Goal: Task Accomplishment & Management: Complete application form

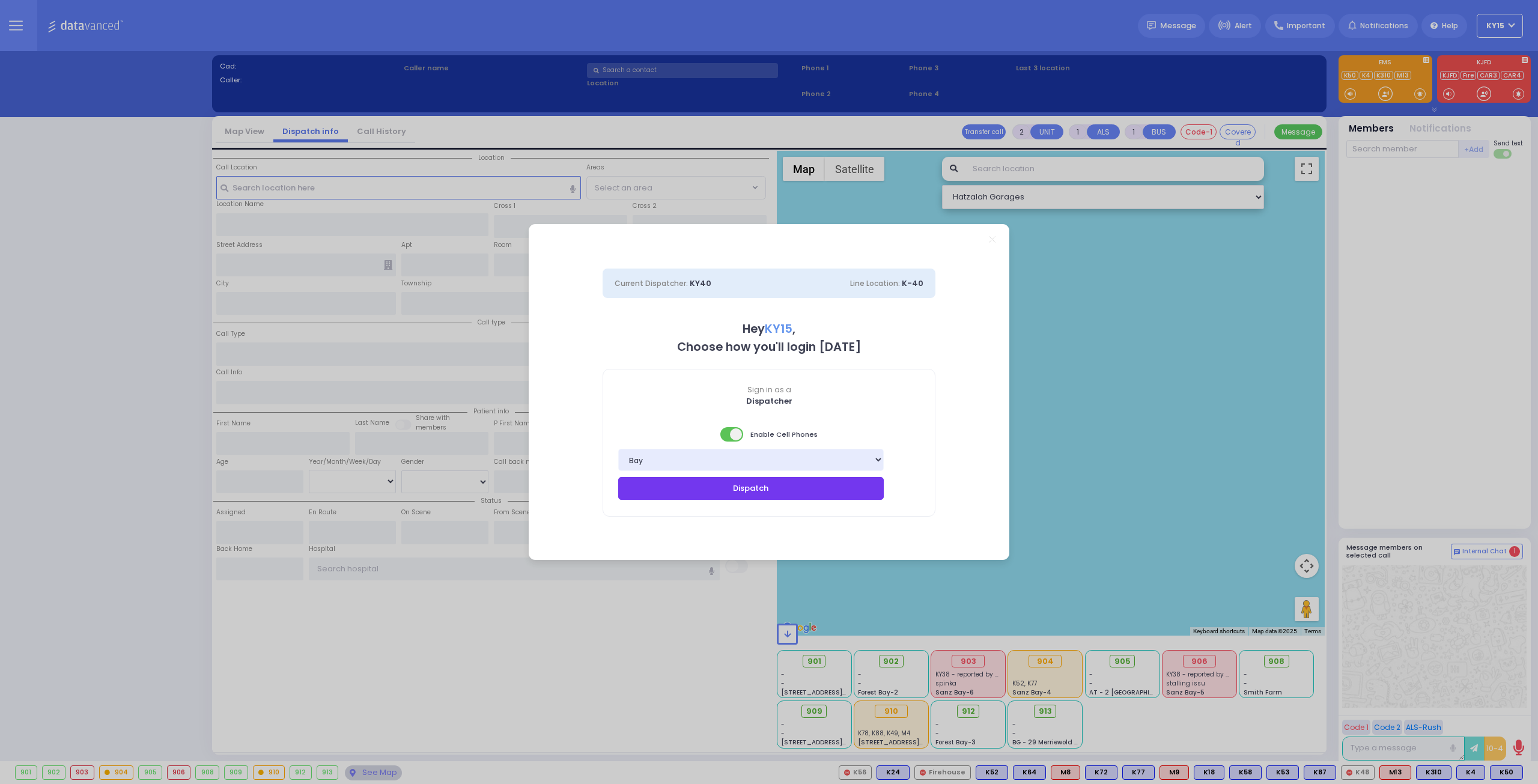
click at [736, 485] on button "Dispatch" at bounding box center [751, 489] width 265 height 23
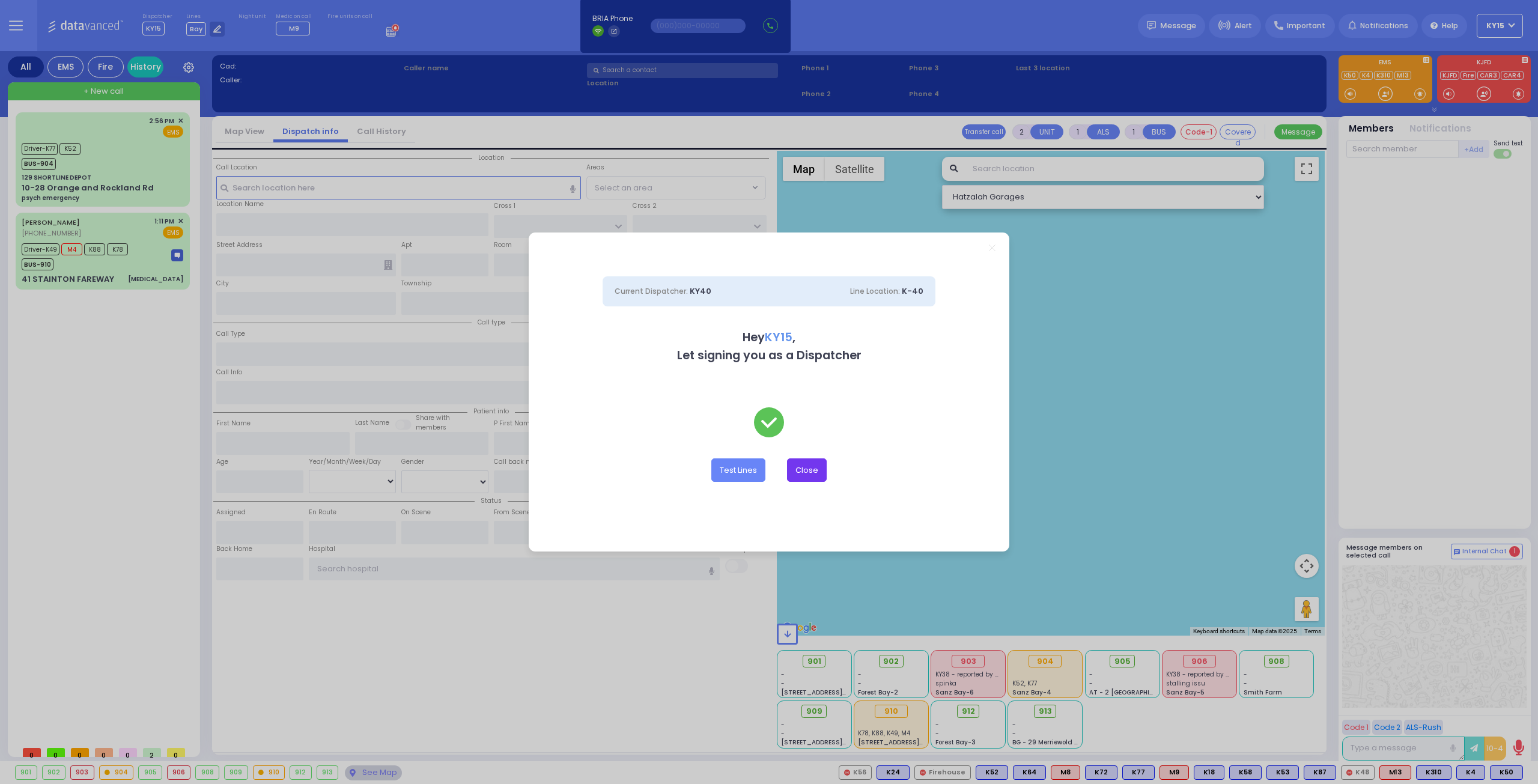
click at [812, 470] on button "Close" at bounding box center [806, 470] width 40 height 23
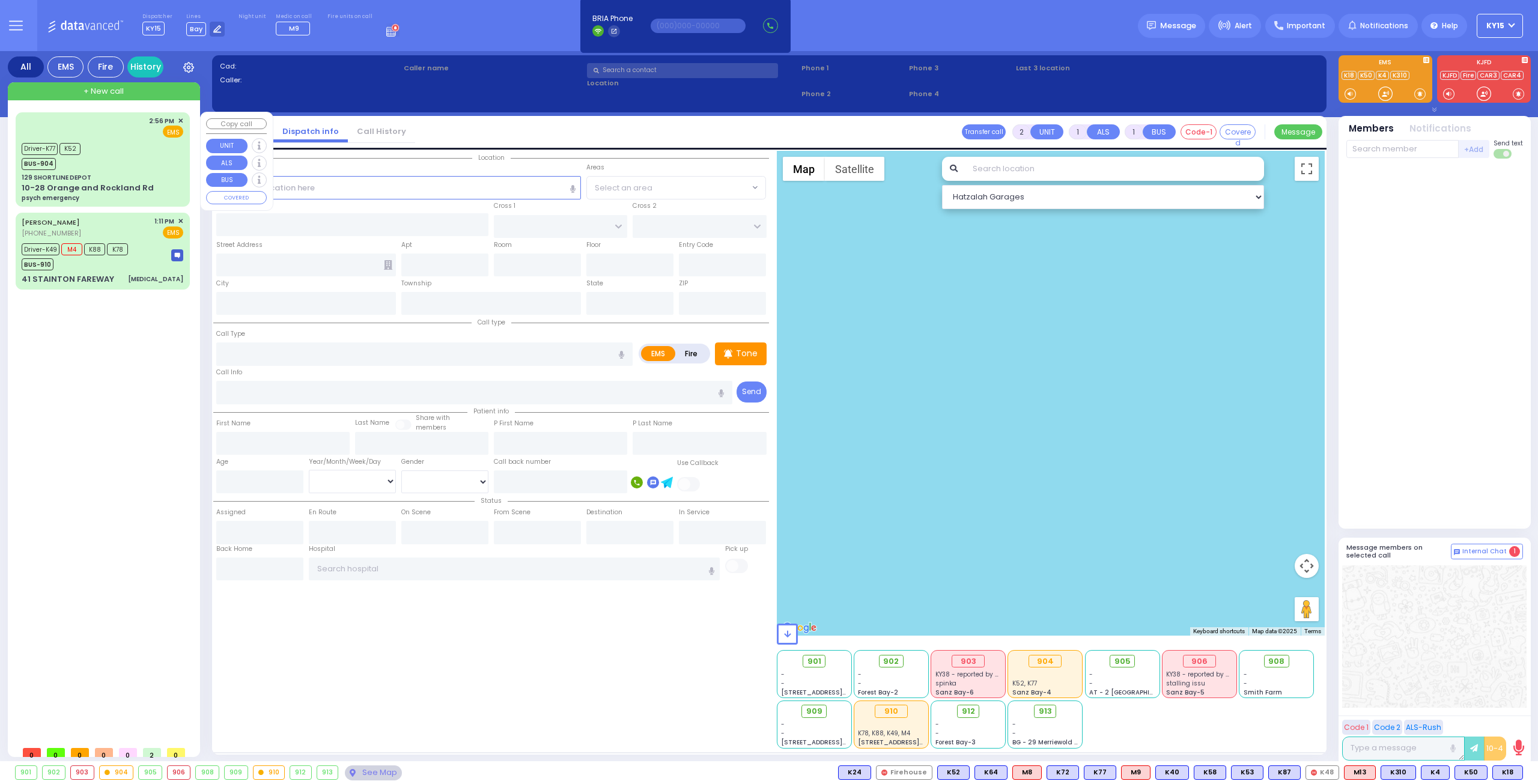
click at [123, 159] on div "Driver-K77 K52 BUS-904" at bounding box center [102, 155] width 162 height 30
type input "6"
select select
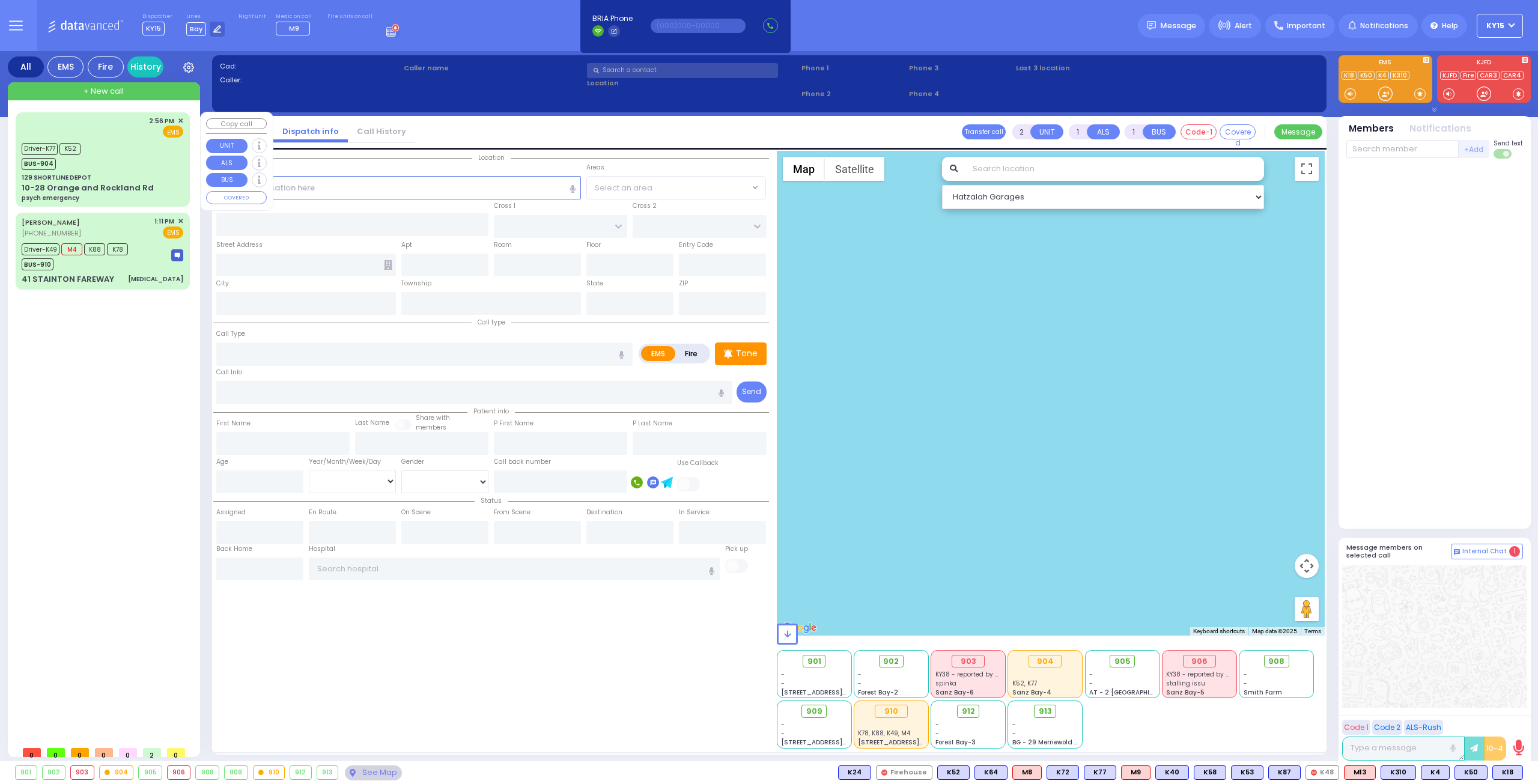
type input "psych emergency"
radio input "true"
type input "Hindel"
type input "Landau"
type input "24"
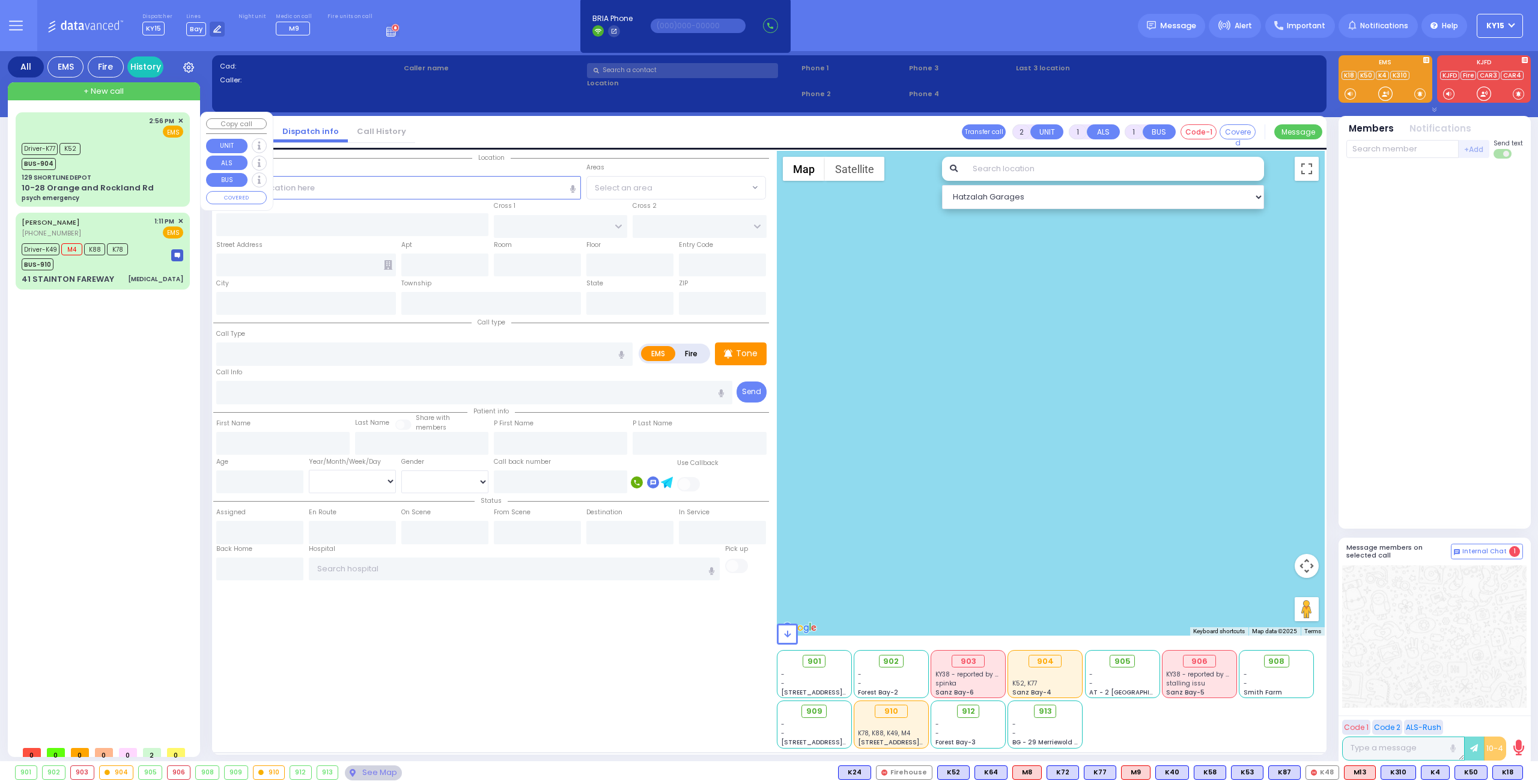
select select "Year"
select select "[DEMOGRAPHIC_DATA]"
type input "14:56"
type input "14:58"
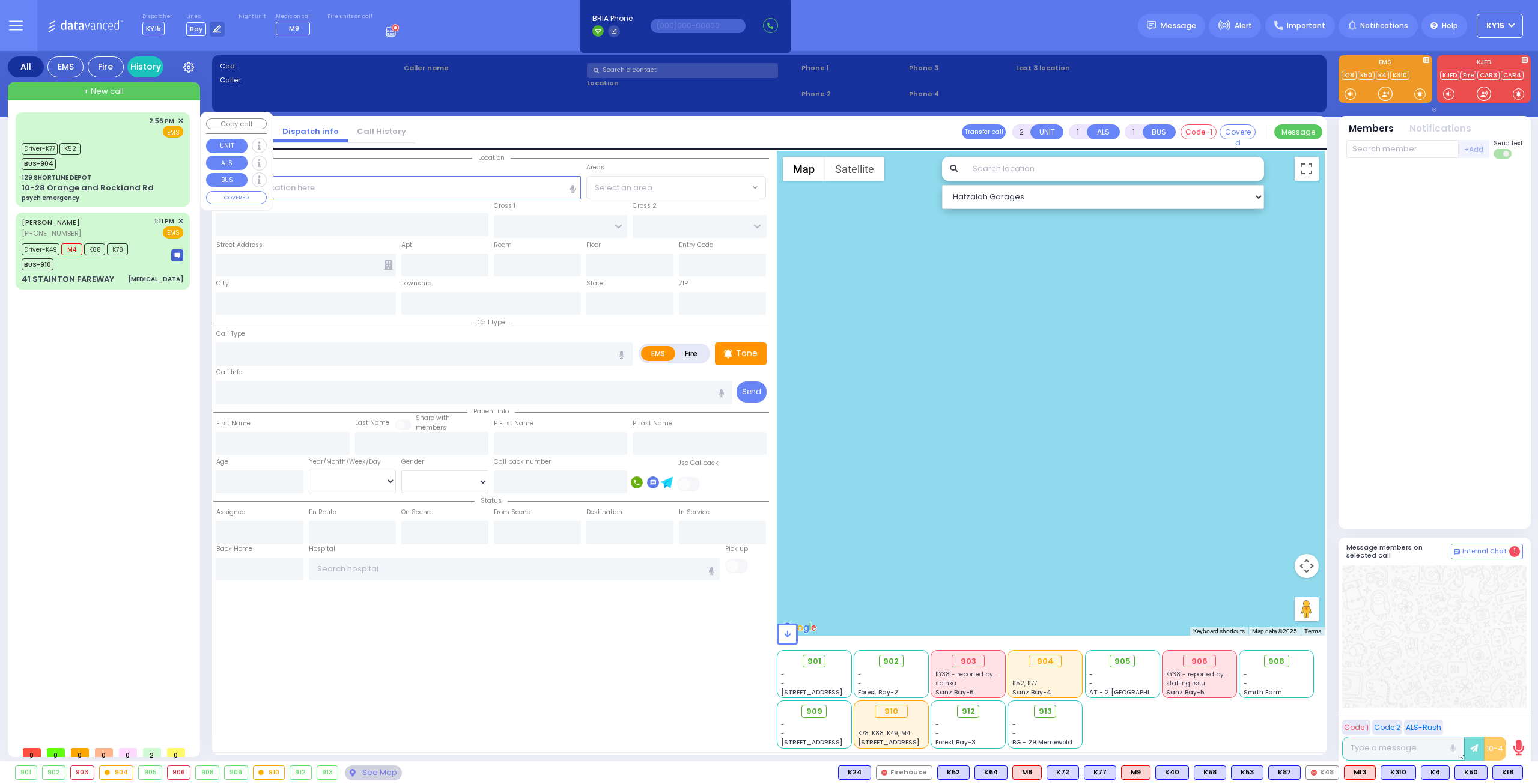
type input "15:02"
type input "15:38"
type input "15:43"
type input "Westchester Medical Center 100 Woods Rd Valhalla"
select select "Hatzalah Garages"
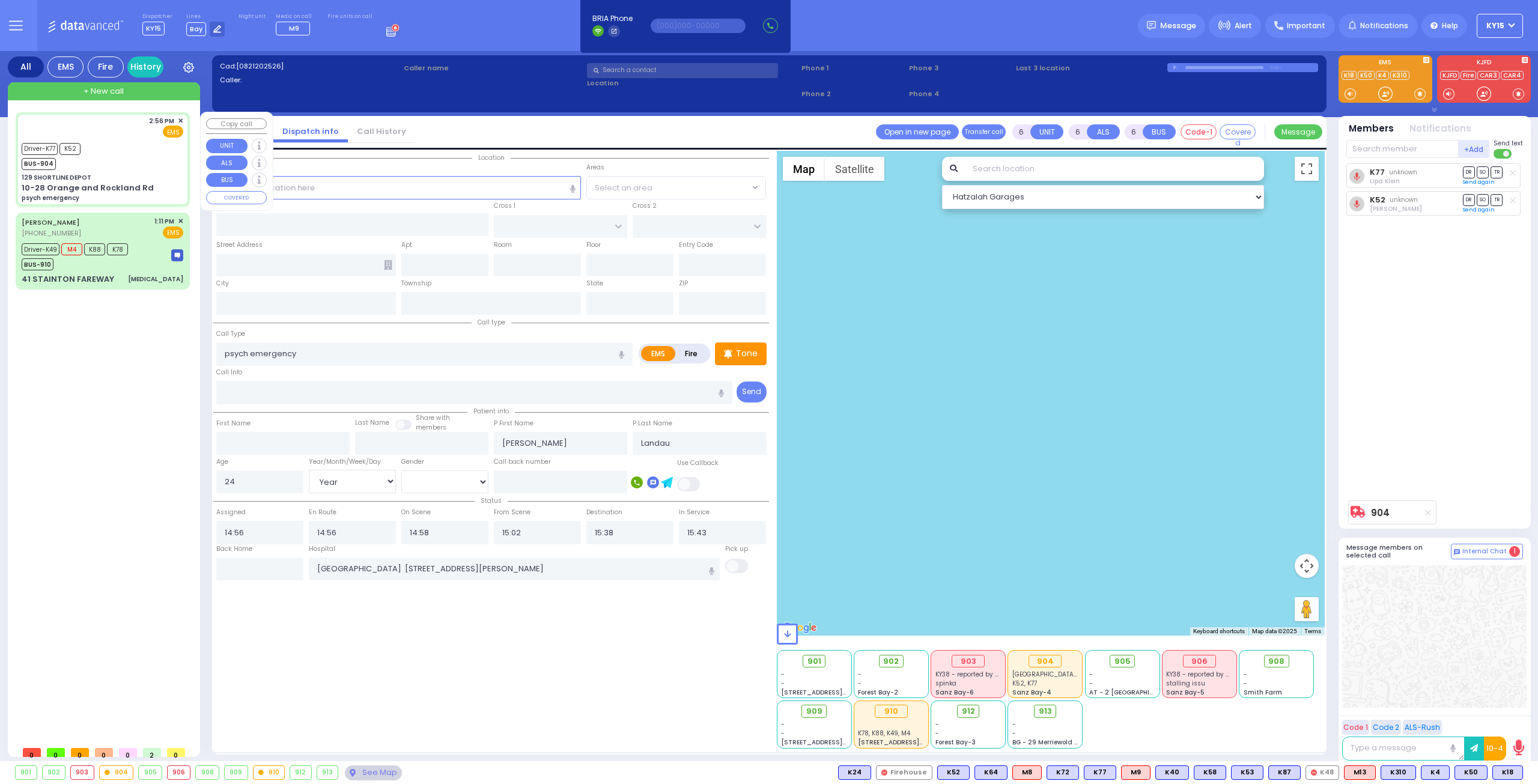
type input "129 SHORTLINE DEPOT"
type input "10-28 Orange and Rockland Rd"
type input "Monroe"
type input "[US_STATE]"
type input "10950"
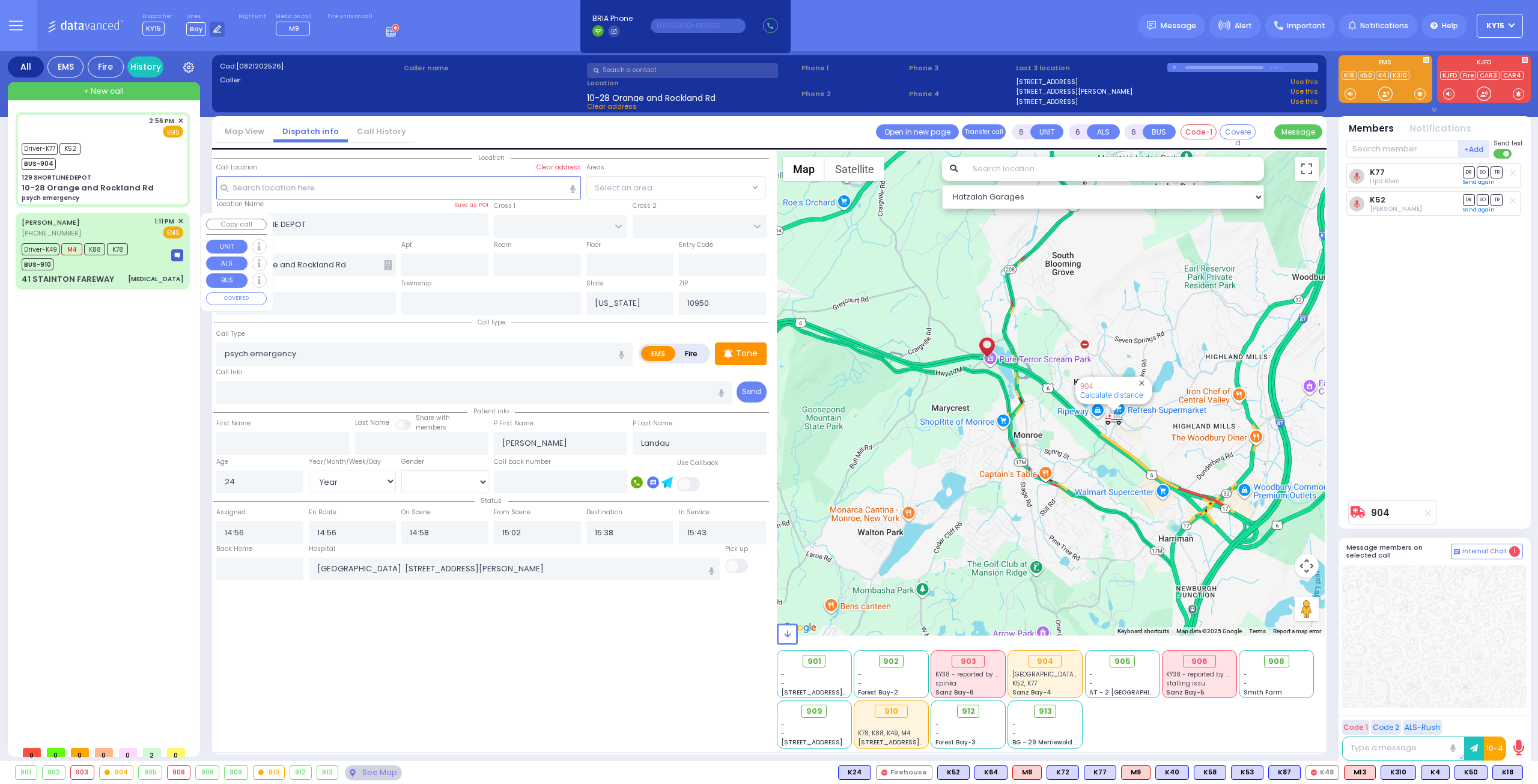
click at [136, 269] on div "Driver-K49 M4 K88 K78 BUS-910" at bounding box center [102, 255] width 162 height 30
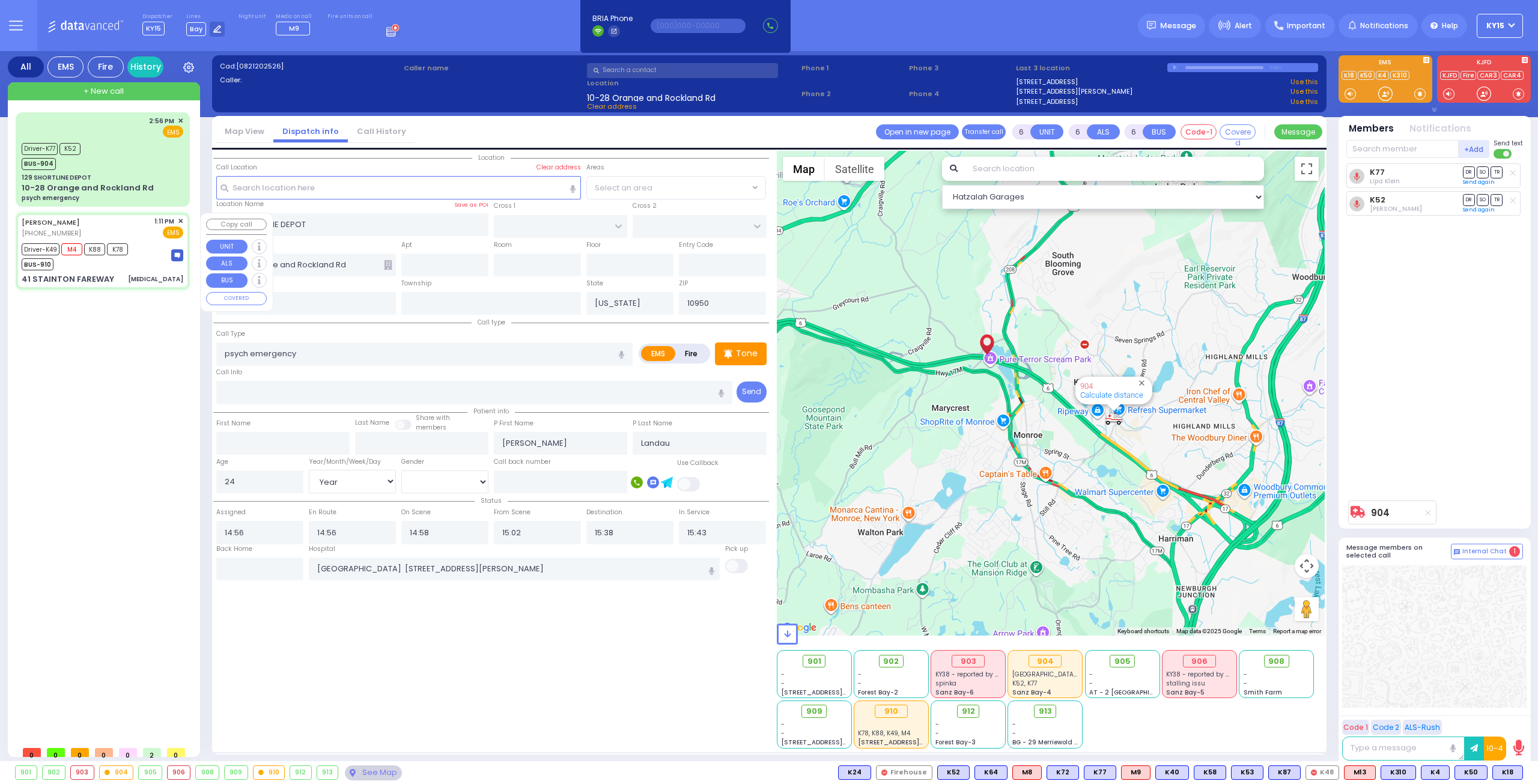
select select
type input "passing out"
radio input "true"
type input "DUVID MENASHE"
type input "FRANKEL"
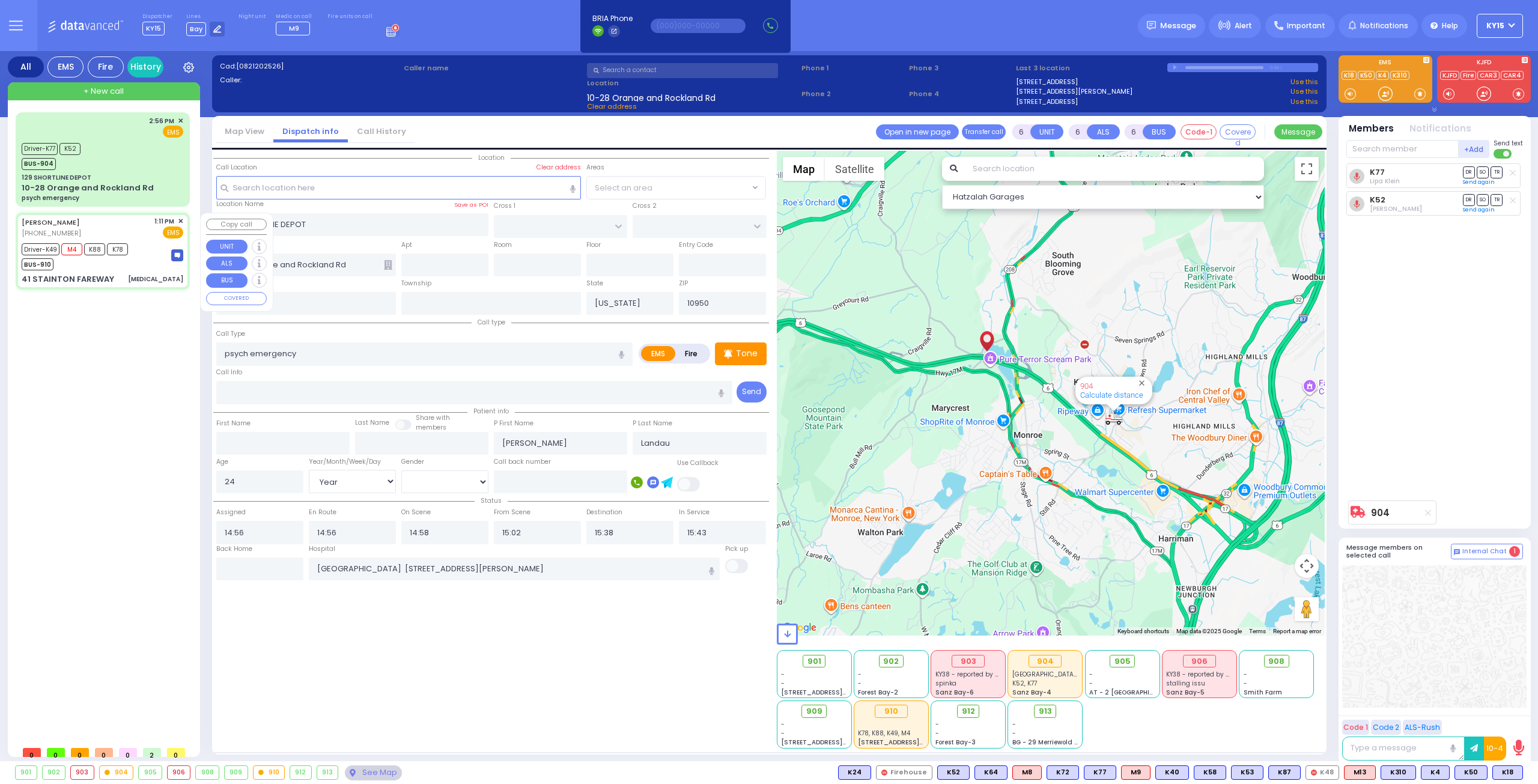
type input "David"
type input "Frankel"
type input "68"
select select "Year"
select select "[DEMOGRAPHIC_DATA]"
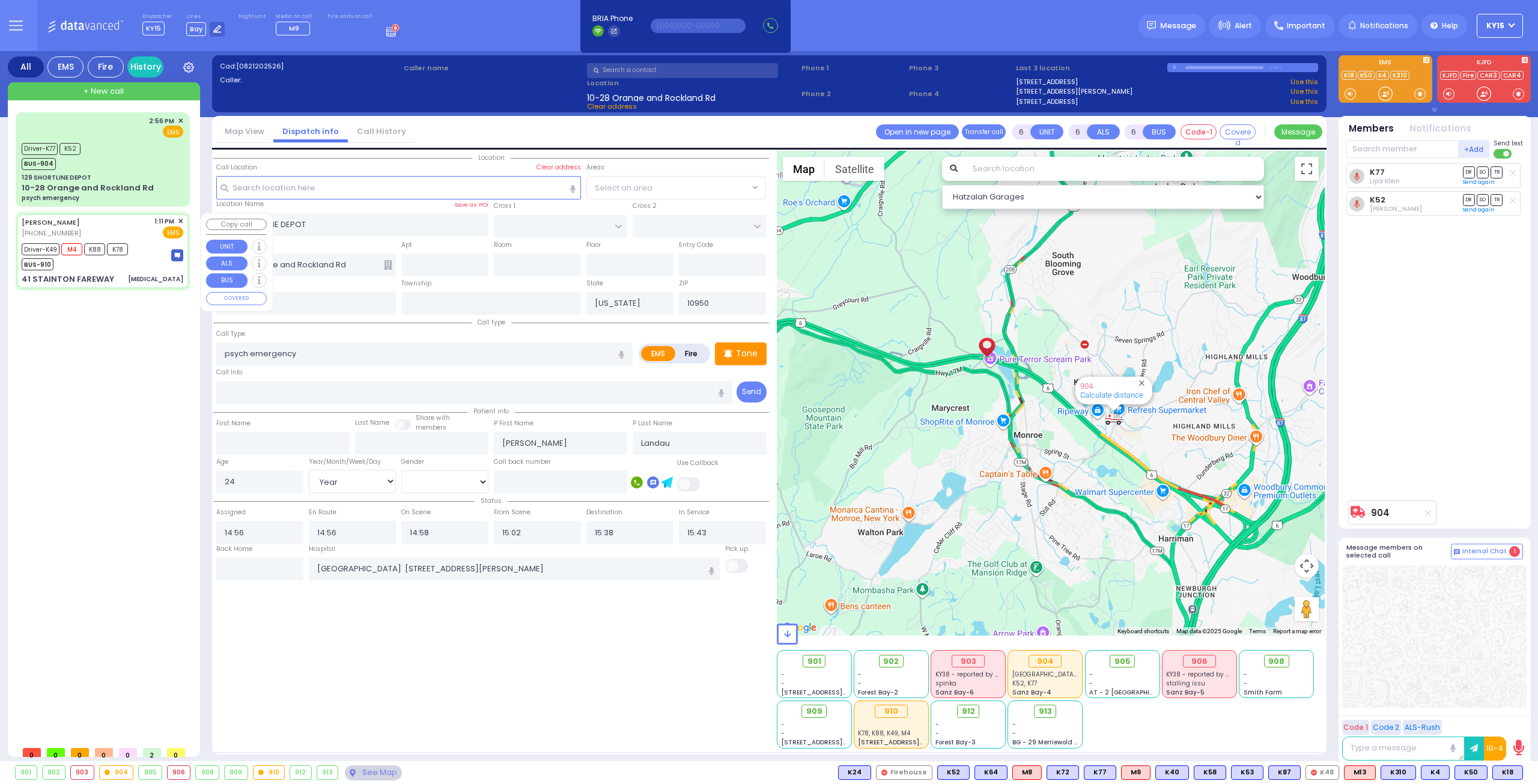
type input "13:11"
type input "13:12"
type input "13:13"
type input "13:48"
type input "15:03"
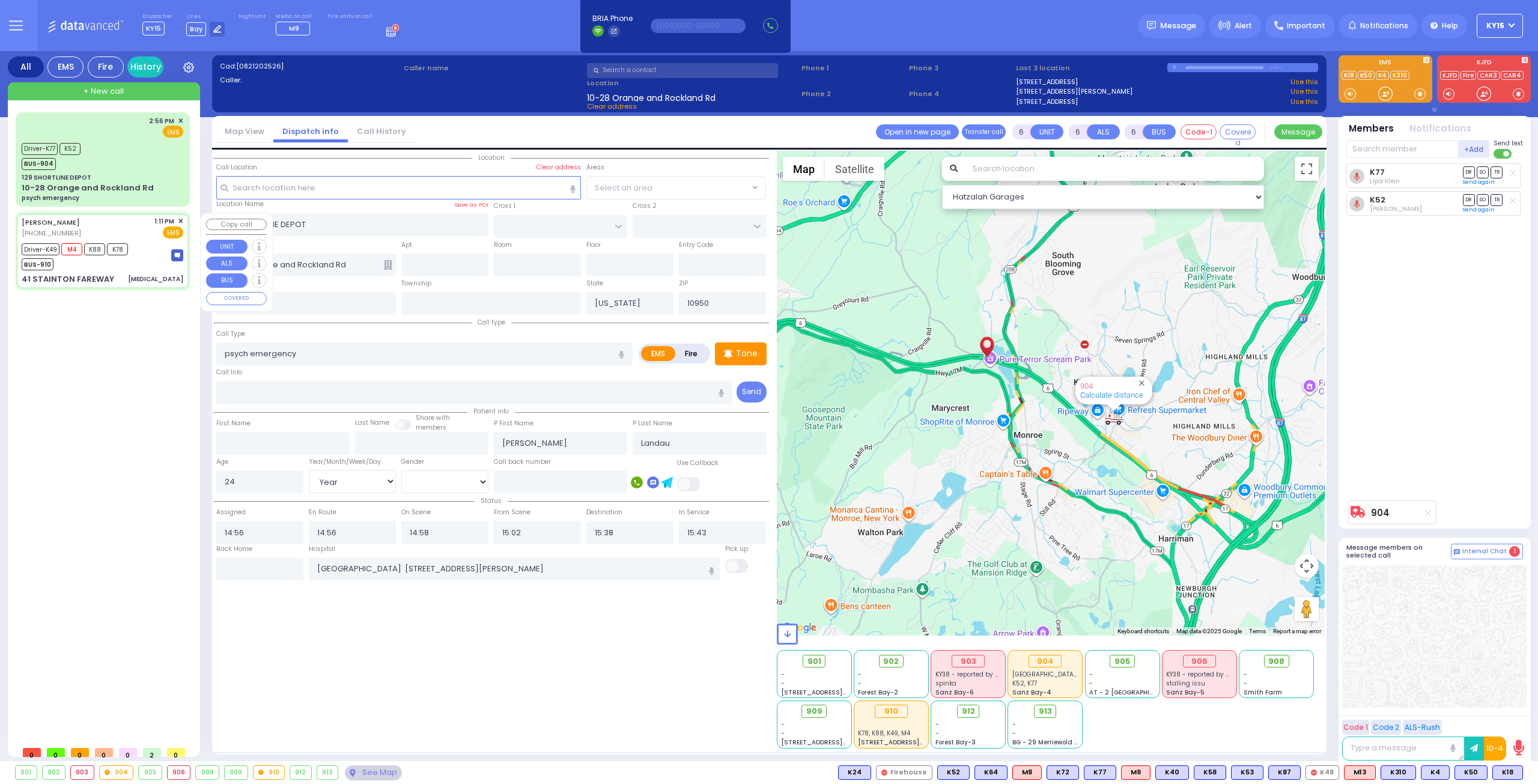
type input "15:37"
type input "Mount Sinai Hospital (East Harlem)"
type input "SOUTH FIELD FALLS"
type input "DUNDERBERG RD"
type input "41 STAINTON FAREWAY"
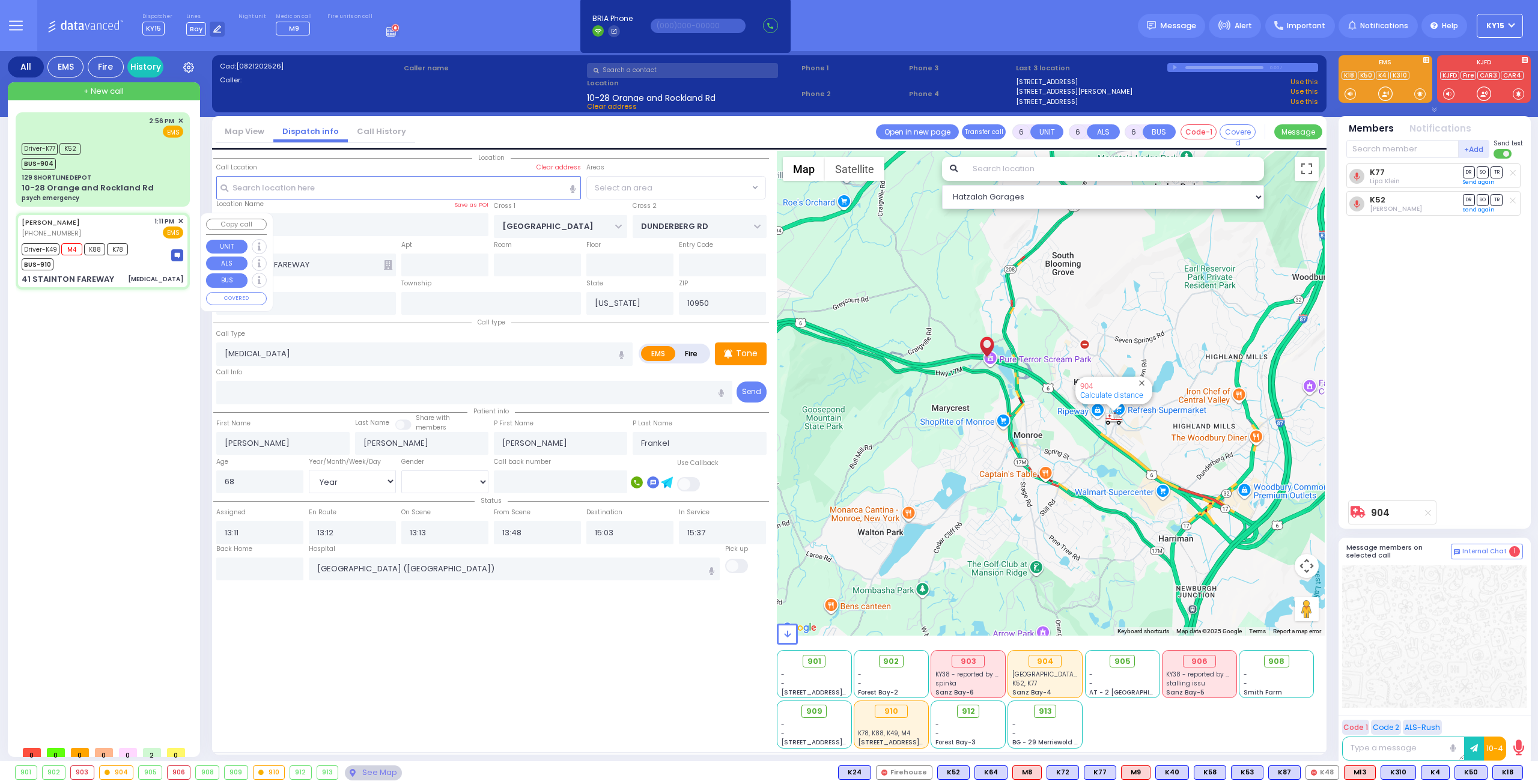
select select "Hatzalah Garages"
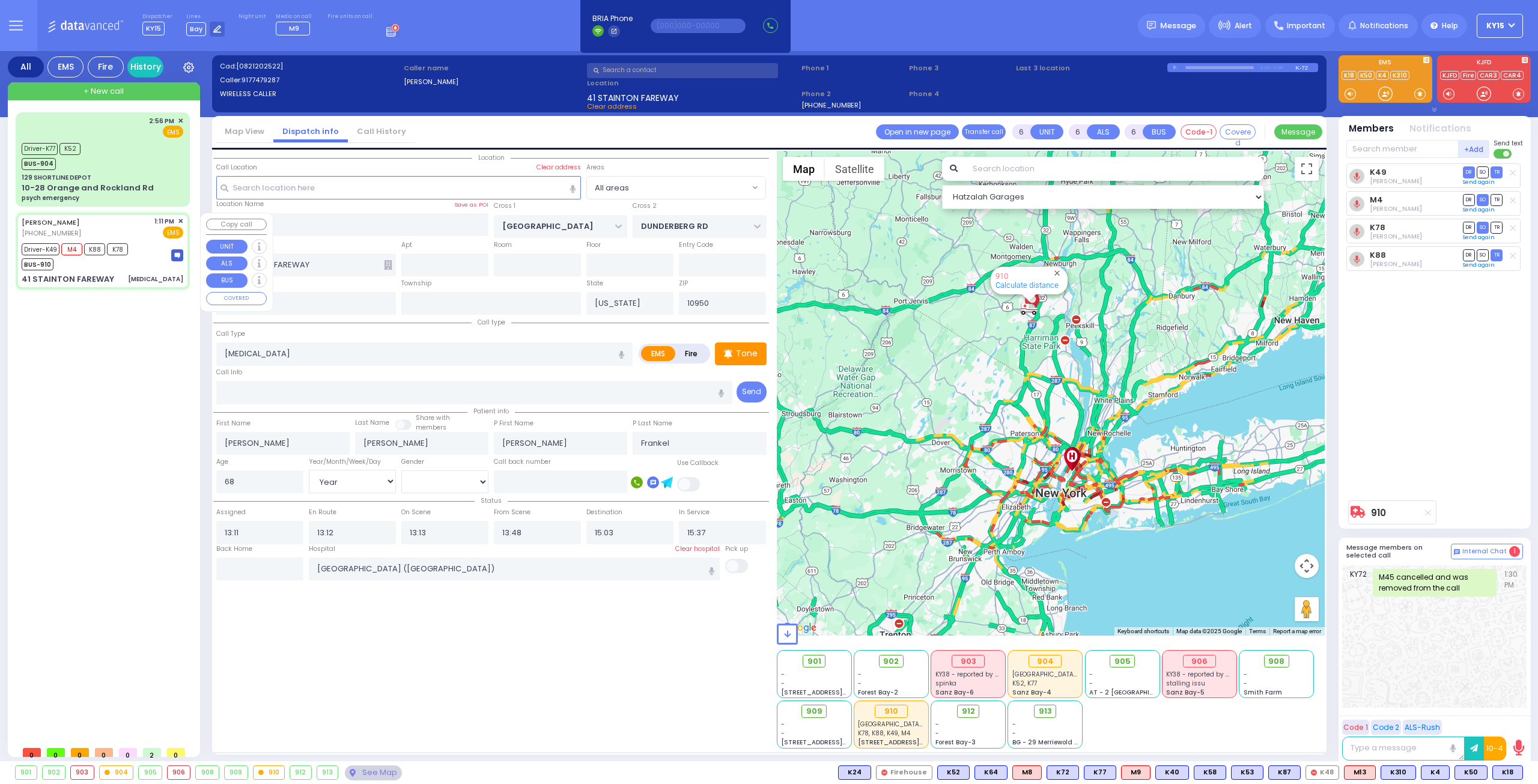
click at [126, 269] on div "BUS-910" at bounding box center [75, 262] width 106 height 15
select select
radio input "true"
select select "Year"
select select "[DEMOGRAPHIC_DATA]"
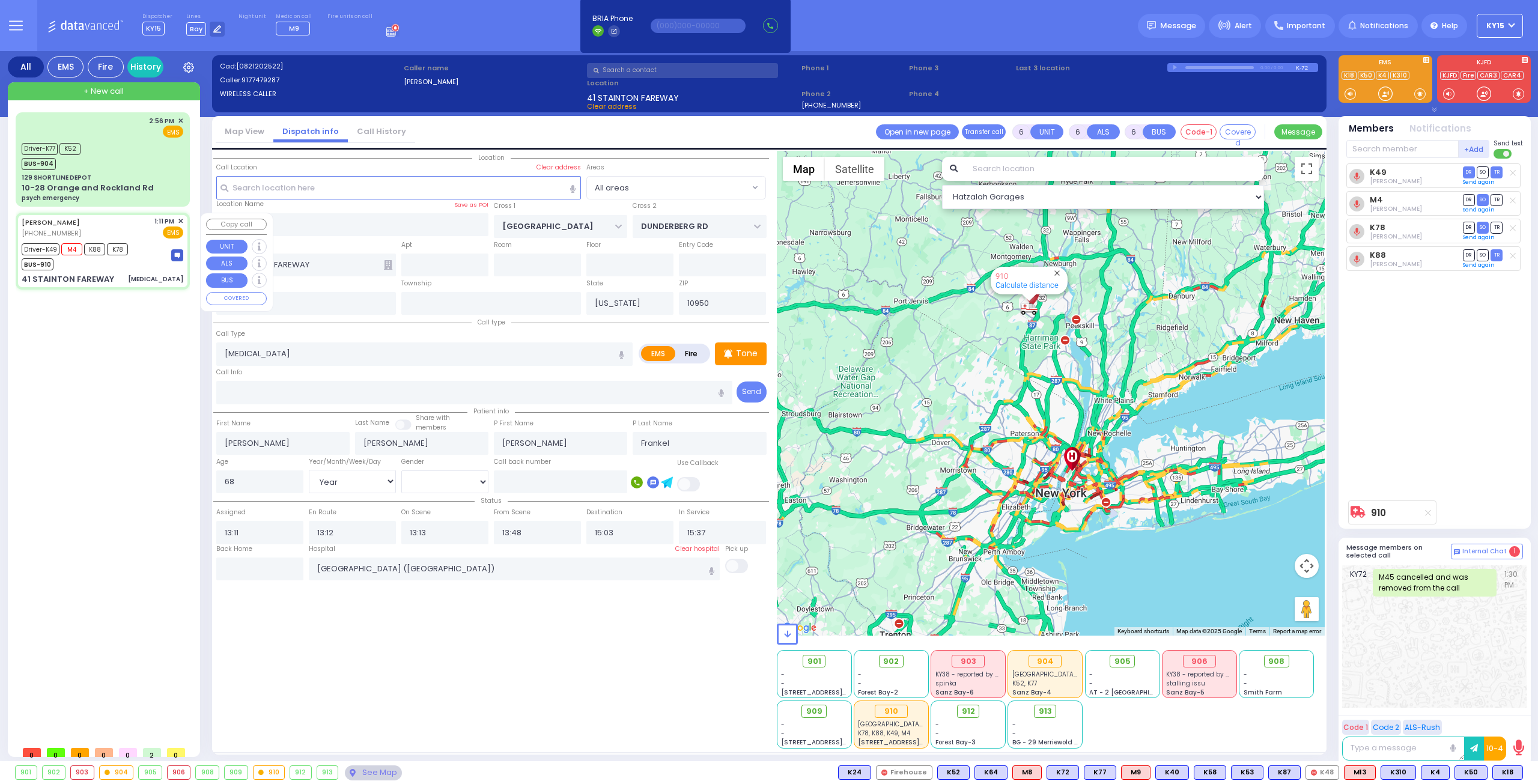
select select "Hatzalah Garages"
click at [136, 273] on div "41 STAINTON FAREWAY passing out" at bounding box center [102, 279] width 162 height 12
select select
radio input "true"
select select "Year"
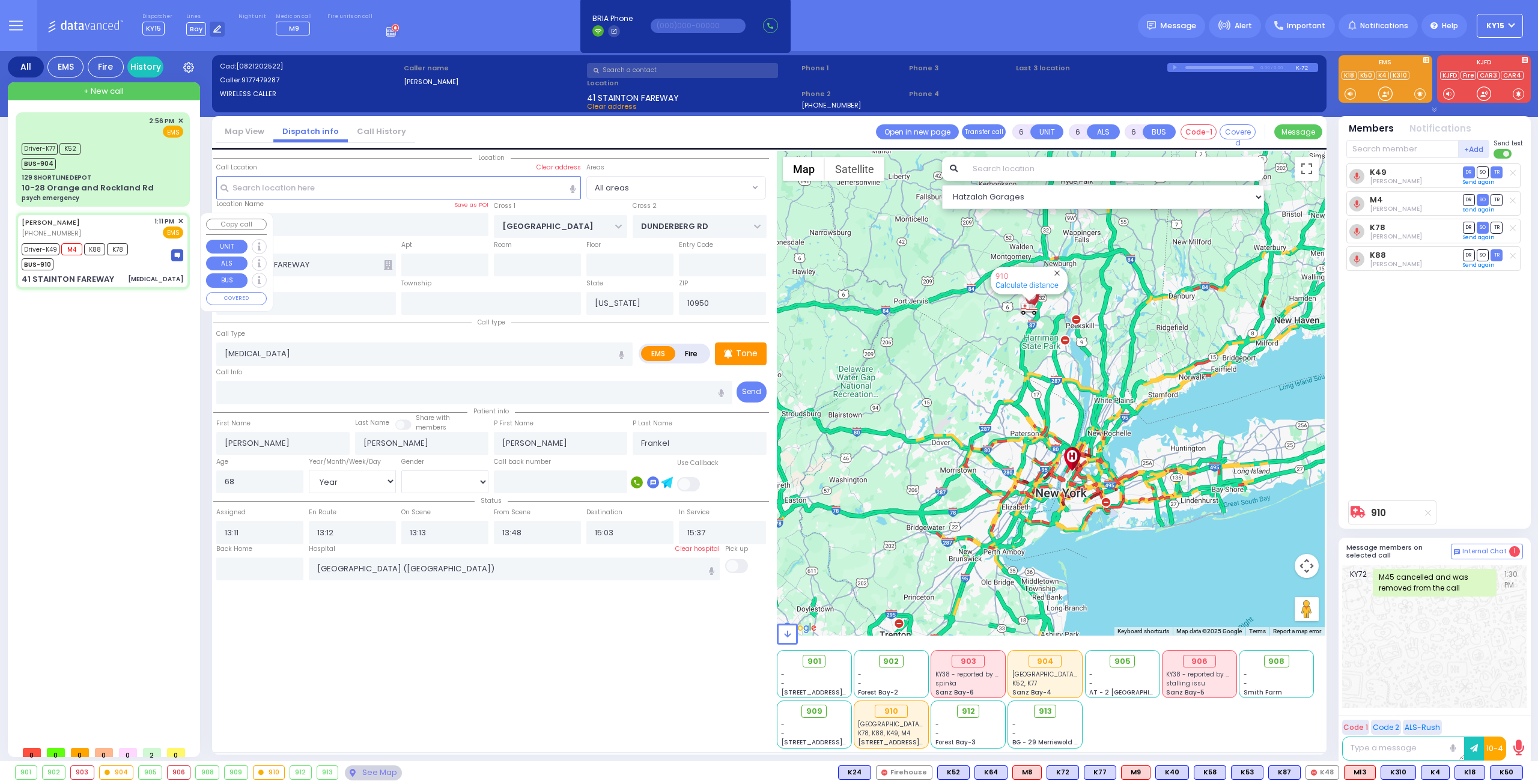
select select "[DEMOGRAPHIC_DATA]"
select select "Hatzalah Garages"
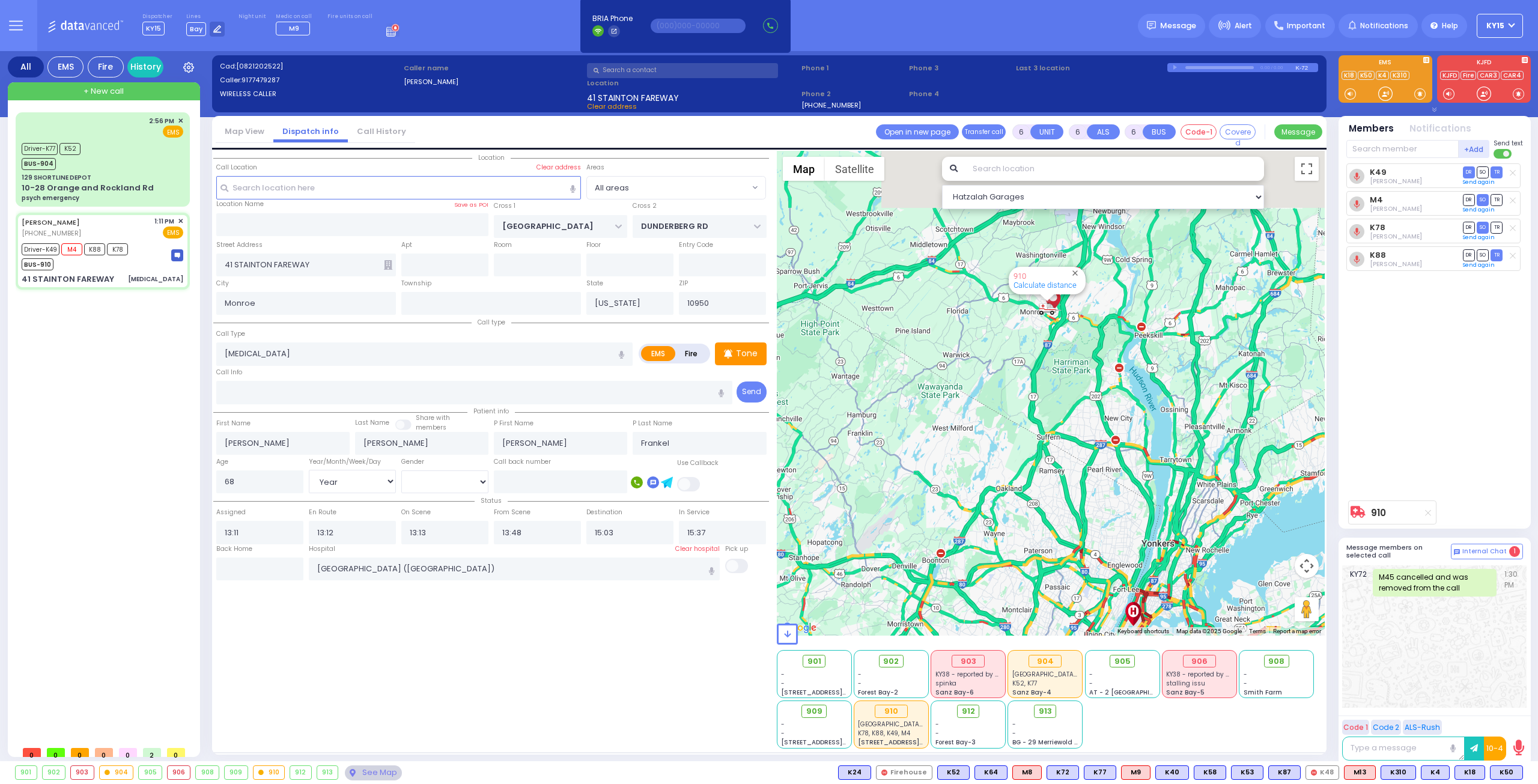
drag, startPoint x: 1033, startPoint y: 329, endPoint x: 1033, endPoint y: 419, distance: 90.0
click at [1034, 416] on div "910 Calculate distance" at bounding box center [1051, 393] width 549 height 485
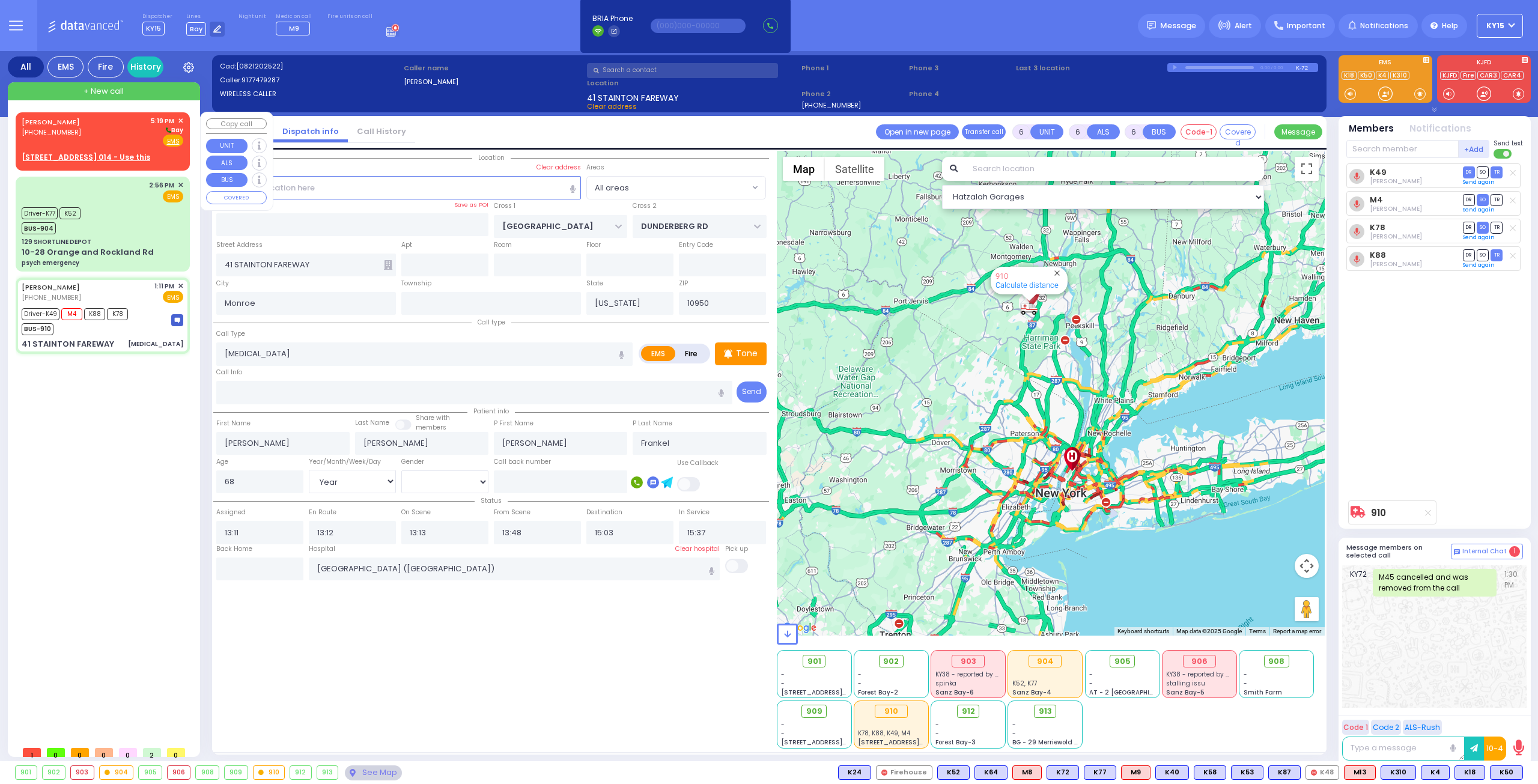
click at [116, 124] on div "ZALMEN GROSSBERG (845) 662-7603 5:19 PM ✕ Bay" at bounding box center [102, 131] width 162 height 31
type input "2"
type input "1"
select select
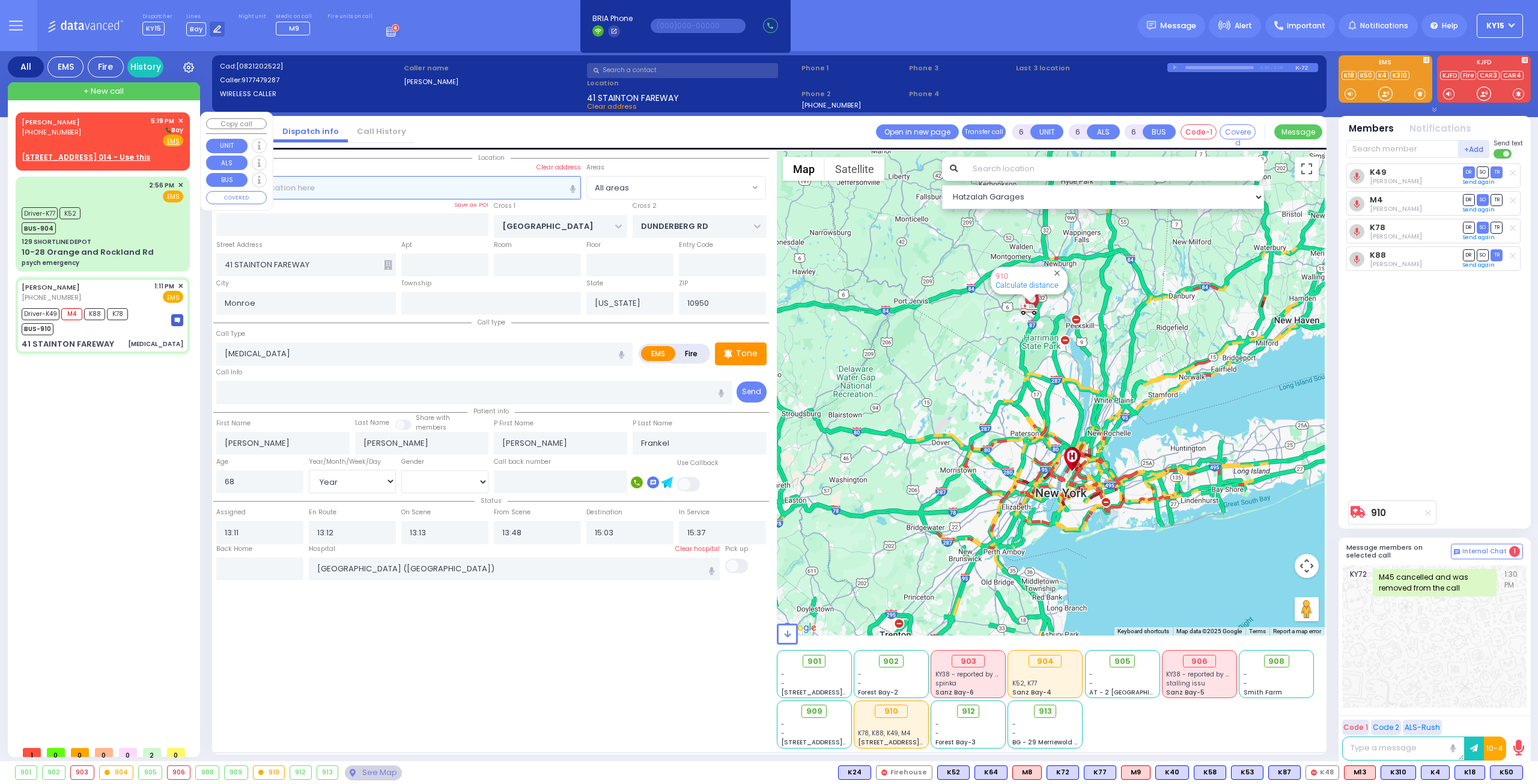
radio input "true"
type input "ZALMEN"
type input "GROSSBERG"
select select
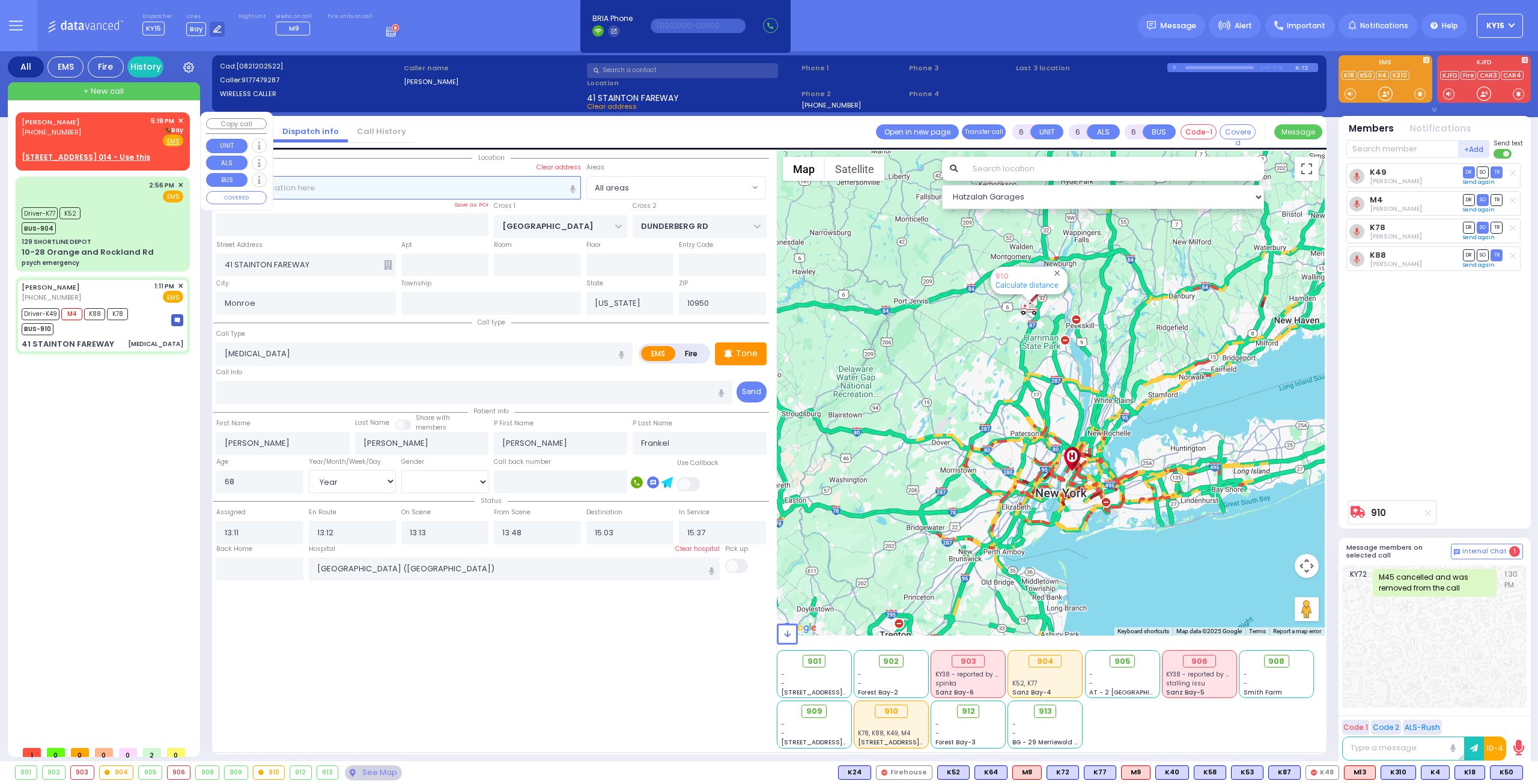
type input "17:19"
select select "Hatzalah Garages"
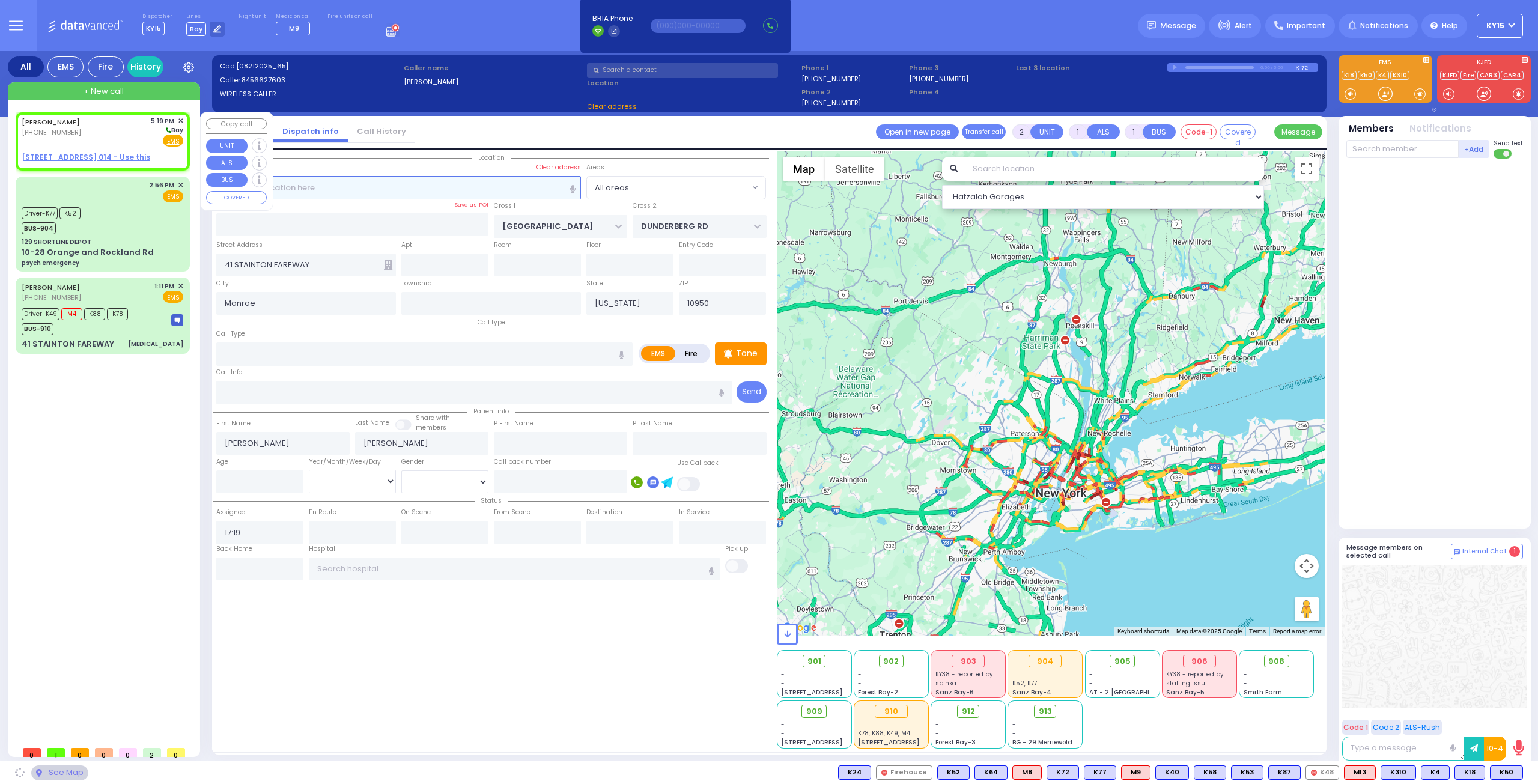
select select
radio input "true"
select select
select select "Hatzalah Garages"
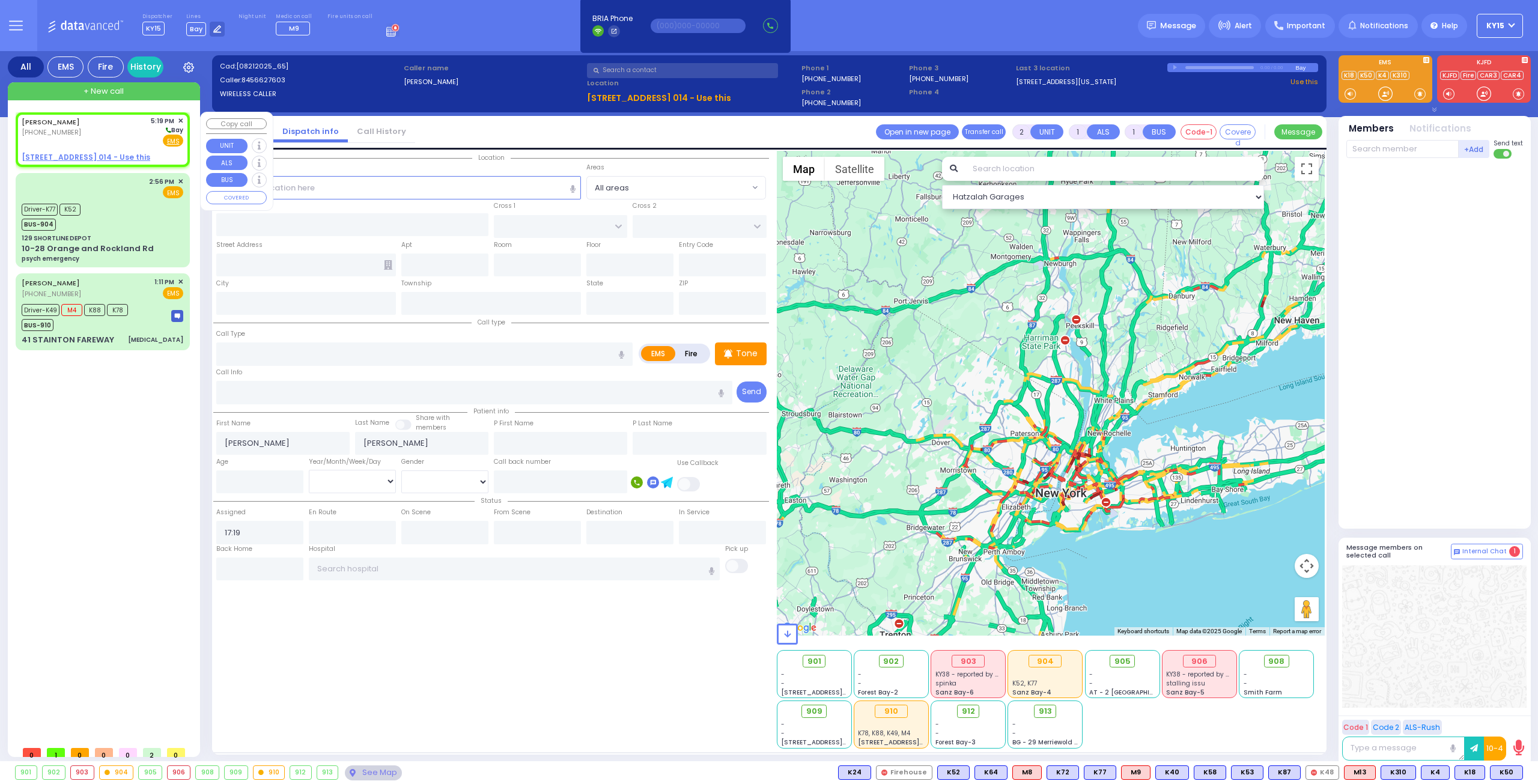
click at [104, 132] on div "ZALMEN GROSSBERG (845) 662-7603 5:19 PM ✕ Bay" at bounding box center [102, 131] width 162 height 31
select select
radio input "true"
select select
select select "Hatzalah Garages"
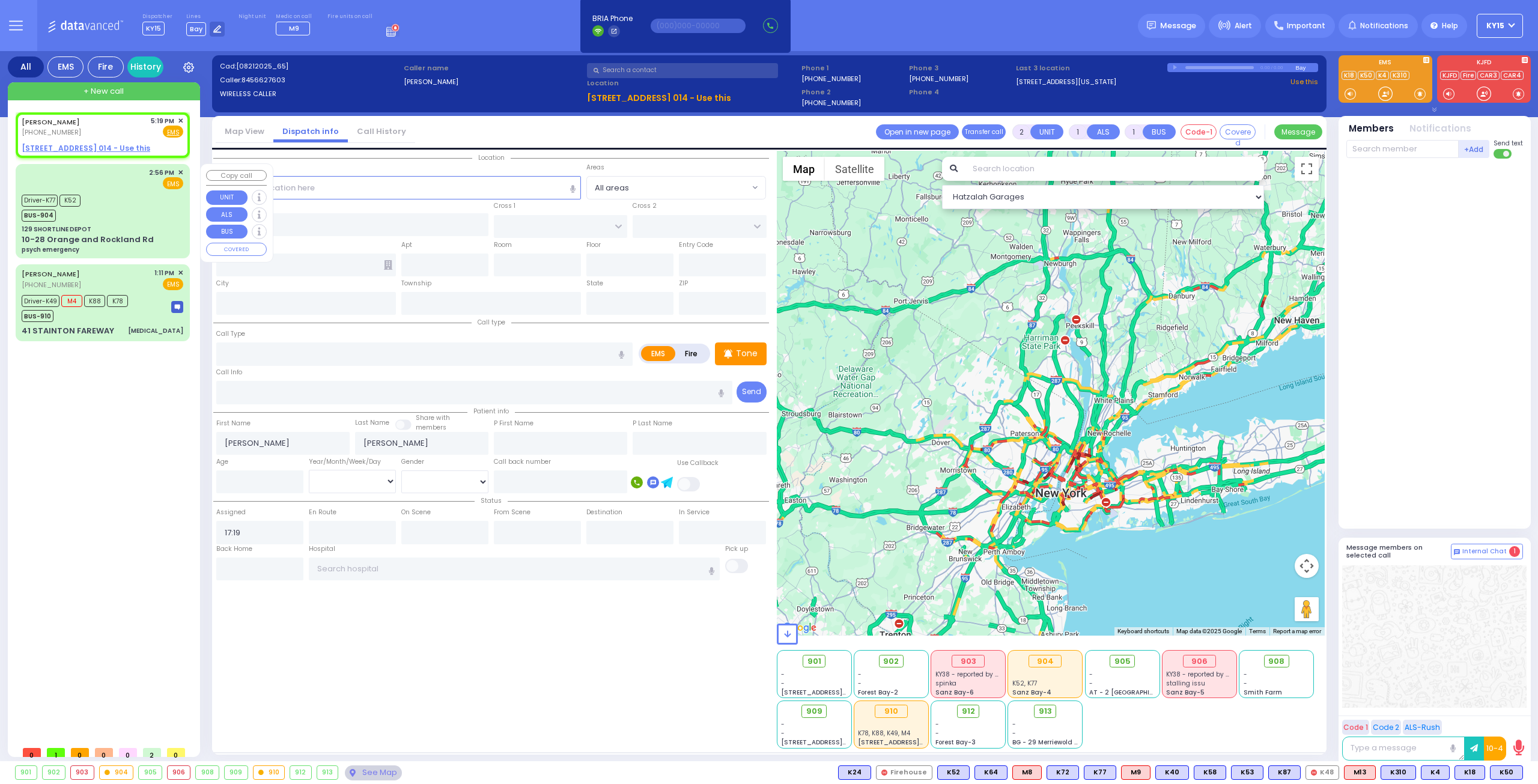
select select
radio input "true"
select select
select select "Hatzalah Garages"
click at [320, 225] on input "text" at bounding box center [352, 224] width 272 height 23
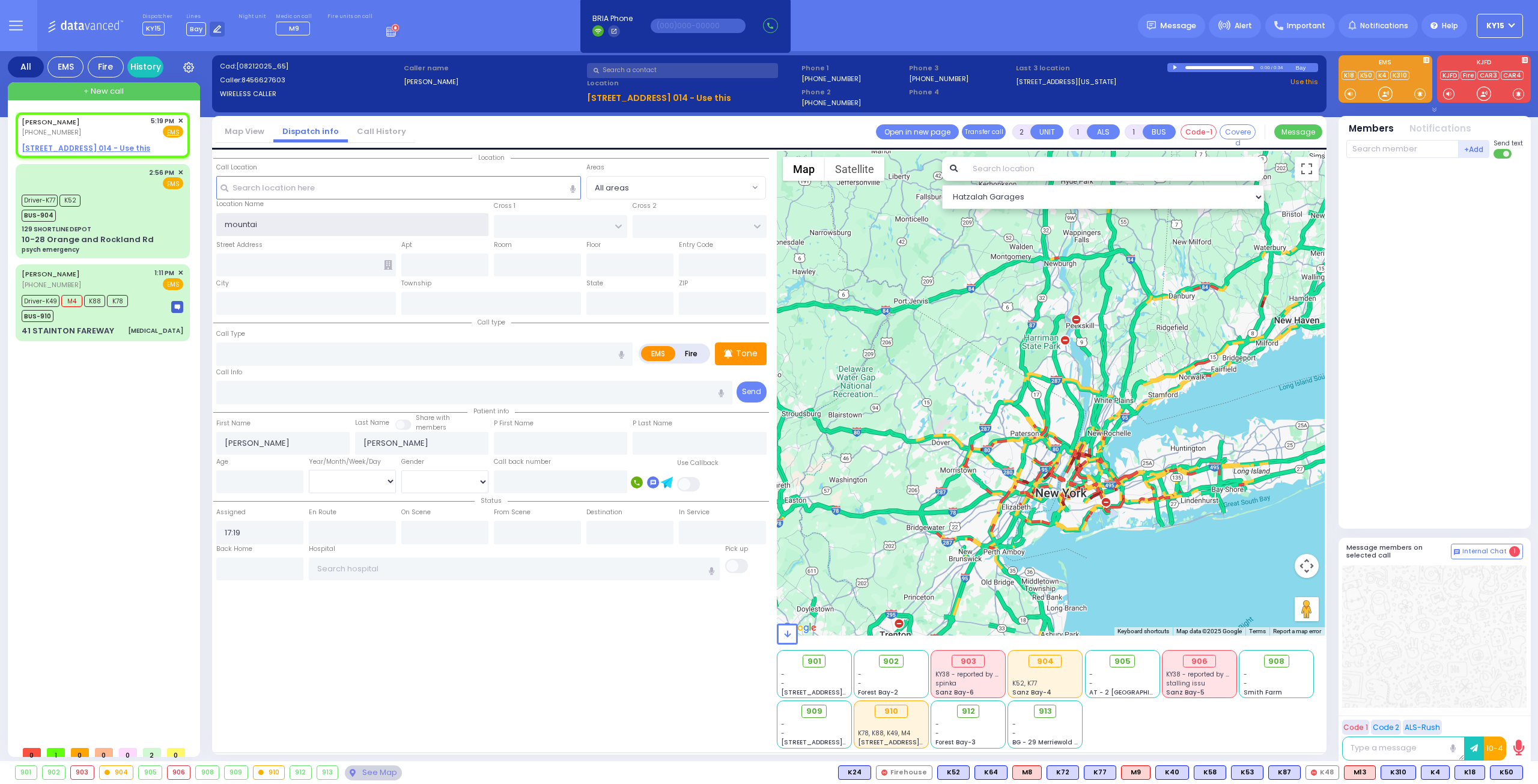
type input "mountain"
drag, startPoint x: 280, startPoint y: 217, endPoint x: 184, endPoint y: 244, distance: 99.7
click at [184, 244] on div "All EMS Fire History Settings" at bounding box center [769, 409] width 1523 height 715
click at [327, 184] on input "text" at bounding box center [398, 187] width 365 height 23
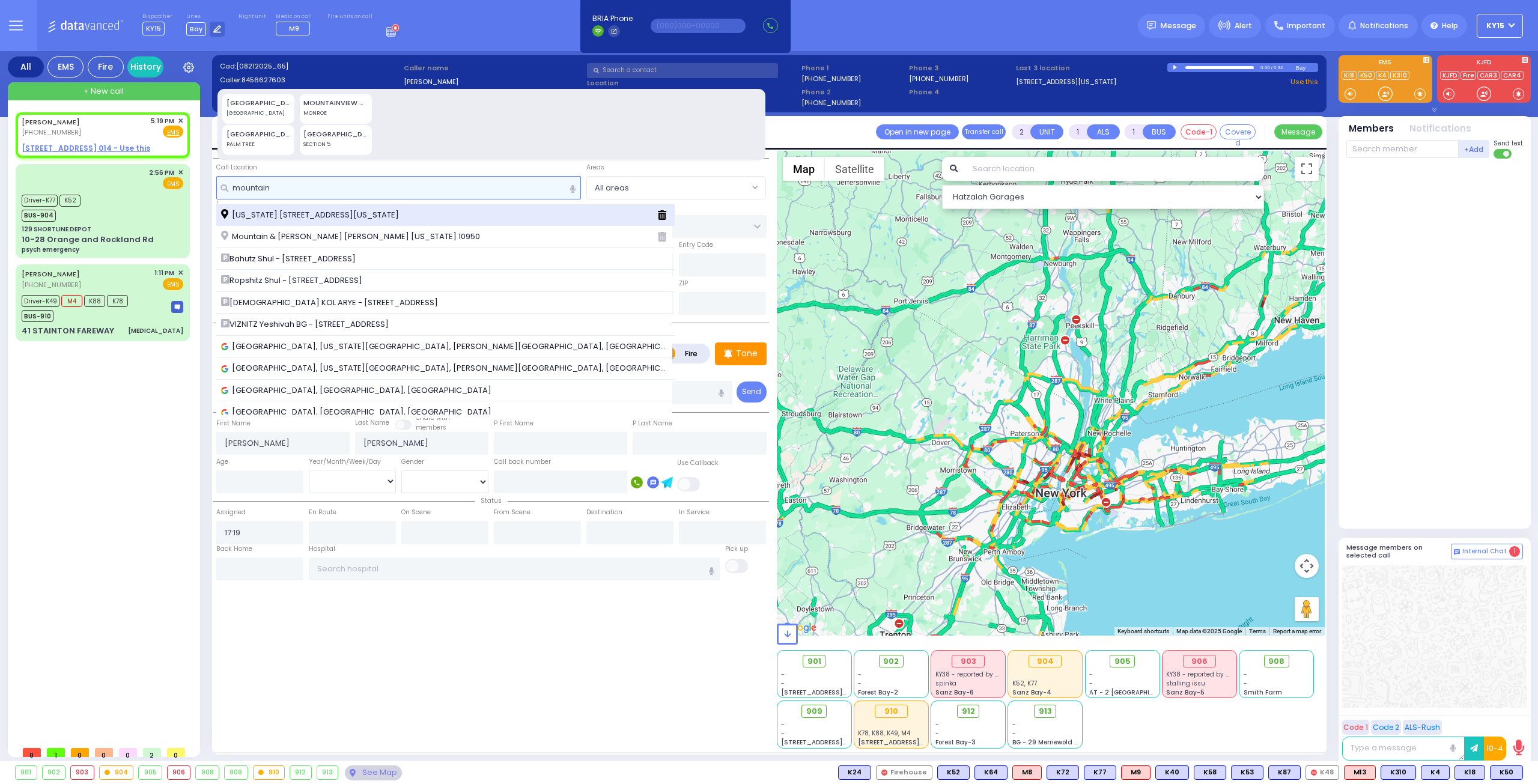
type input "mountain"
click at [313, 209] on span "New York 208 Monroe New York 10950" at bounding box center [312, 215] width 182 height 12
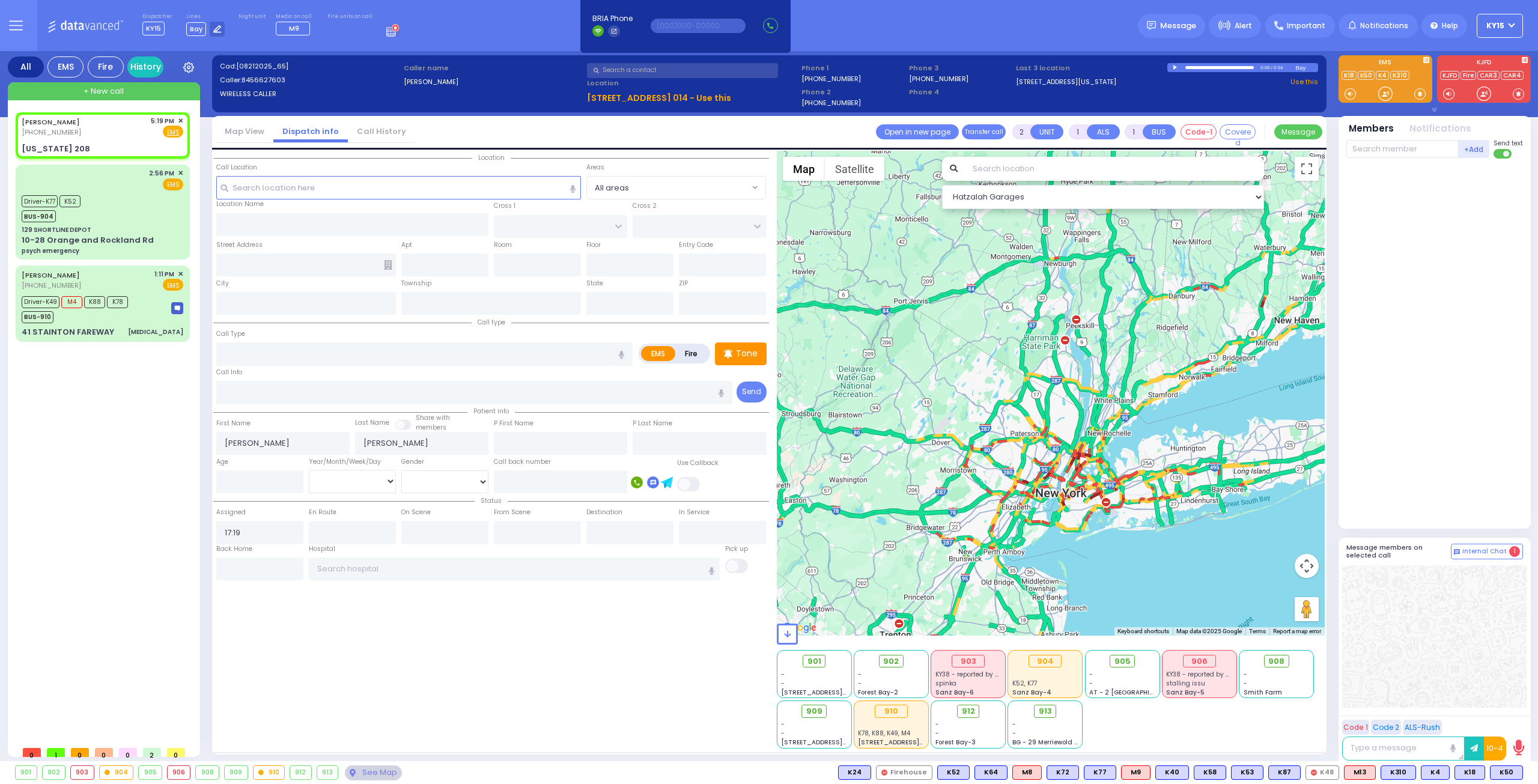
select select
radio input "true"
select select
select select "Hatzalah Garages"
type input "MOUNTAIN RD"
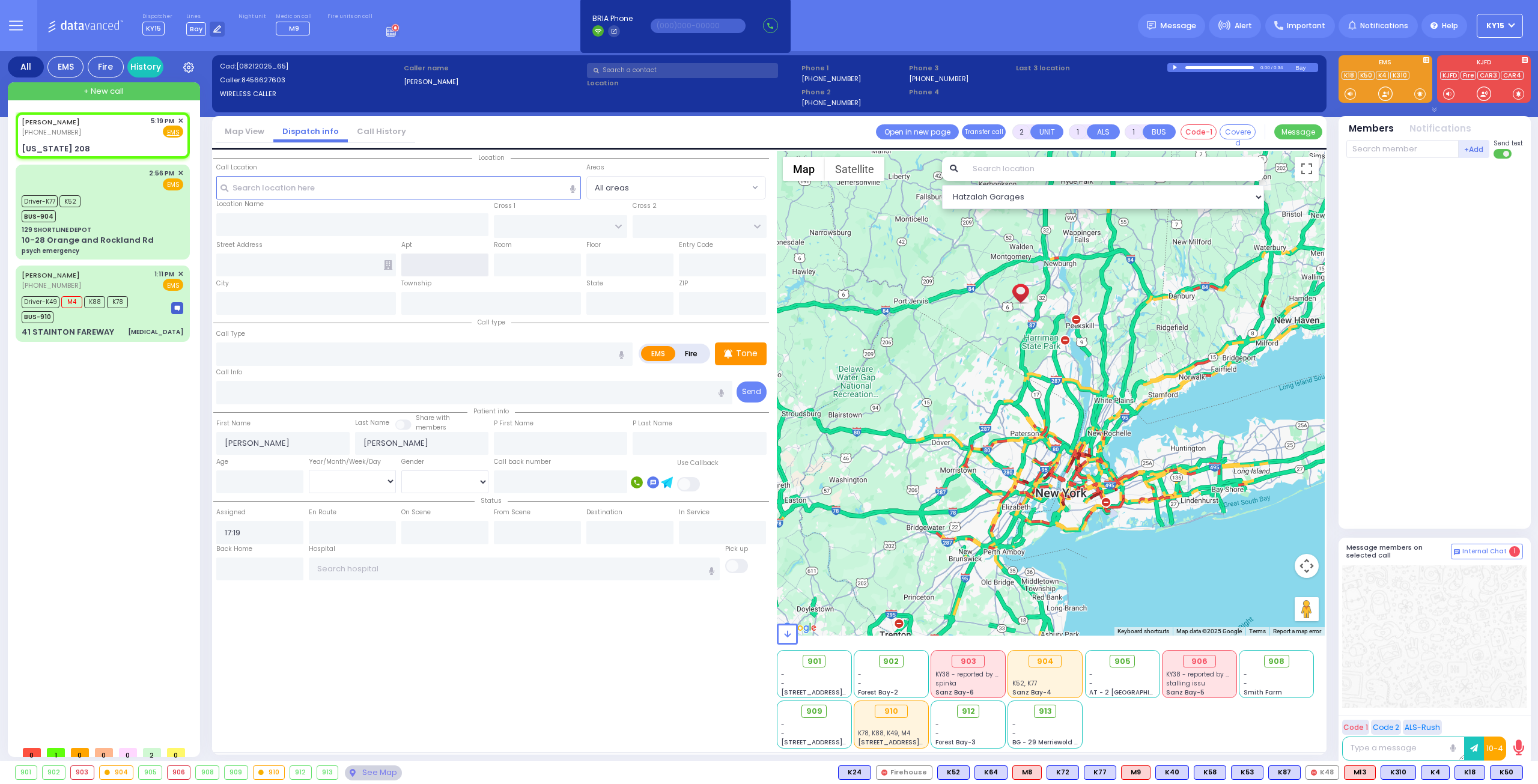
type input "BAILIE LN"
type input "[US_STATE] 208"
type input "Monroe"
type input "[US_STATE]"
type input "10950"
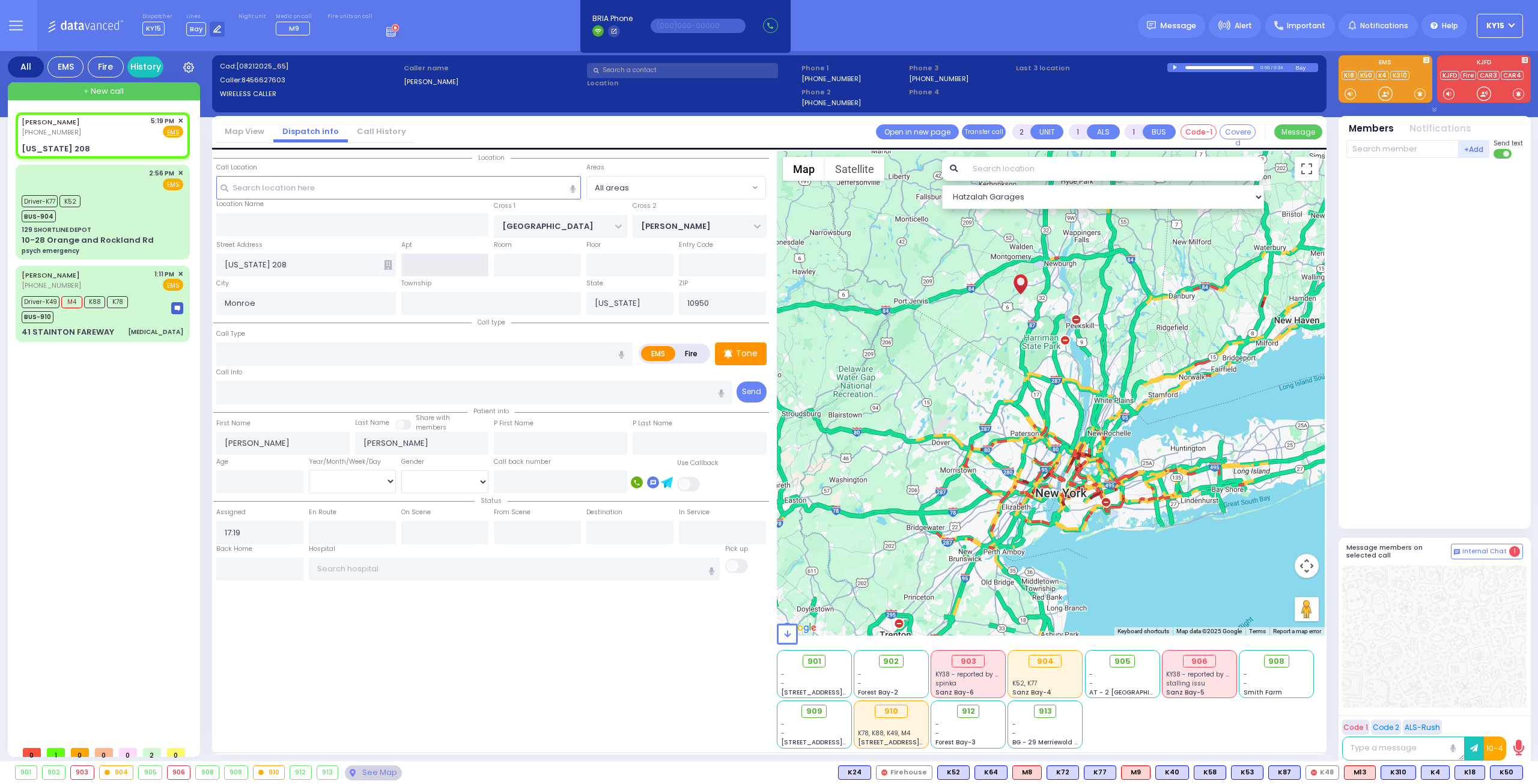
select select "[GEOGRAPHIC_DATA]"
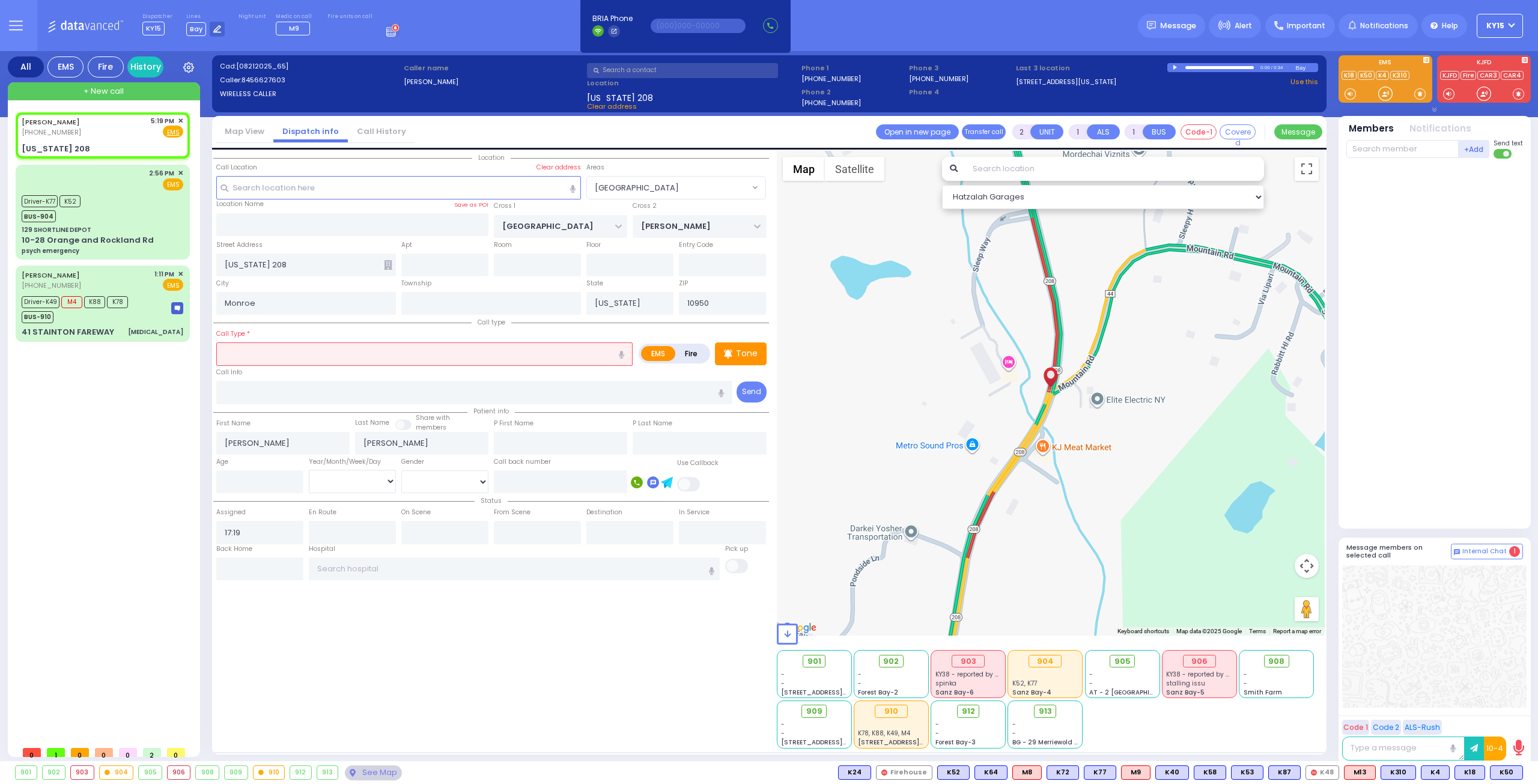
click at [278, 357] on input "text" at bounding box center [424, 354] width 416 height 23
type input "mva"
select select
radio input "true"
select select
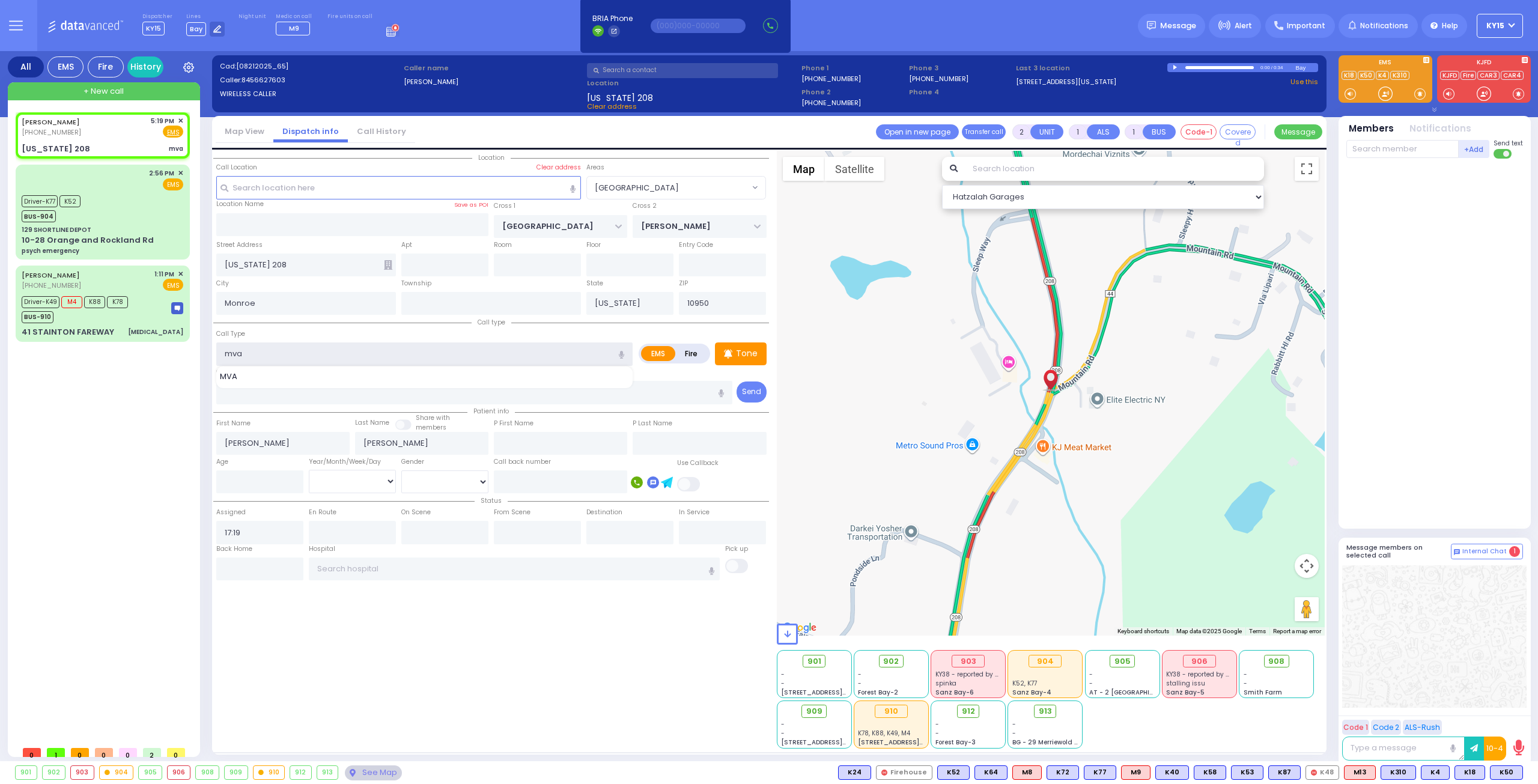
select select "Hatzalah Garages"
select select "[GEOGRAPHIC_DATA]"
type input "mva"
click at [137, 216] on div "Driver-K77 K52 BUS-904" at bounding box center [102, 207] width 162 height 30
type input "6"
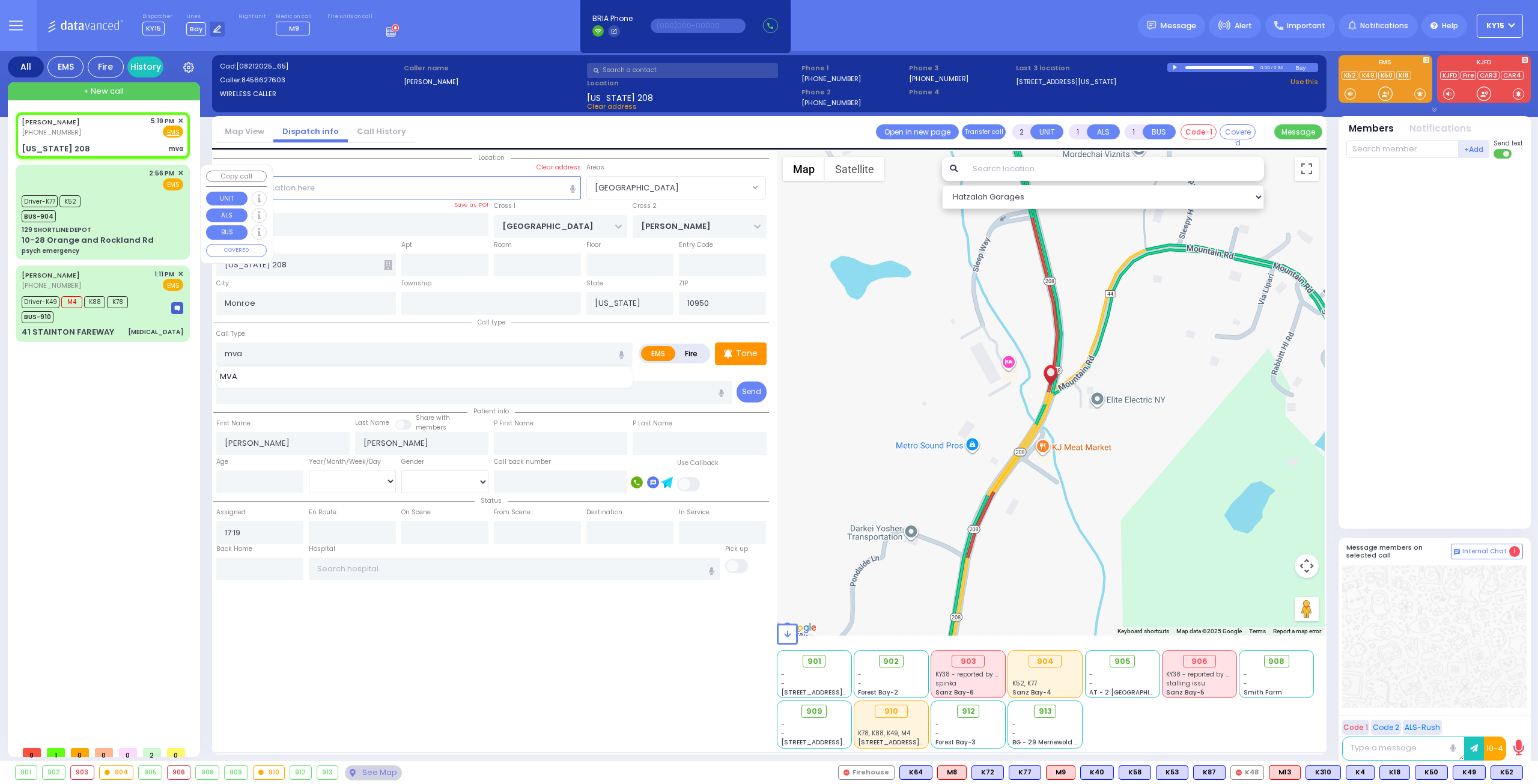
type input "6"
select select
type input "psych emergency"
radio input "true"
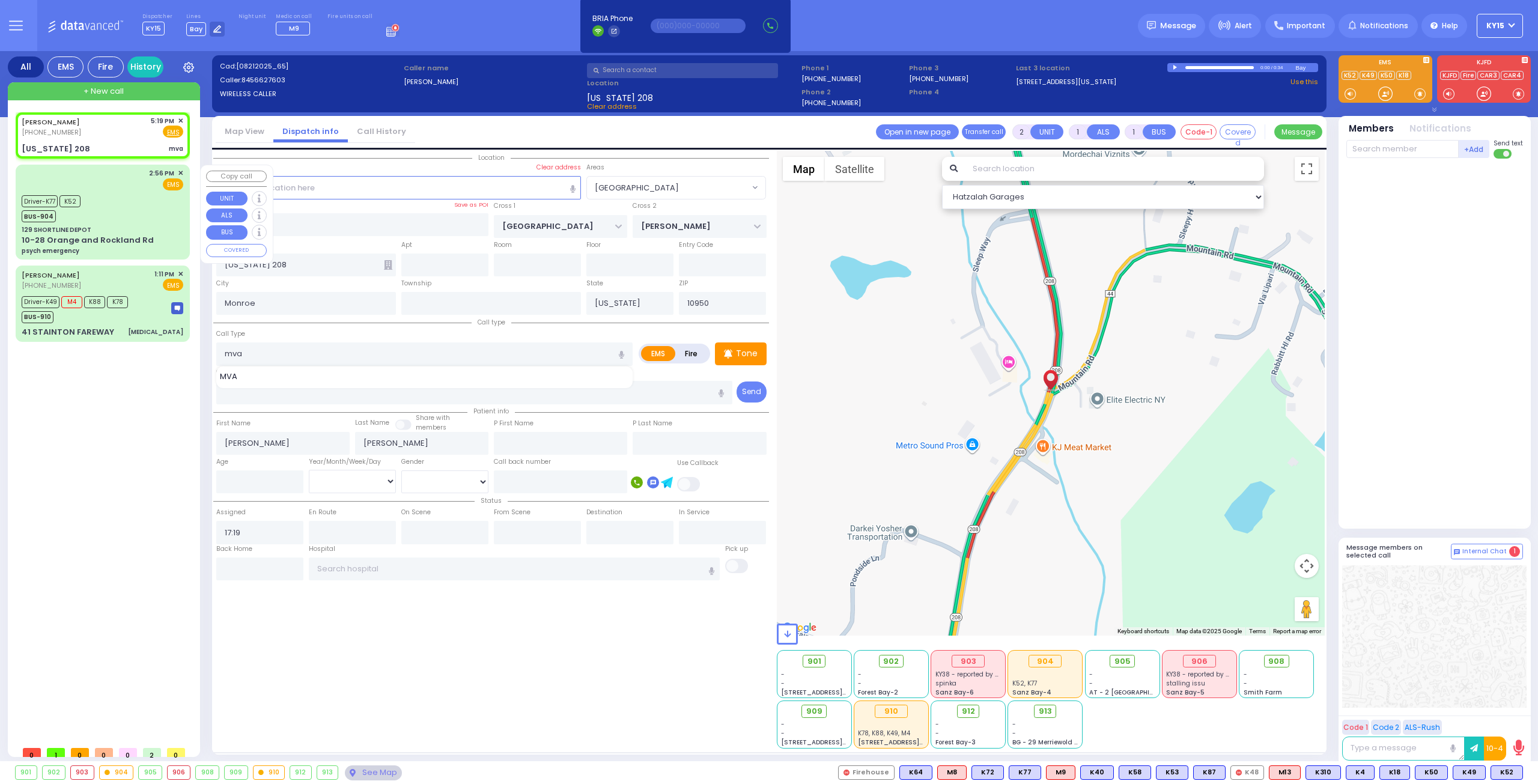
type input "Hindel"
type input "Landau"
type input "24"
select select "Year"
select select "[DEMOGRAPHIC_DATA]"
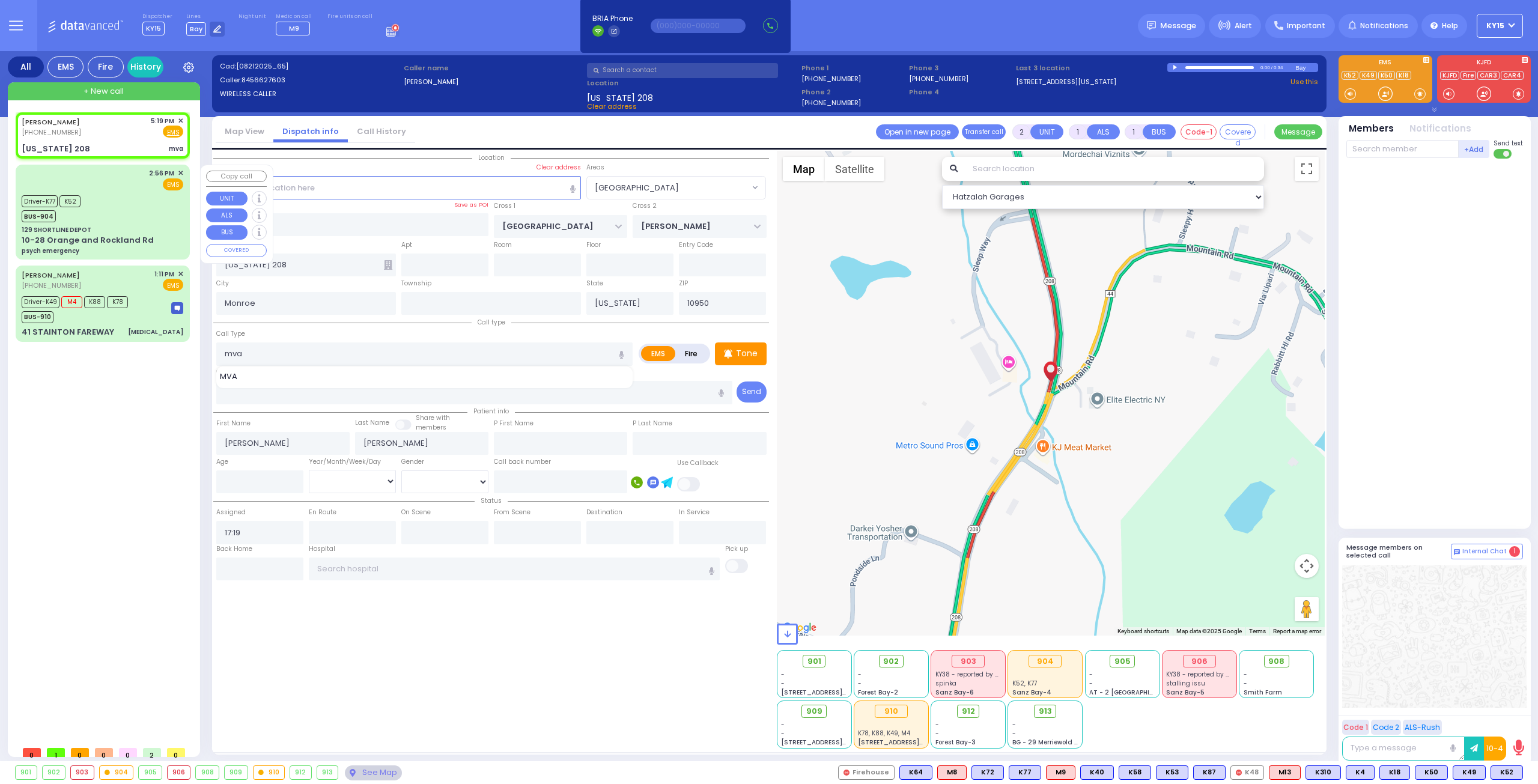
type input "14:56"
type input "14:58"
type input "15:02"
type input "15:38"
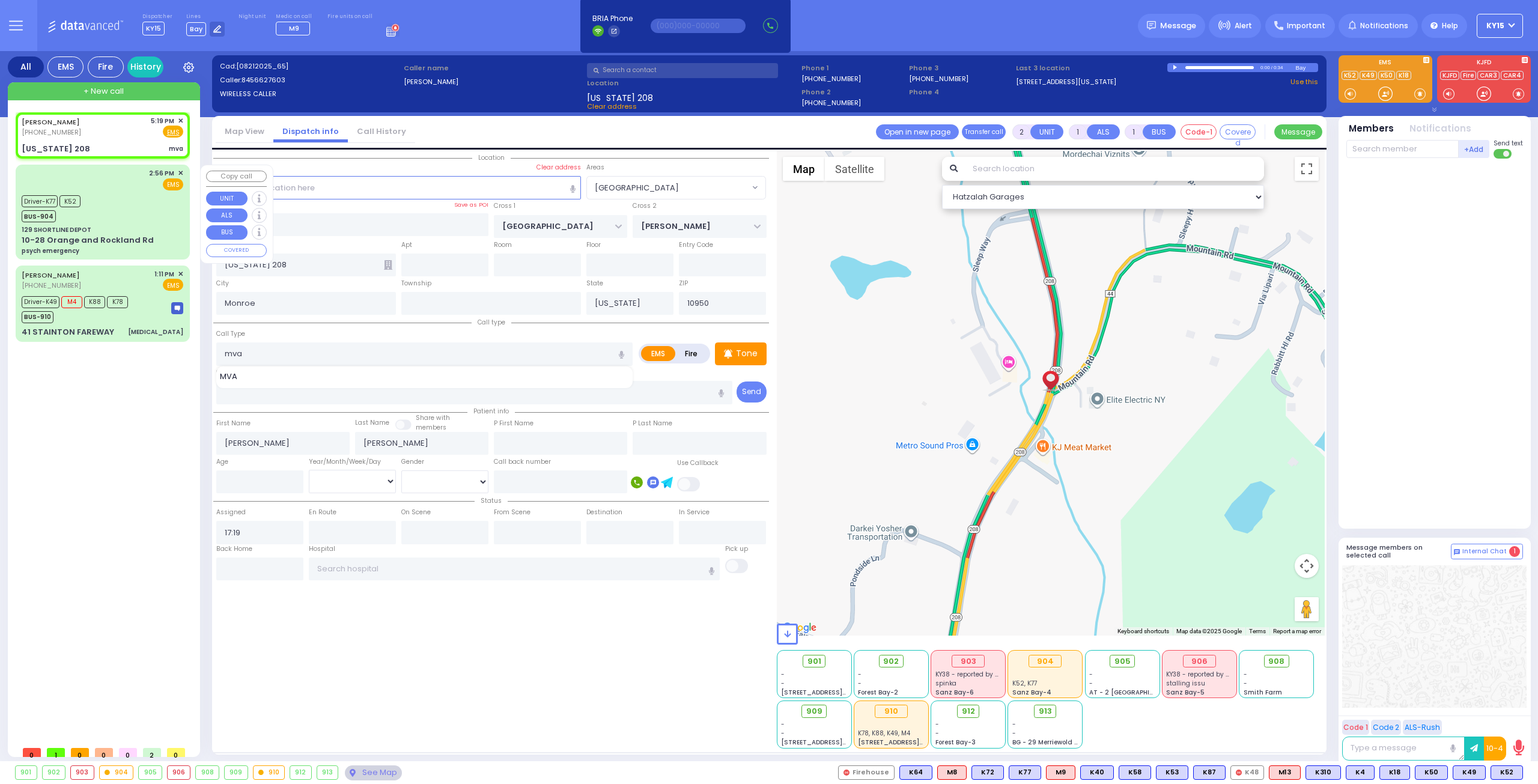
type input "15:43"
type input "Westchester Medical Center 100 Woods Rd Valhalla"
select select "Hatzalah Garages"
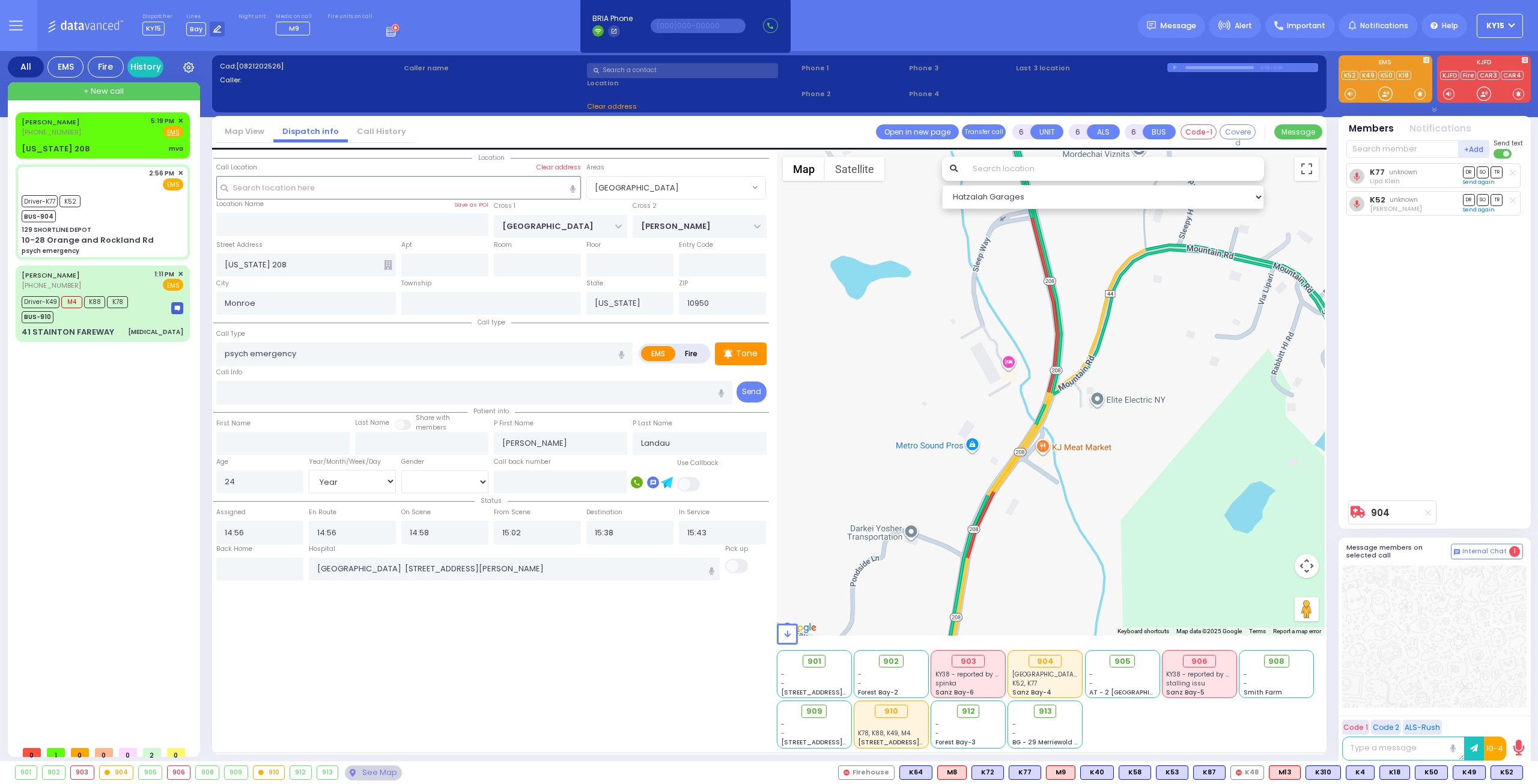
type input "129 SHORTLINE DEPOT"
type input "10-28 Orange and Rockland Rd"
click at [281, 567] on input "text" at bounding box center [260, 569] width 87 height 23
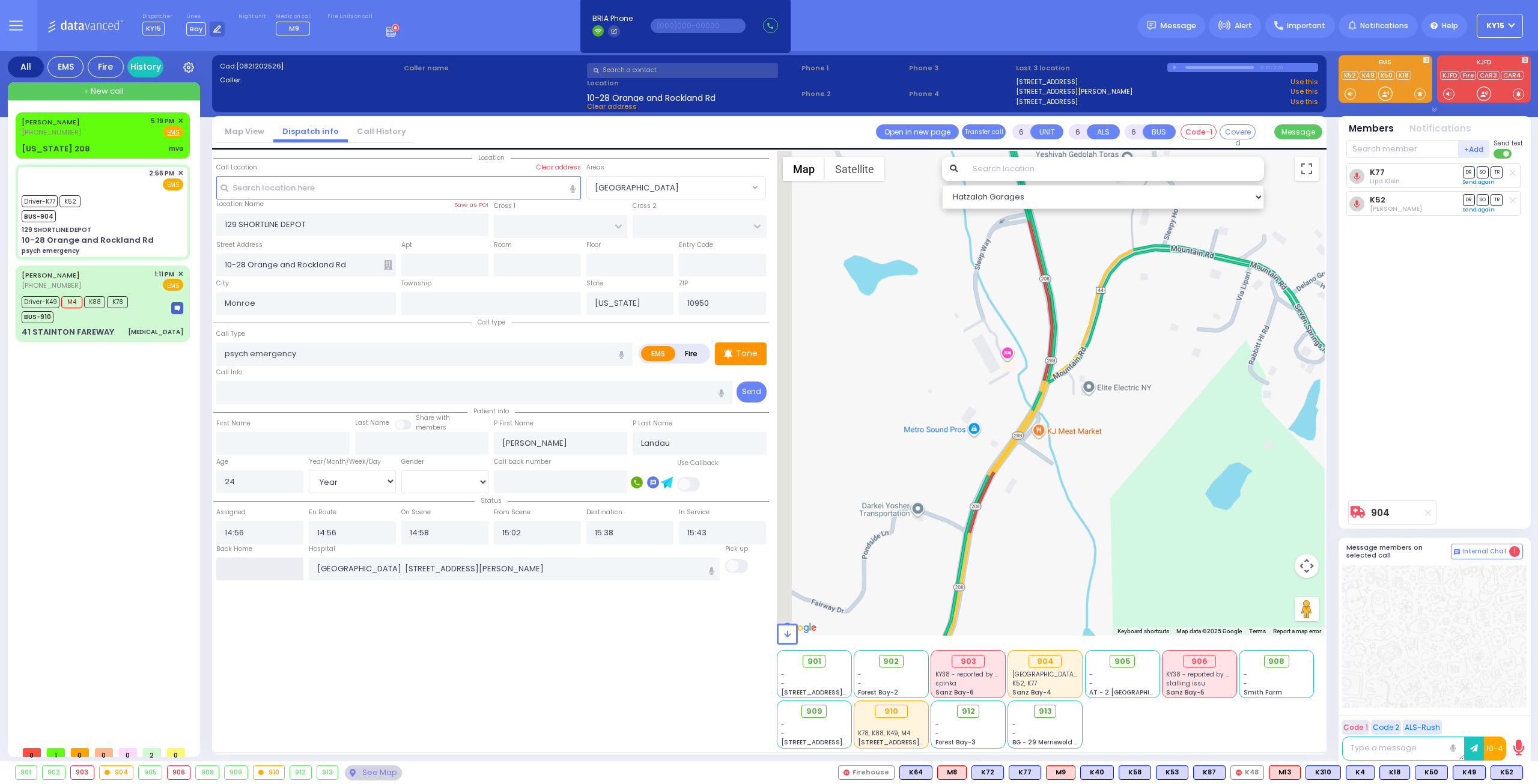
click at [281, 567] on input "text" at bounding box center [260, 569] width 87 height 23
type input "17:25"
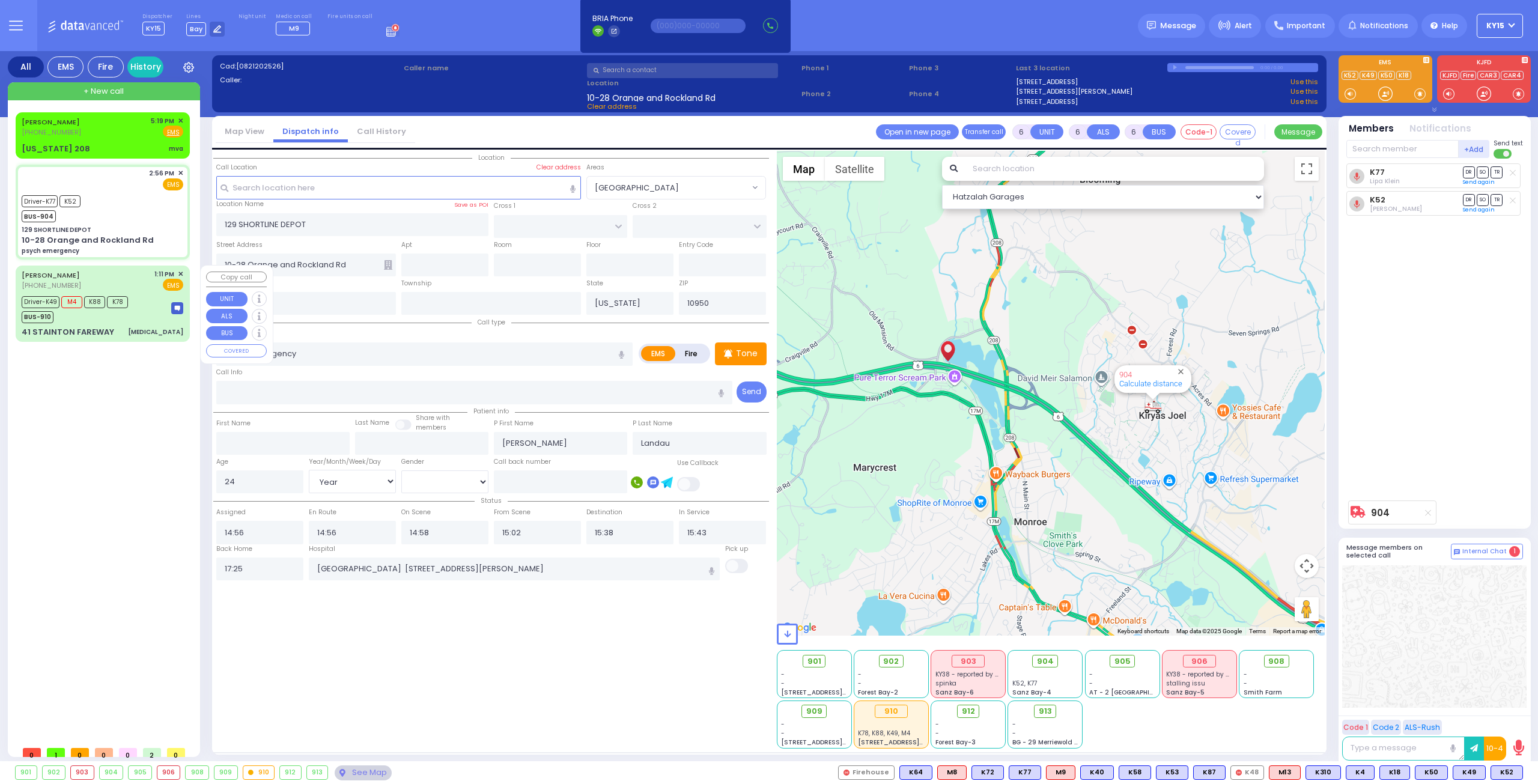
click at [143, 315] on div "Driver-K49 M4 K88 K78 BUS-910" at bounding box center [102, 308] width 162 height 30
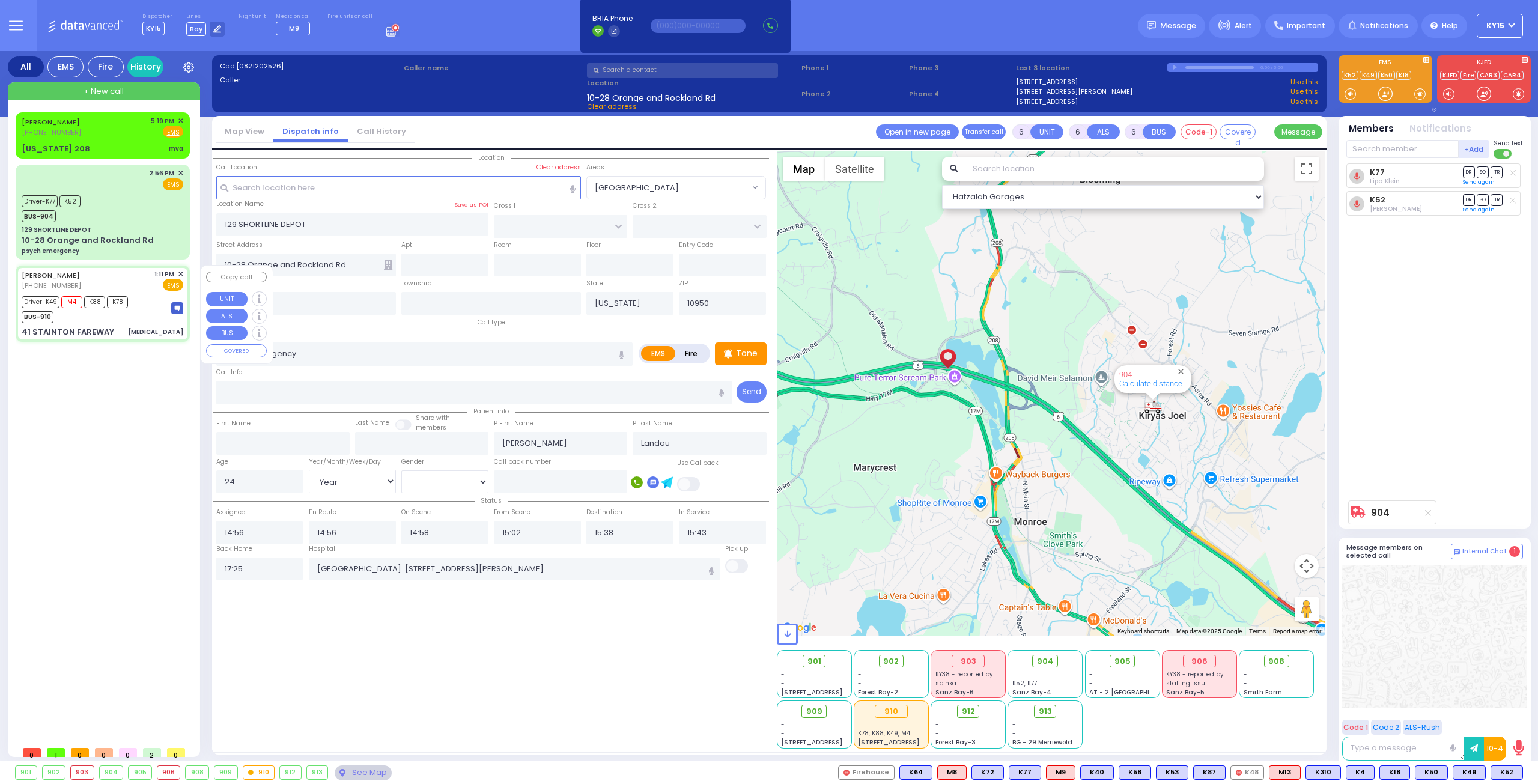
select select
type input "passing out"
radio input "true"
type input "DUVID MENASHE"
type input "FRANKEL"
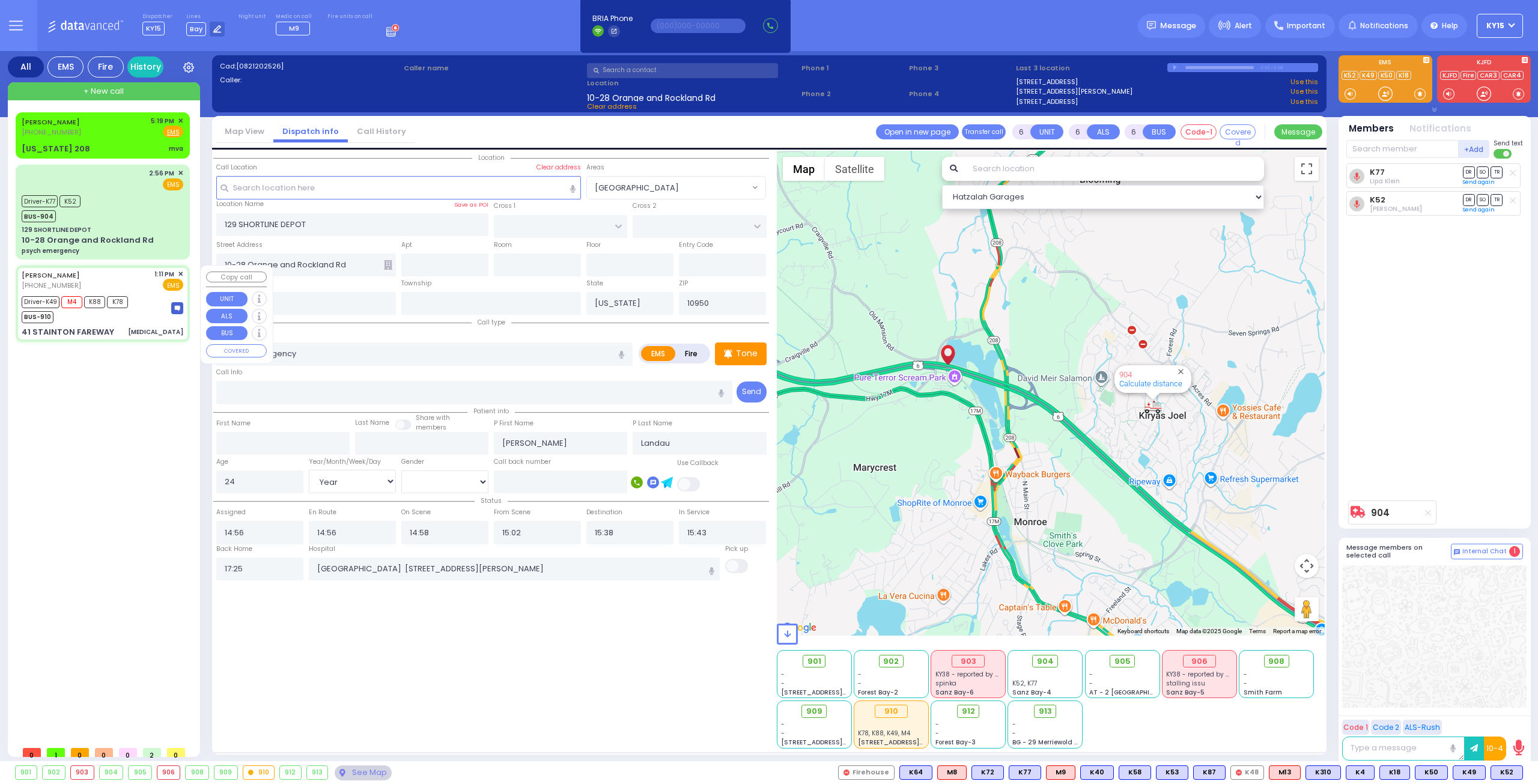
type input "David"
type input "Frankel"
type input "68"
select select "Year"
select select "[DEMOGRAPHIC_DATA]"
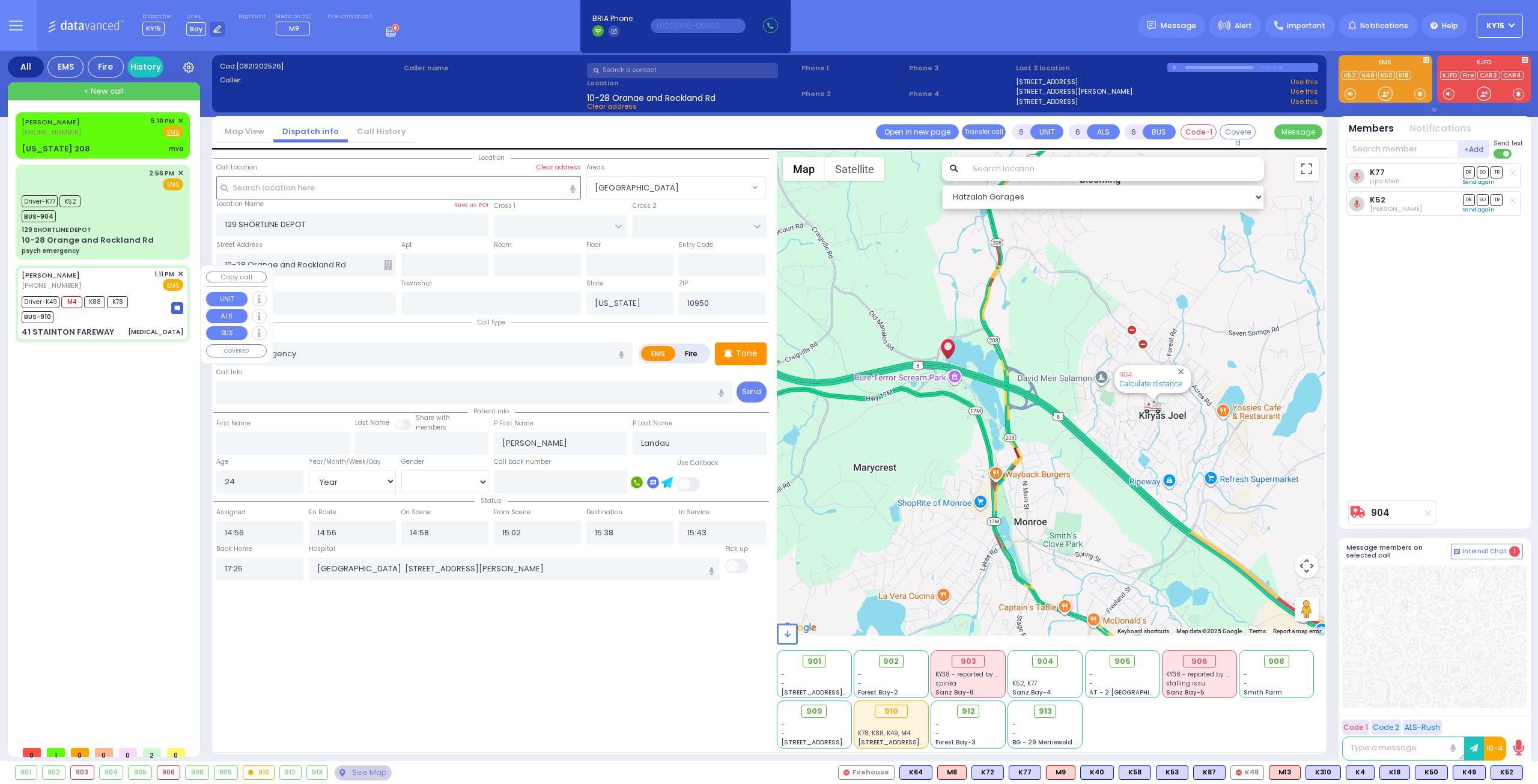
type input "13:11"
type input "13:12"
type input "13:13"
type input "13:48"
type input "15:03"
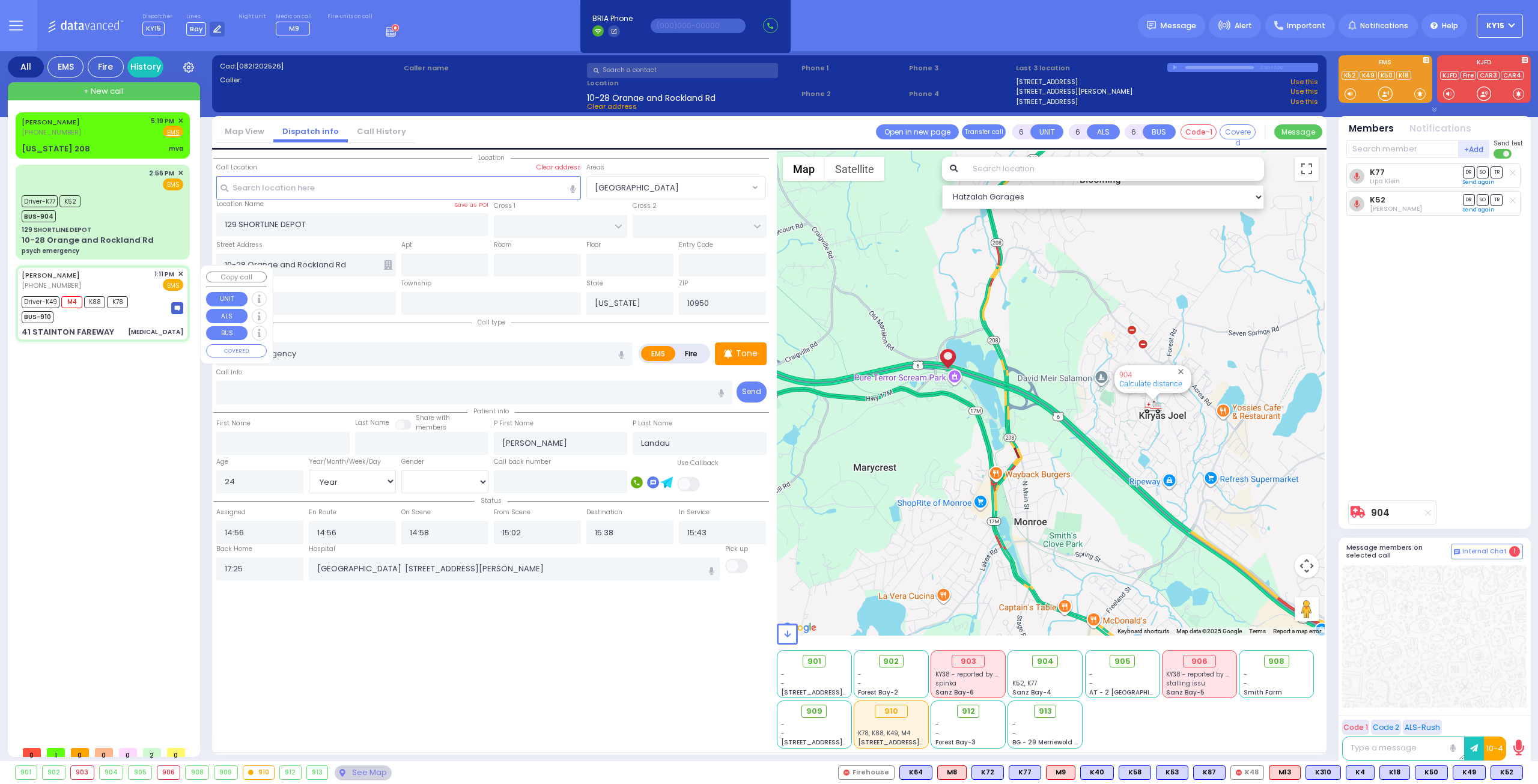
type input "15:37"
type input "Mount Sinai Hospital (East Harlem)"
select select "Hatzalah Garages"
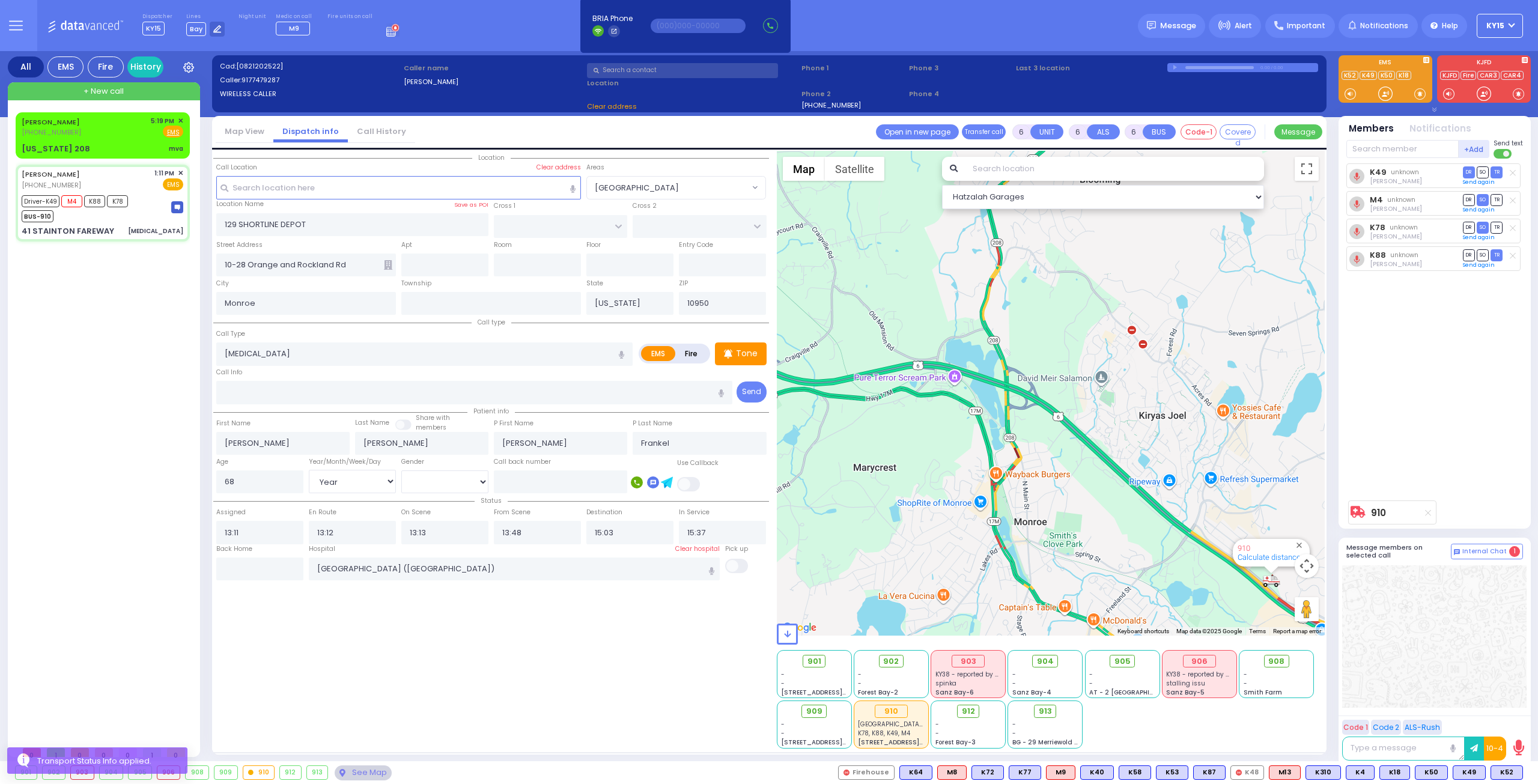
type input "SOUTH FIELD FALLS"
type input "DUNDERBERG RD"
type input "41 STAINTON FAREWAY"
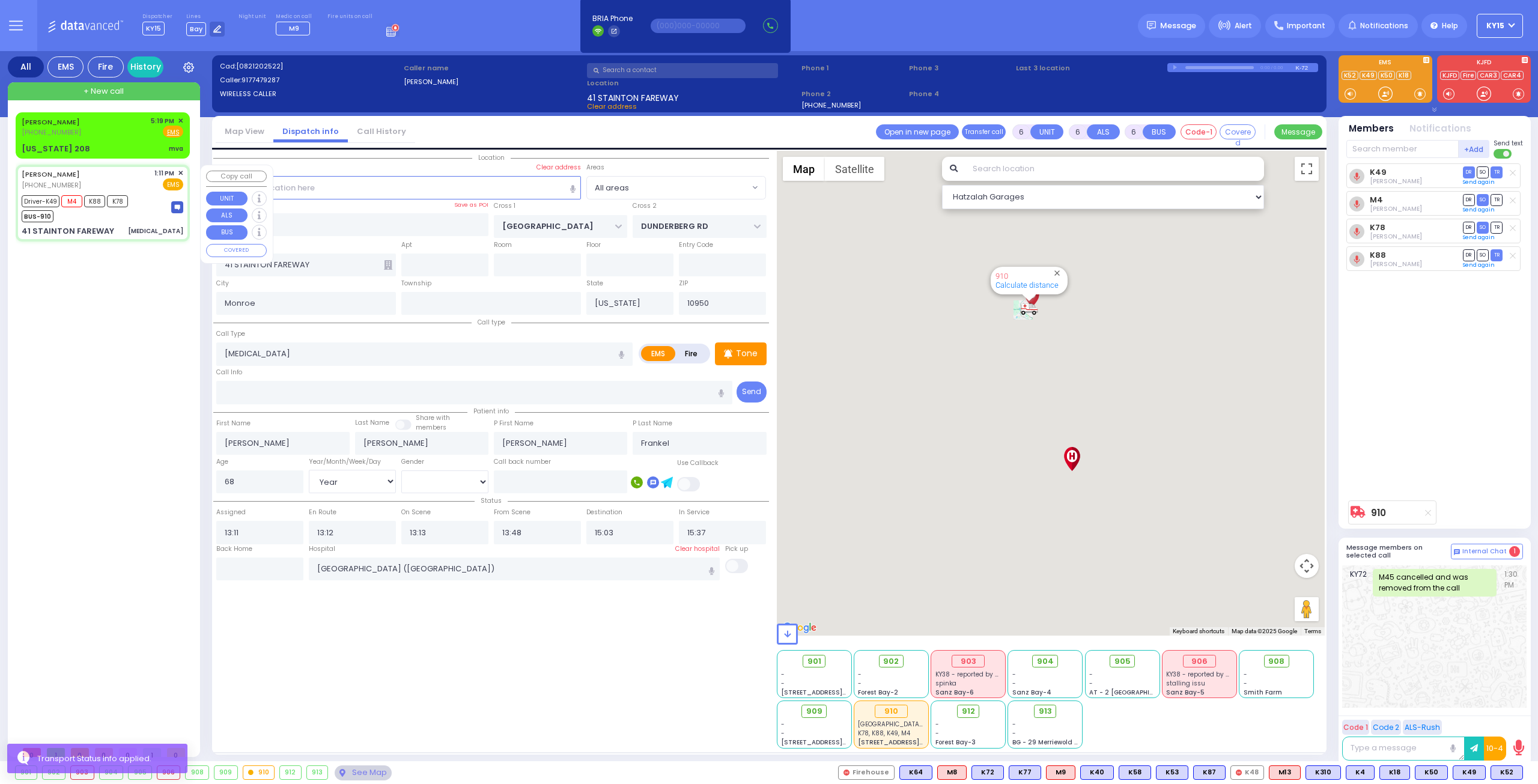
click at [111, 222] on div "BUS-910" at bounding box center [75, 214] width 106 height 15
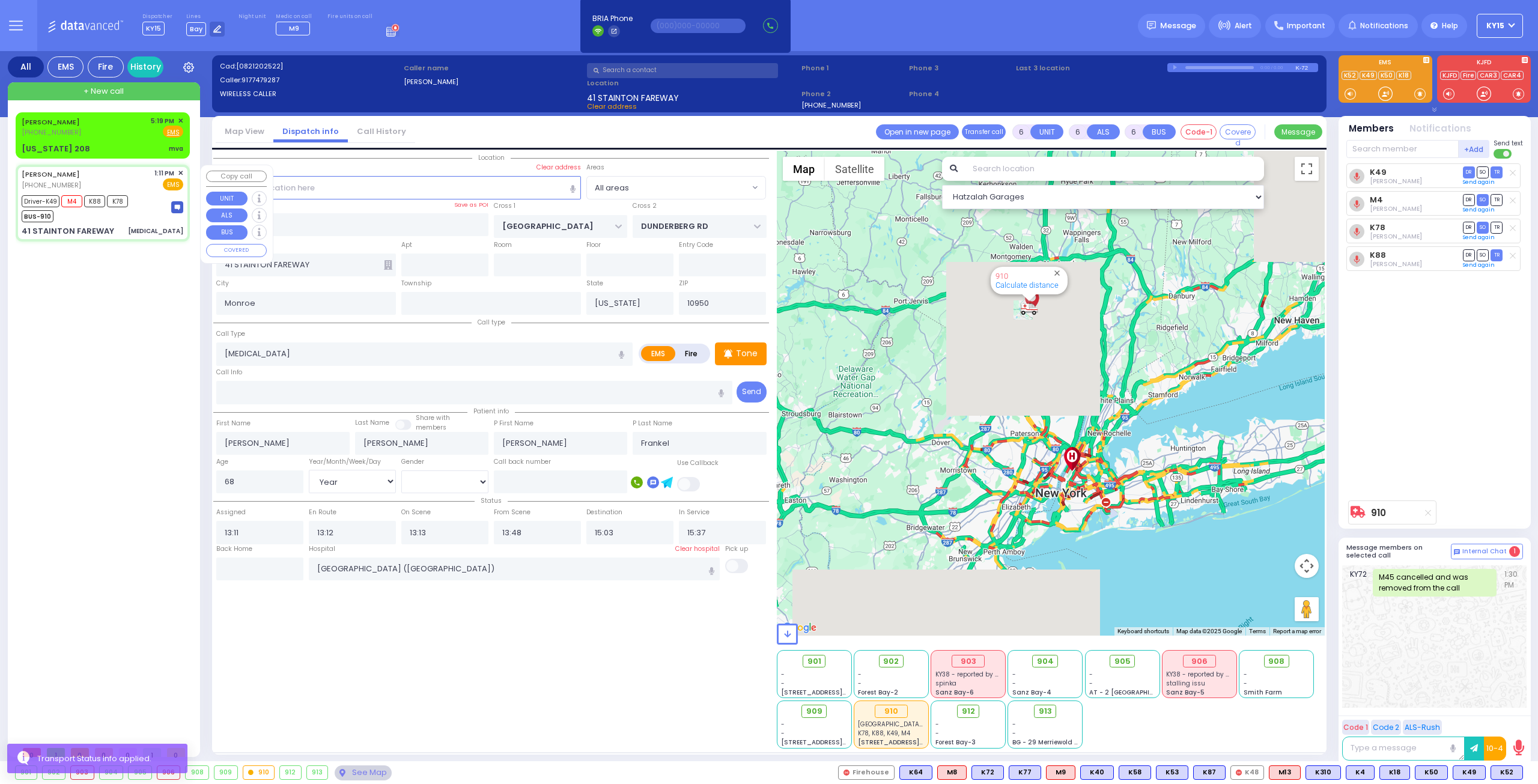
select select
radio input "true"
select select "Year"
select select "[DEMOGRAPHIC_DATA]"
select select "Hatzalah Garages"
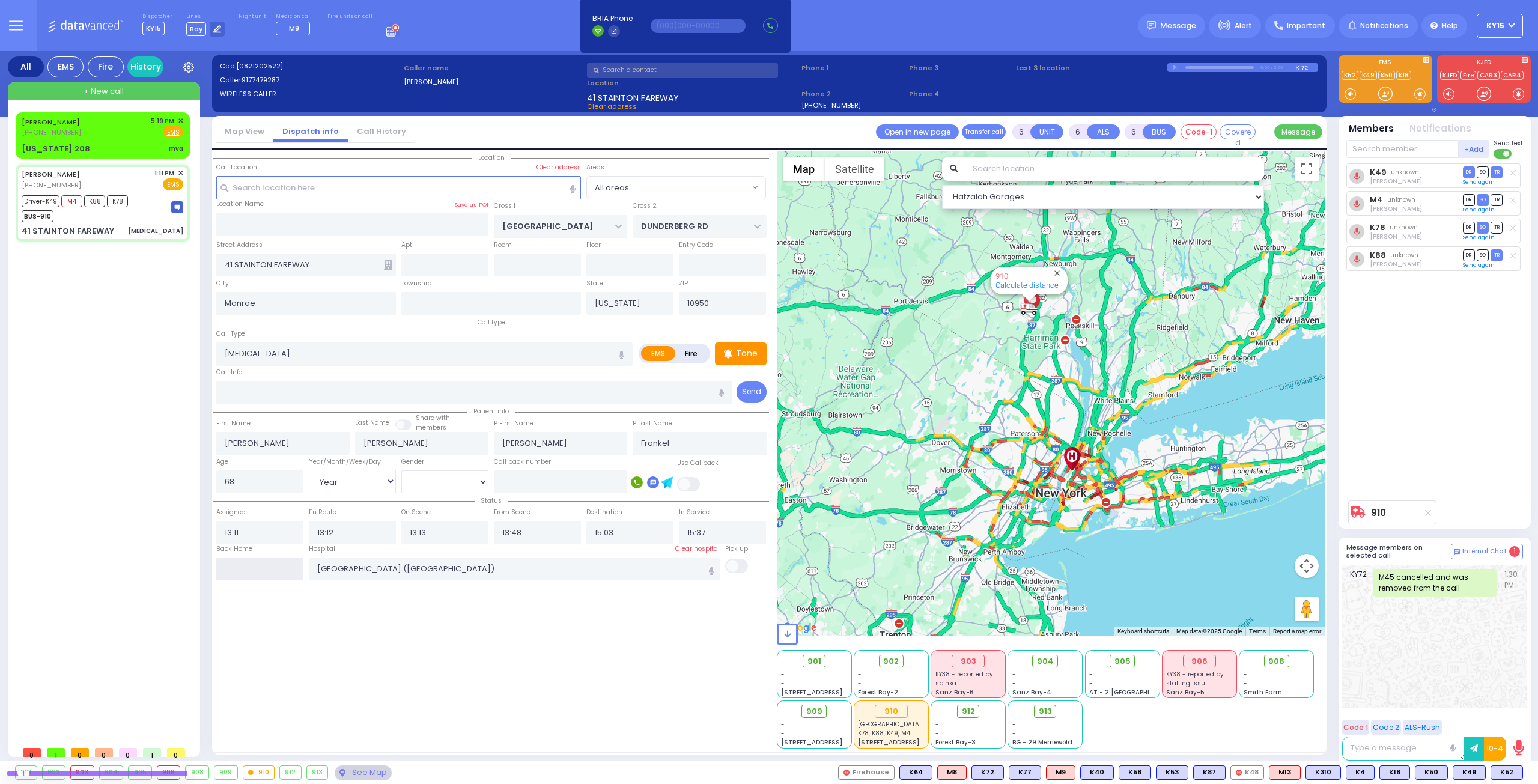
click at [270, 567] on input "text" at bounding box center [260, 569] width 87 height 23
type input "17:25"
select select
radio input "true"
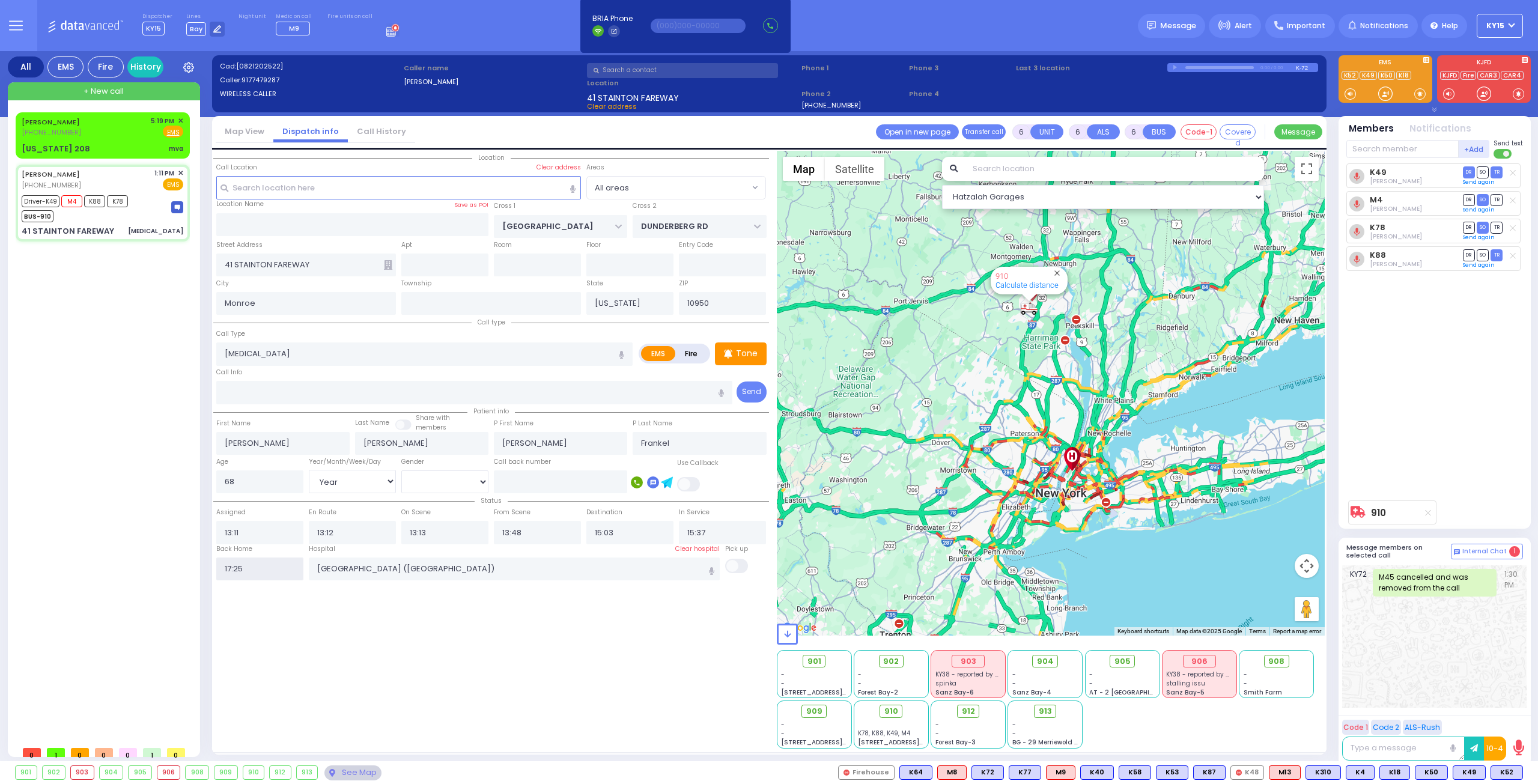
select select
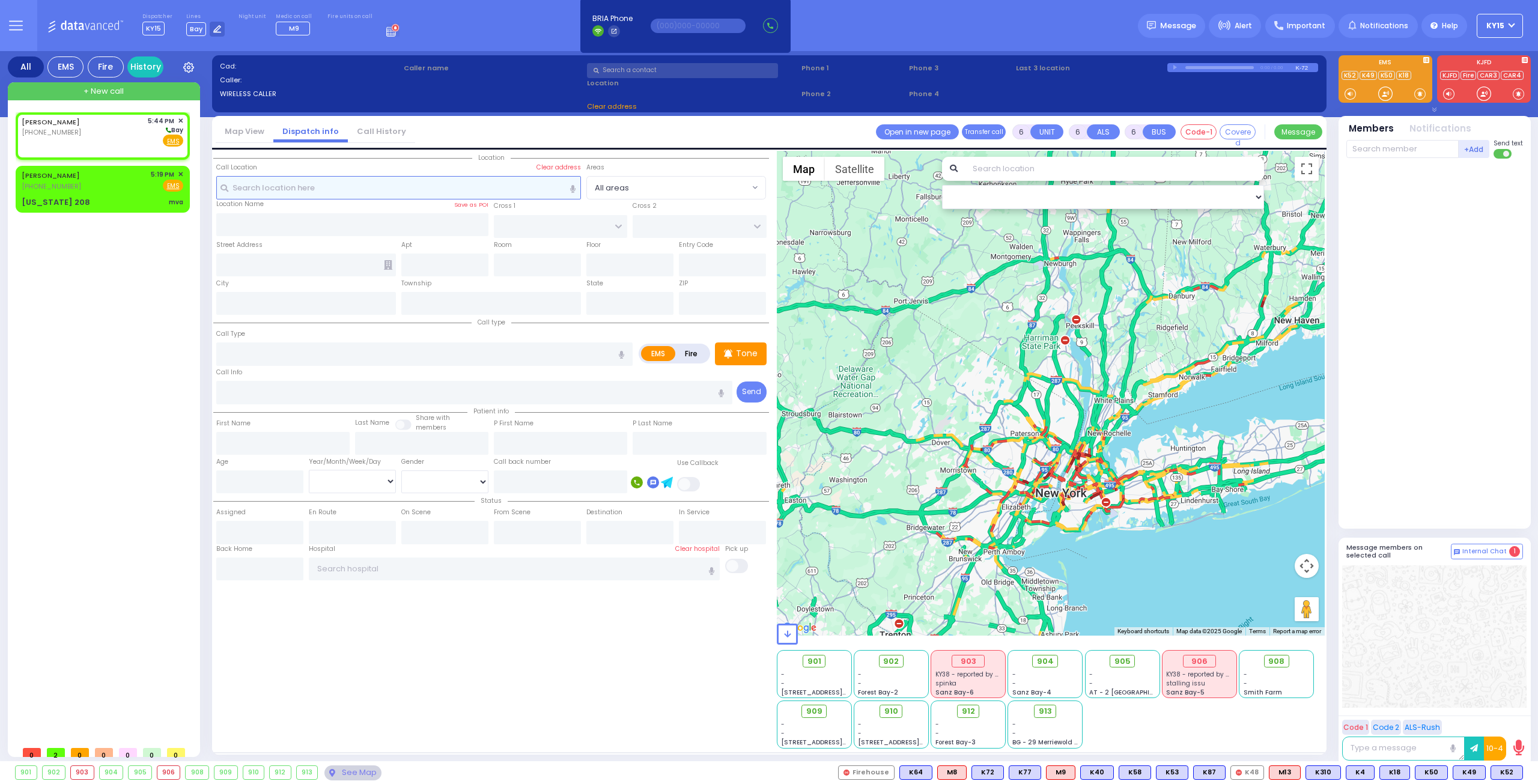
type input "2"
type input "1"
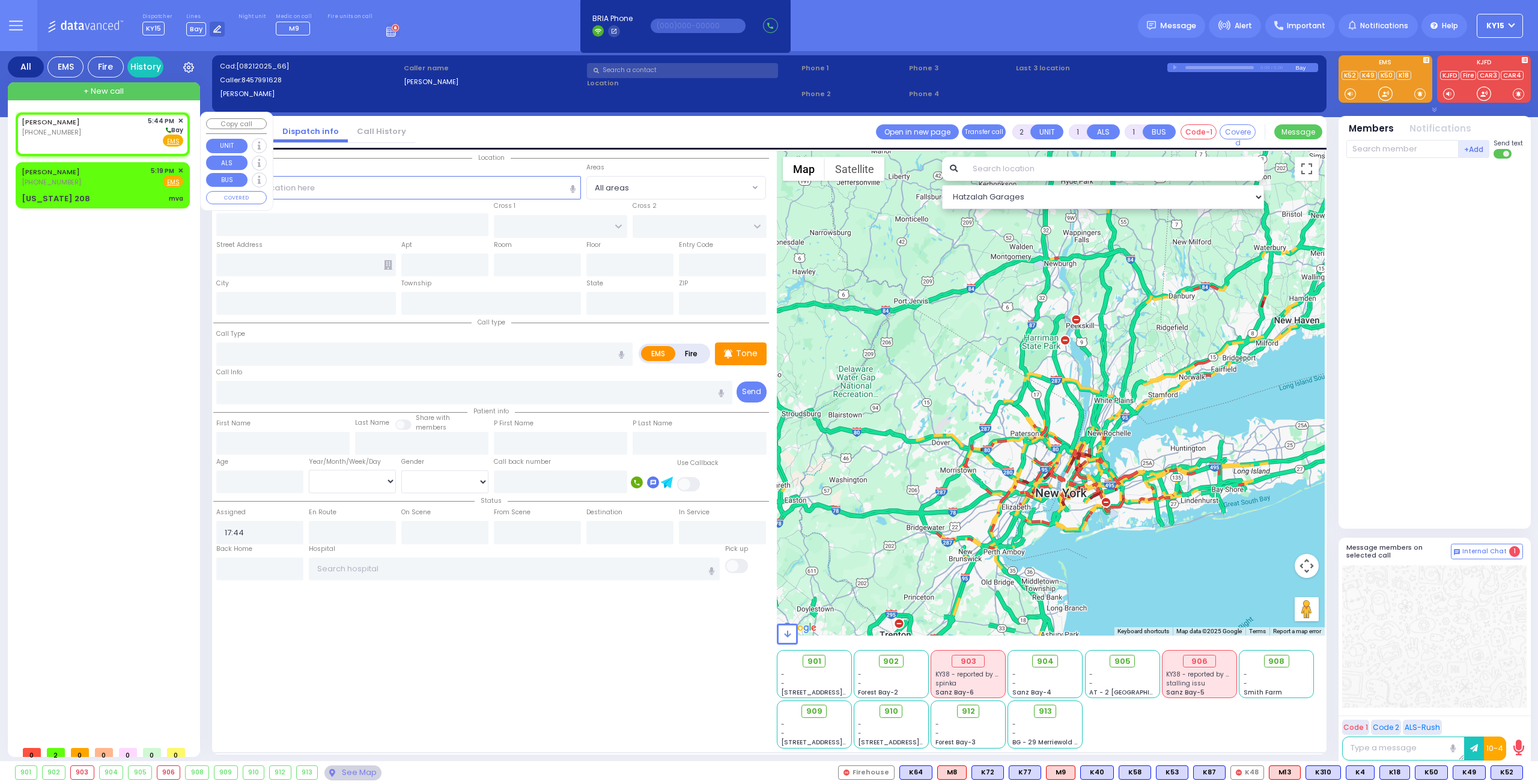
click at [112, 134] on div "FRIEDMAN YIDEL (845) 799-1628 5:44 PM ✕ Bay" at bounding box center [102, 131] width 162 height 31
click at [264, 185] on input "text" at bounding box center [398, 187] width 365 height 23
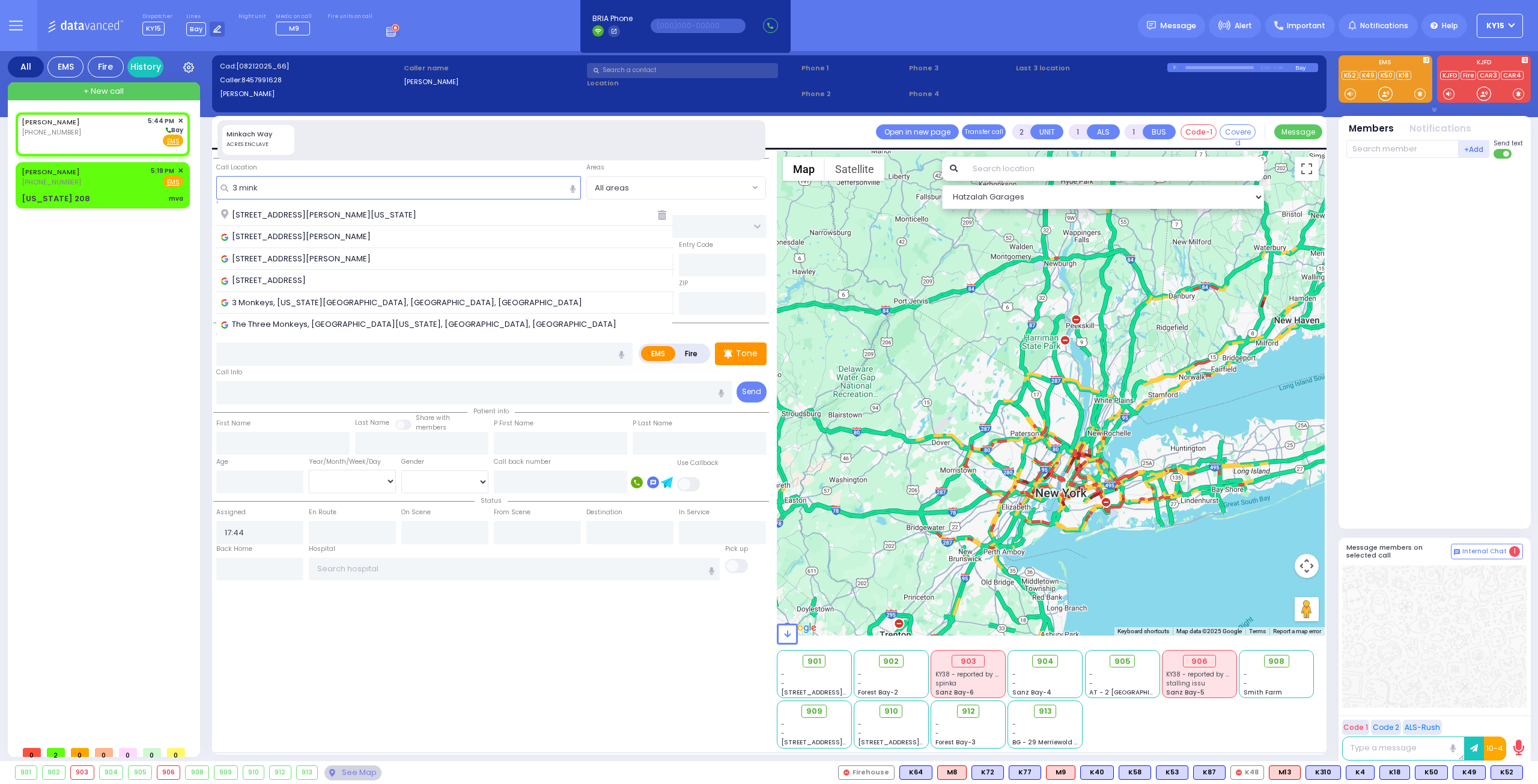
click at [269, 216] on span "[STREET_ADDRESS][PERSON_NAME][US_STATE]" at bounding box center [321, 215] width 200 height 12
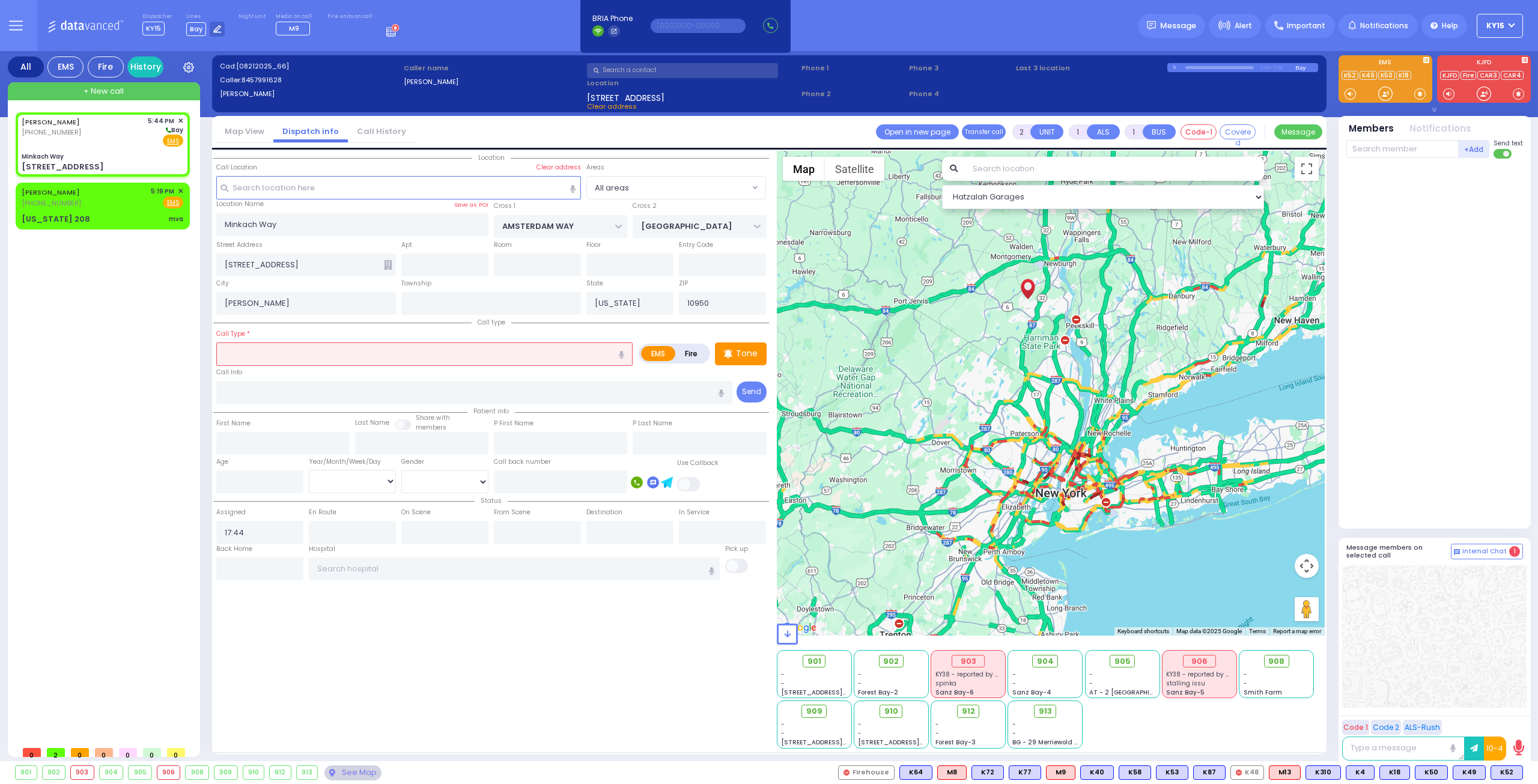
click at [286, 352] on input "text" at bounding box center [424, 354] width 416 height 23
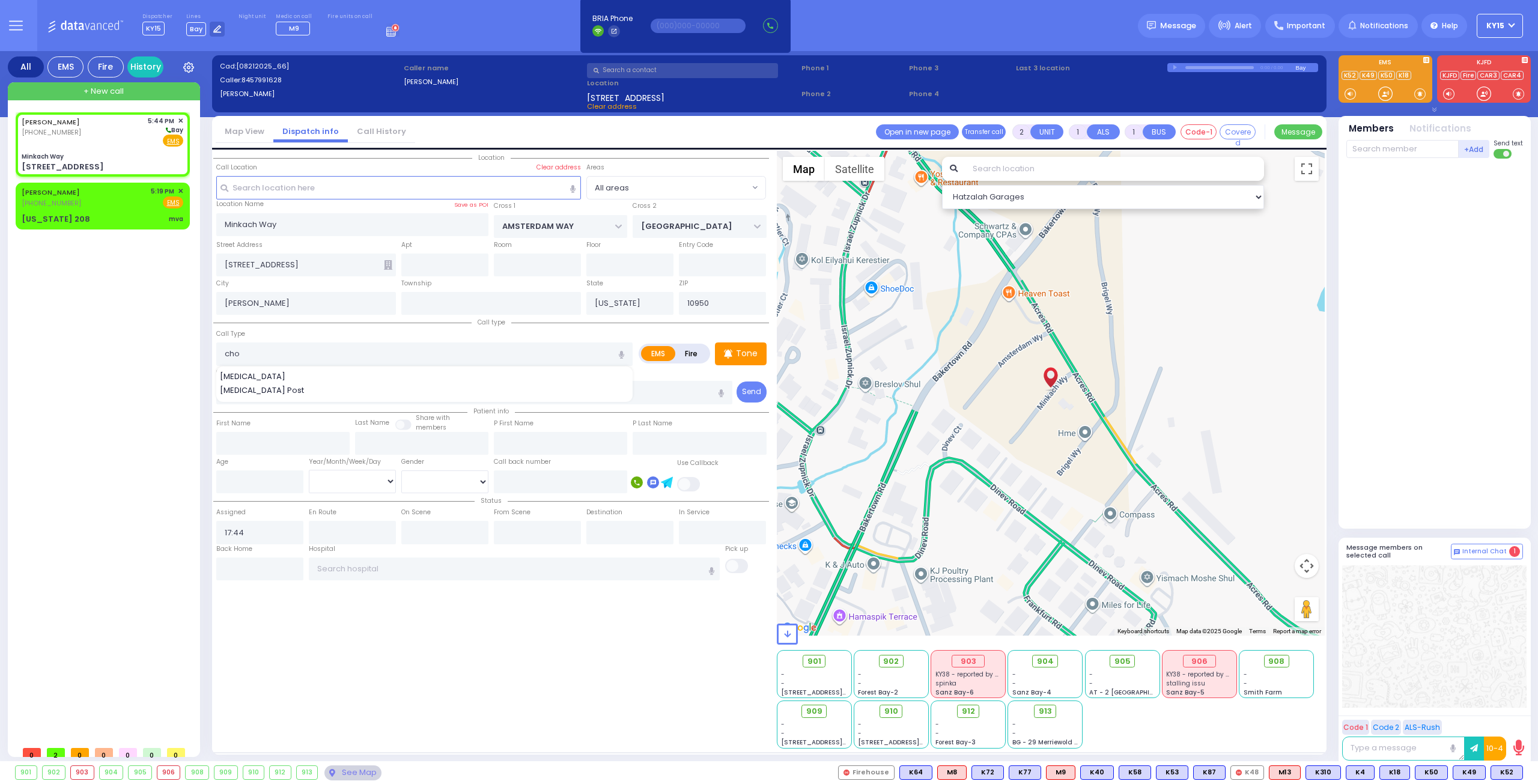
click at [260, 373] on div "[MEDICAL_DATA]" at bounding box center [425, 377] width 411 height 12
click at [443, 267] on input "text" at bounding box center [444, 265] width 87 height 23
click at [244, 487] on input "number" at bounding box center [260, 482] width 87 height 23
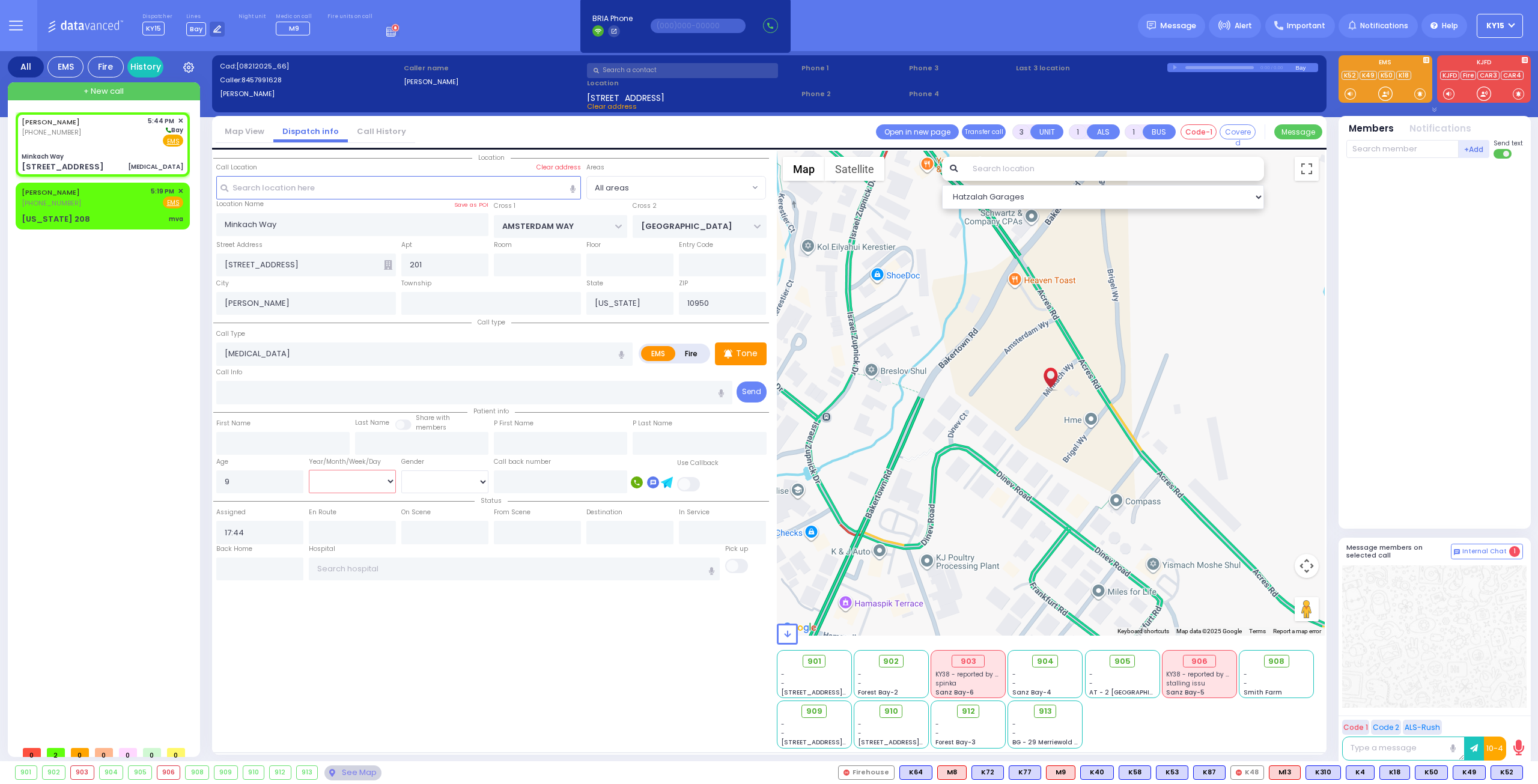
click at [354, 473] on select "Year Month Week Day" at bounding box center [352, 482] width 87 height 23
click at [309, 470] on select "Year Month Week Day" at bounding box center [352, 482] width 87 height 23
click at [436, 485] on select "[DEMOGRAPHIC_DATA] [DEMOGRAPHIC_DATA]" at bounding box center [444, 482] width 87 height 23
click at [401, 470] on select "[DEMOGRAPHIC_DATA] [DEMOGRAPHIC_DATA]" at bounding box center [444, 482] width 87 height 23
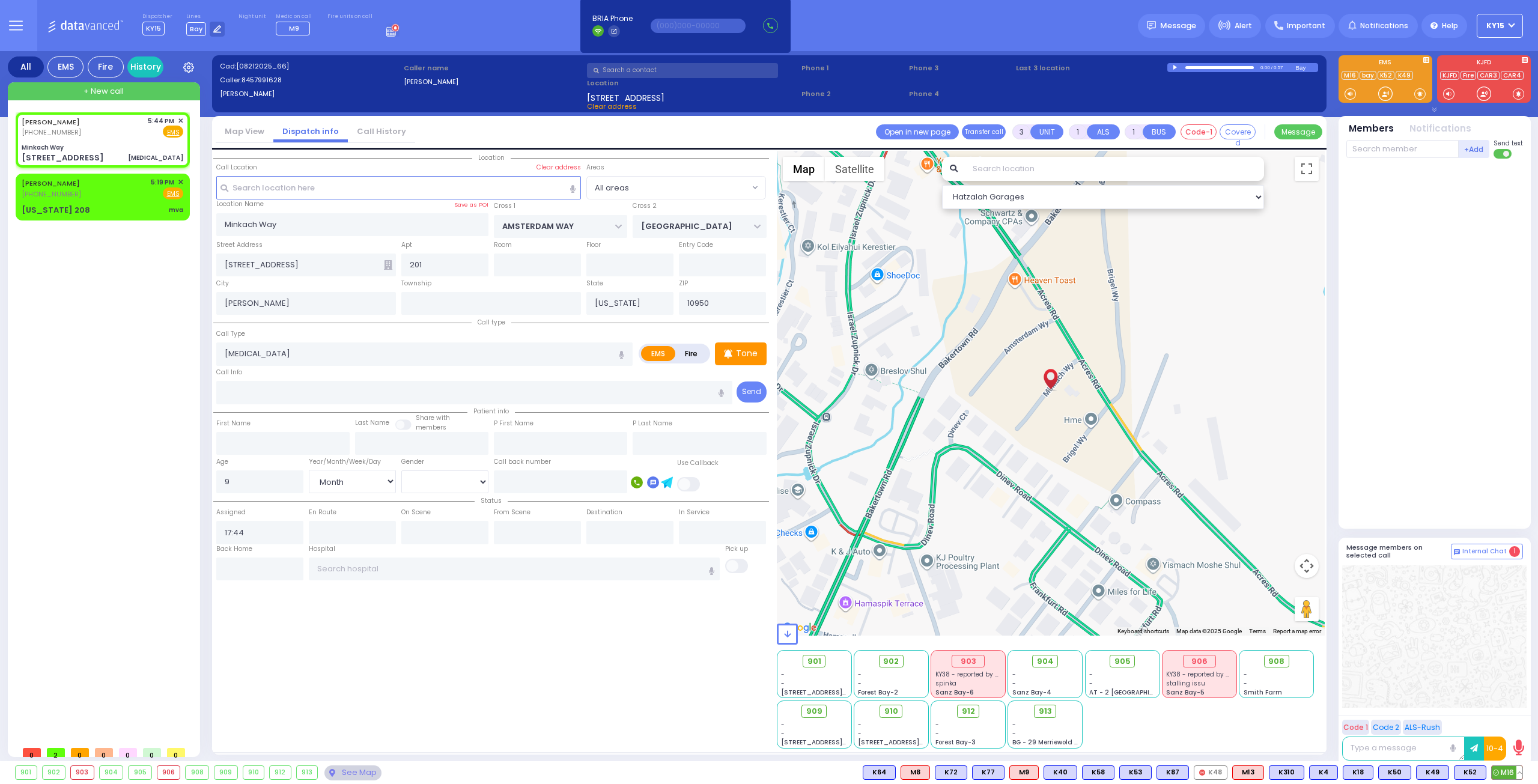
click at [1504, 774] on span "M16" at bounding box center [1507, 772] width 31 height 13
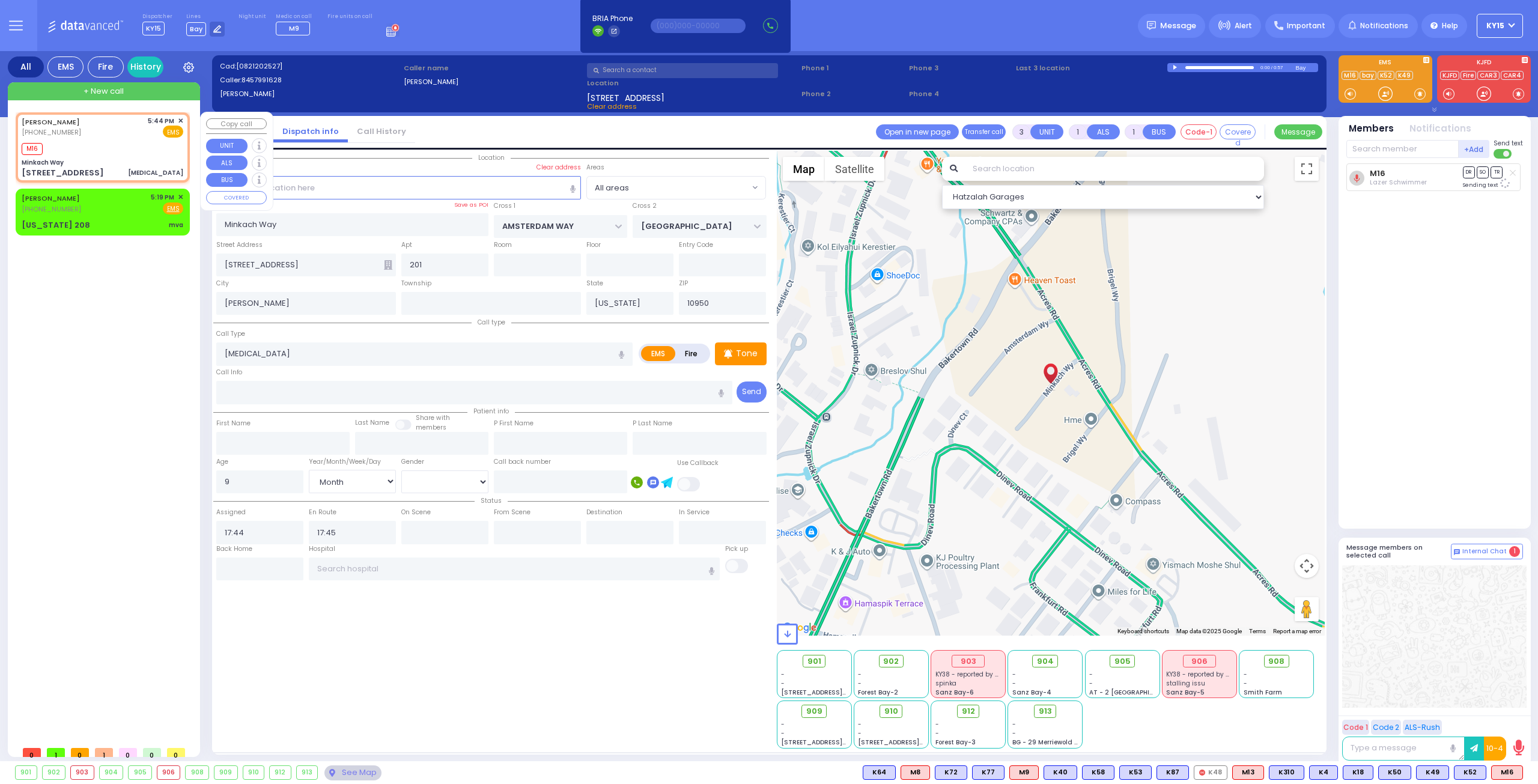
click at [106, 136] on div "FRIEDMAN YIDEL (845) 799-1628 5:44 PM ✕ EMS" at bounding box center [102, 127] width 162 height 22
click at [1505, 771] on span "K101" at bounding box center [1505, 772] width 33 height 13
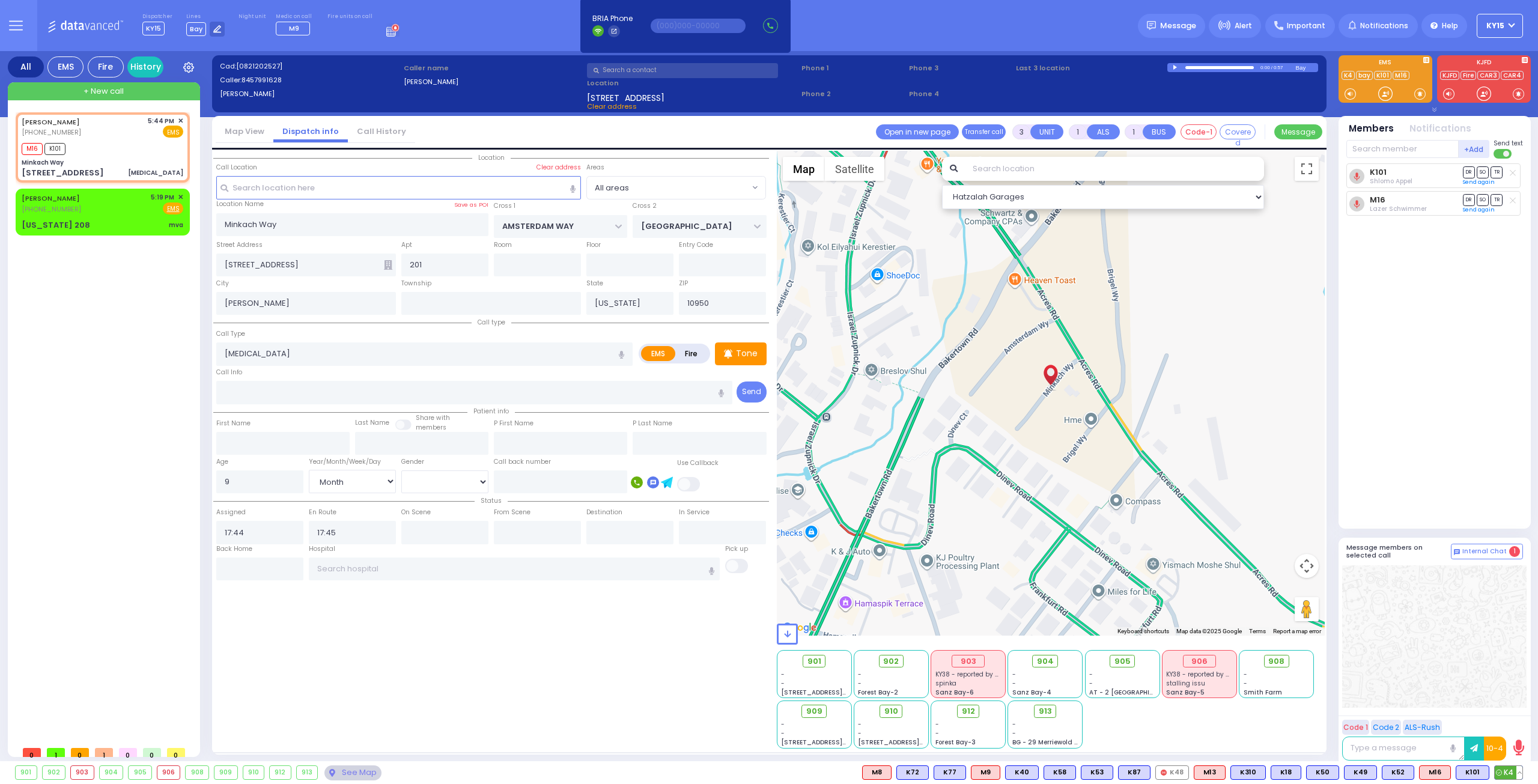
click at [1507, 772] on span "K4" at bounding box center [1508, 772] width 27 height 13
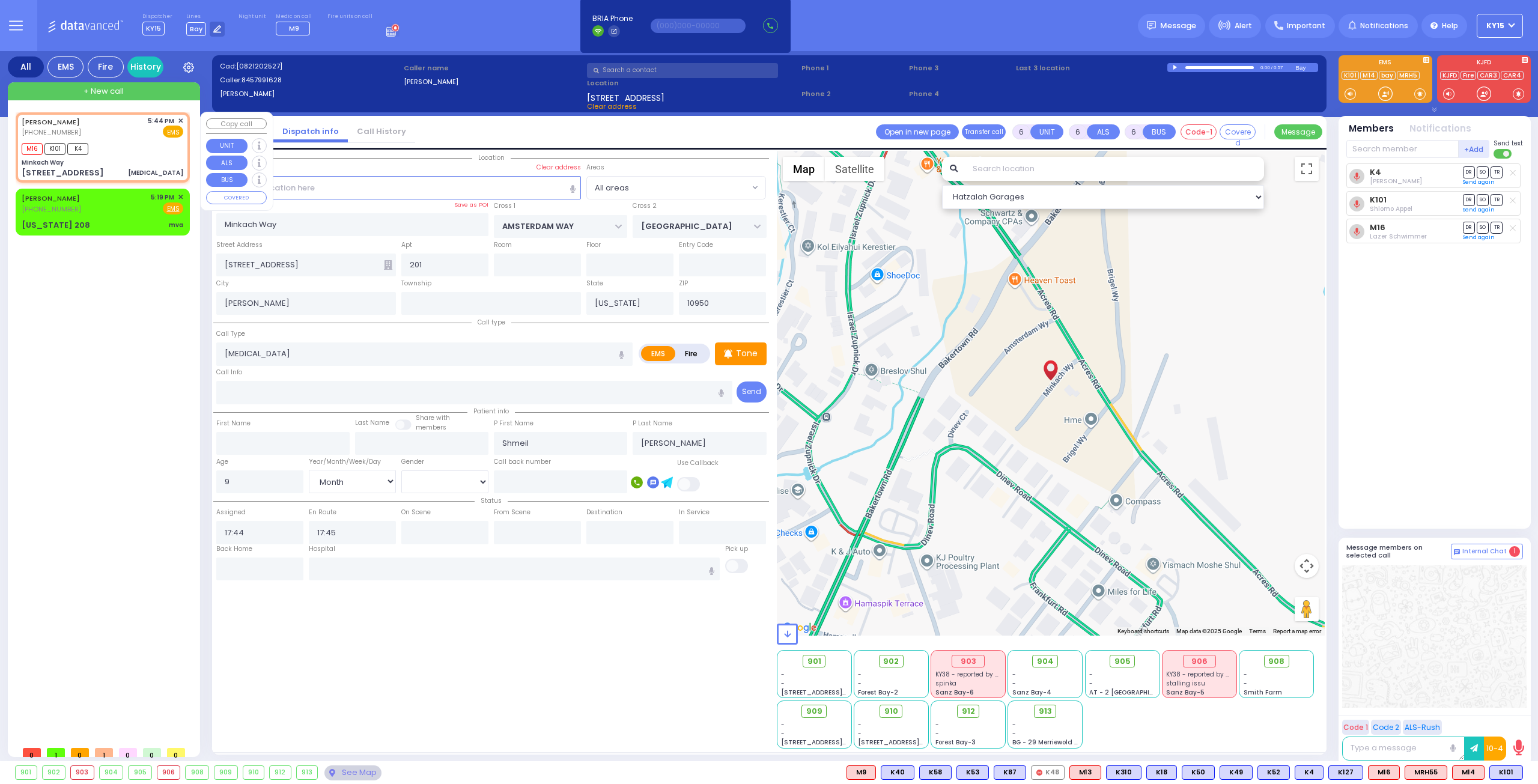
drag, startPoint x: 114, startPoint y: 154, endPoint x: 123, endPoint y: 163, distance: 12.7
click at [113, 155] on div "FRIEDMAN YIDEL (845) 799-1628 5:44 PM ✕ EMS M16 K101 K4" at bounding box center [102, 147] width 169 height 67
click at [251, 570] on input "text" at bounding box center [260, 569] width 87 height 23
click at [255, 567] on input "text" at bounding box center [260, 569] width 87 height 23
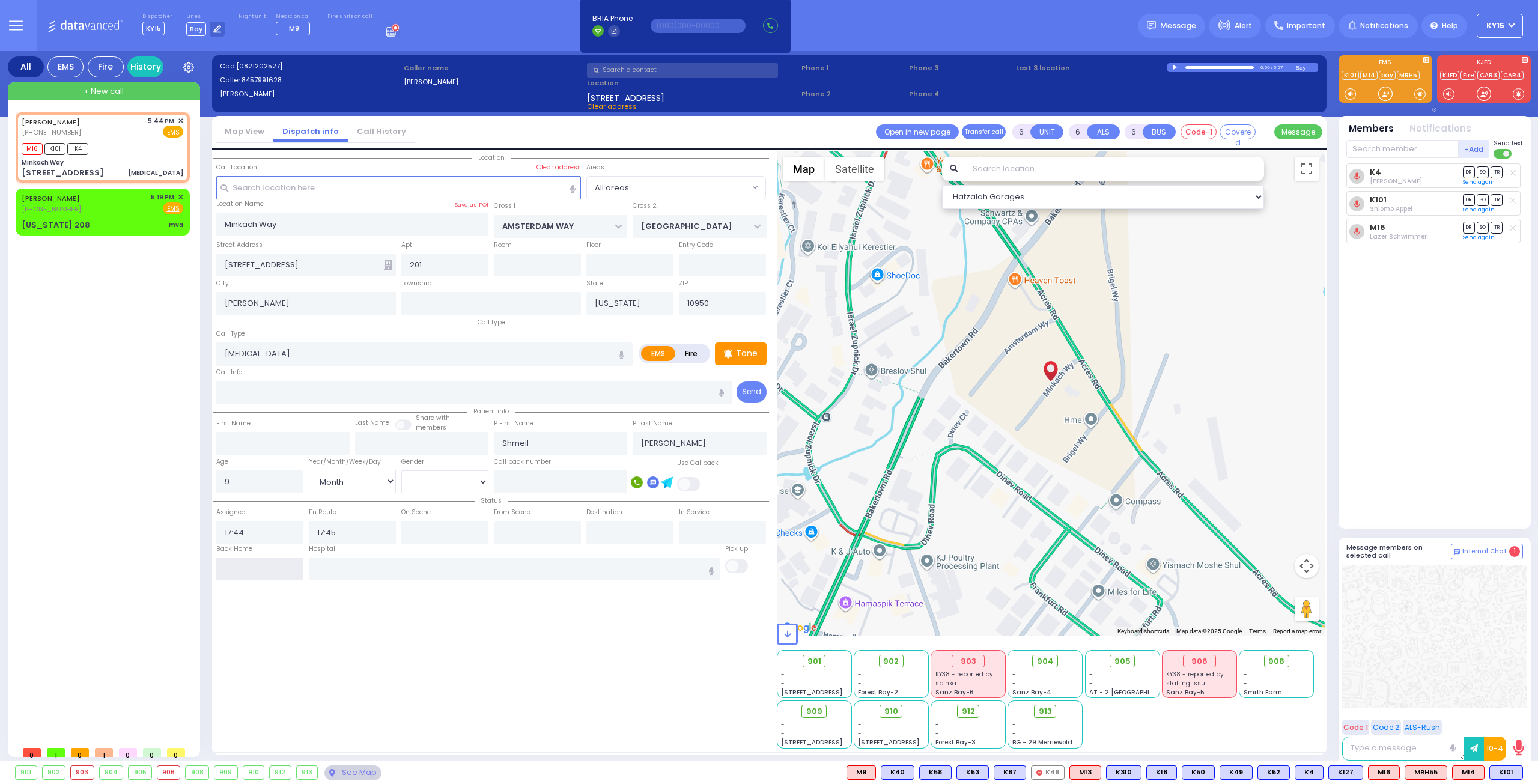
click at [256, 567] on input "text" at bounding box center [260, 569] width 87 height 23
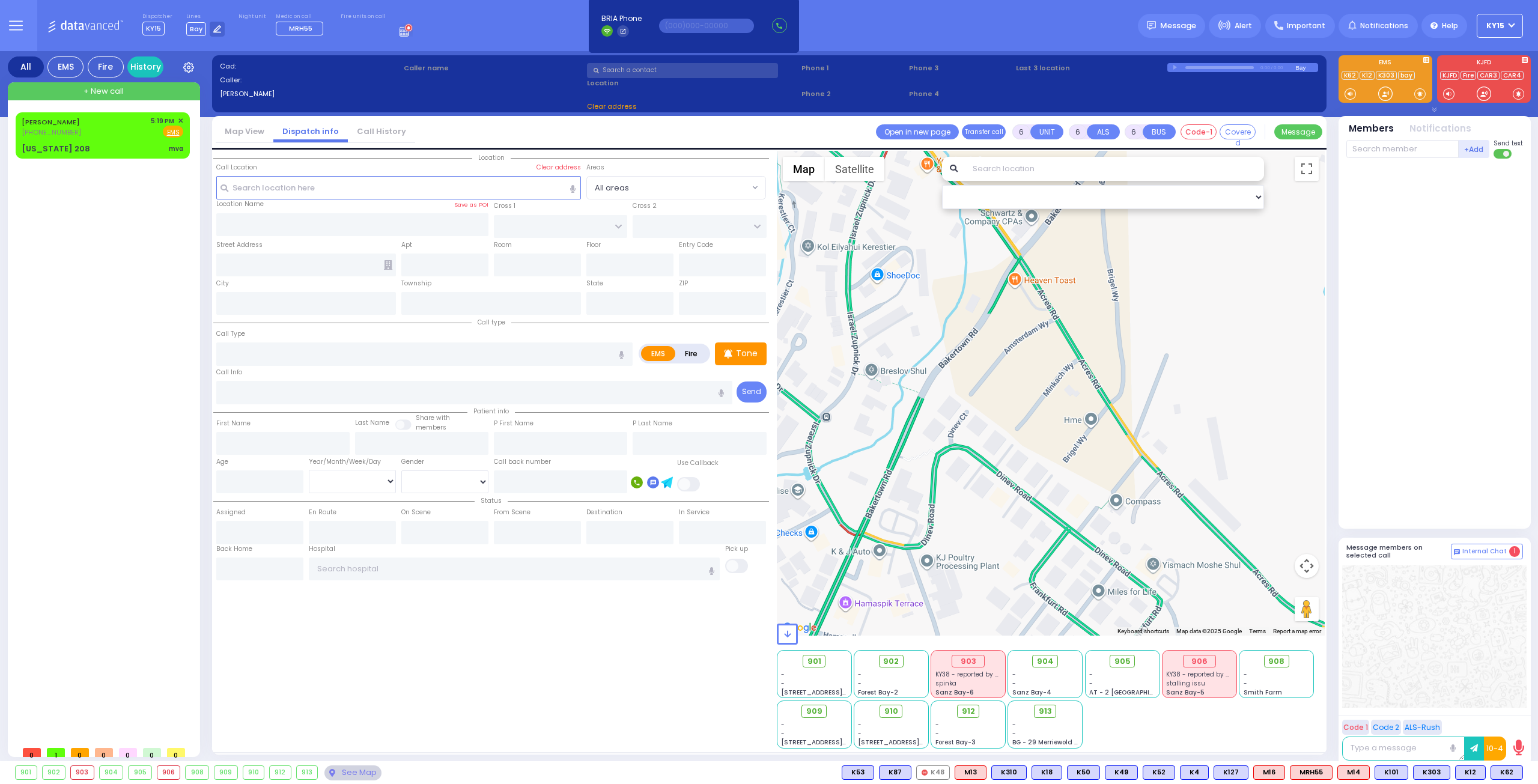
select select
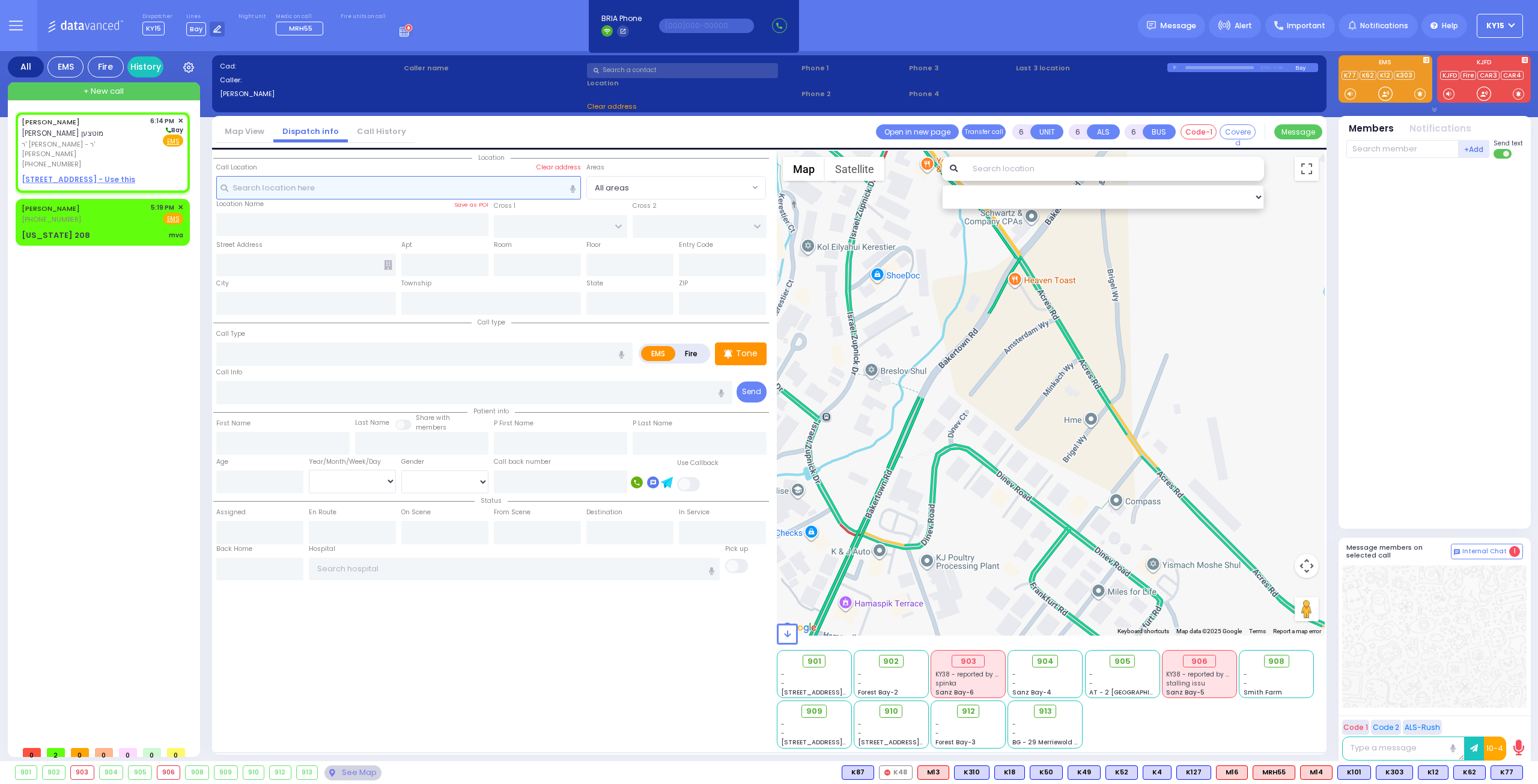
type input "2"
type input "1"
select select
radio input "true"
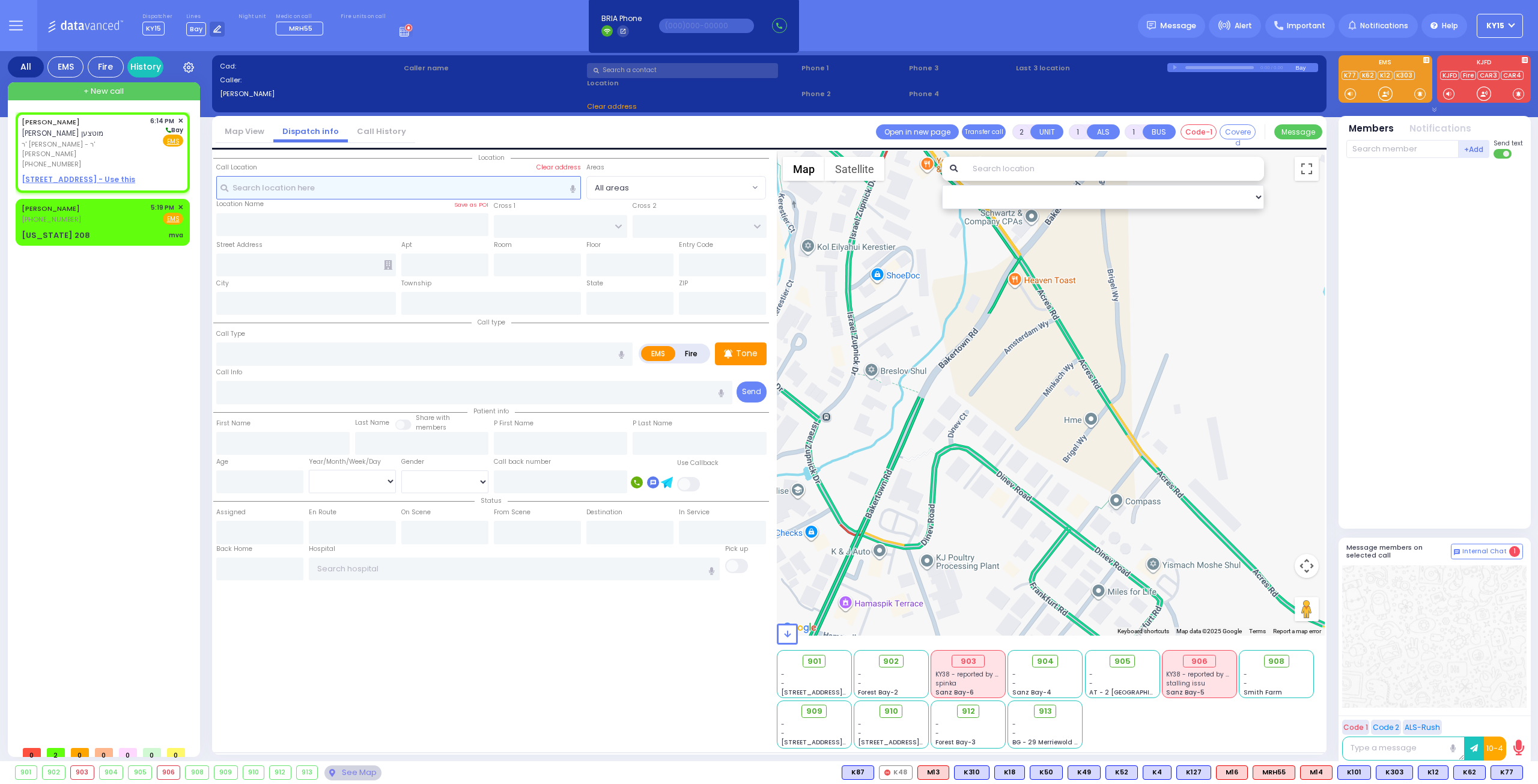
type input "[PERSON_NAME]"
type input "MUTZEN"
select select
type input "18:14"
select select "Hatzalah Garages"
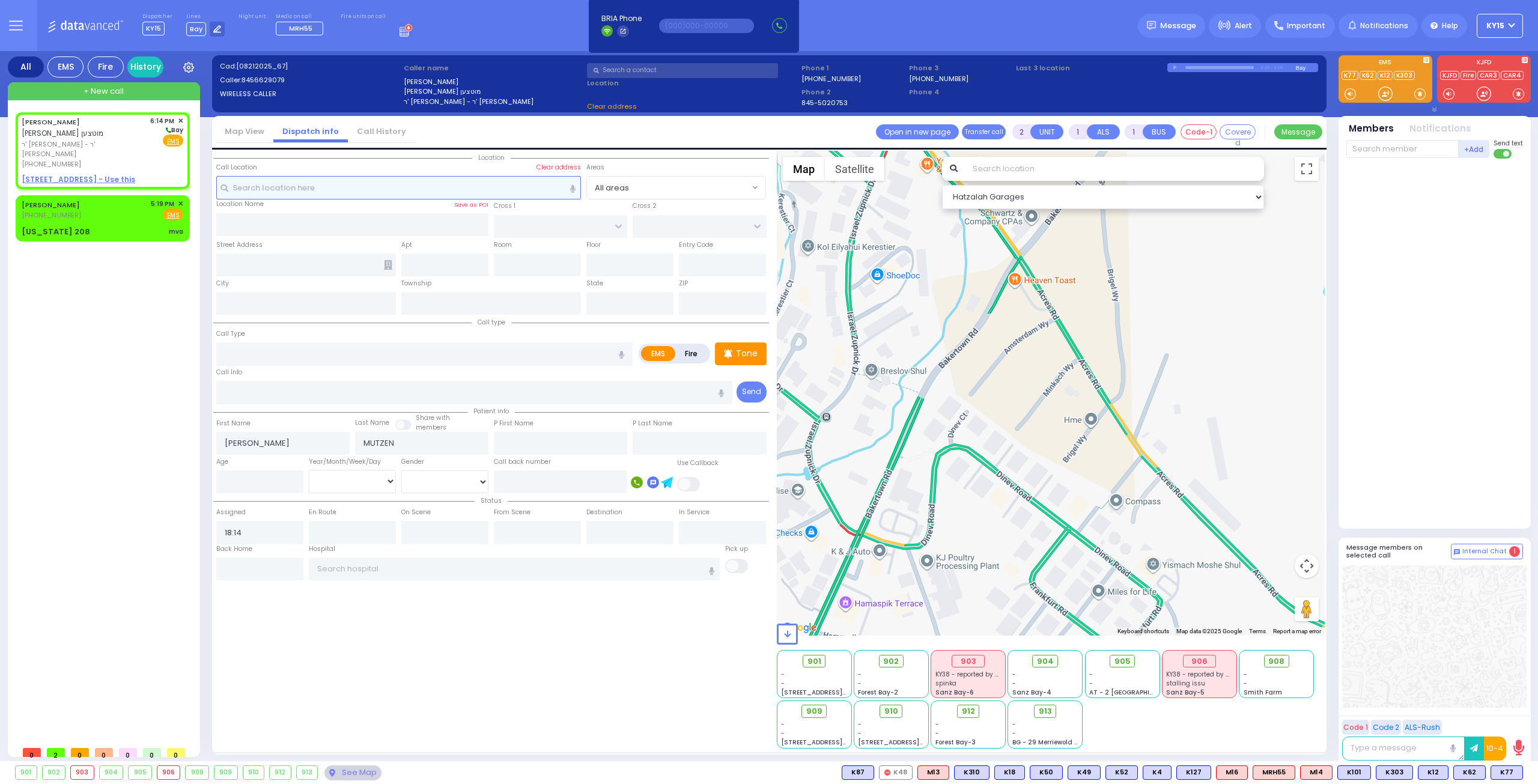
select select
radio input "true"
select select
select select "Hatzalah Garages"
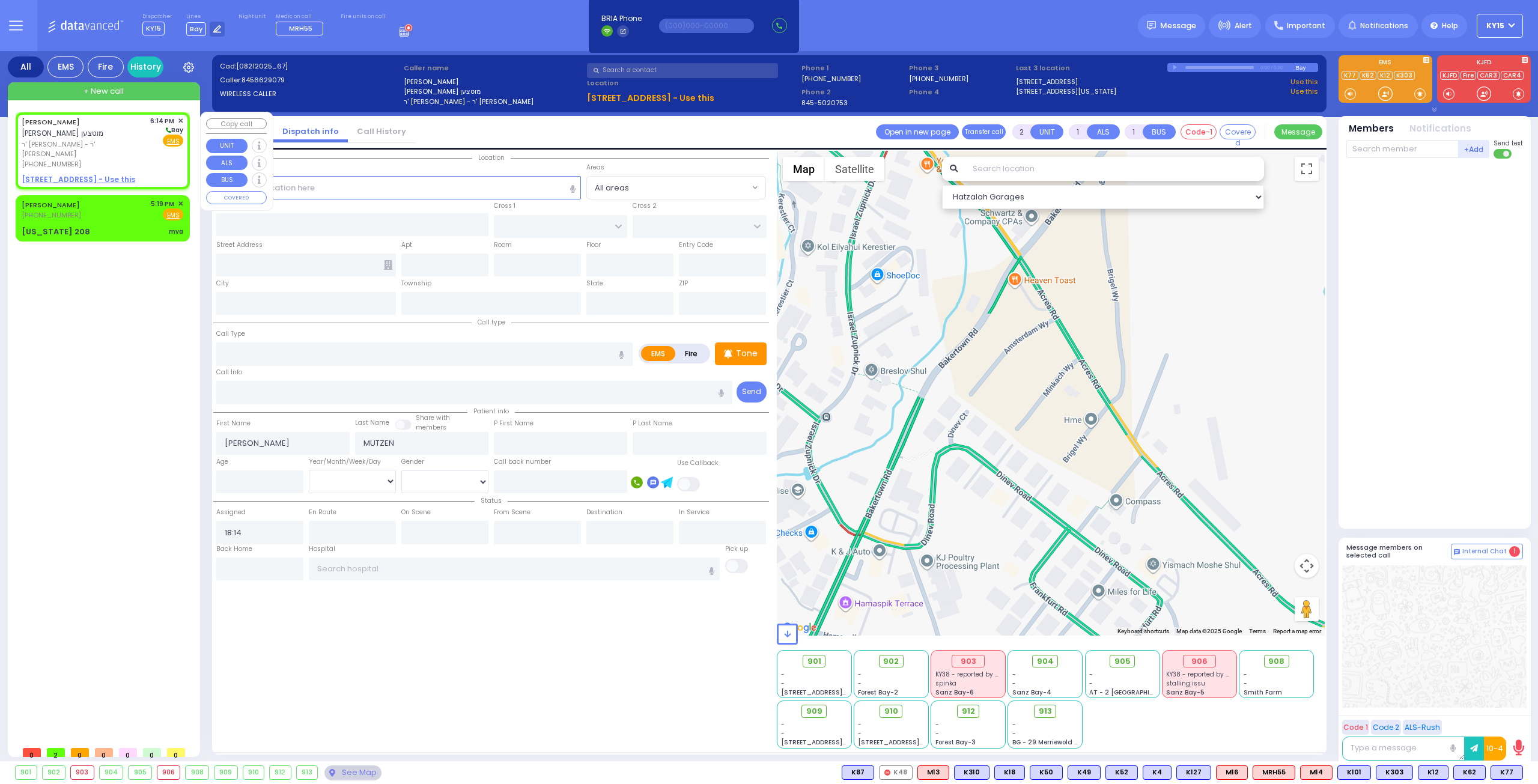
click at [112, 159] on div "[PHONE_NUMBER]" at bounding box center [84, 164] width 124 height 10
select select
radio input "true"
select select
select select "Hatzalah Garages"
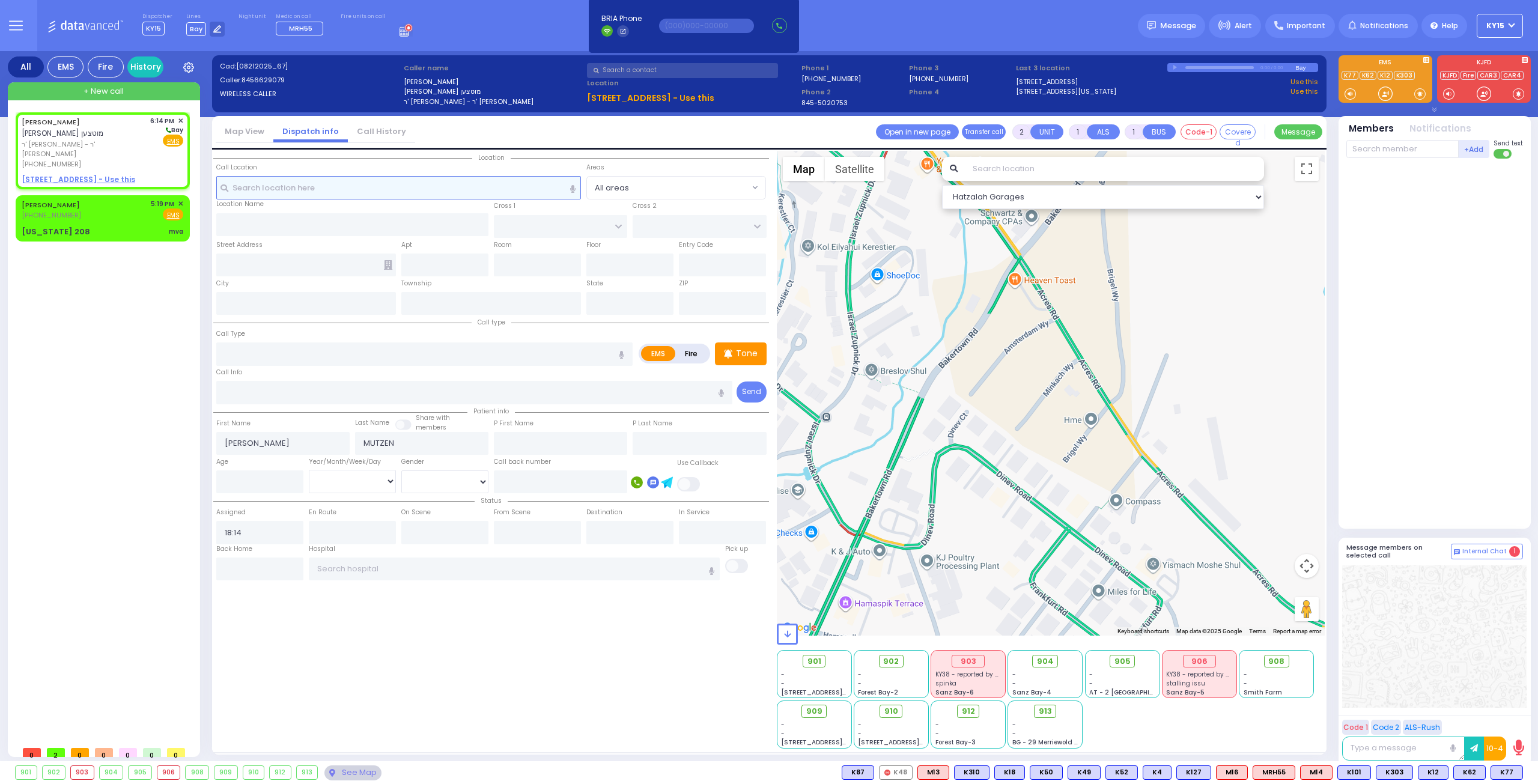
click at [279, 187] on input "text" at bounding box center [398, 187] width 365 height 23
select select
radio input "true"
select select
select select "Hatzalah Garages"
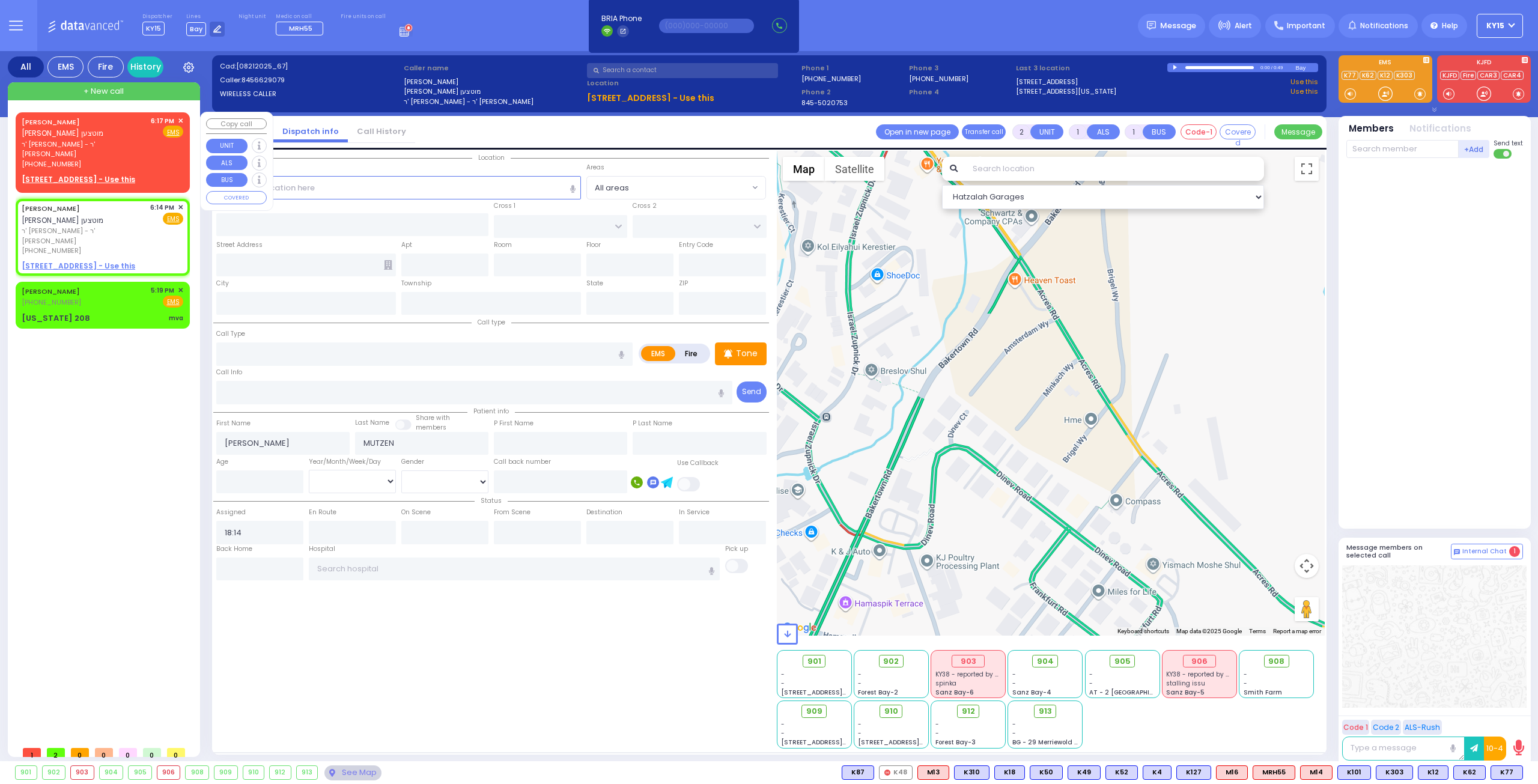
click at [129, 159] on div "[PHONE_NUMBER]" at bounding box center [84, 164] width 125 height 10
select select
radio input "true"
select select
type input "18:17"
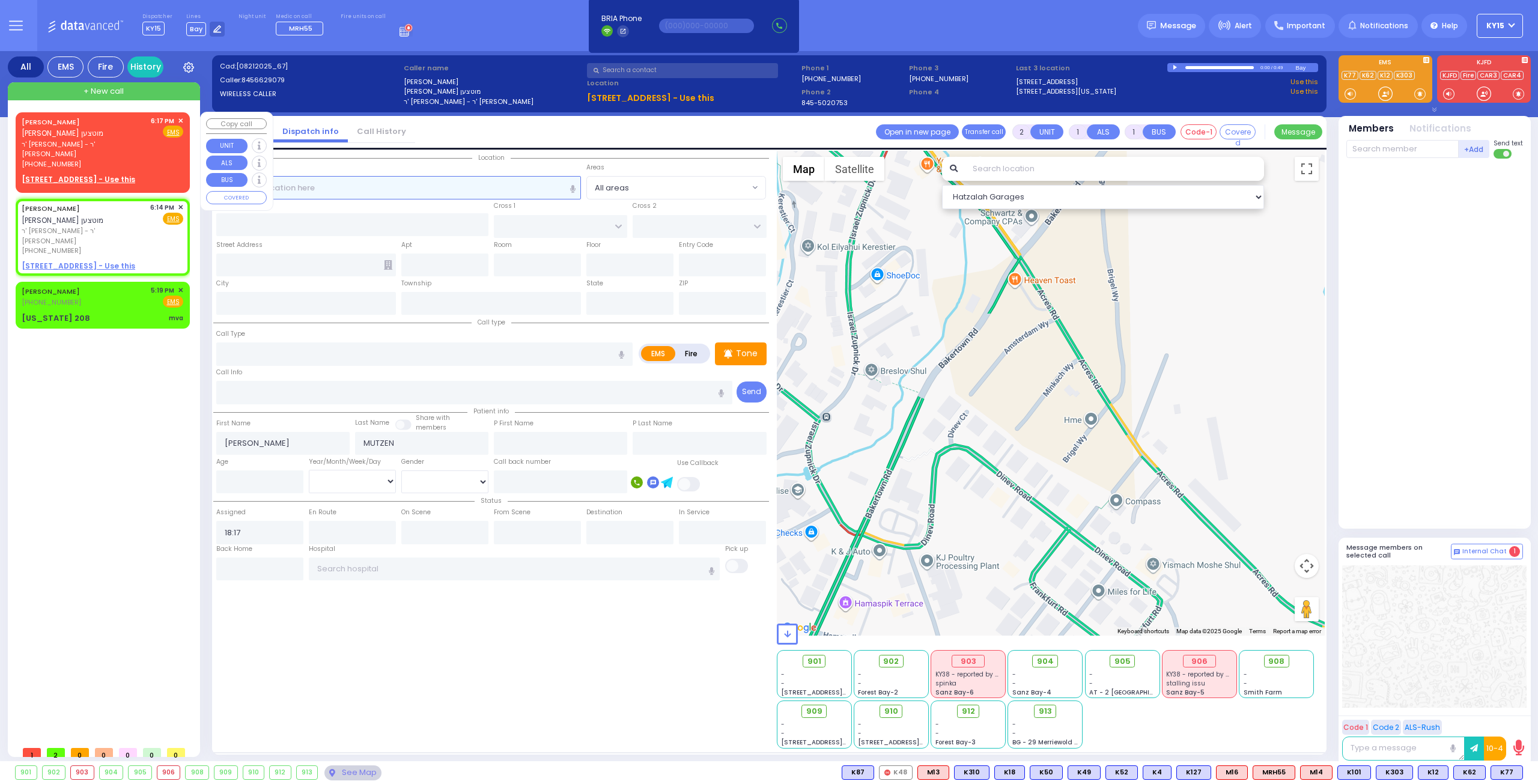
select select "Hatzalah Garages"
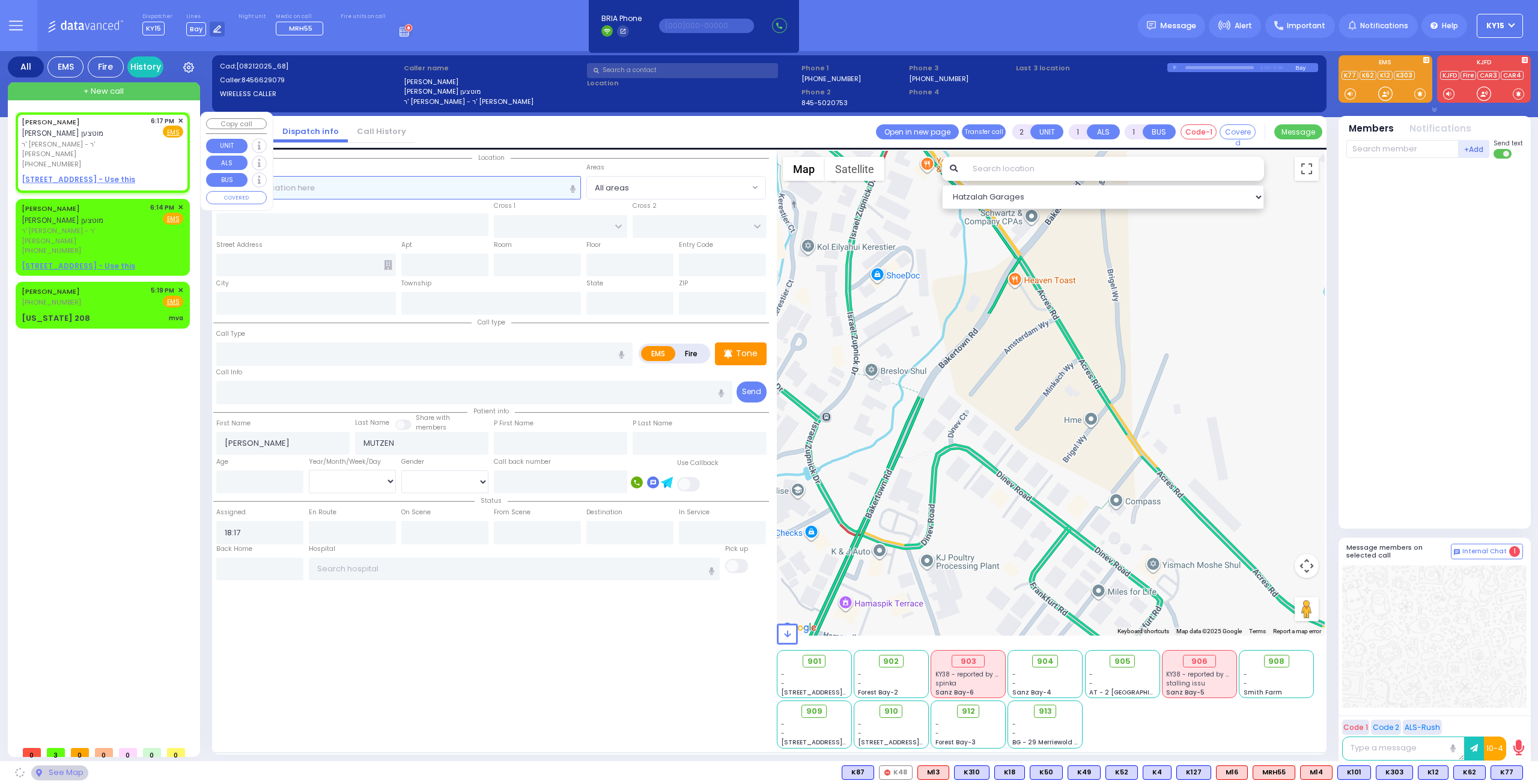
select select
radio input "true"
select select
select select "Hatzalah Garages"
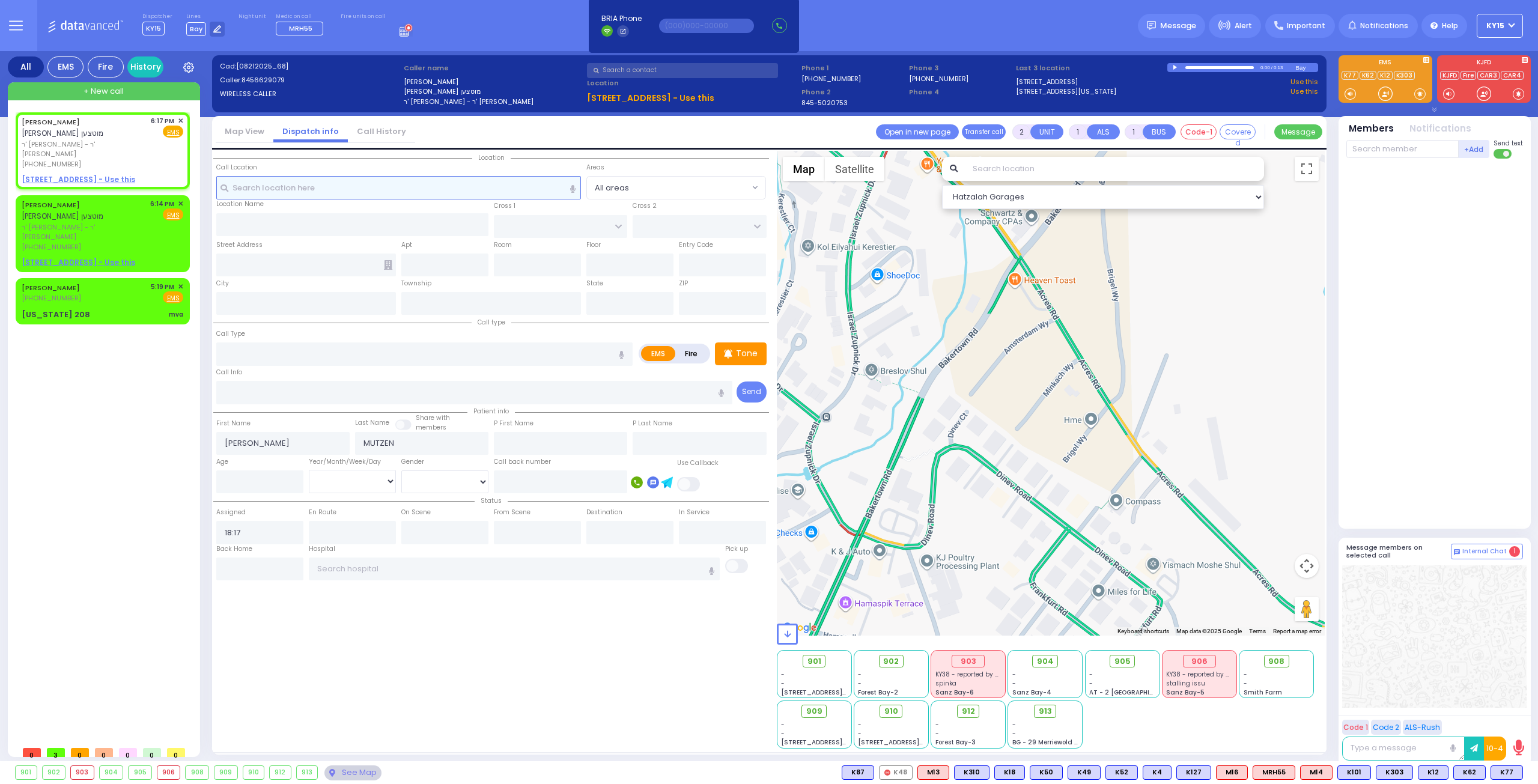
click at [292, 190] on input "text" at bounding box center [398, 187] width 365 height 23
click at [82, 174] on u "[STREET_ADDRESS] - Use this" at bounding box center [79, 179] width 114 height 10
select select
radio input "true"
select select
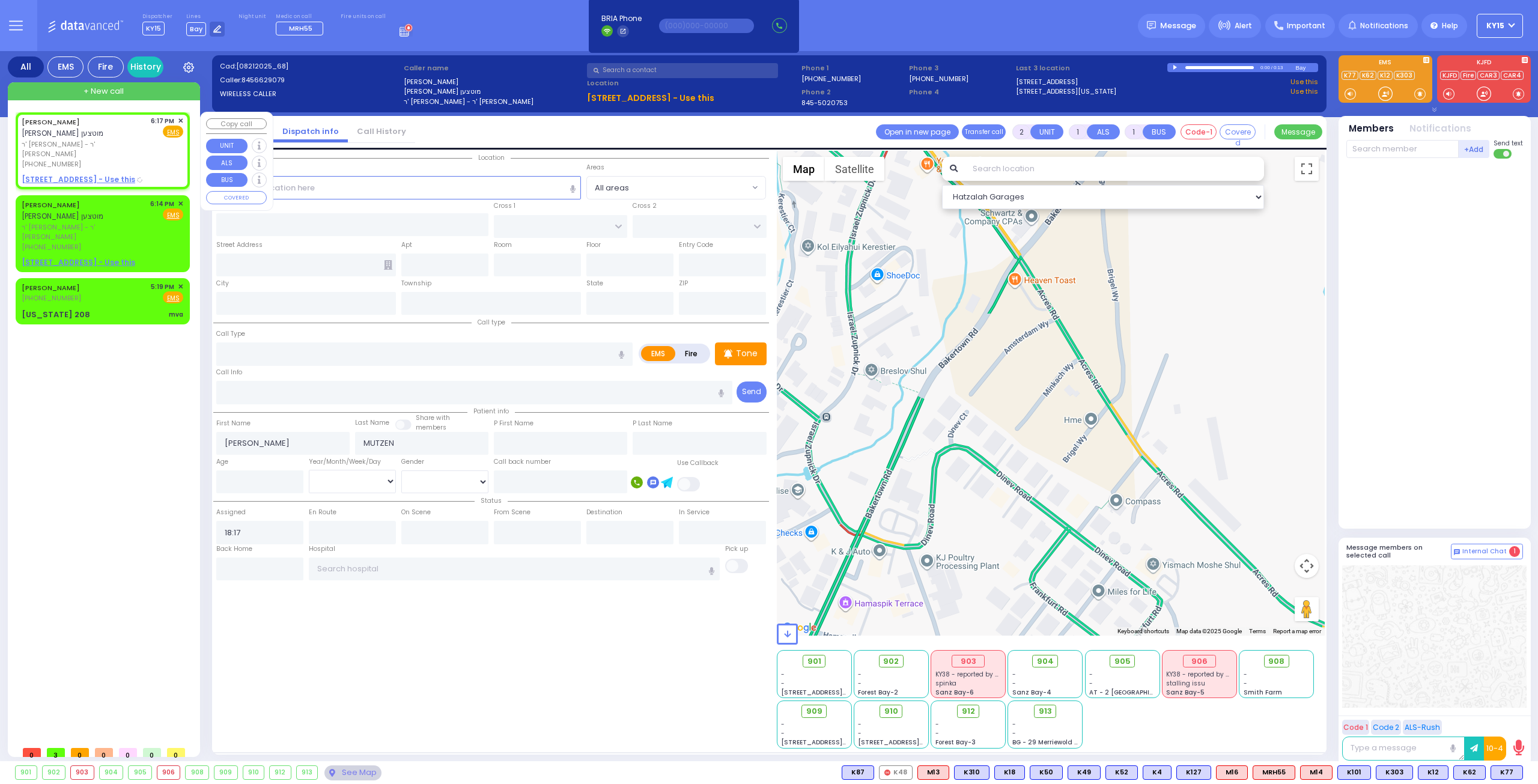
select select "Hatzalah Garages"
select select
radio input "true"
select select
select select "Hatzalah Garages"
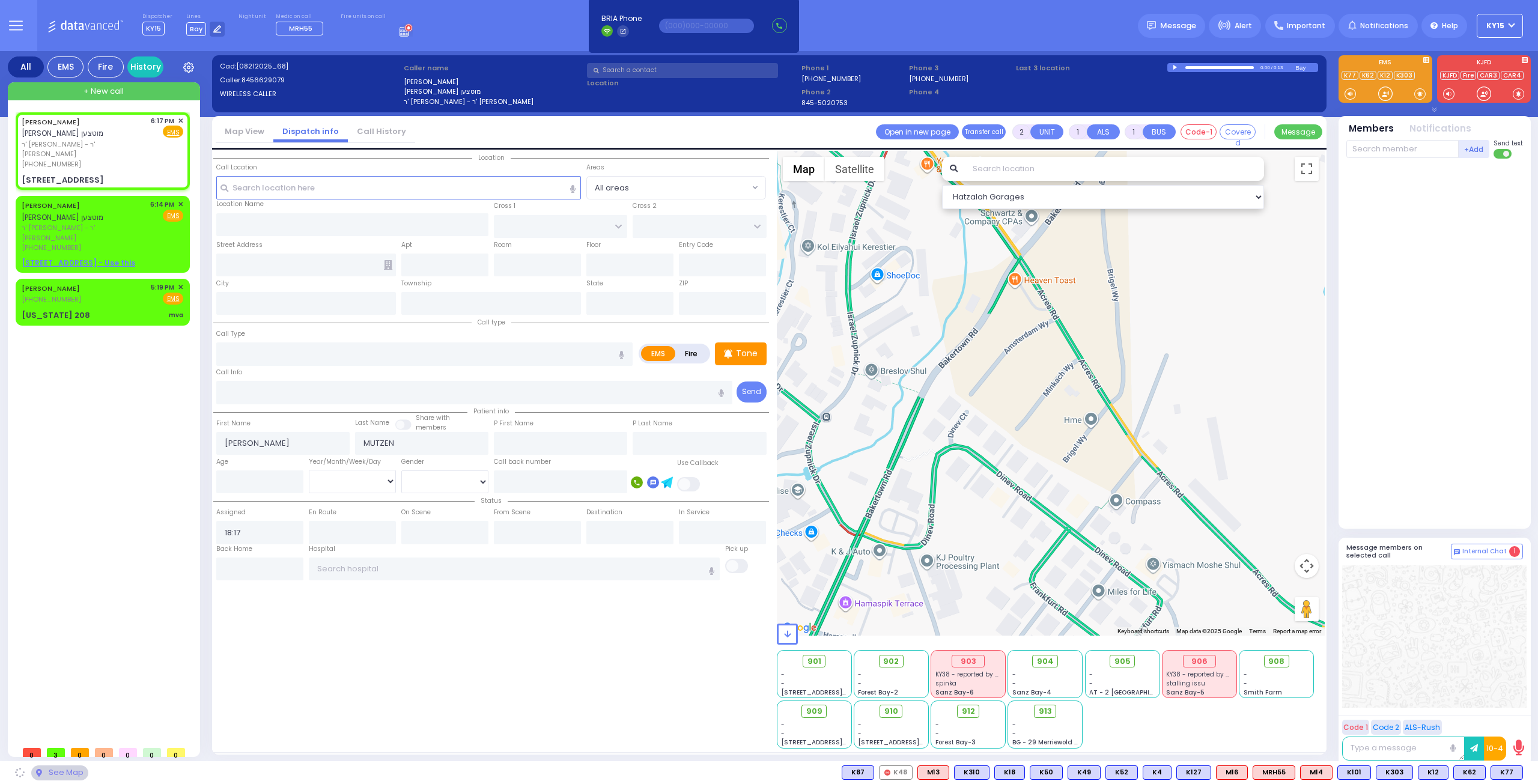
type input "FOREST RD"
type input "[STREET_ADDRESS]"
type input "205"
type input "[PERSON_NAME]"
type input "[US_STATE]"
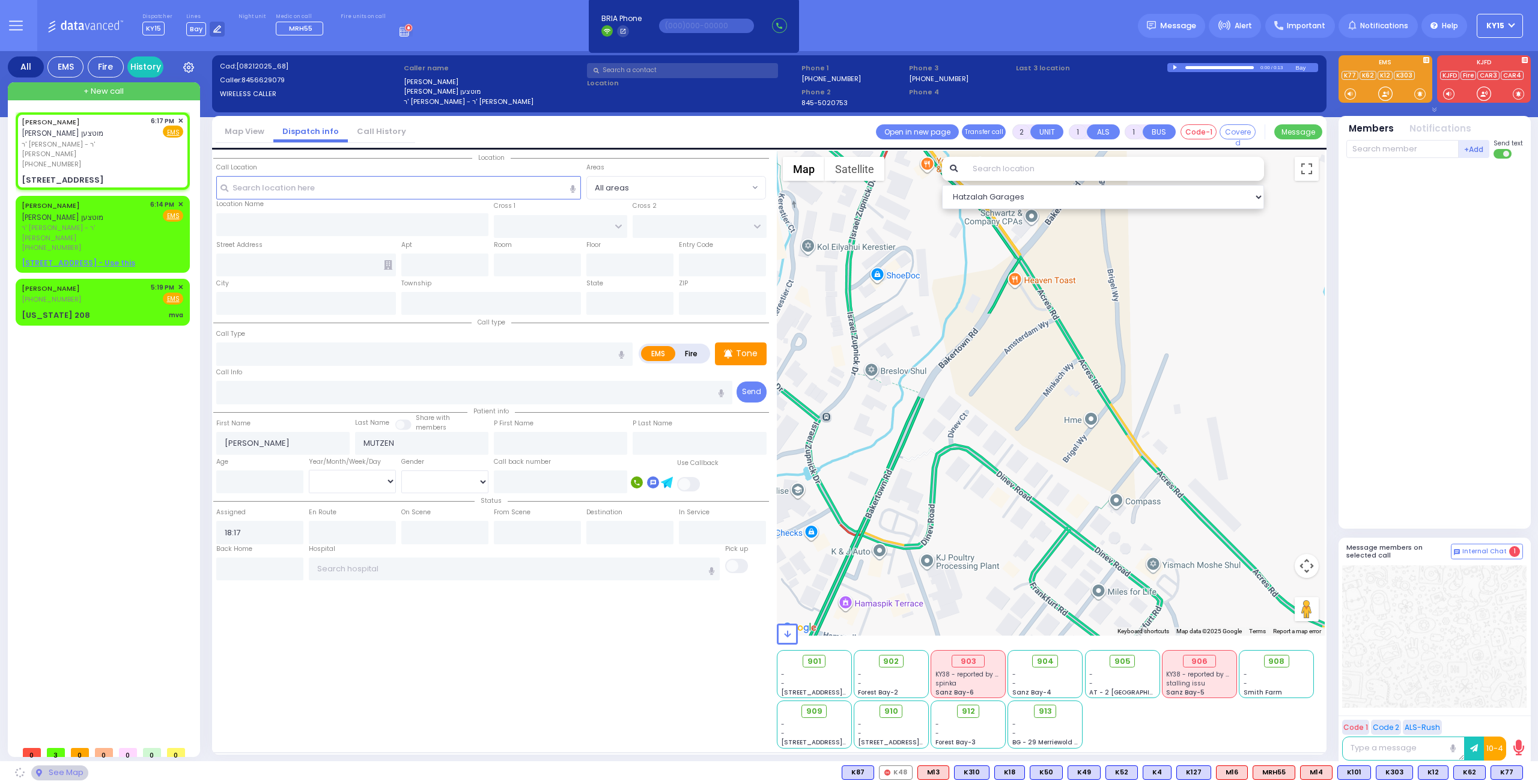
type input "10950"
select select "MONROE"
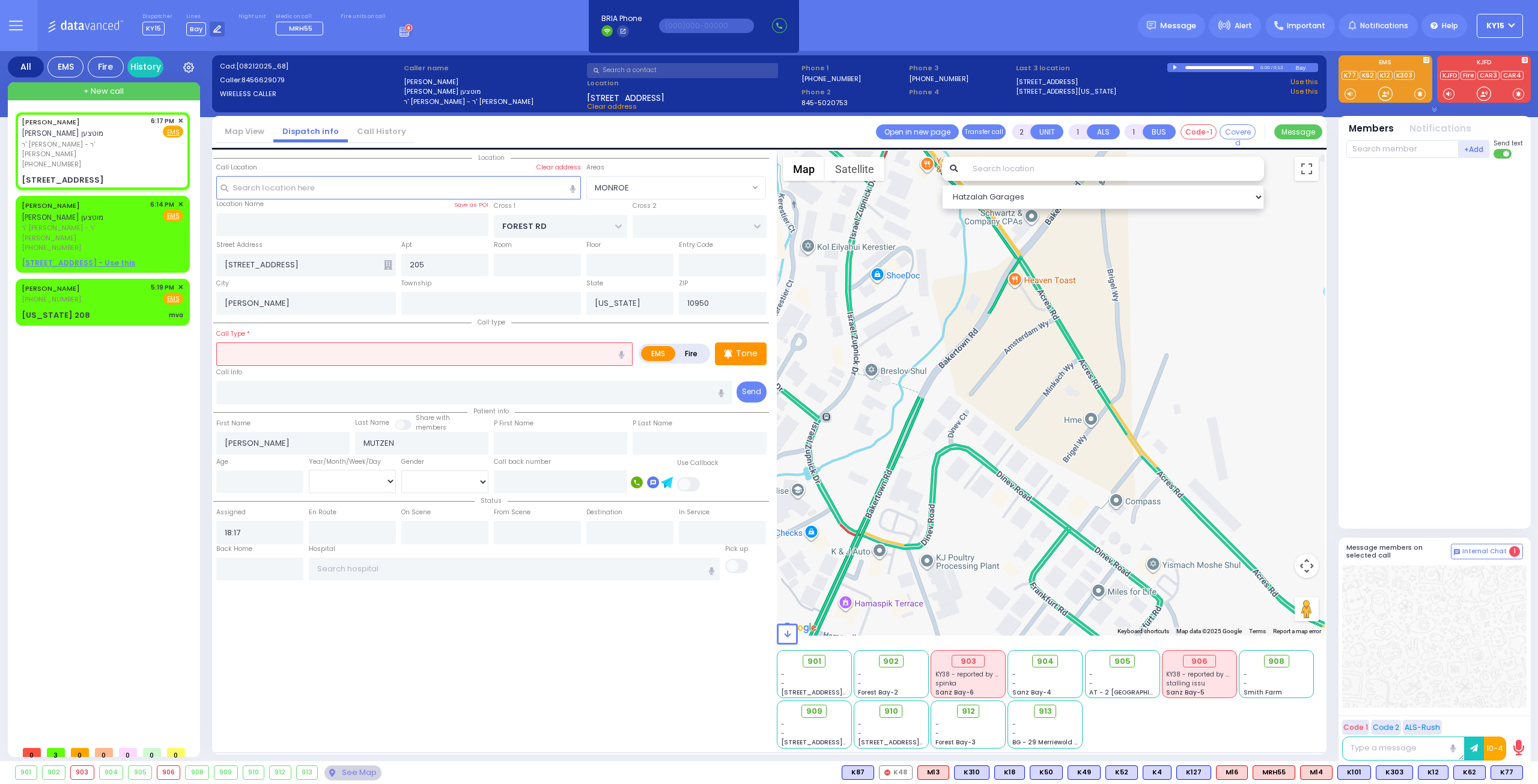
click at [272, 361] on input "text" at bounding box center [424, 354] width 416 height 23
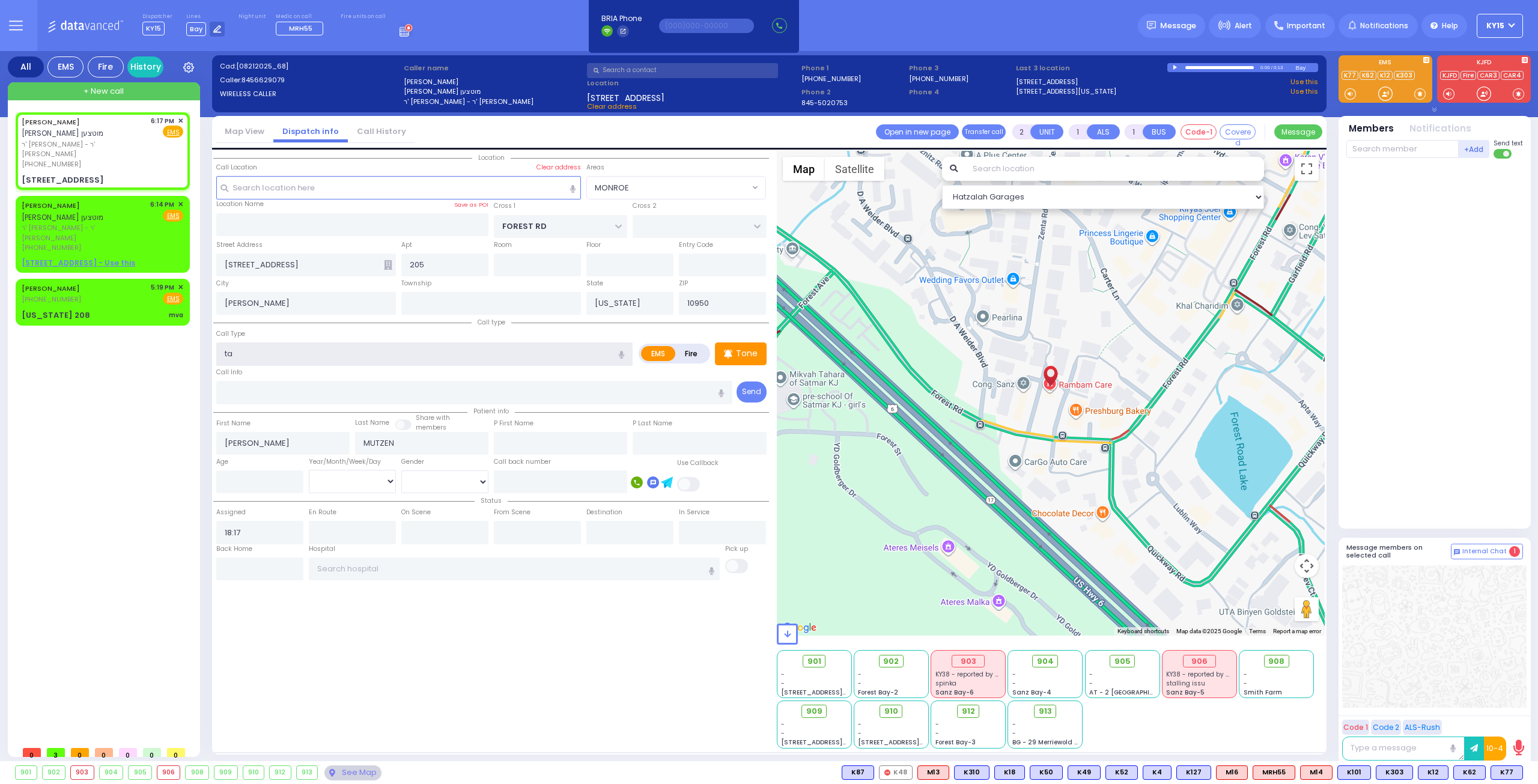
type input "t"
type input "ca"
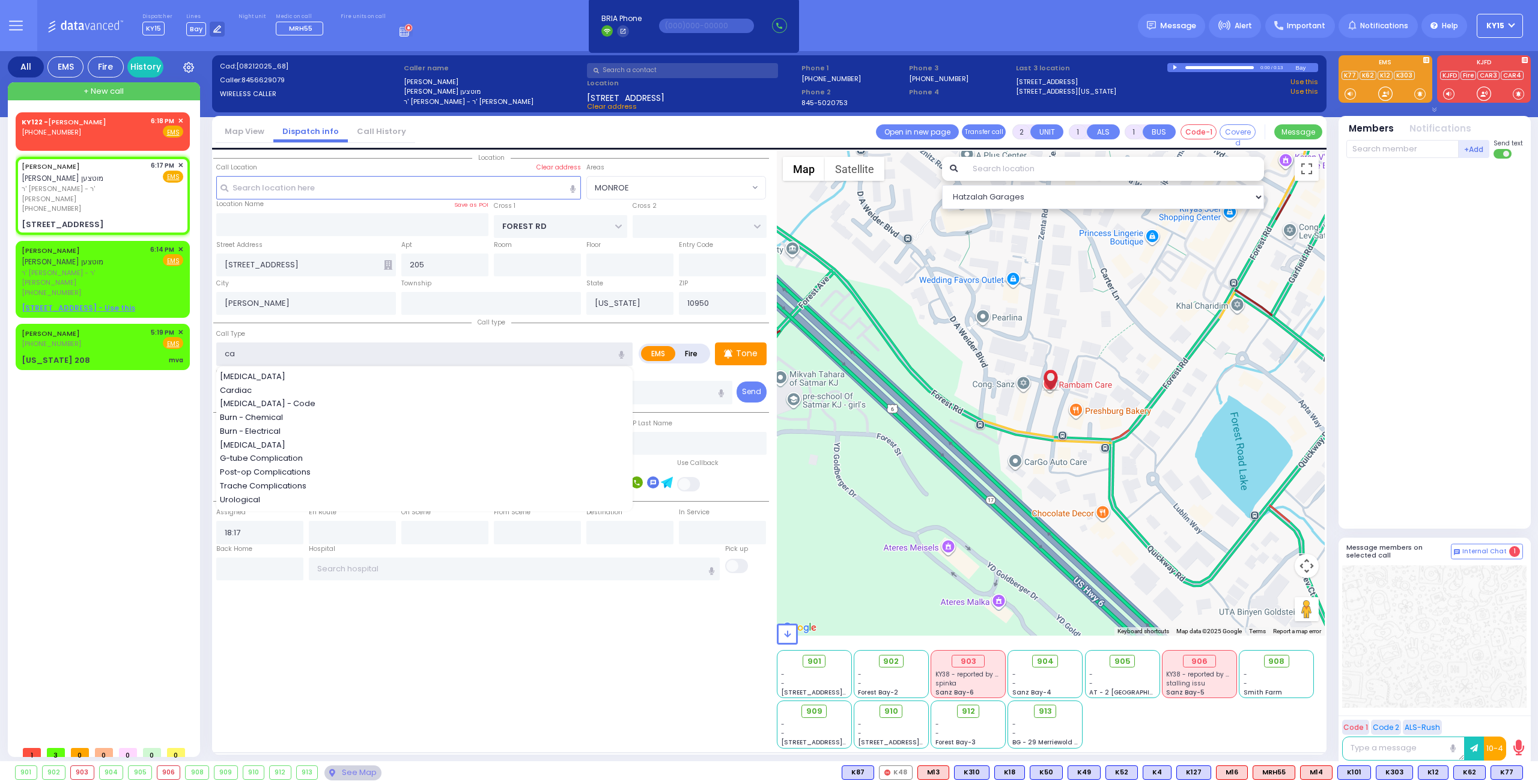
select select
type input "cal"
radio input "true"
select select
type input "call"
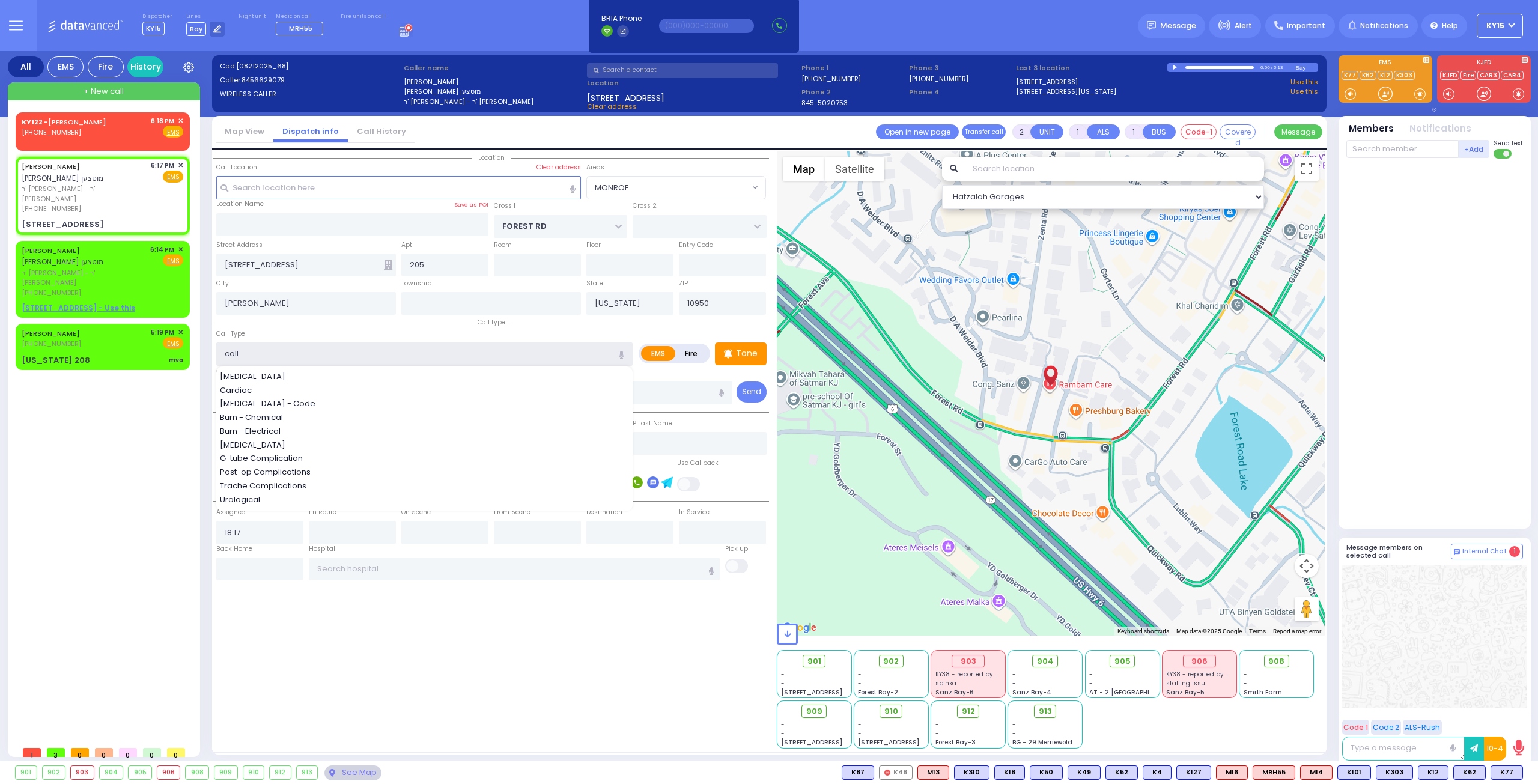
select select "Hatzalah Garages"
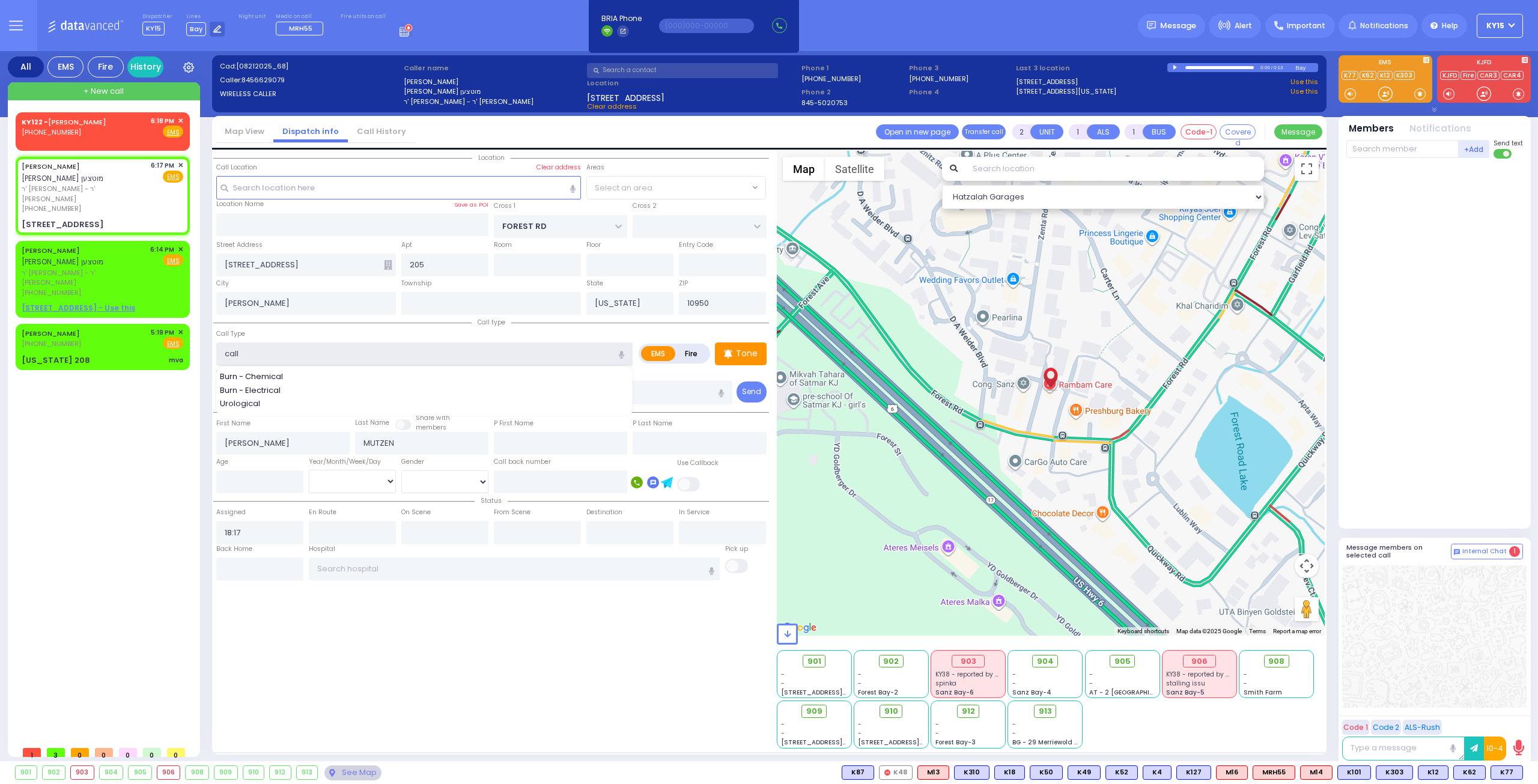
select select "MONROE"
select select
radio input "true"
select select
select select "MONROE"
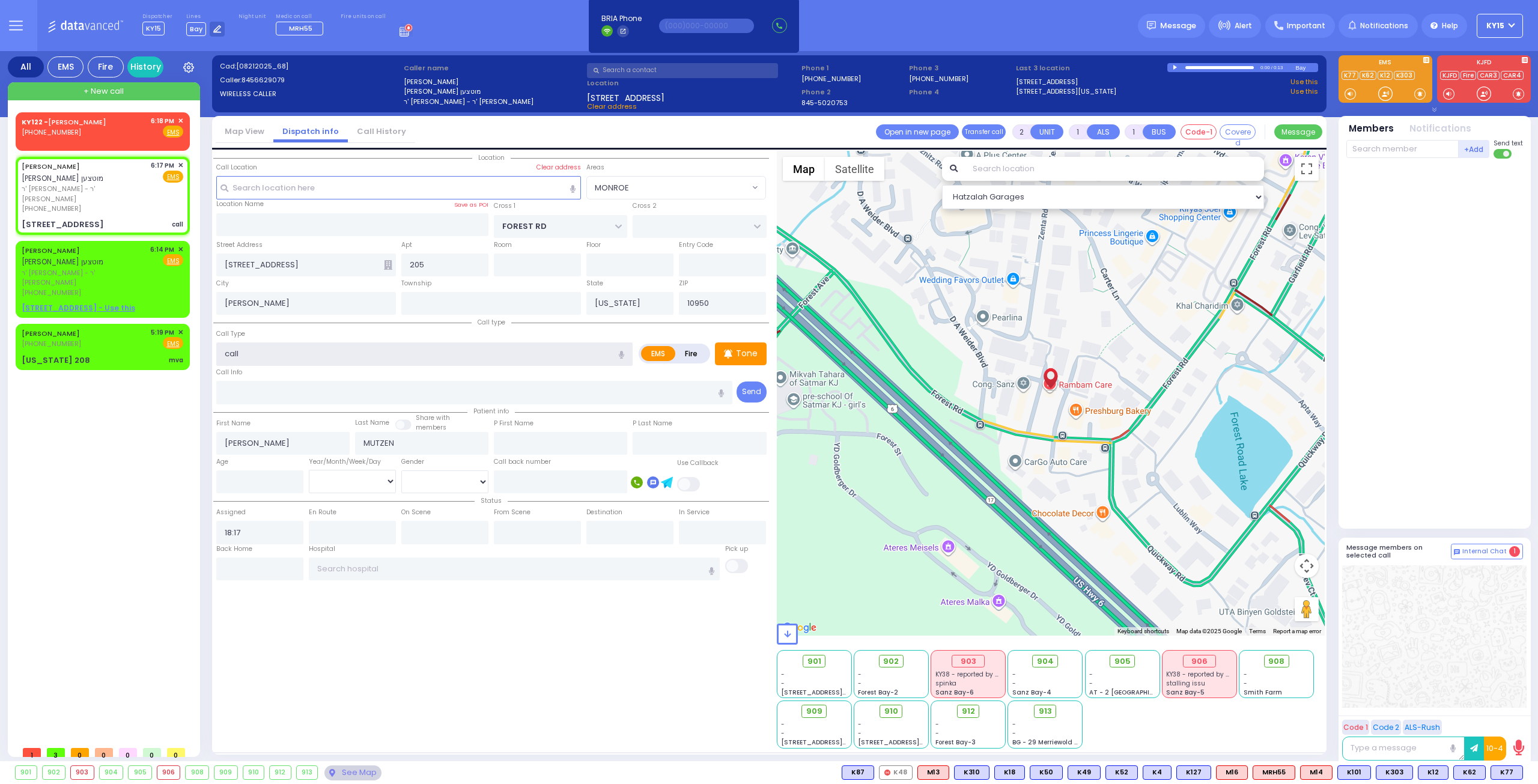
select select "Hatzalah Garages"
type input "call"
click at [545, 478] on input "text" at bounding box center [560, 482] width 134 height 23
select select
radio input "true"
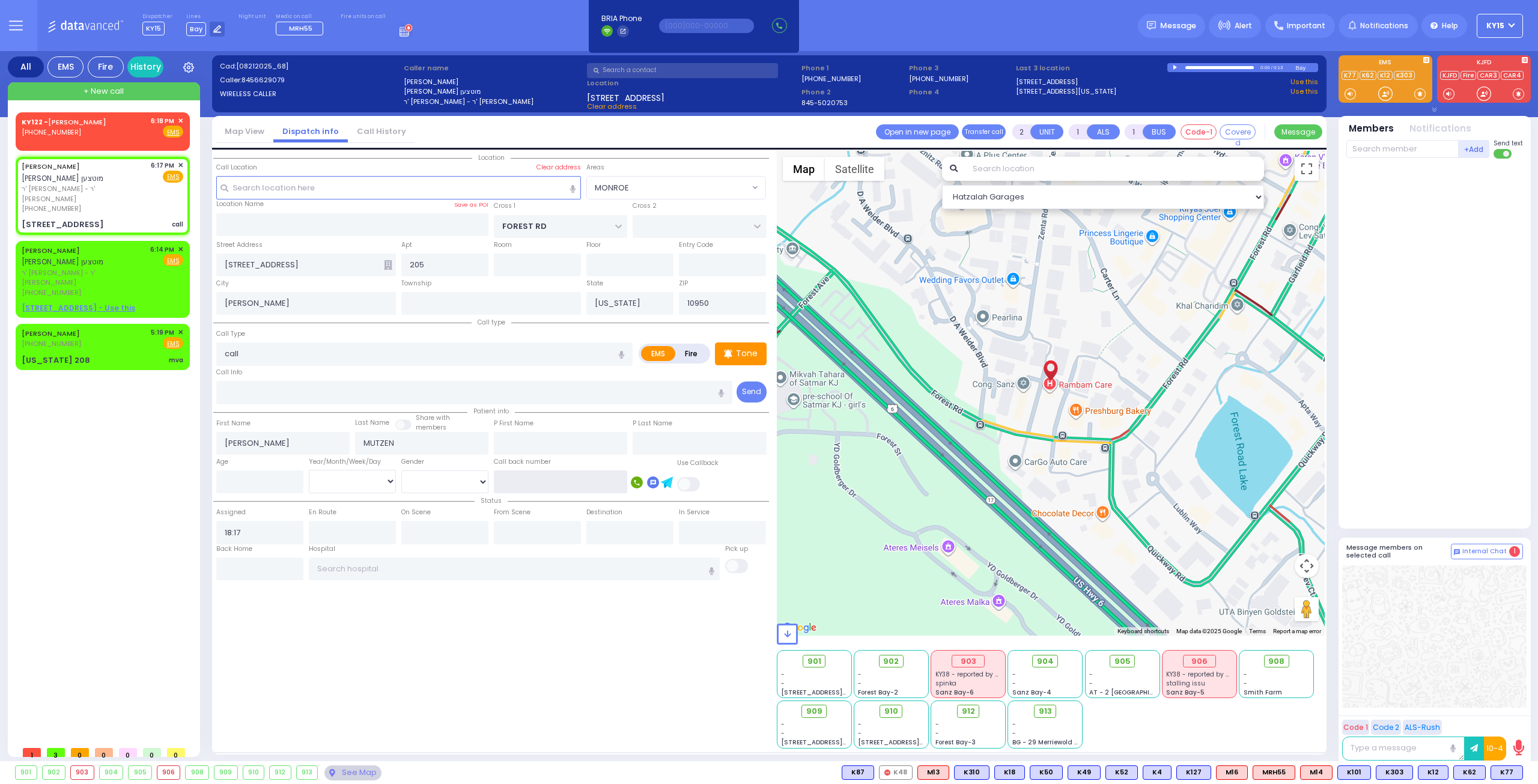
select select
select select "Hatzalah Garages"
select select "MONROE"
click at [536, 470] on input "text" at bounding box center [560, 482] width 134 height 23
type input "8457749100"
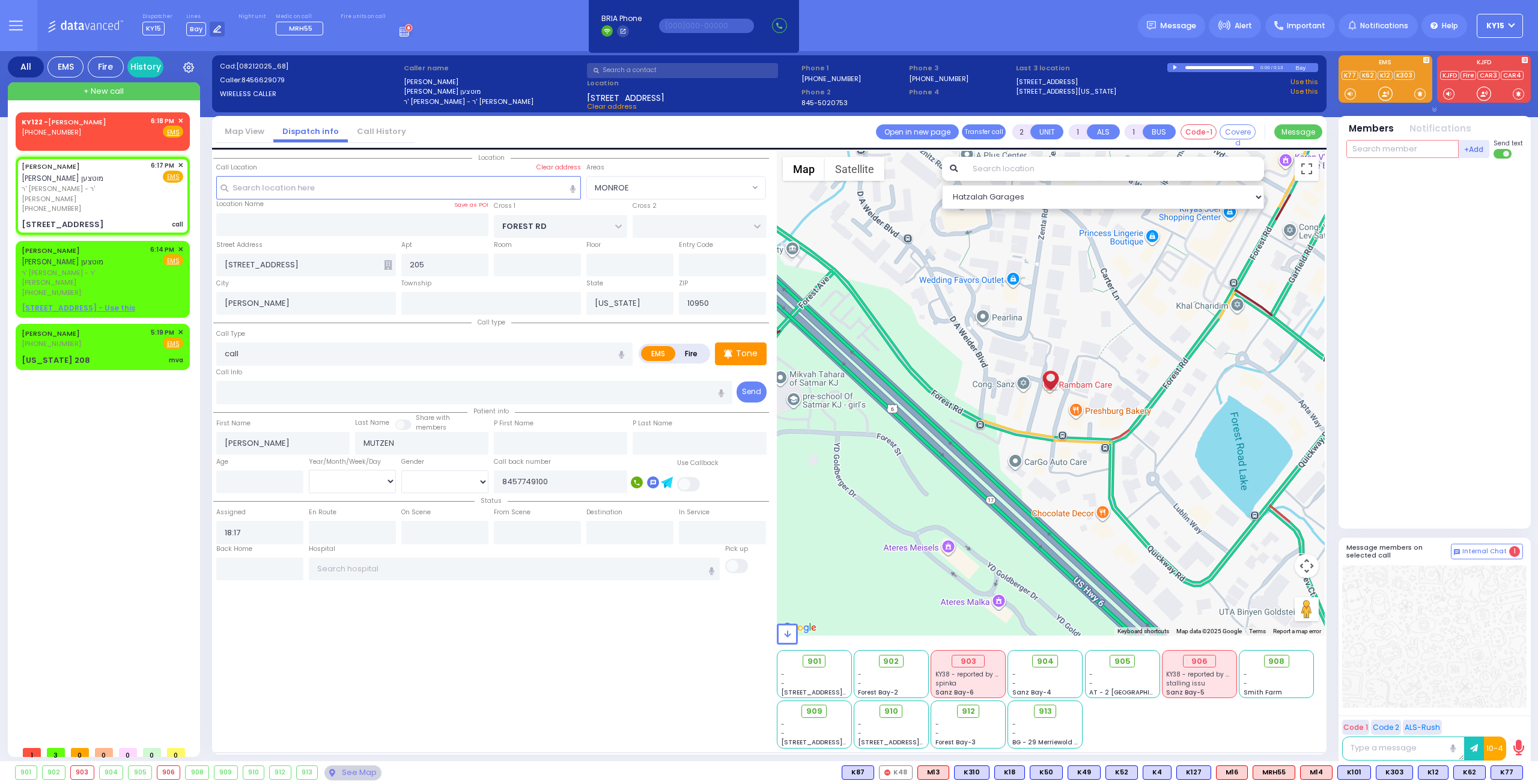
click at [1387, 157] on input "text" at bounding box center [1402, 149] width 113 height 18
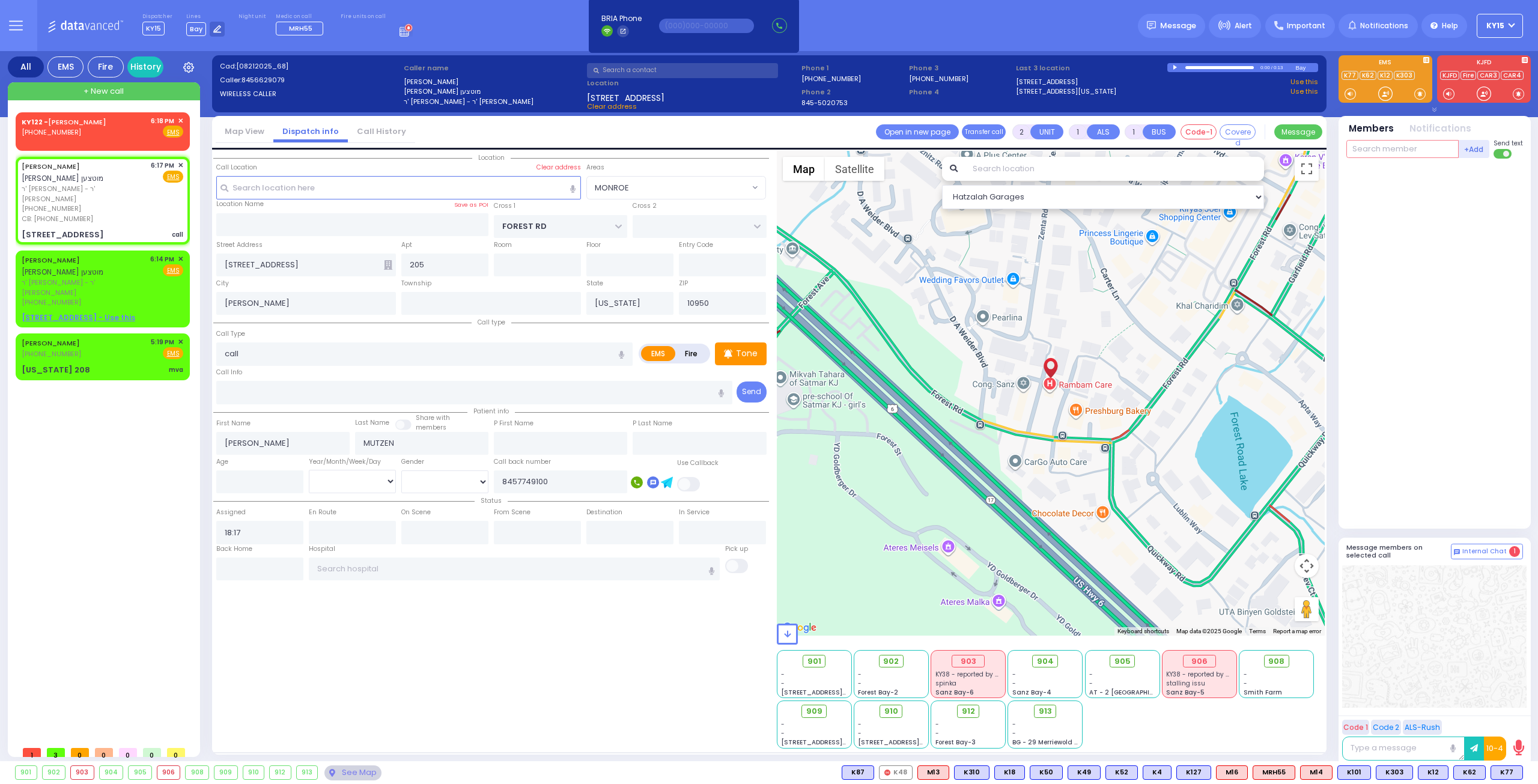
select select
radio input "true"
select select
select select "Hatzalah Garages"
select select "MONROE"
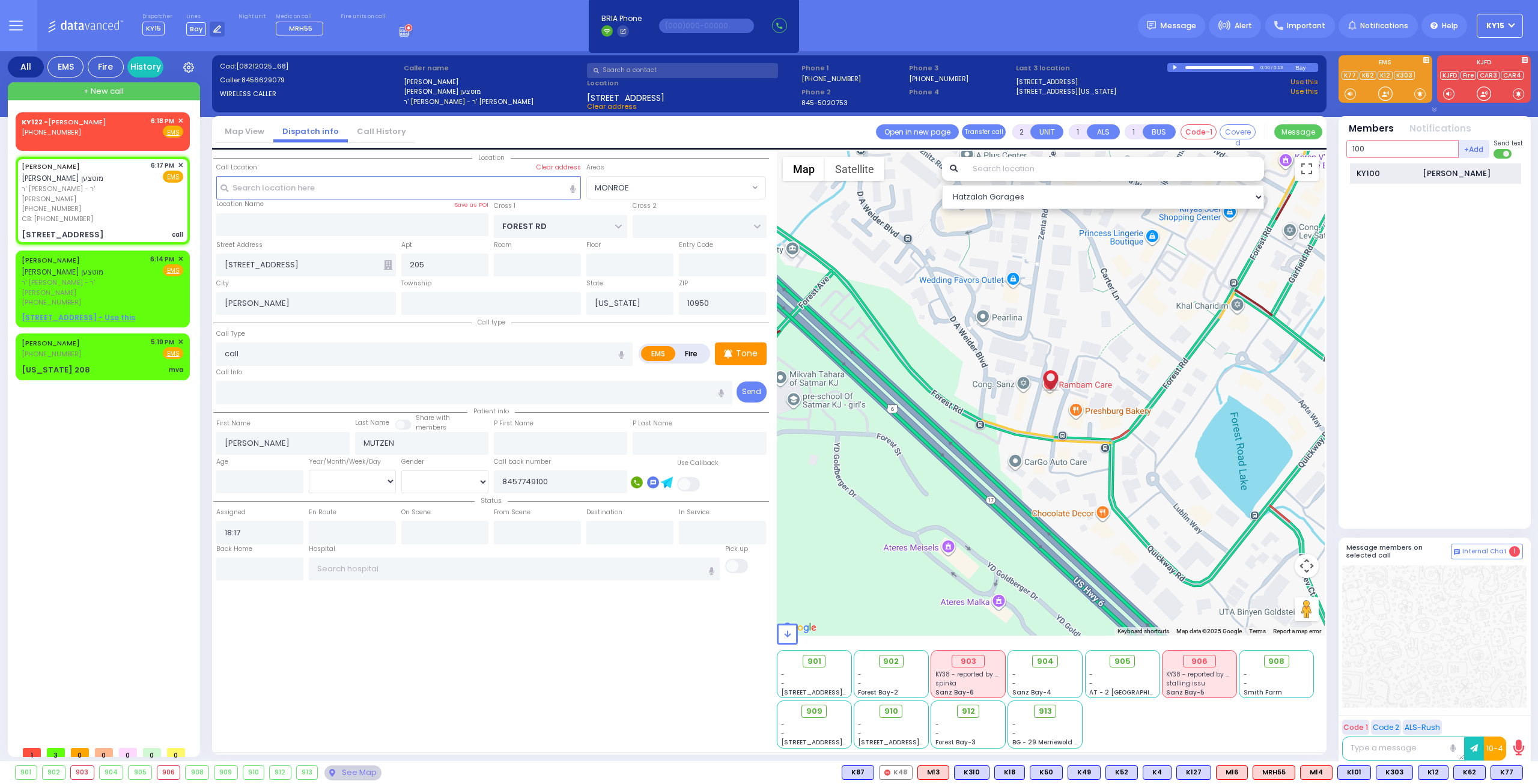
type input "100"
click at [1414, 182] on div "KY100 [PERSON_NAME]" at bounding box center [1436, 173] width 171 height 21
select select
radio input "true"
select select
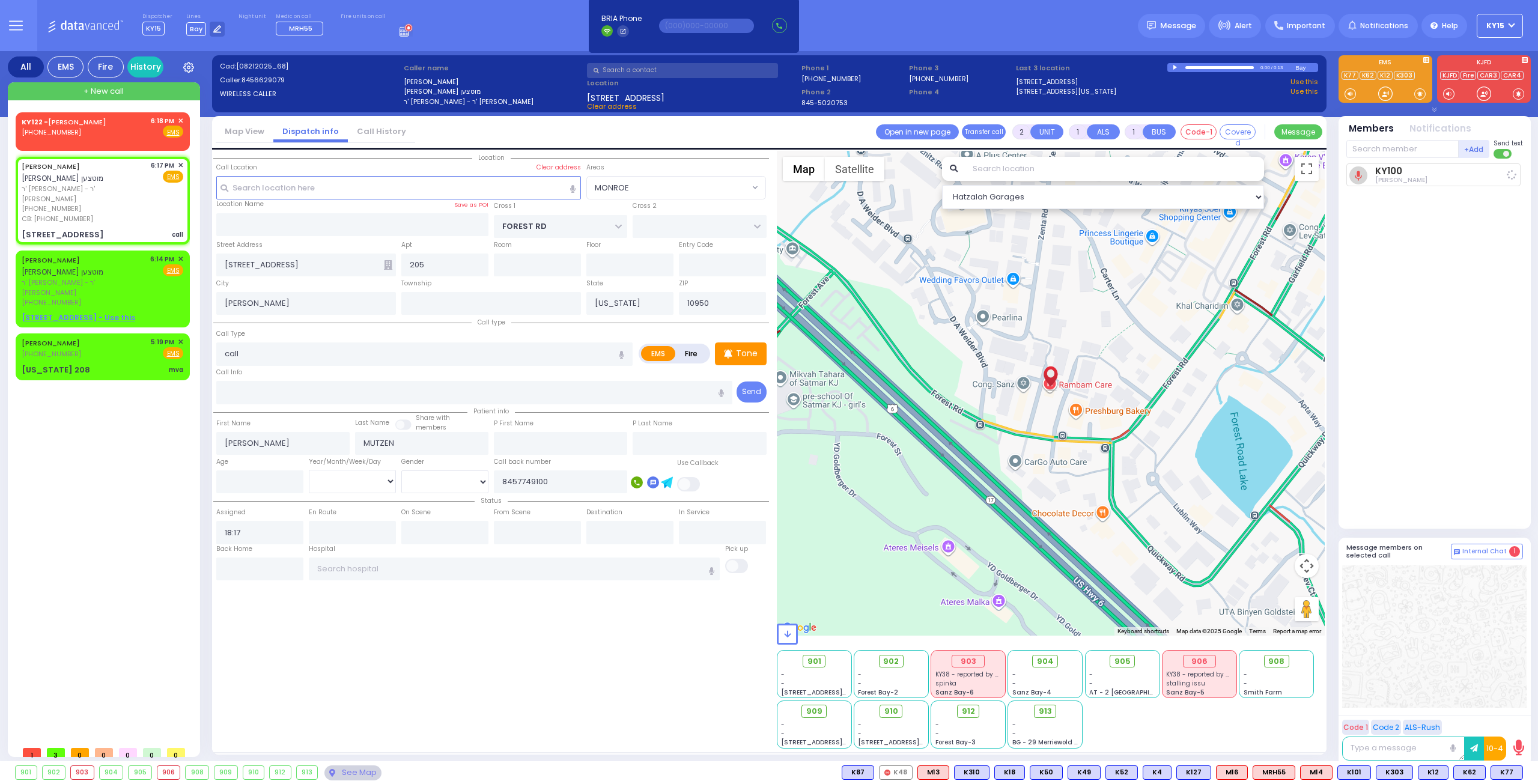
type input "18:19"
select select "Hatzalah Garages"
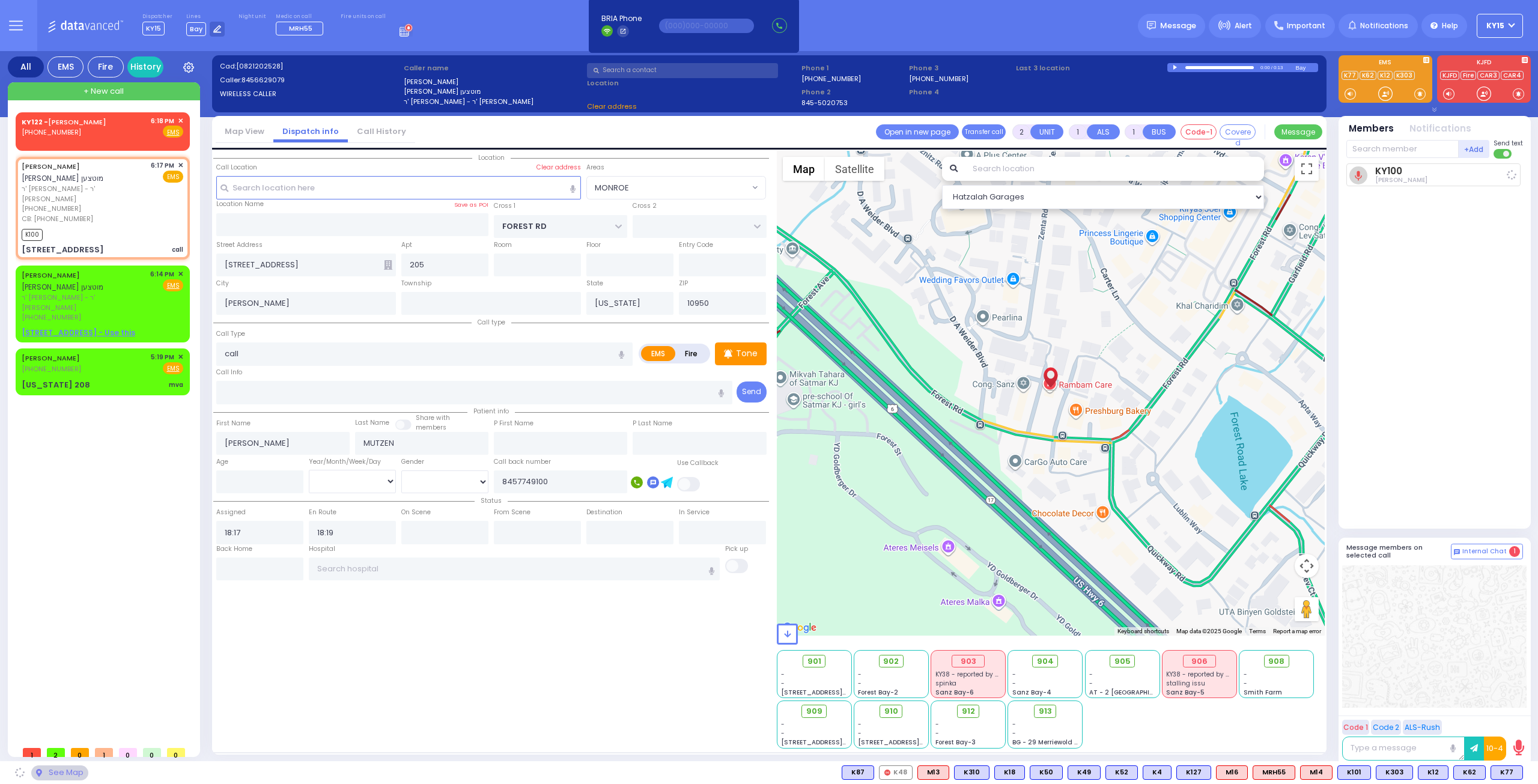
select select "MONROE"
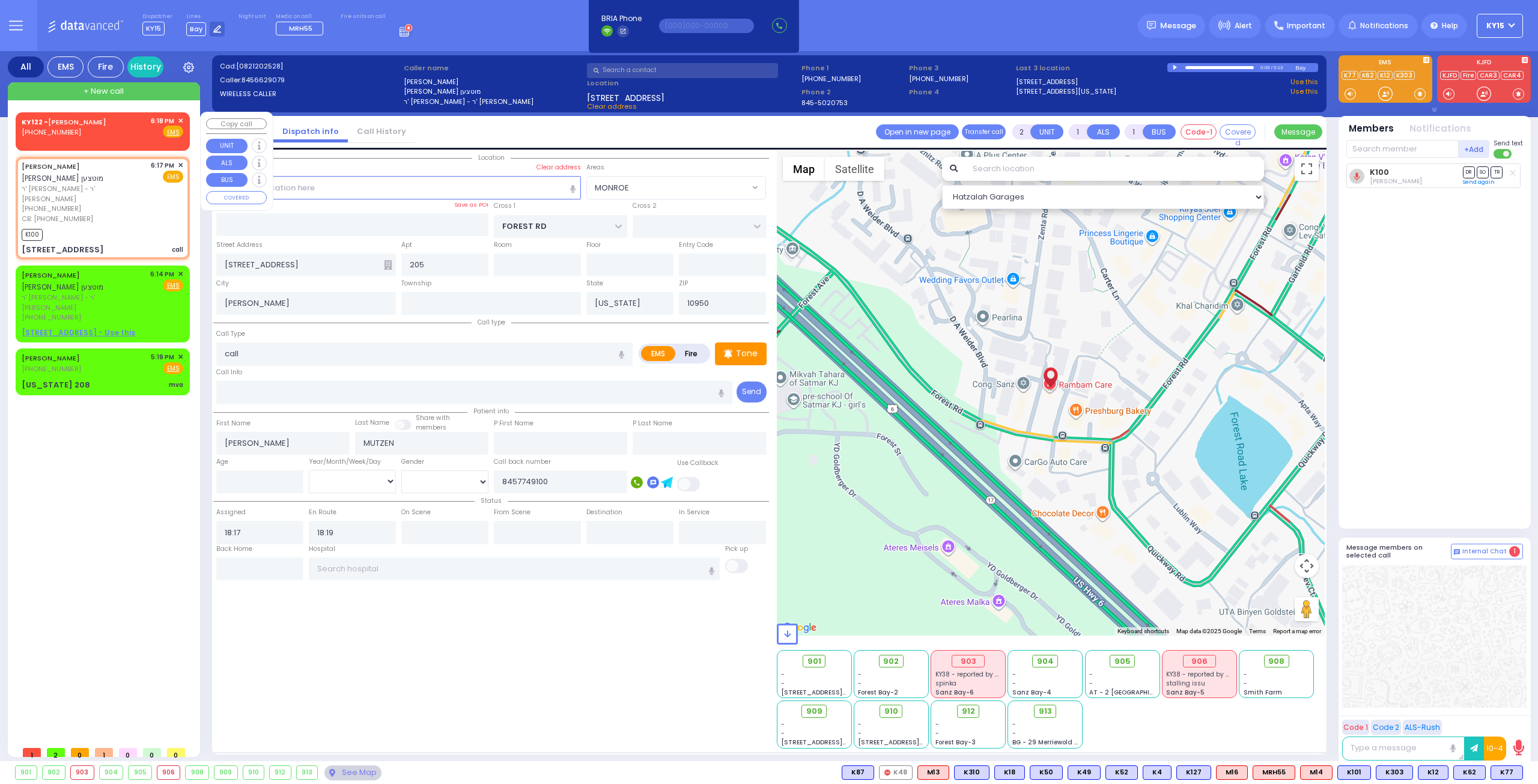
click at [181, 119] on span "✕" at bounding box center [180, 121] width 5 height 10
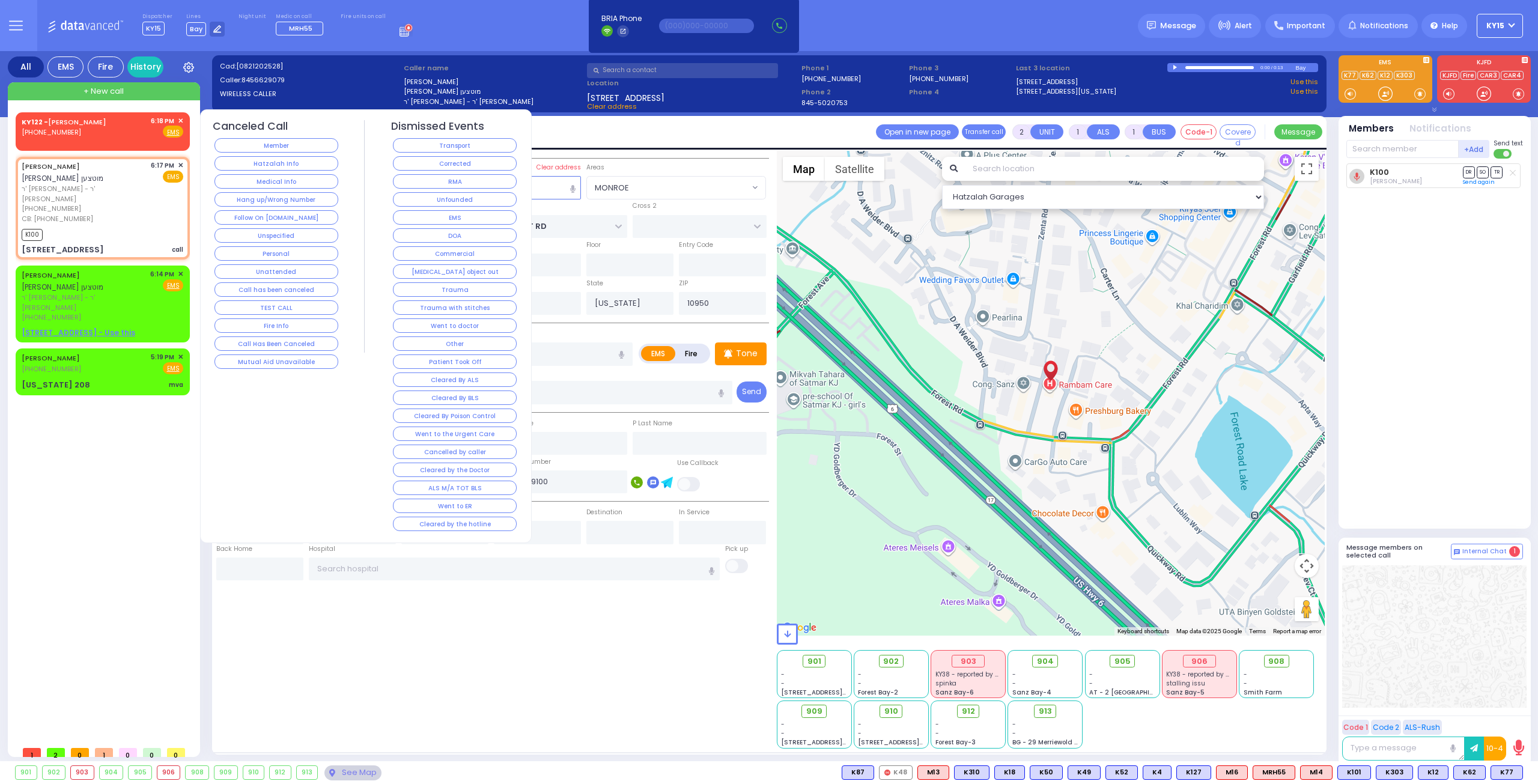
click at [286, 144] on button "Member" at bounding box center [276, 145] width 123 height 15
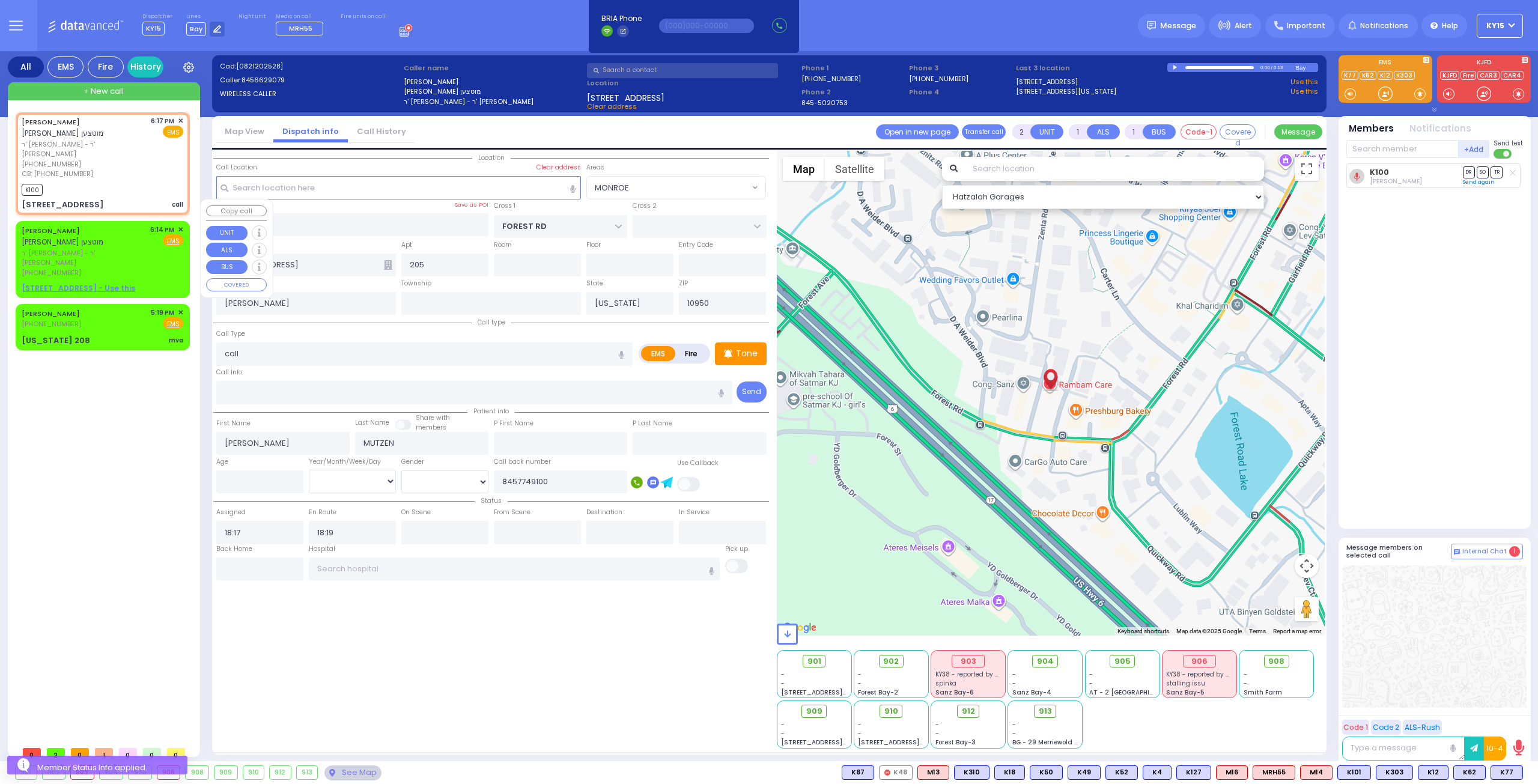
click at [138, 268] on div "[PHONE_NUMBER]" at bounding box center [84, 273] width 124 height 10
select select
radio input "true"
select select
type input "18:14"
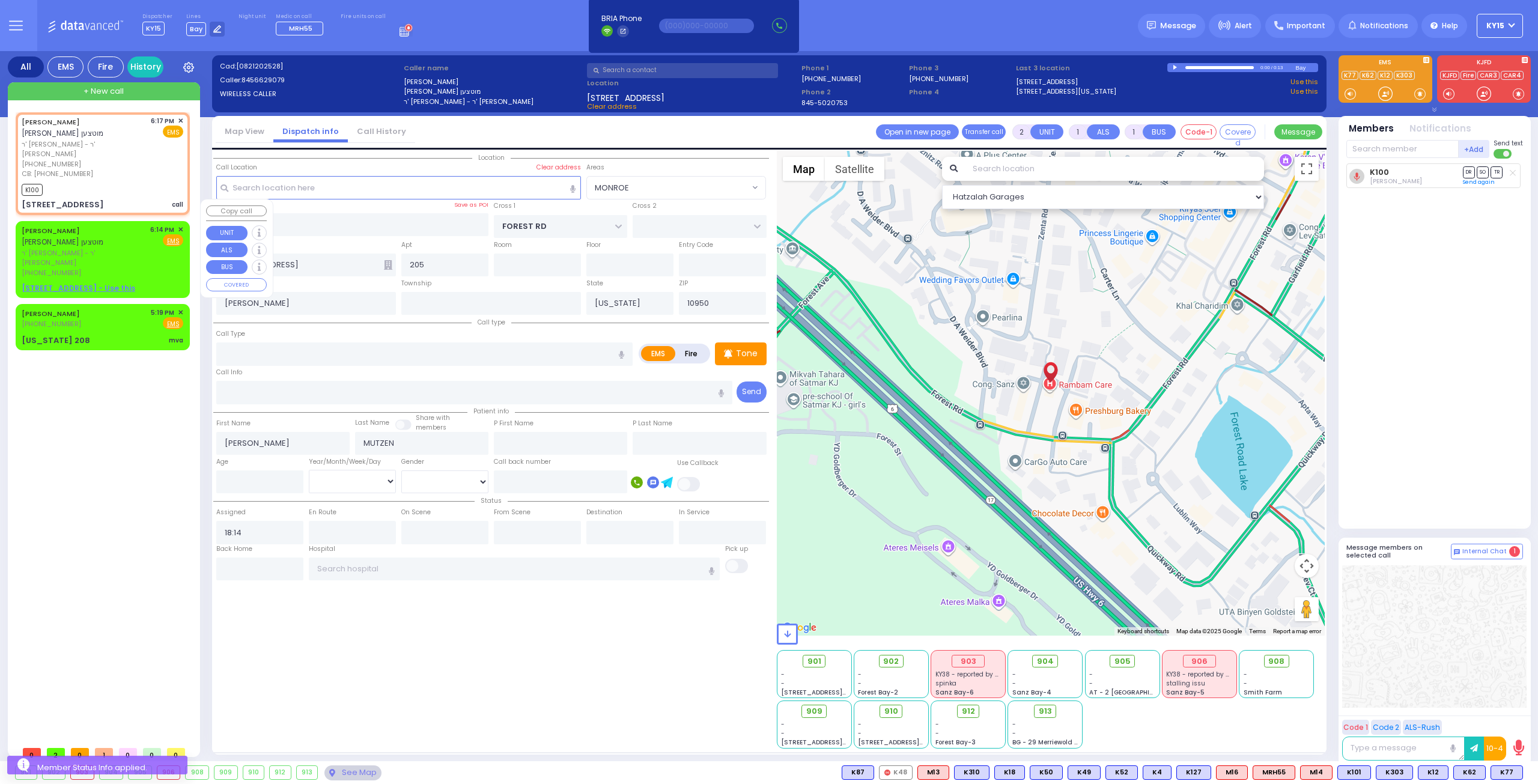
select select "Hatzalah Garages"
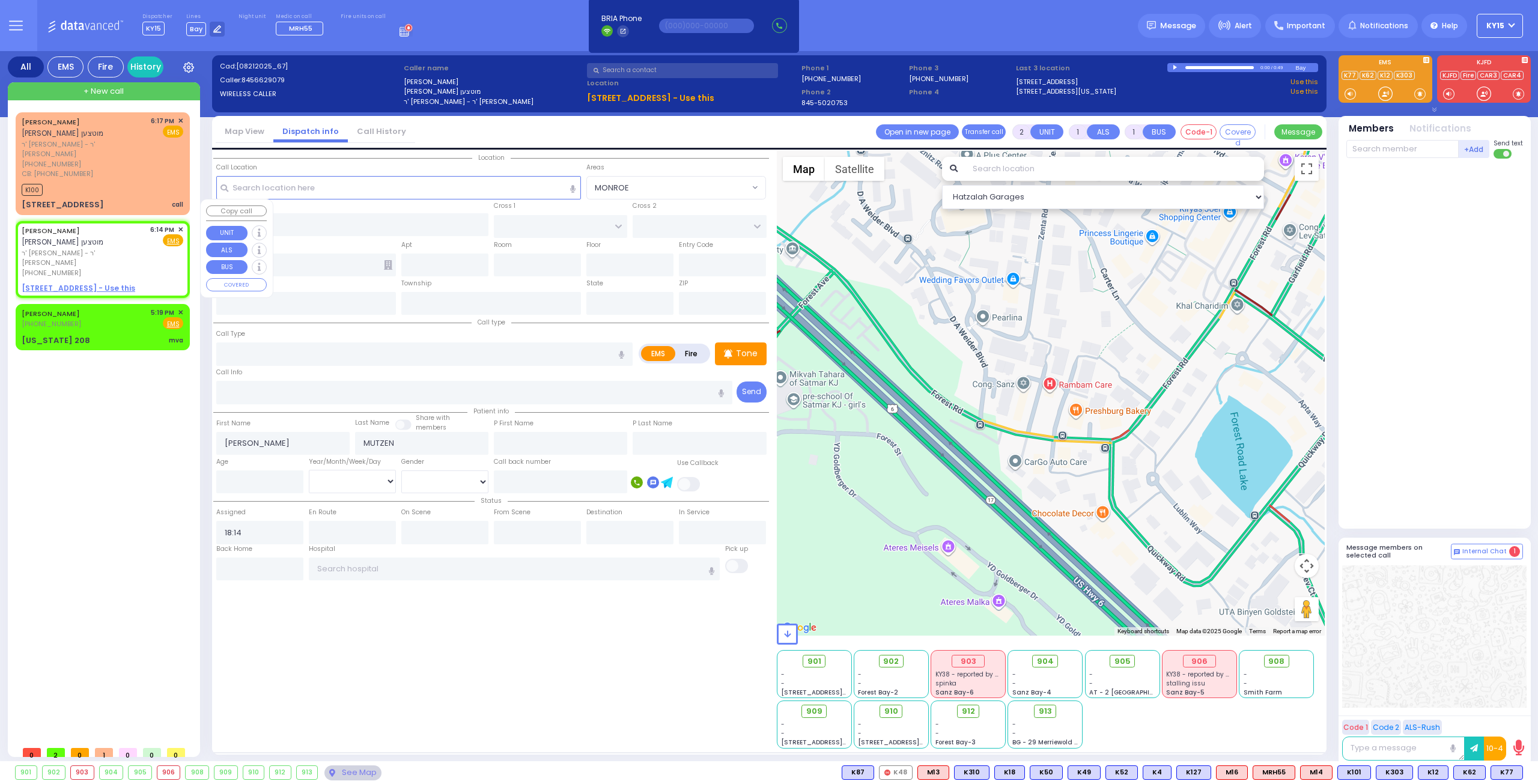
click at [178, 224] on span "✕" at bounding box center [180, 230] width 5 height 10
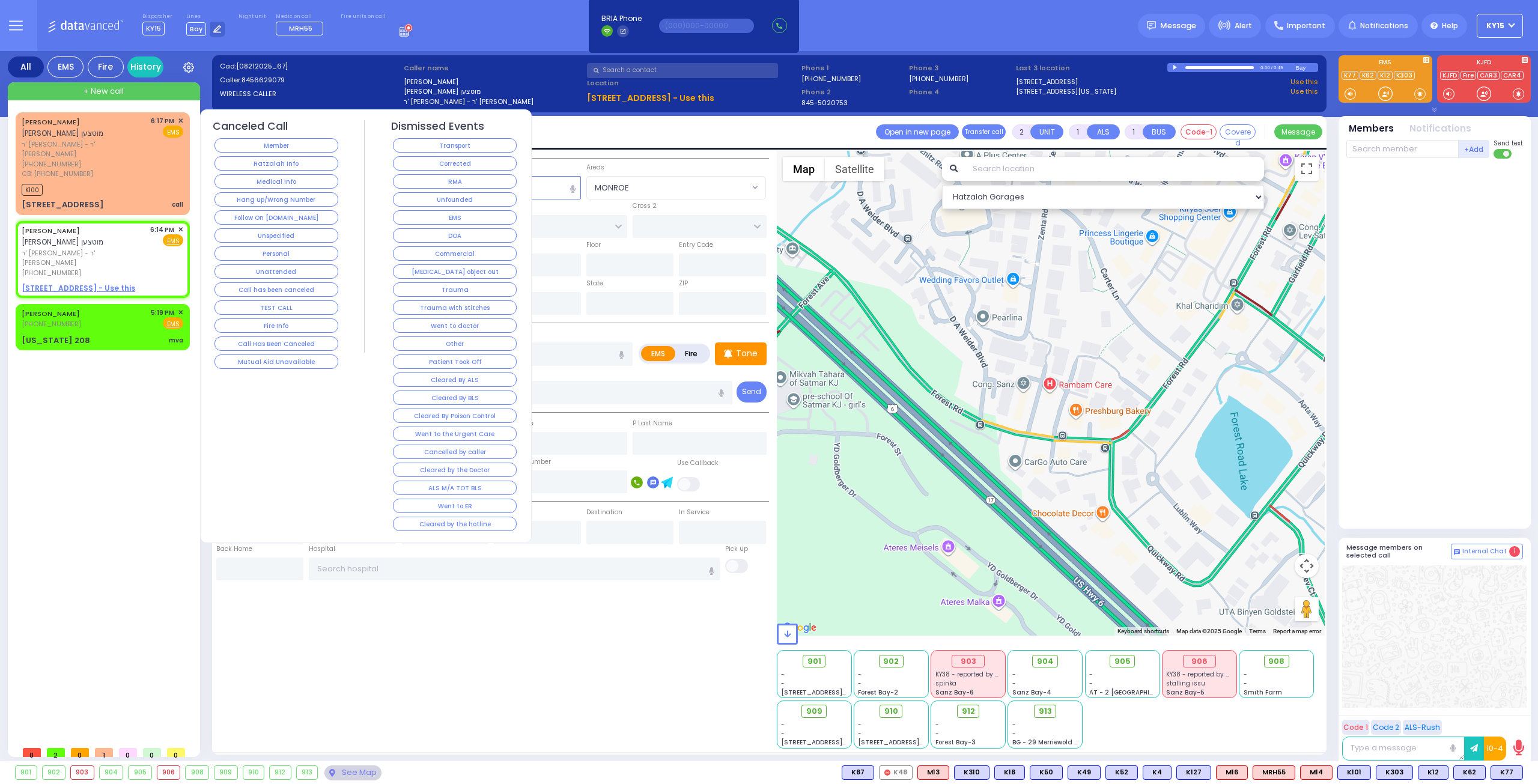
click at [245, 230] on button "Unspecified" at bounding box center [276, 235] width 123 height 15
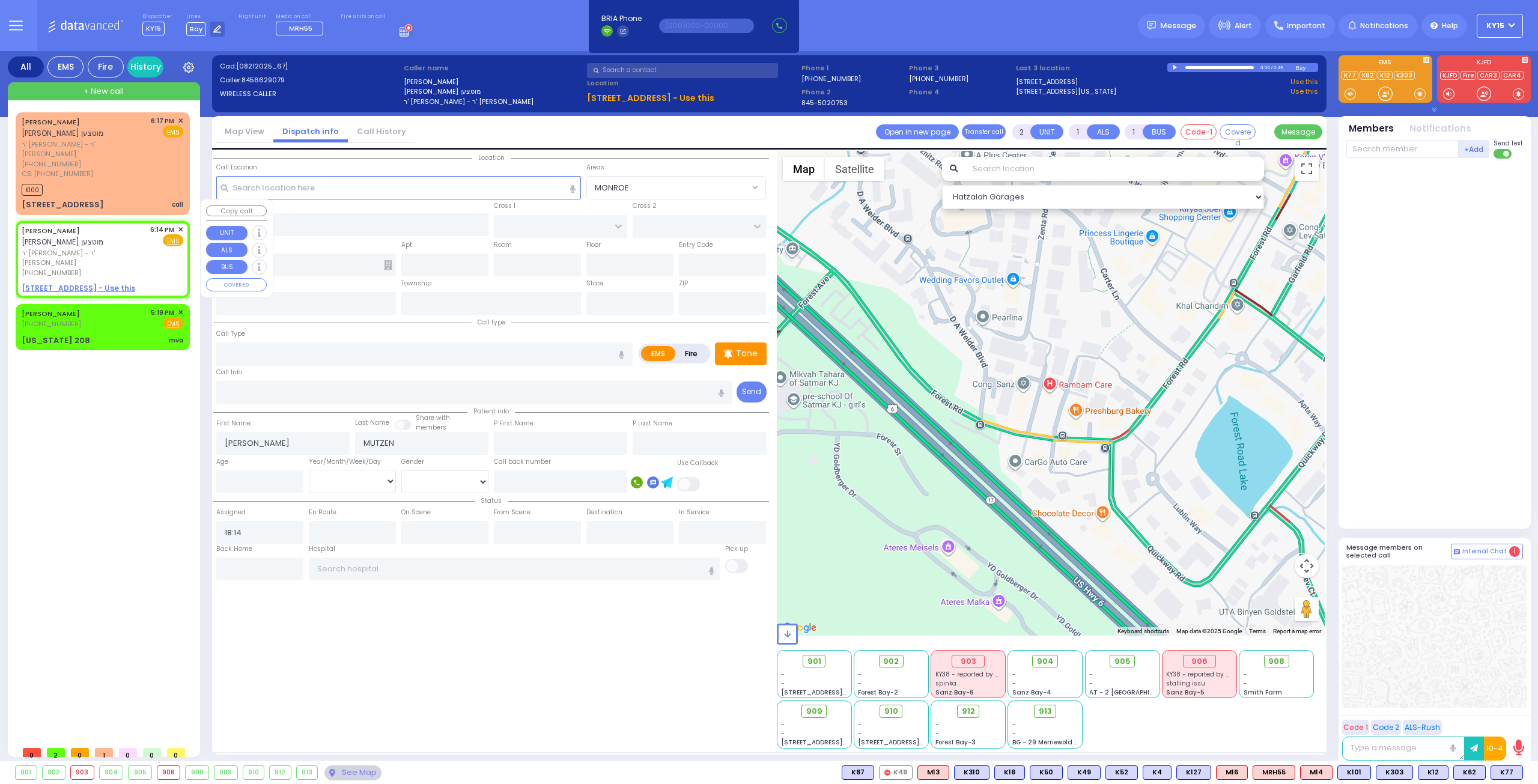
select select
radio input "true"
select select
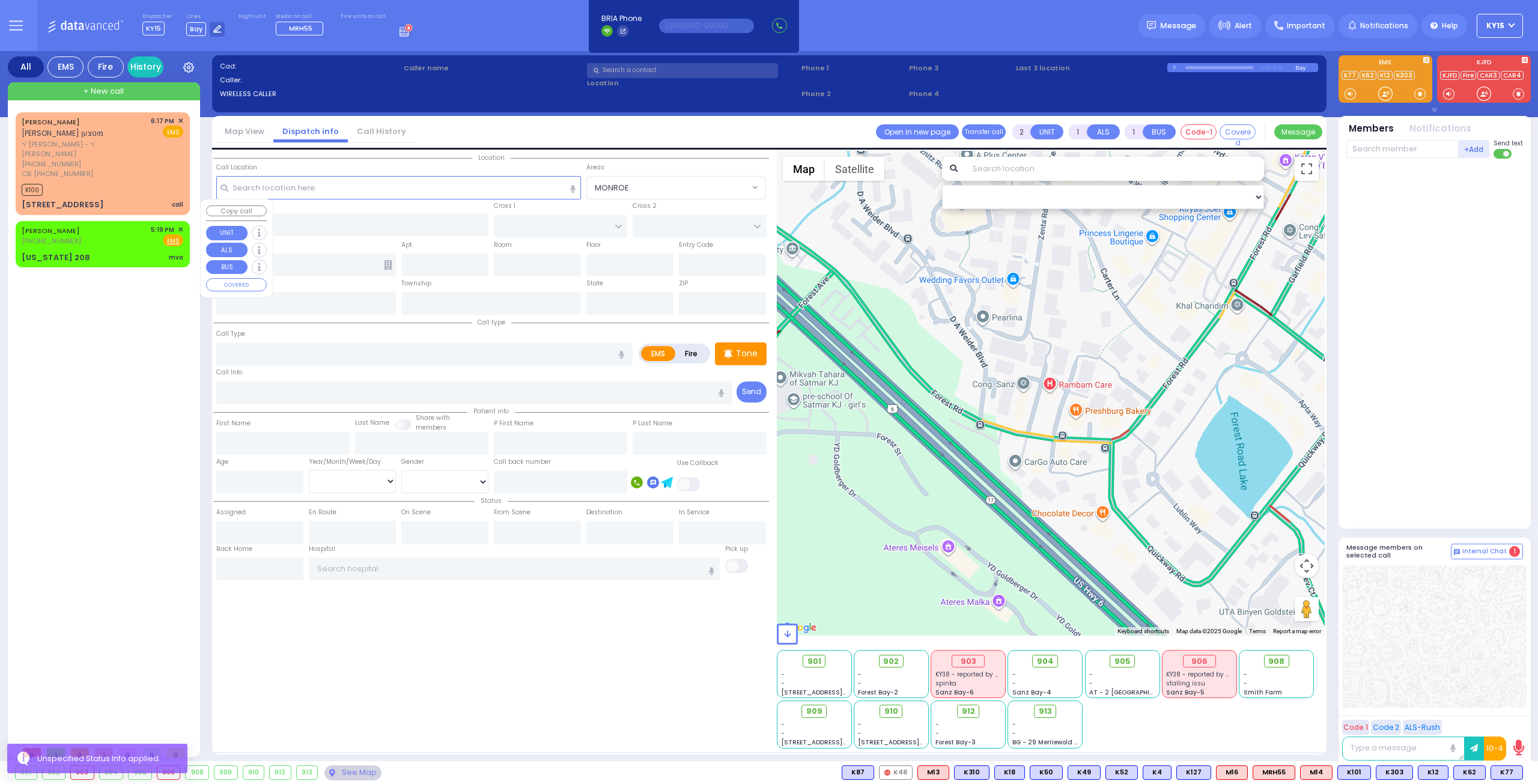
click at [180, 224] on span "✕" at bounding box center [180, 230] width 5 height 10
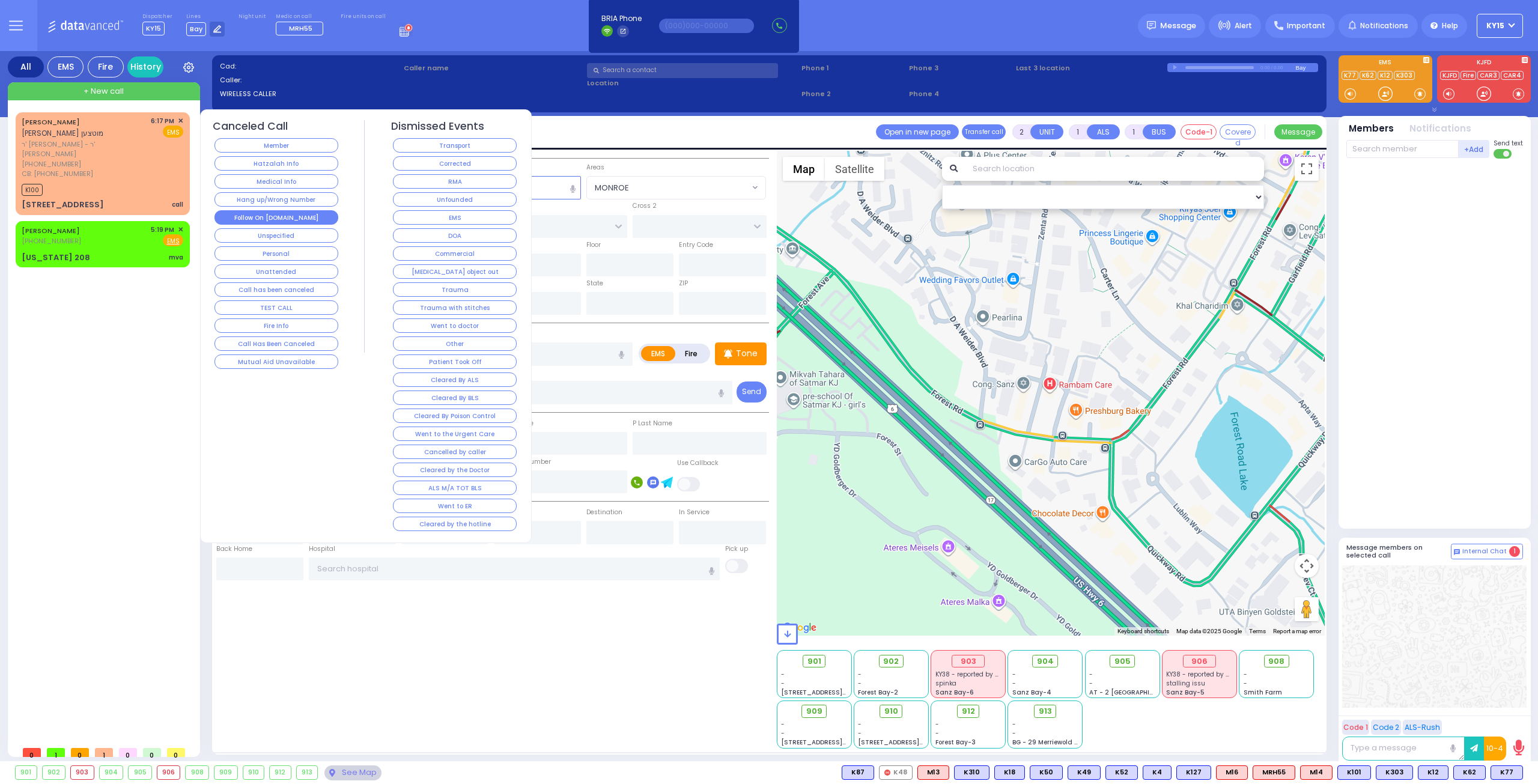
click at [246, 211] on button "Follow On [DOMAIN_NAME]" at bounding box center [276, 217] width 123 height 15
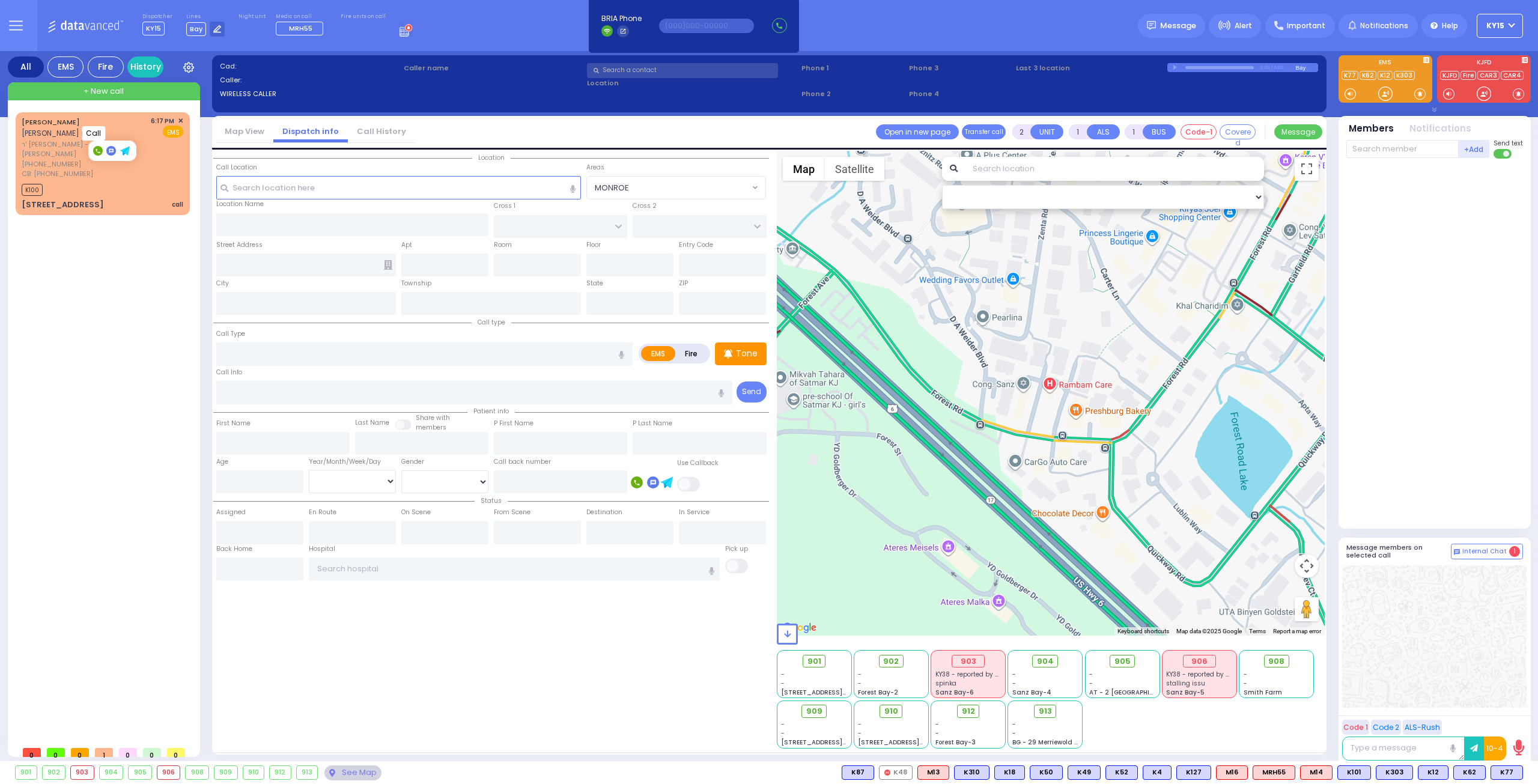
click at [99, 150] on rect at bounding box center [98, 150] width 10 height 10
type input "8457749100"
click at [88, 139] on rect at bounding box center [88, 142] width 10 height 10
type input "8456629079"
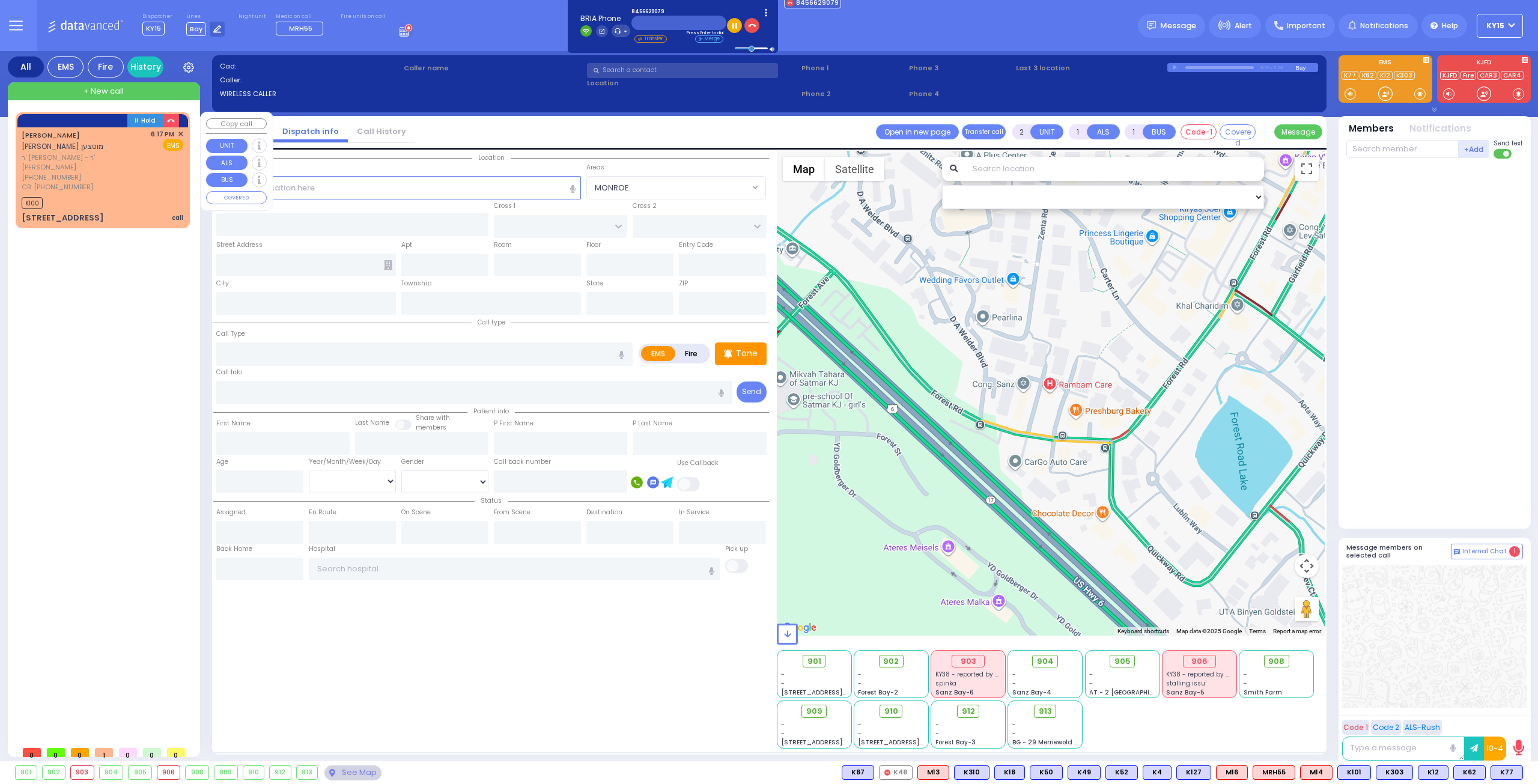
click at [51, 212] on div "[STREET_ADDRESS]" at bounding box center [63, 218] width 82 height 12
select select
type input "call"
radio input "true"
type input "[PERSON_NAME]"
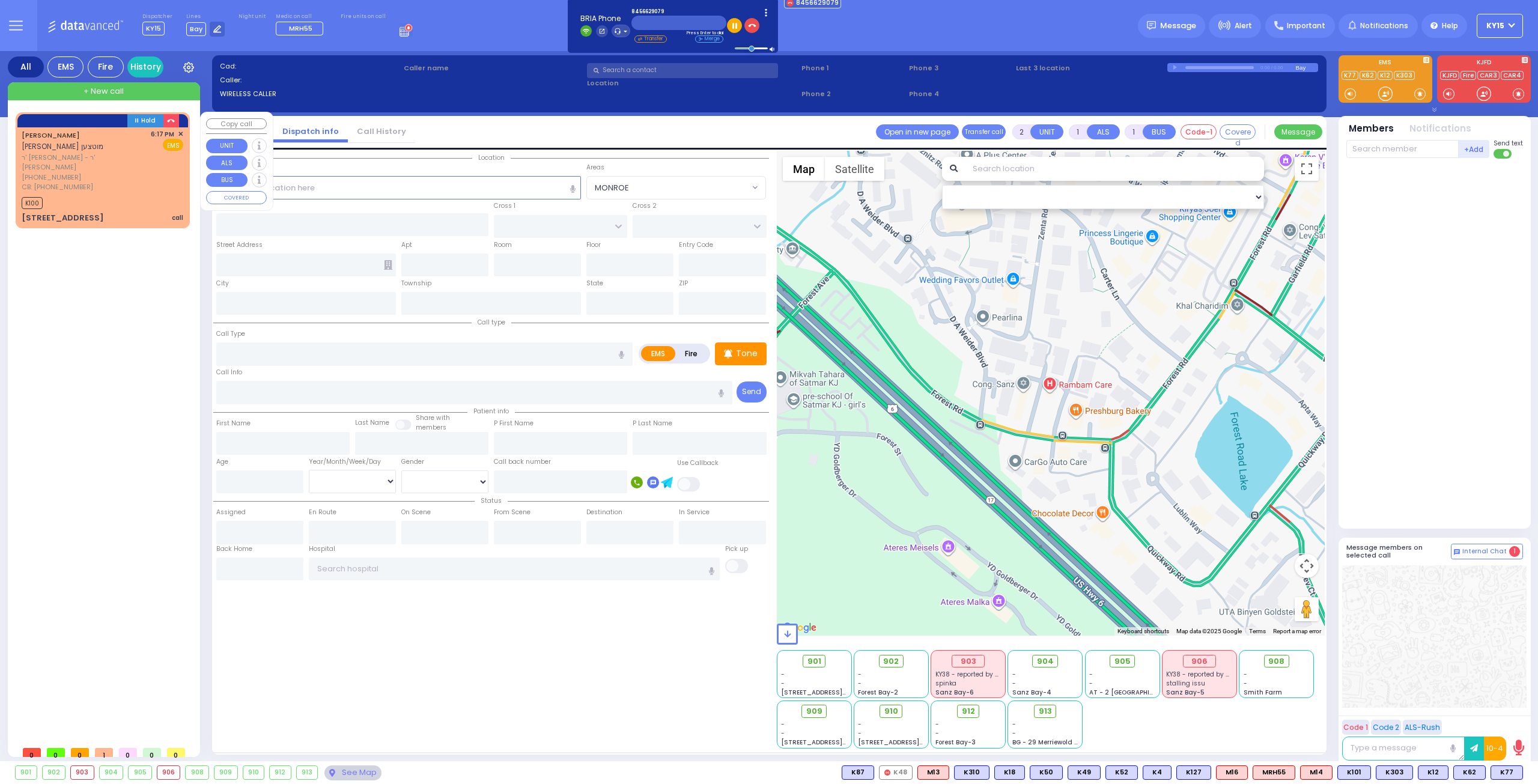
type input "MUTZEN"
select select
type input "8457749100"
type input "18:17"
type input "18:19"
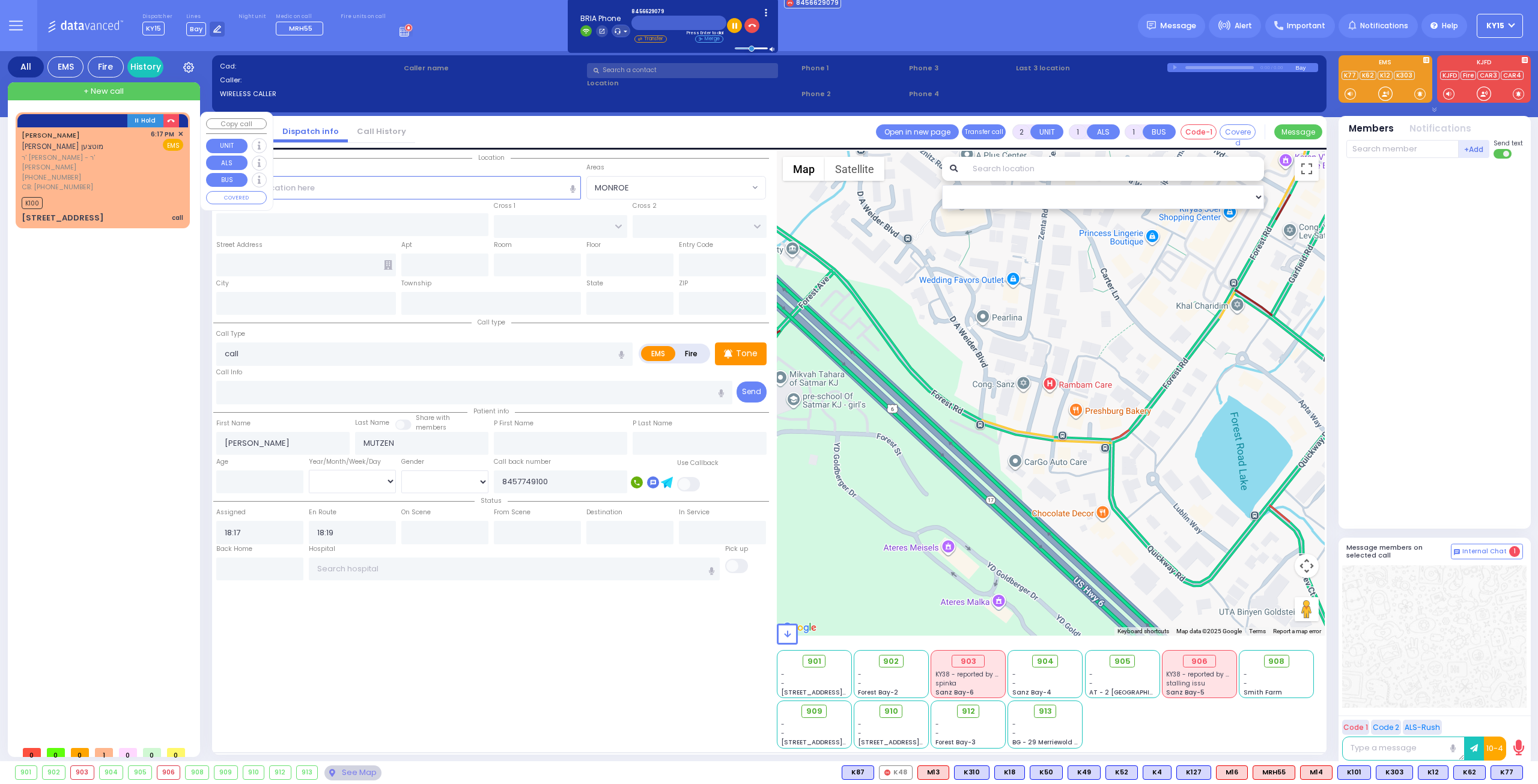
select select "Hatzalah Garages"
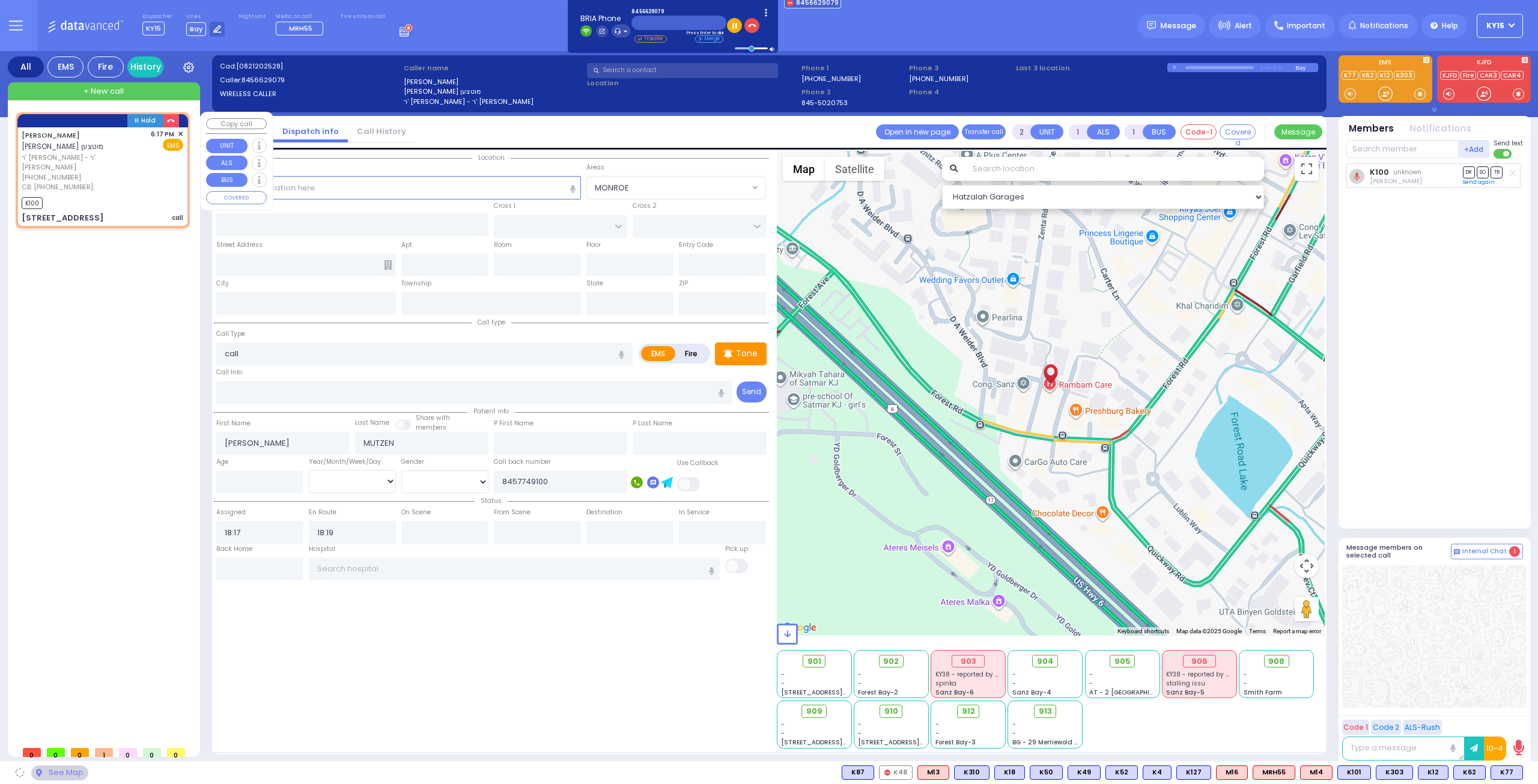
type input "FOREST RD"
type input "[STREET_ADDRESS]"
type input "205"
type input "[PERSON_NAME]"
type input "[US_STATE]"
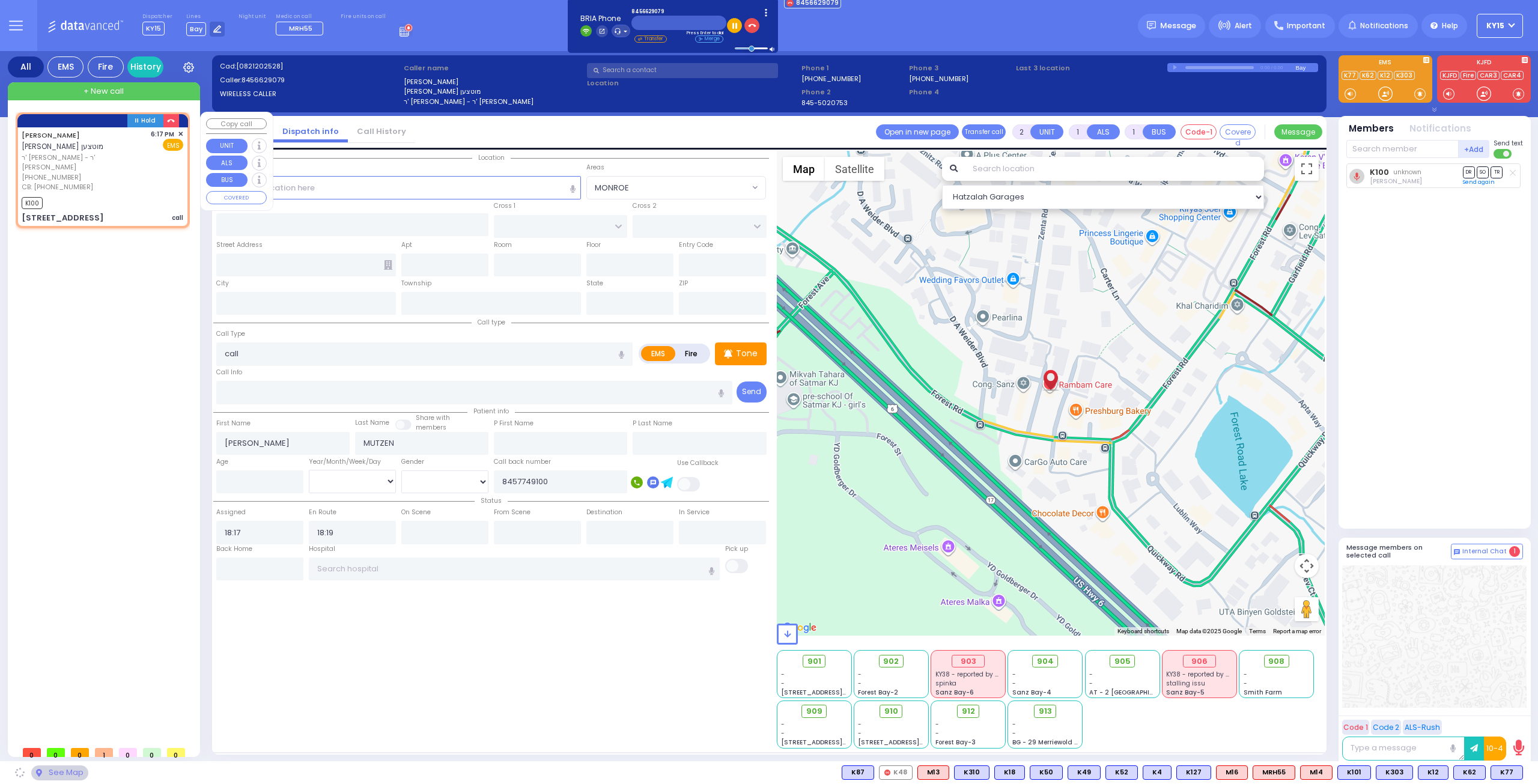
type input "10950"
select select "MONROE"
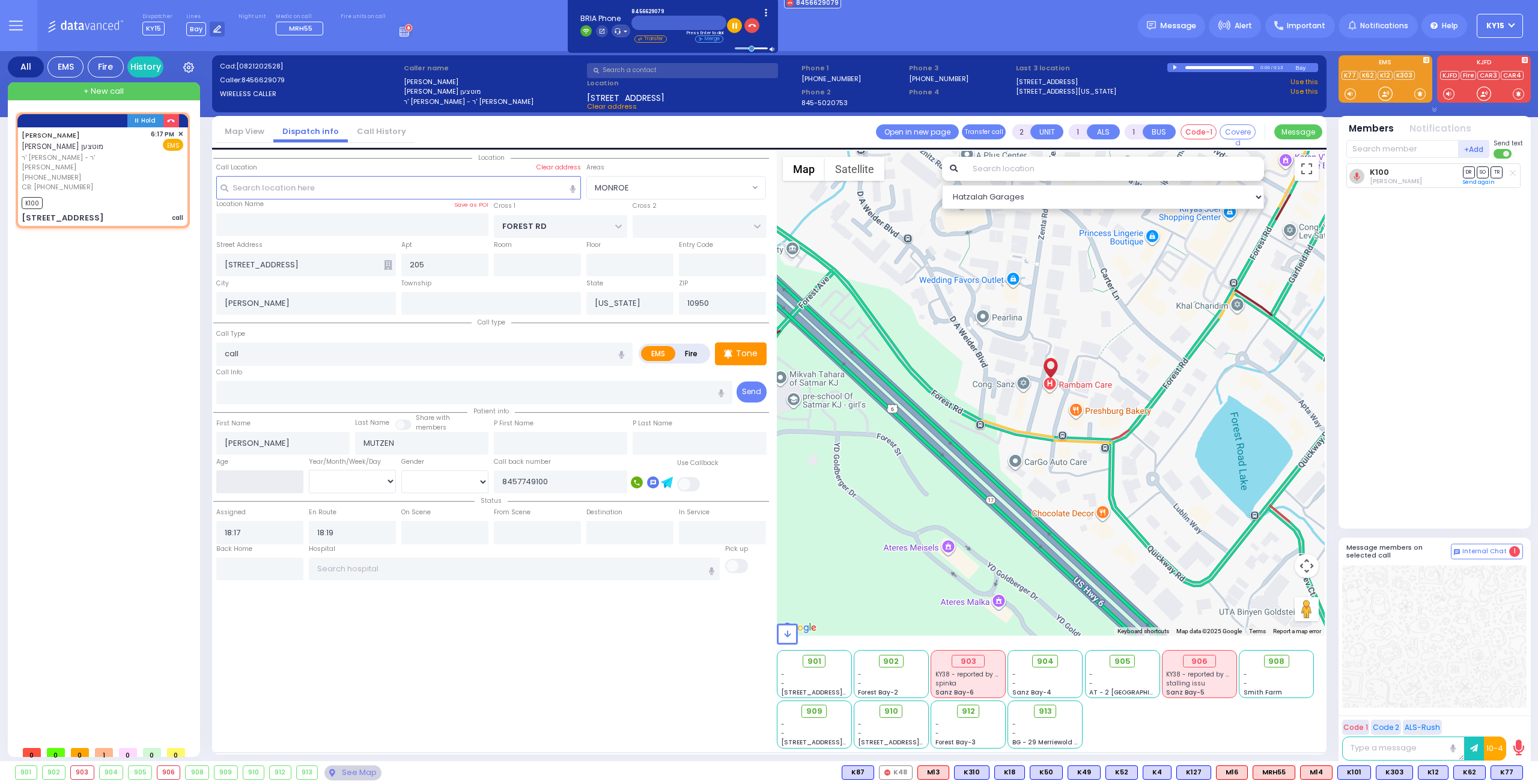
click at [251, 486] on input "number" at bounding box center [260, 482] width 87 height 23
type input "2"
click at [379, 474] on select "Year Month Week Day" at bounding box center [352, 482] width 87 height 23
select select
radio input "true"
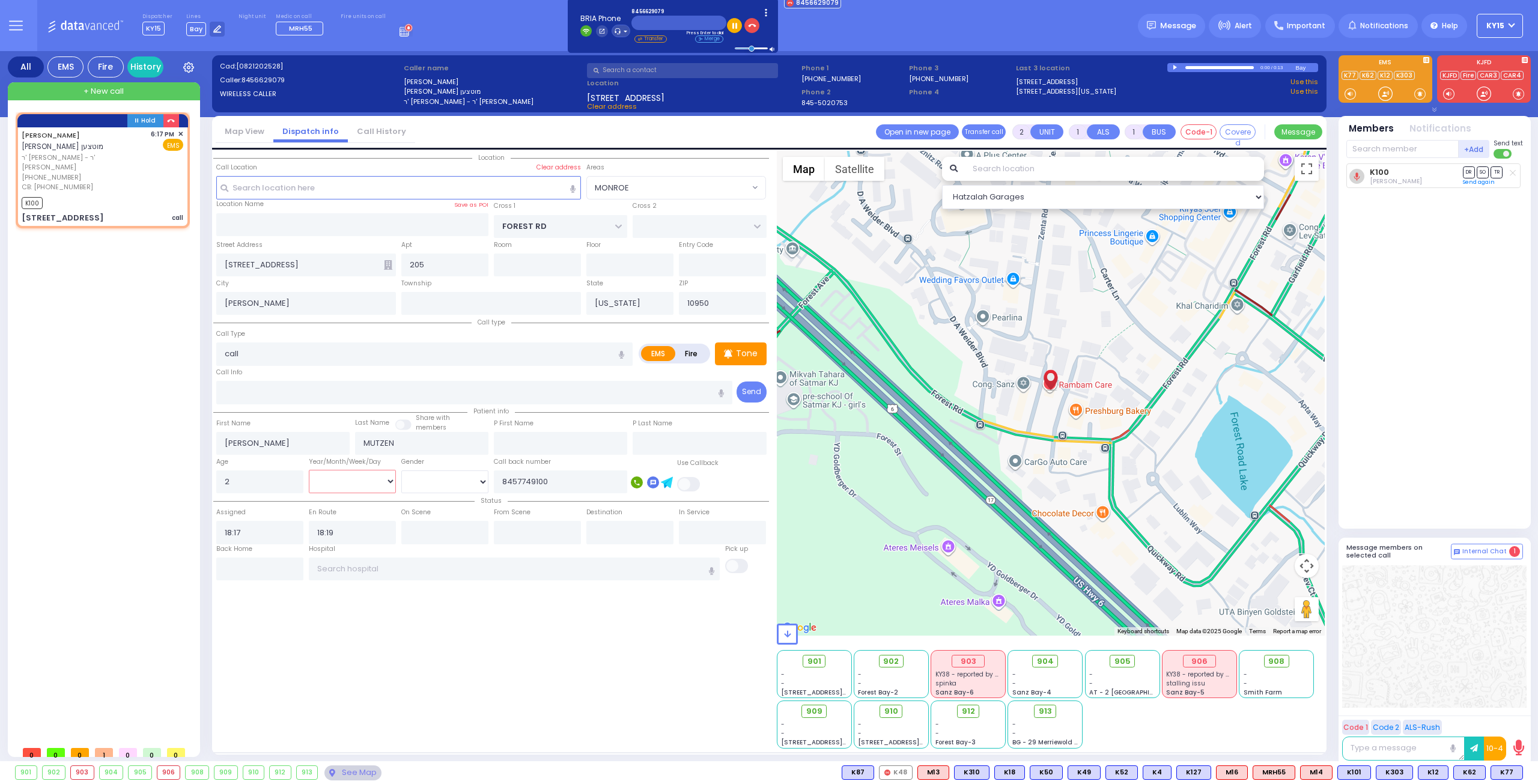
select select
select select "Hatzalah Garages"
select select "MONROE"
select select "Year"
click at [309, 470] on select "Year Month Week Day" at bounding box center [352, 482] width 87 height 23
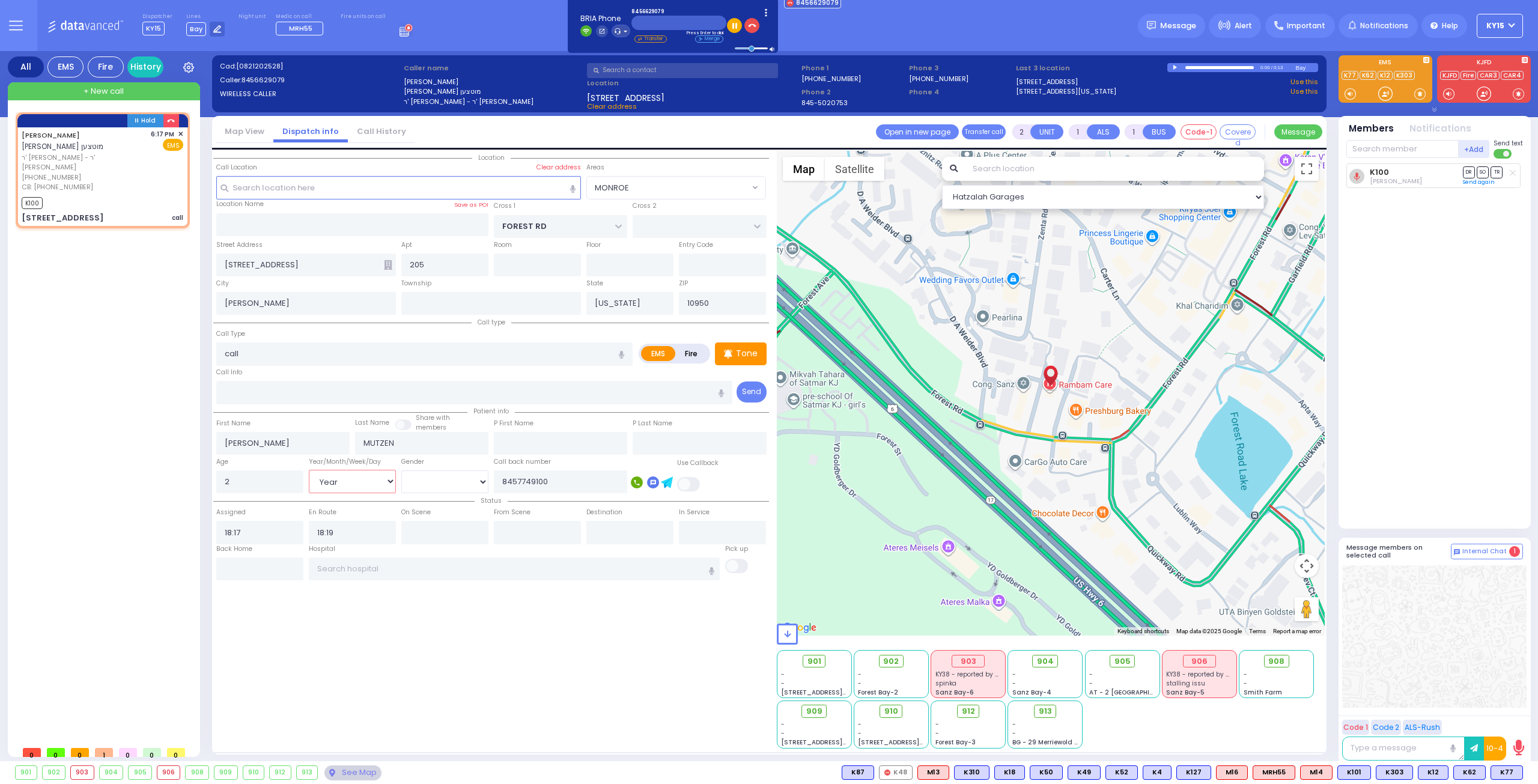
select select
radio input "true"
select select "Year"
select select "Hatzalah Garages"
select select "MONROE"
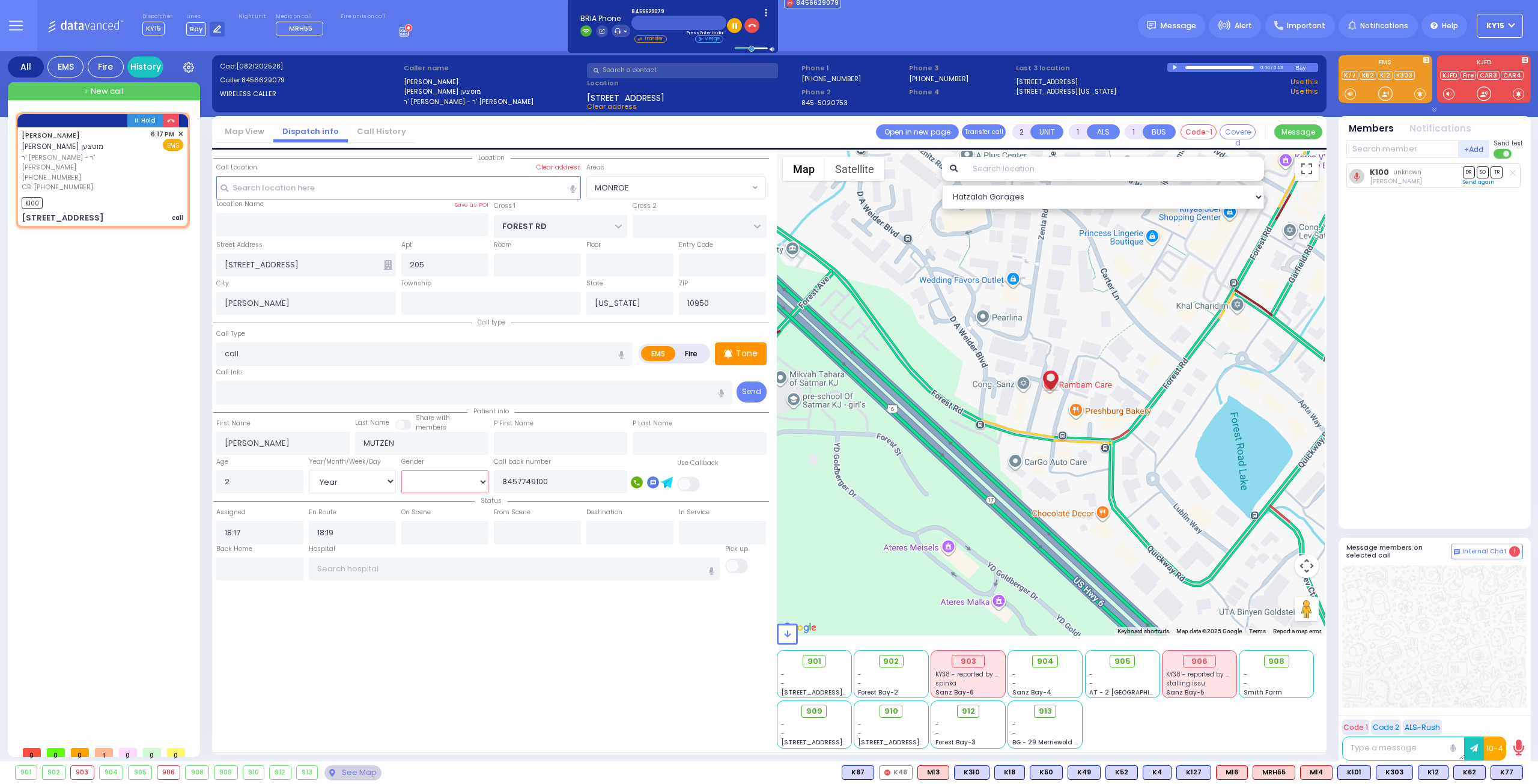
click at [427, 479] on select "[DEMOGRAPHIC_DATA] [DEMOGRAPHIC_DATA]" at bounding box center [444, 482] width 87 height 23
select select "[DEMOGRAPHIC_DATA]"
click at [401, 470] on select "[DEMOGRAPHIC_DATA] [DEMOGRAPHIC_DATA]" at bounding box center [444, 482] width 87 height 23
select select
radio input "true"
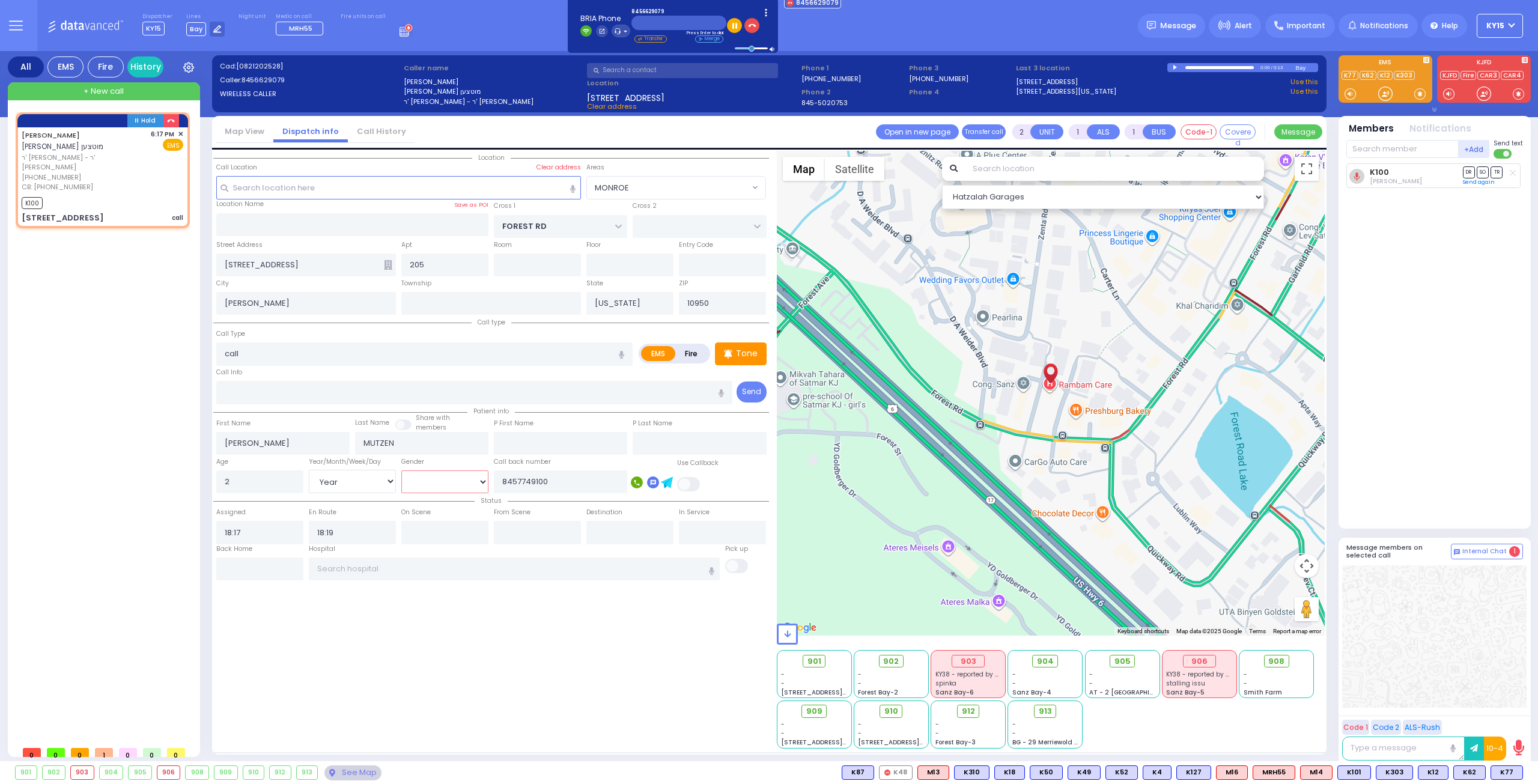
select select "Year"
select select "[DEMOGRAPHIC_DATA]"
select select "Hatzalah Garages"
select select "MONROE"
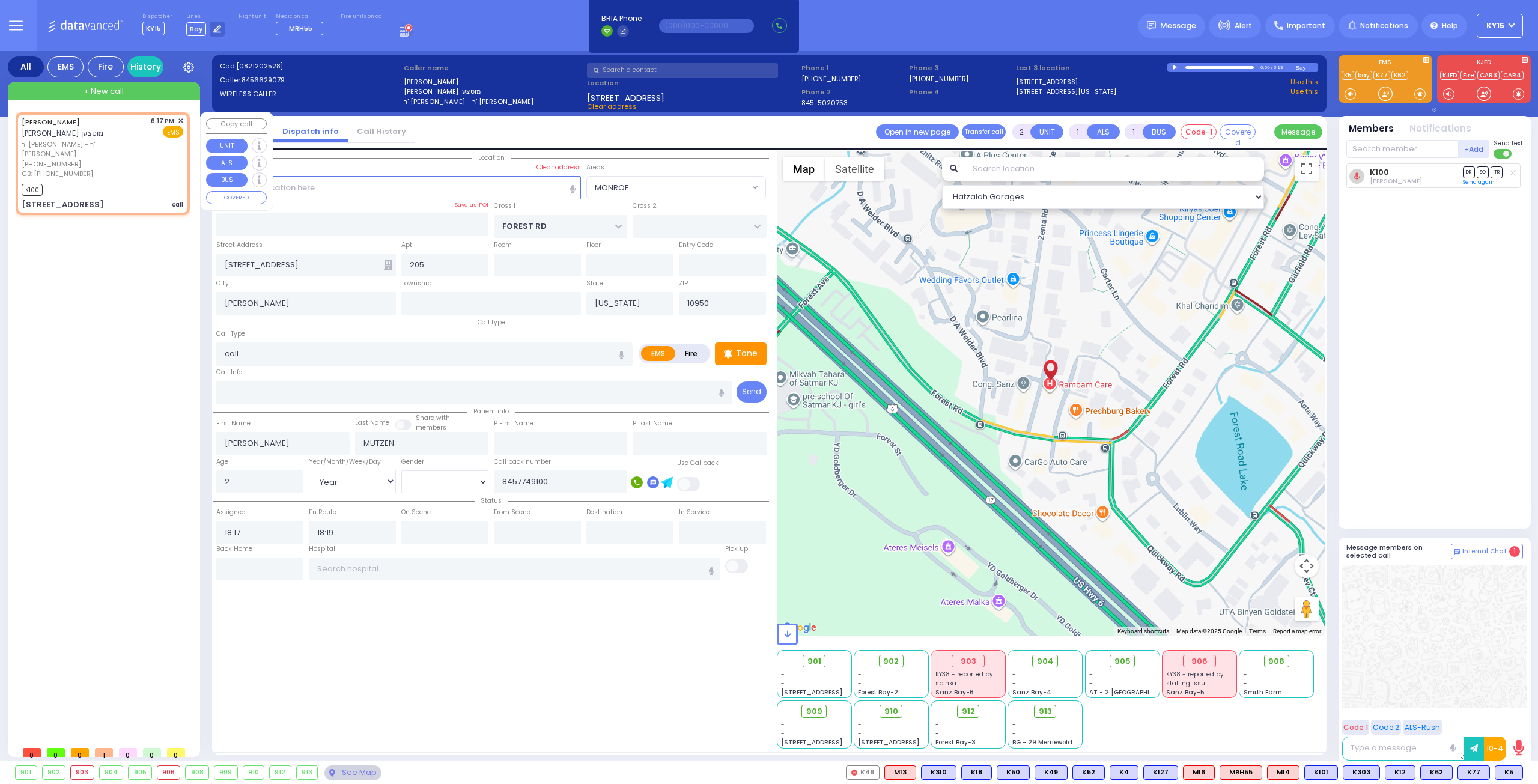
drag, startPoint x: 124, startPoint y: 171, endPoint x: 145, endPoint y: 183, distance: 24.2
click at [124, 181] on div "K100" at bounding box center [102, 188] width 162 height 15
select select
radio input "true"
select select "Year"
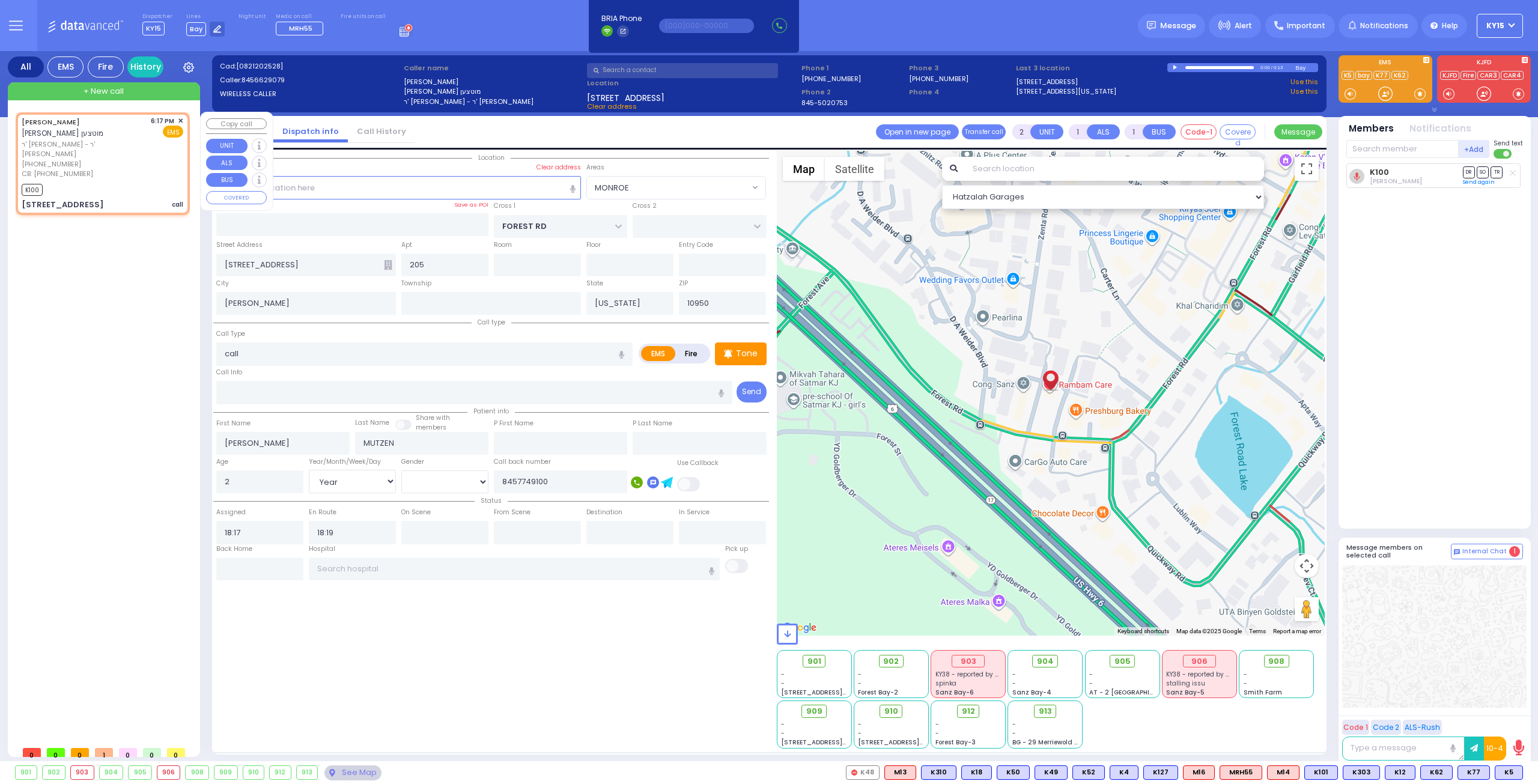
select select "[DEMOGRAPHIC_DATA]"
select select "MONROE"
select select "Hatzalah Garages"
click at [1514, 173] on icon at bounding box center [1512, 173] width 6 height 6
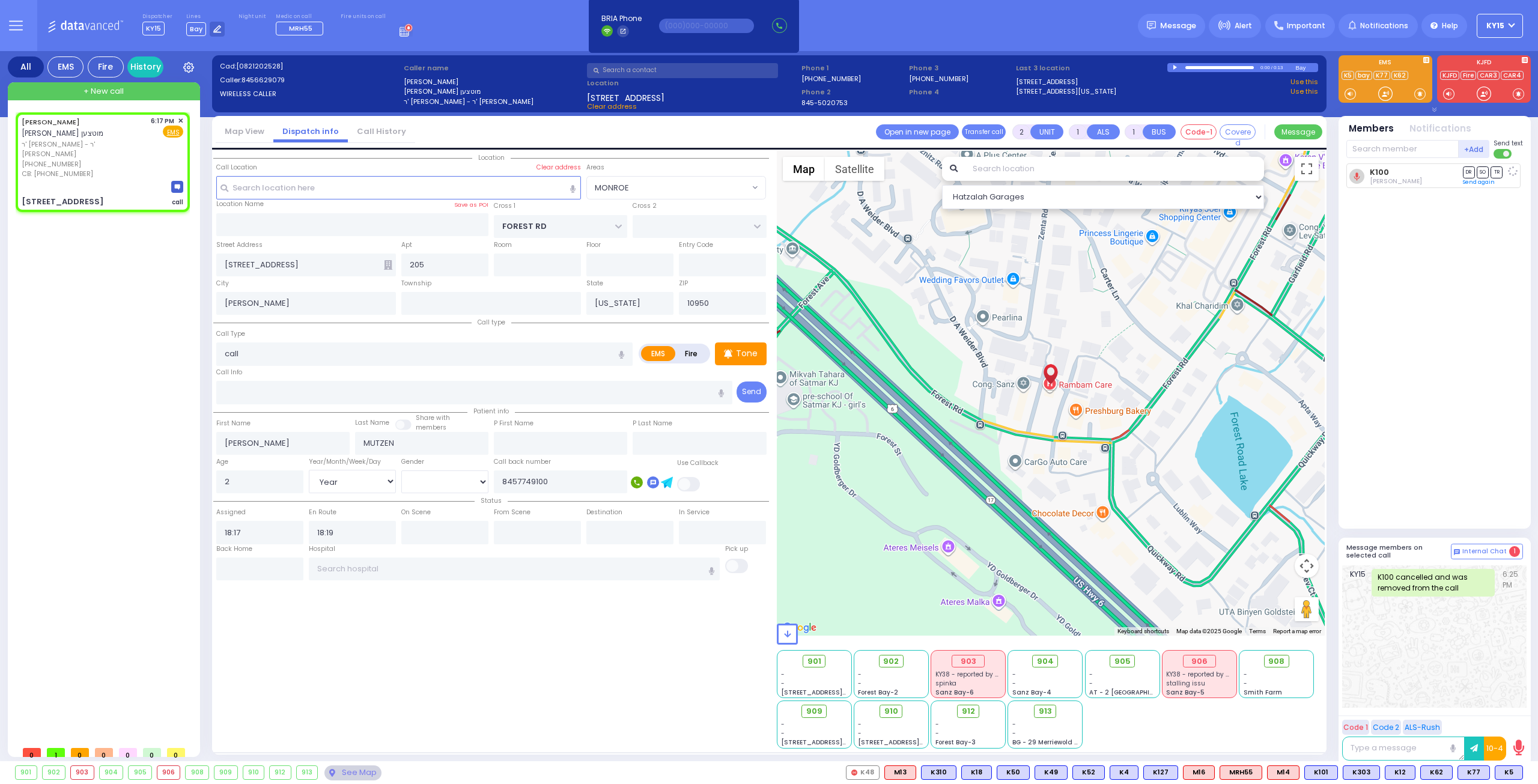
select select
radio input "true"
select select "Year"
select select "[DEMOGRAPHIC_DATA]"
select select "Hatzalah Garages"
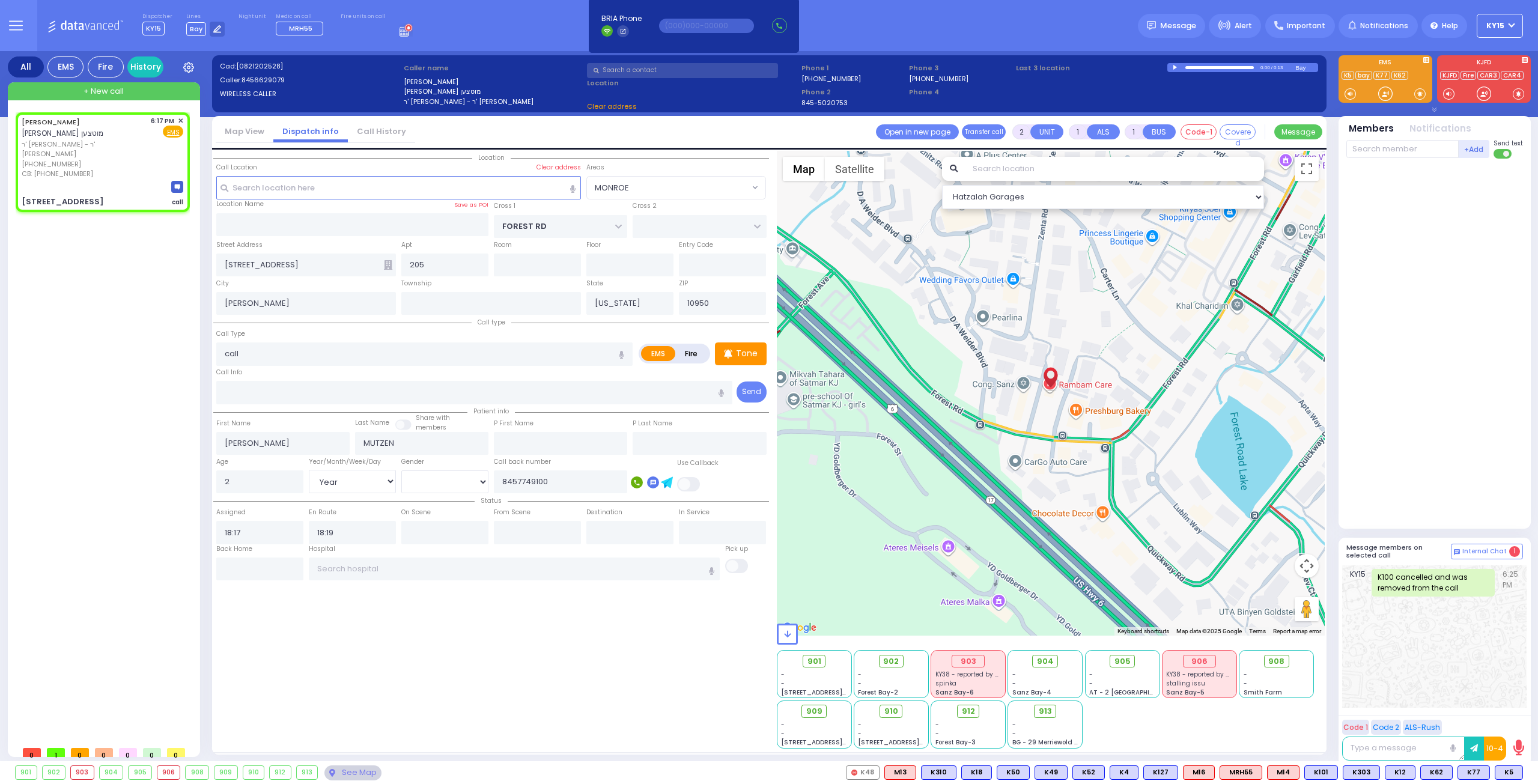
select select "MONROE"
click at [1399, 153] on input "text" at bounding box center [1402, 149] width 113 height 18
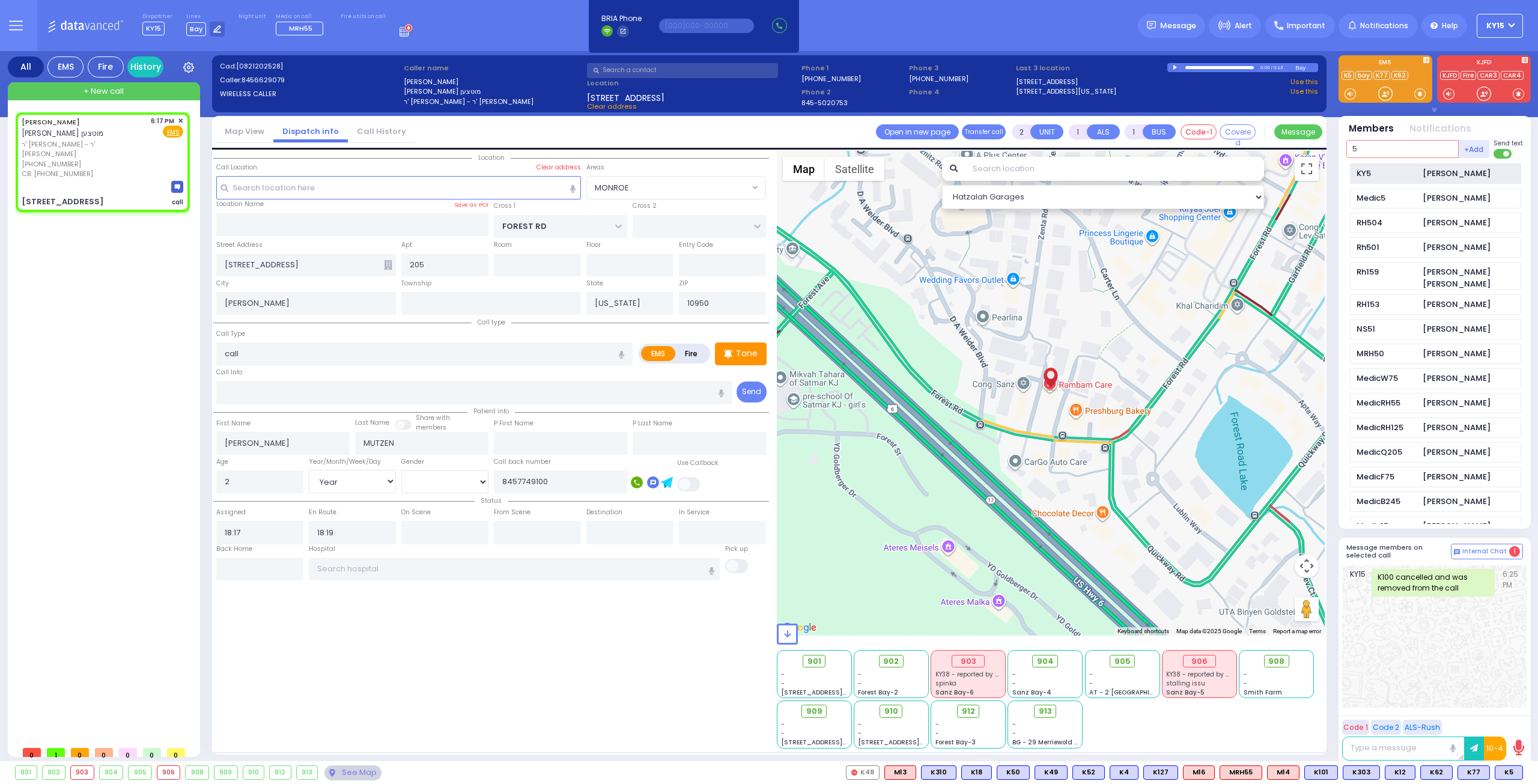
type input "5"
click at [1379, 171] on div "KY5" at bounding box center [1386, 173] width 60 height 12
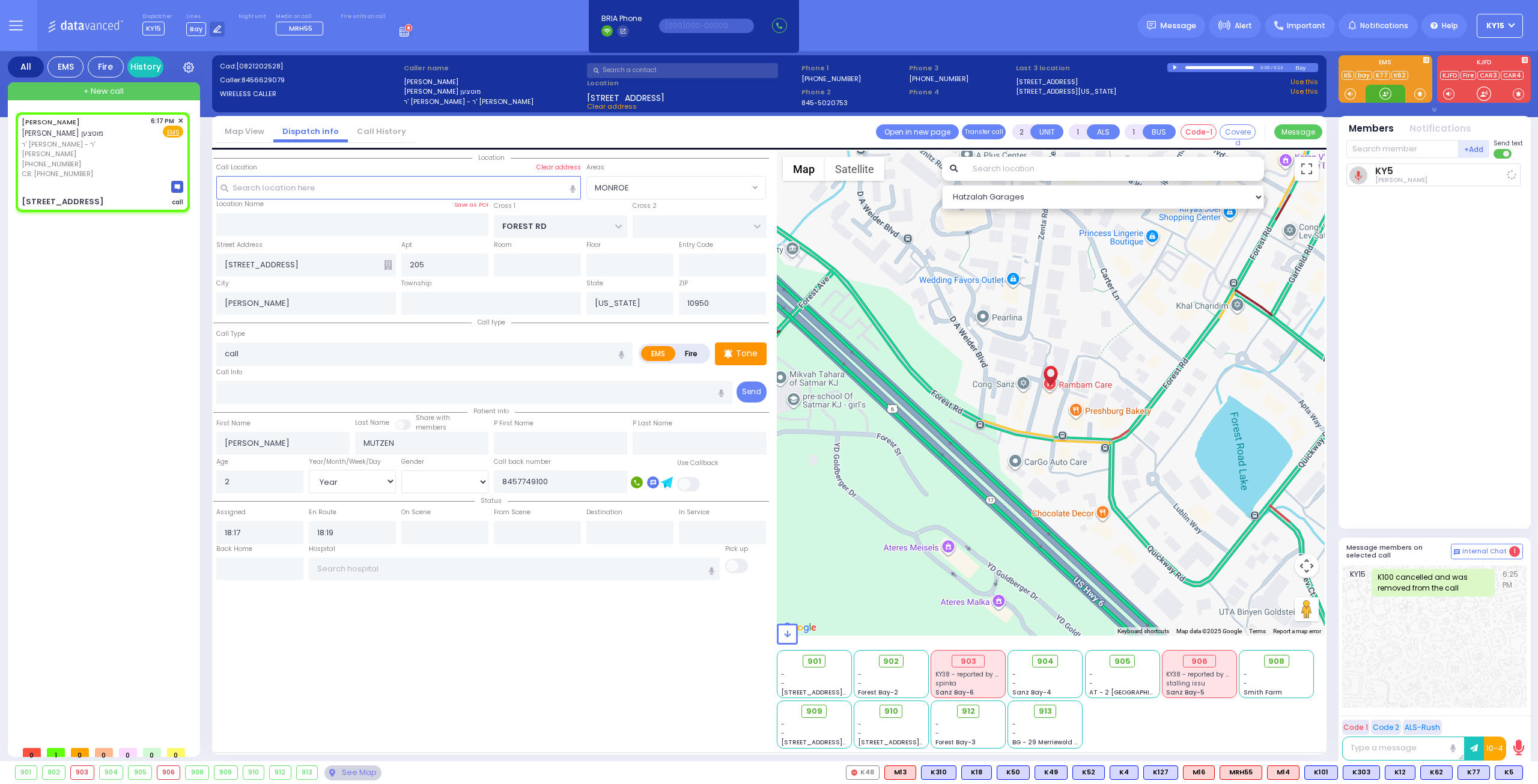
select select
radio input "true"
select select "Year"
select select "[DEMOGRAPHIC_DATA]"
select select "Hatzalah Garages"
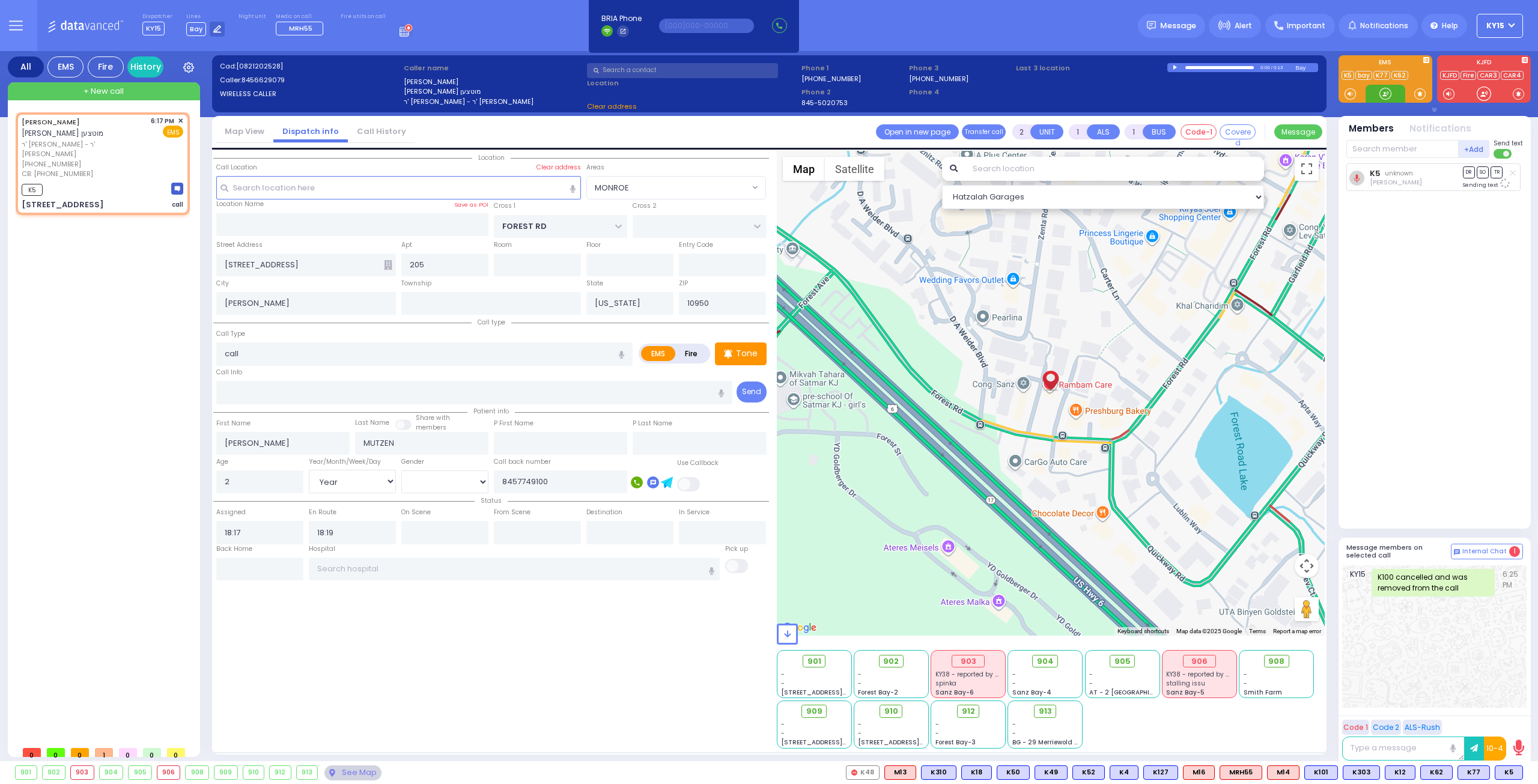
select select "MONROE"
click at [1503, 778] on span "M16" at bounding box center [1507, 772] width 31 height 13
select select
radio input "true"
select select "Year"
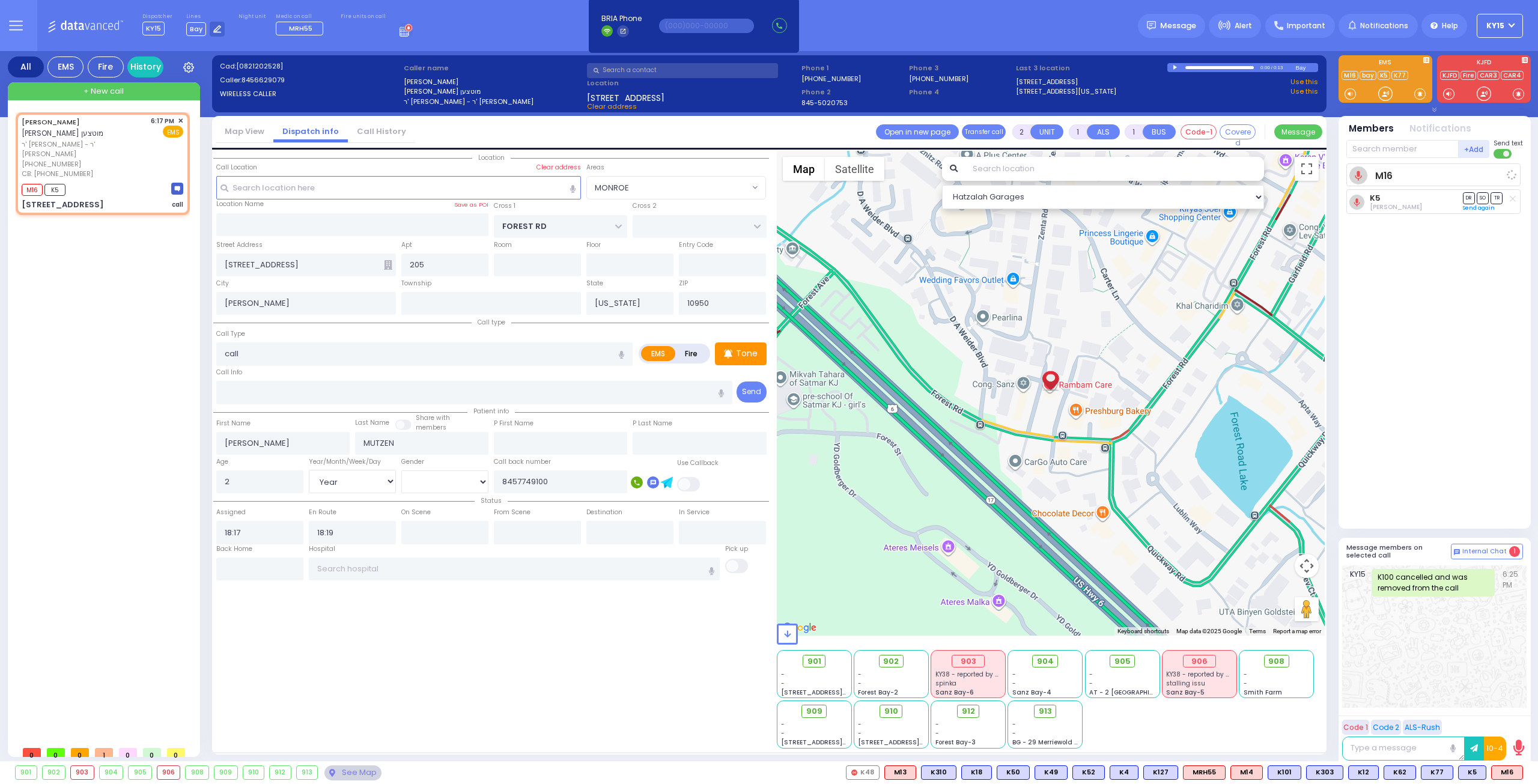
select select "[DEMOGRAPHIC_DATA]"
select select "MONROE"
select select "Hatzalah Garages"
click at [1509, 773] on span "K73" at bounding box center [1506, 772] width 31 height 13
select select
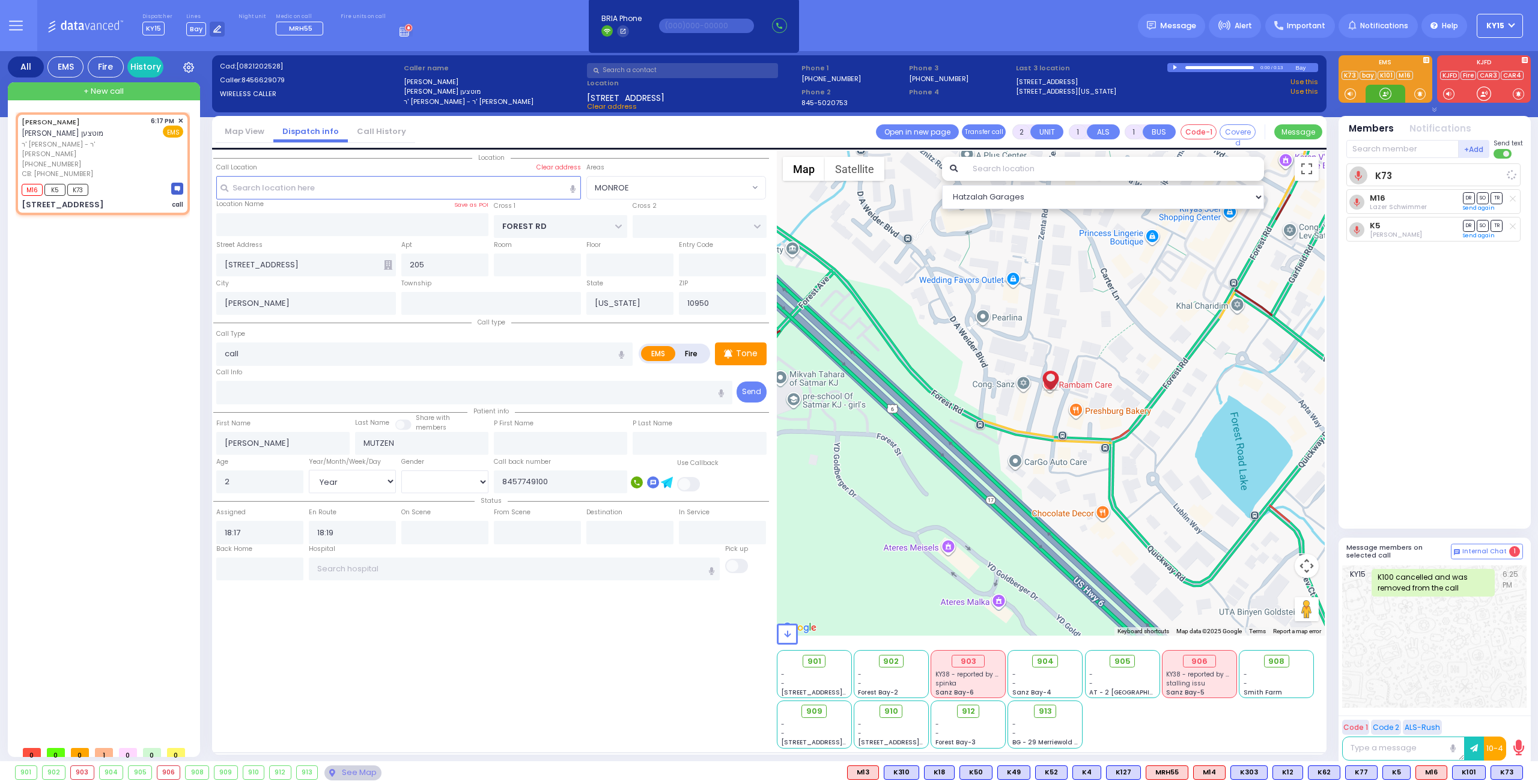
radio input "true"
select select "Year"
select select "[DEMOGRAPHIC_DATA]"
select select "Hatzalah Garages"
select select "MONROE"
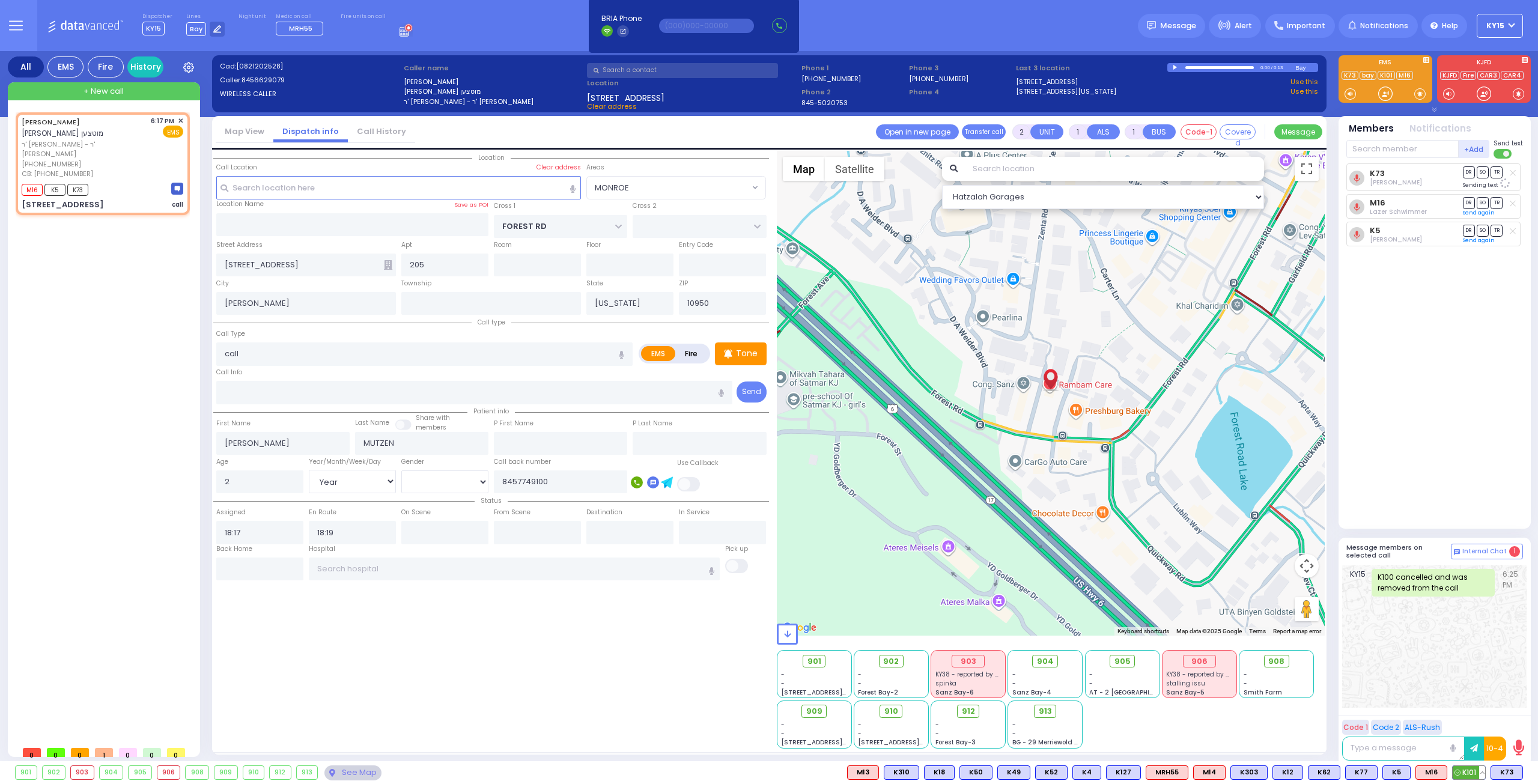
click at [1464, 769] on span "K101" at bounding box center [1468, 772] width 33 height 13
select select
radio input "true"
select select "Year"
select select "[DEMOGRAPHIC_DATA]"
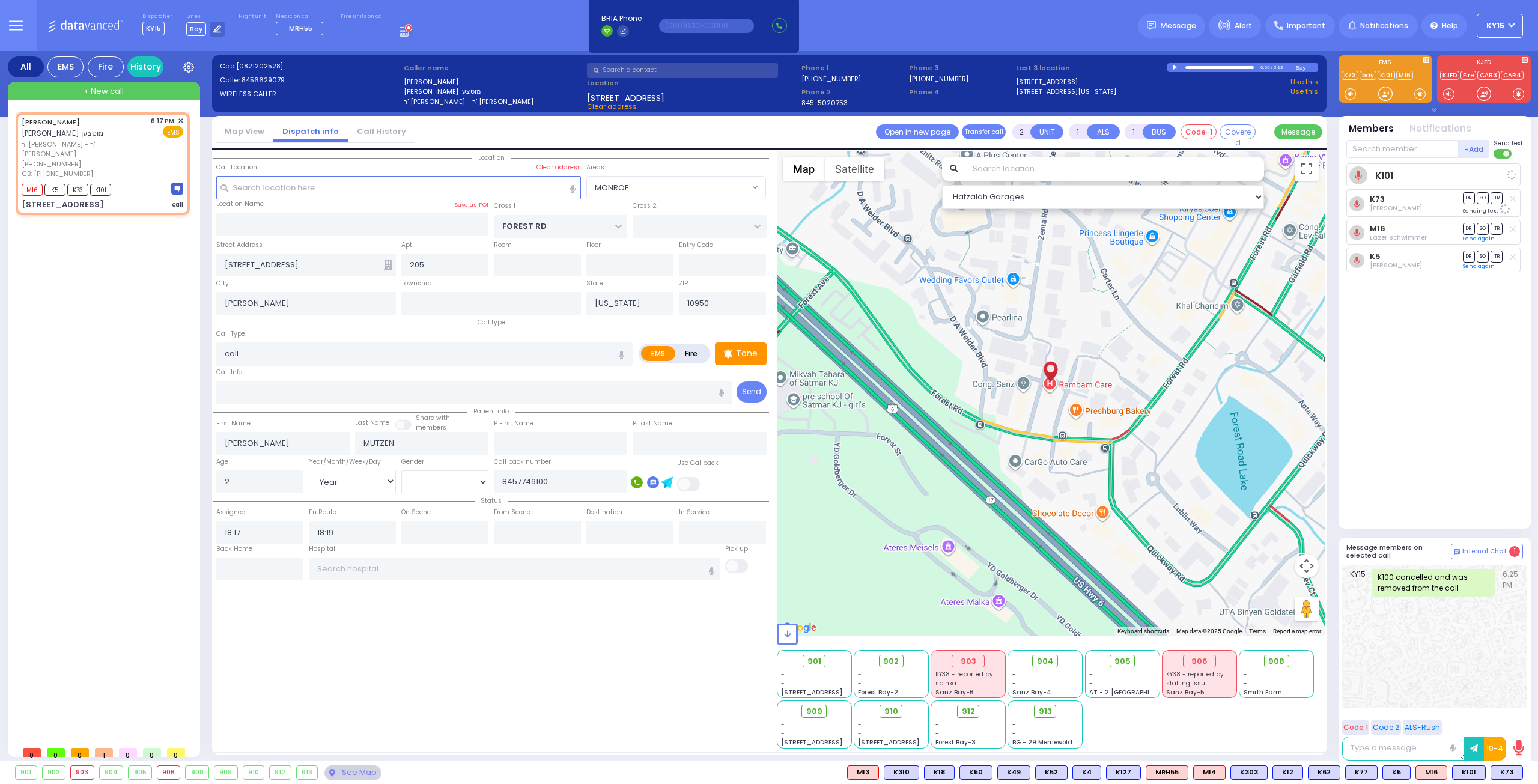
select select "MONROE"
select select "Hatzalah Garages"
drag, startPoint x: 565, startPoint y: 478, endPoint x: 489, endPoint y: 480, distance: 76.0
click at [489, 480] on div "Age 2 Year/Month/Week/Day Year Month Week Day [DEMOGRAPHIC_DATA] [DEMOGRAPHIC_D…" at bounding box center [490, 474] width 556 height 38
type input "8456629079"
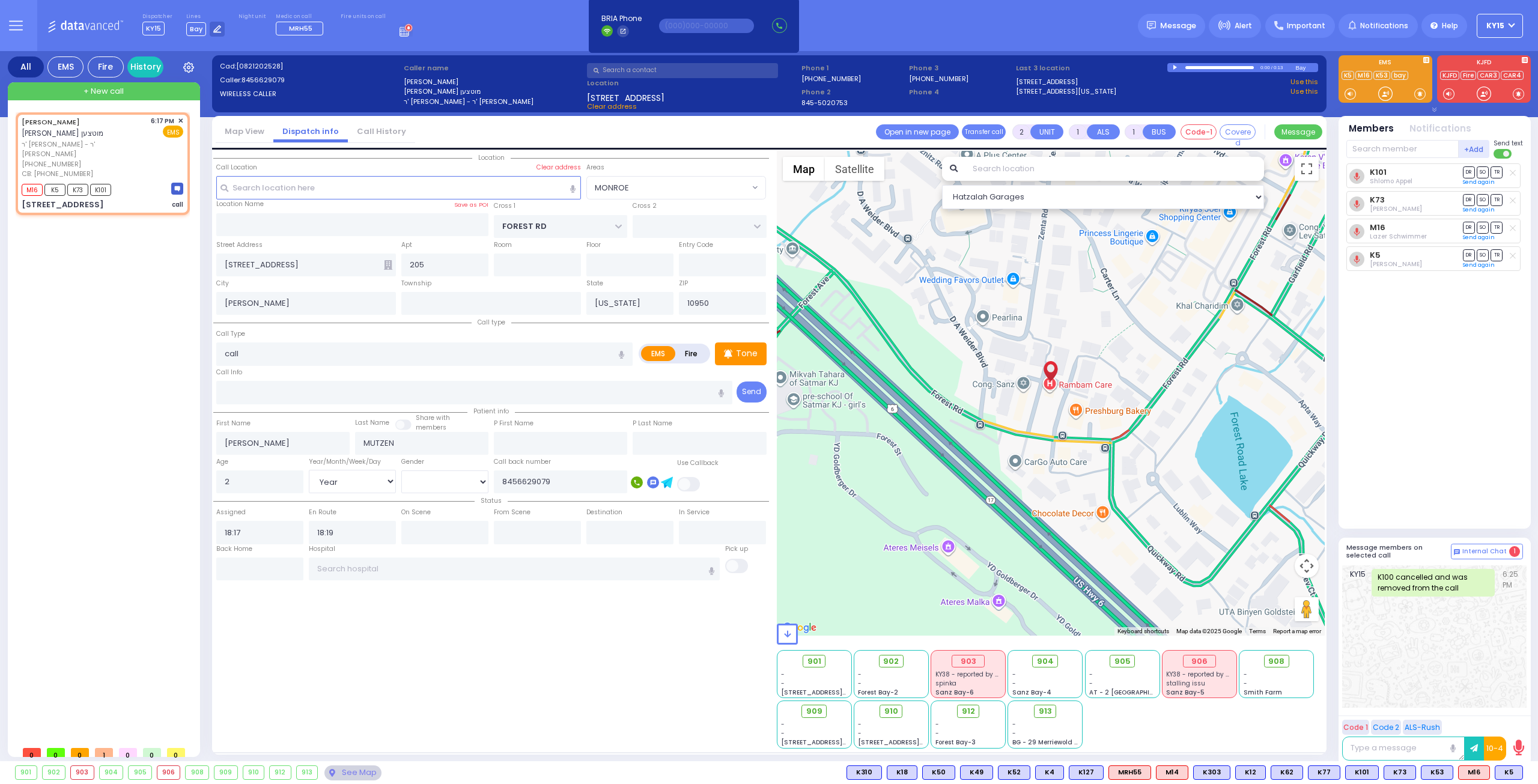
click at [561, 601] on div "Location 205" at bounding box center [490, 450] width 556 height 598
select select
radio input "true"
select select "Year"
select select "[DEMOGRAPHIC_DATA]"
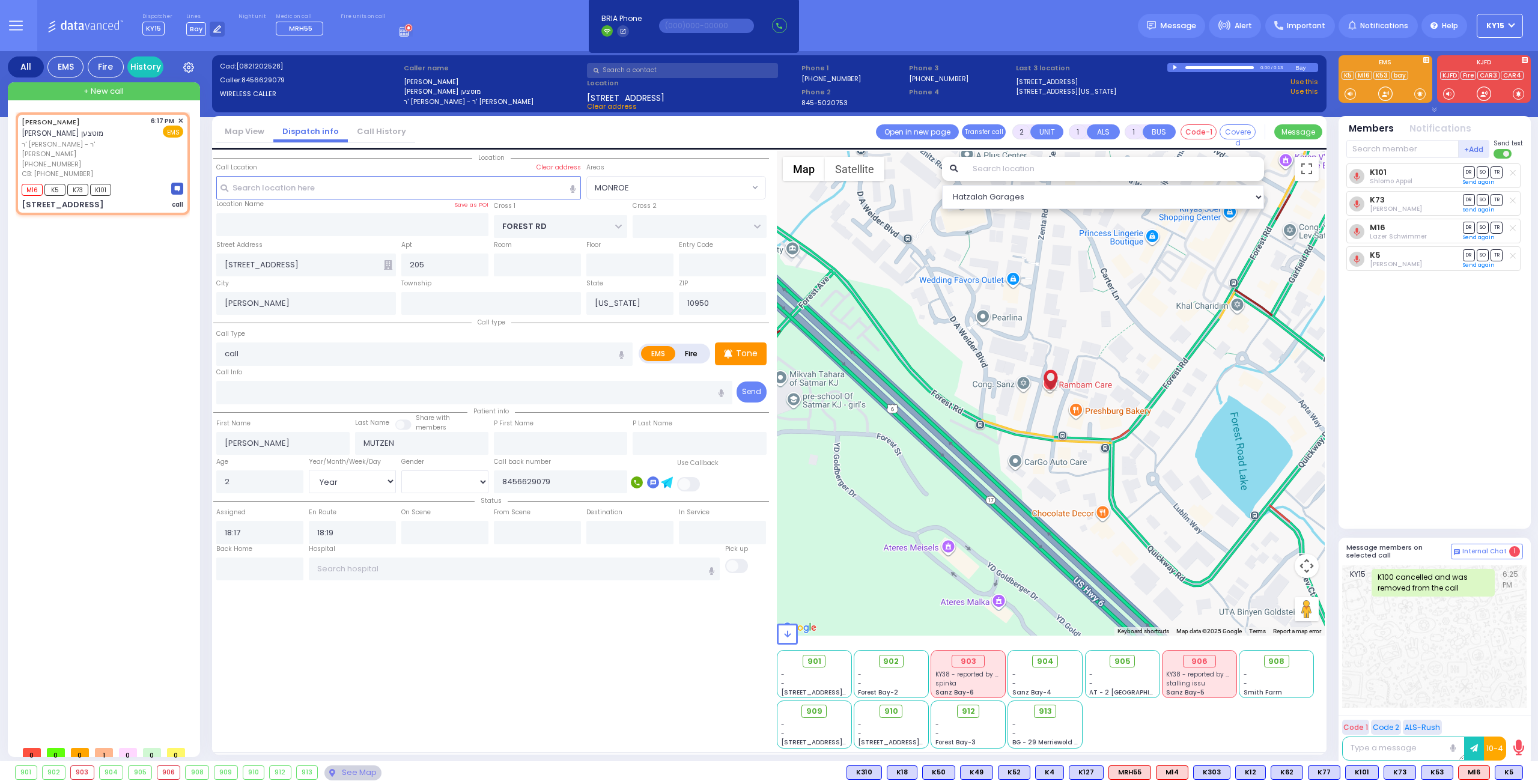
select select "Hatzalah Garages"
select select "MONROE"
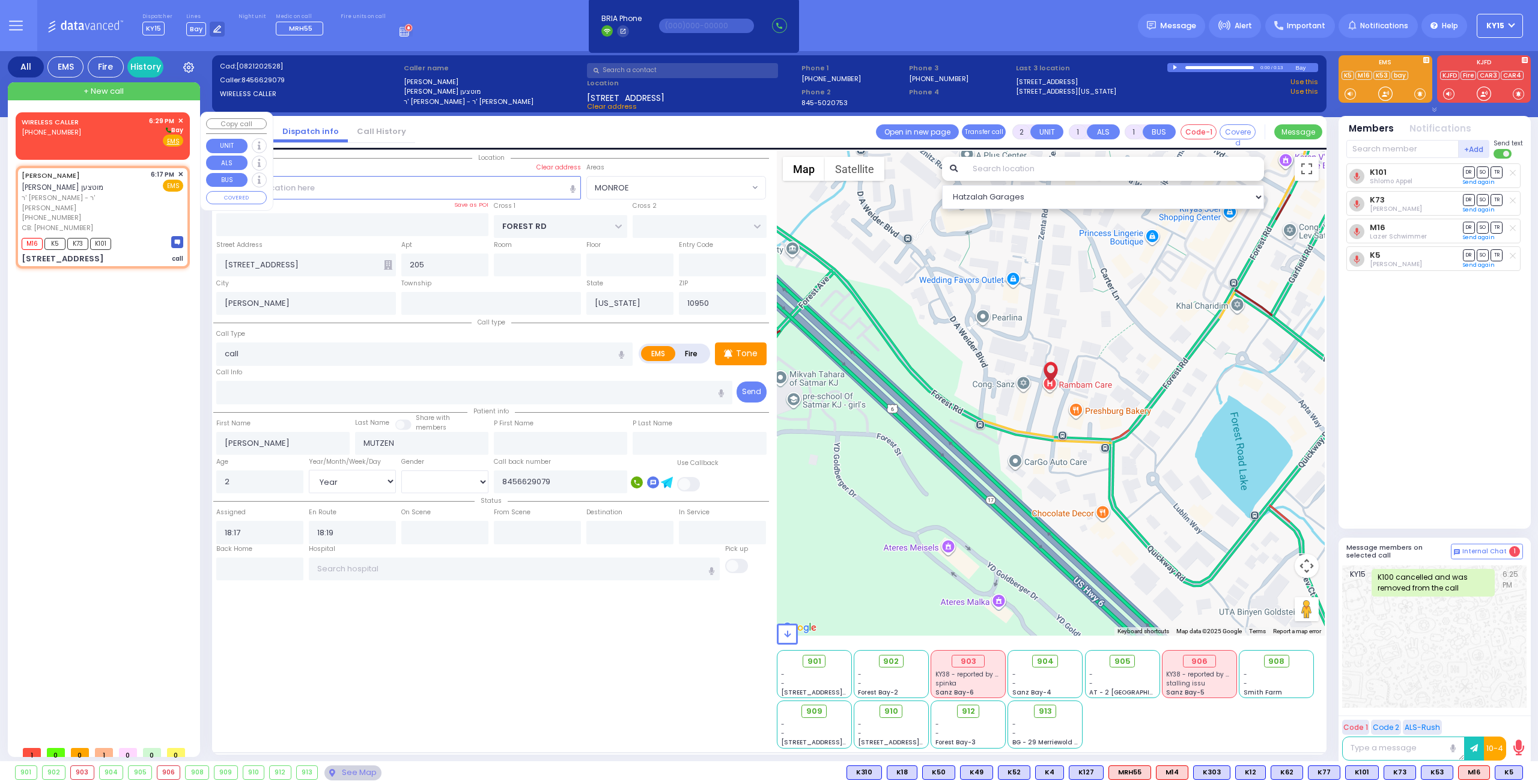
click at [120, 143] on div "WIRELESS CALLER [PHONE_NUMBER] 6:29 PM ✕ [GEOGRAPHIC_DATA]" at bounding box center [102, 131] width 162 height 31
select select
radio input "true"
select select
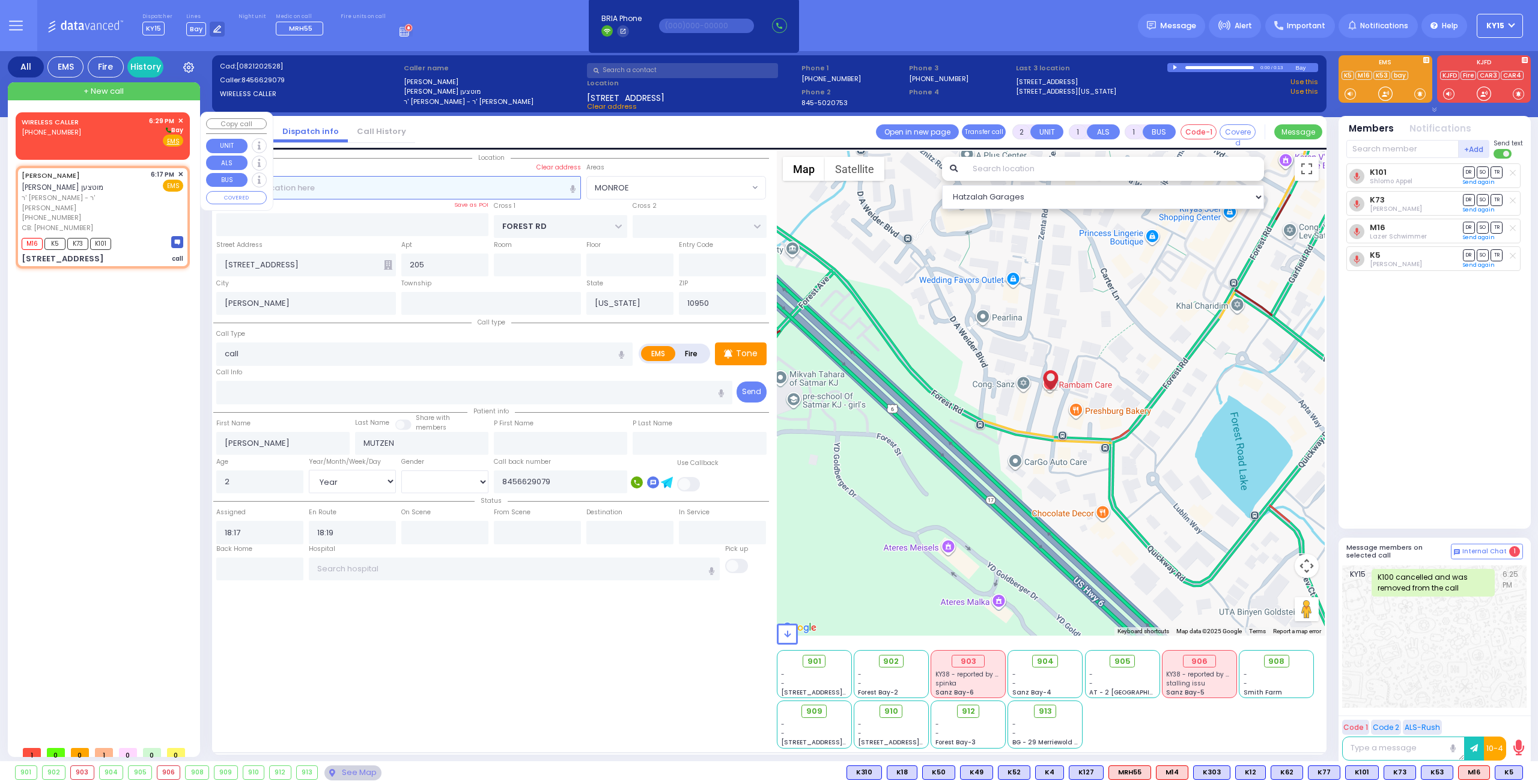
type input "18:29"
select select "Hatzalah Garages"
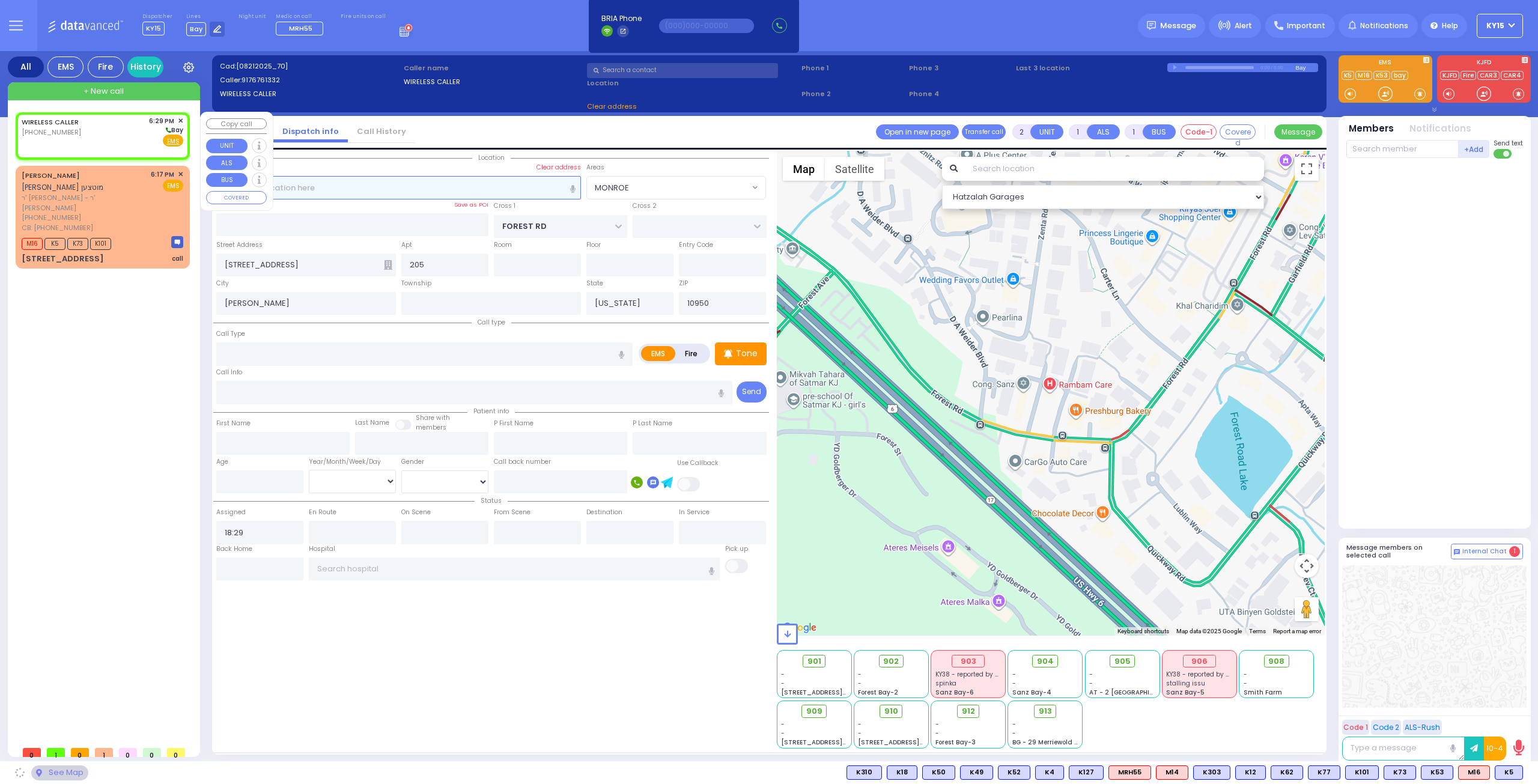
select select
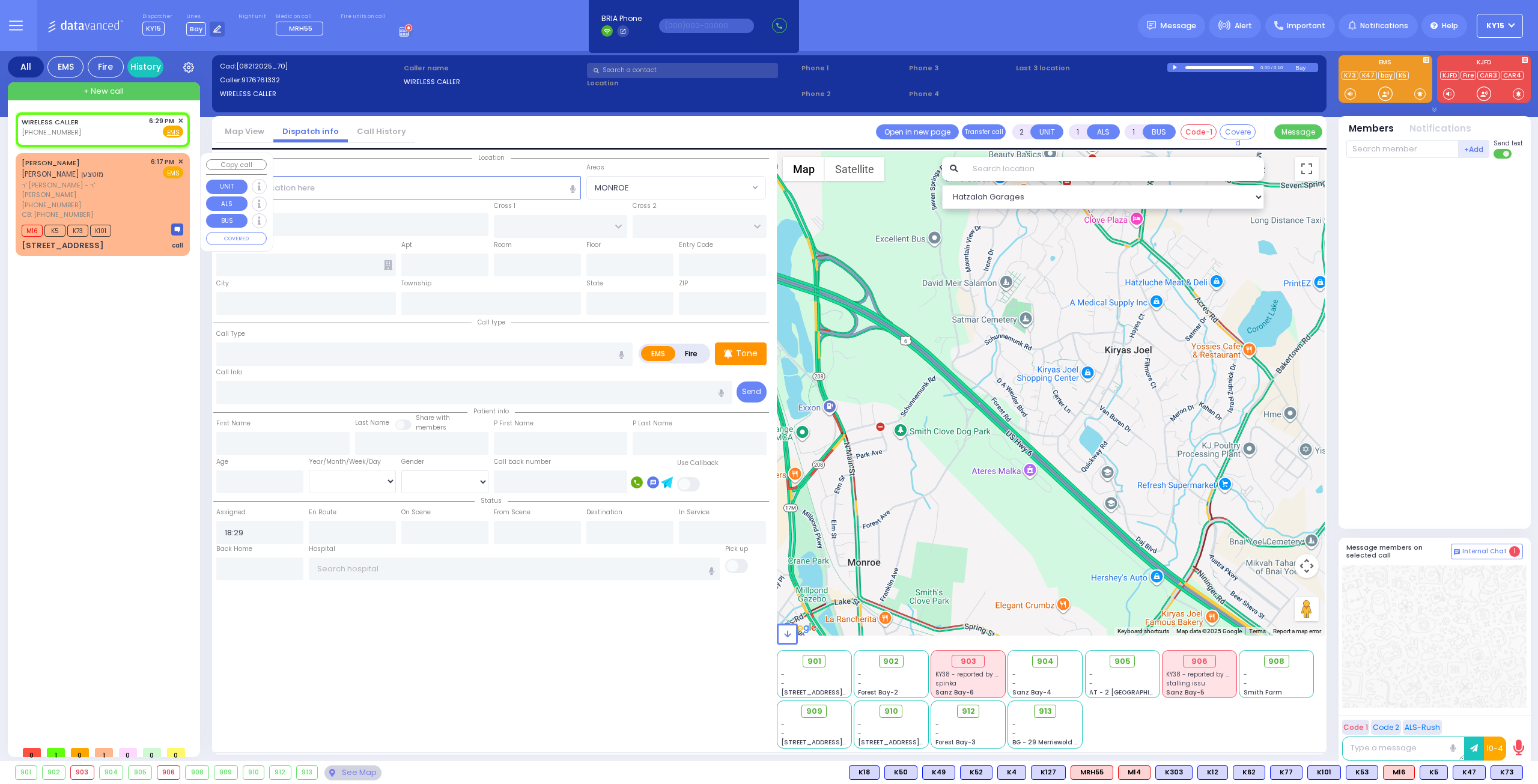
click at [135, 200] on div "[PHONE_NUMBER]" at bounding box center [84, 205] width 125 height 10
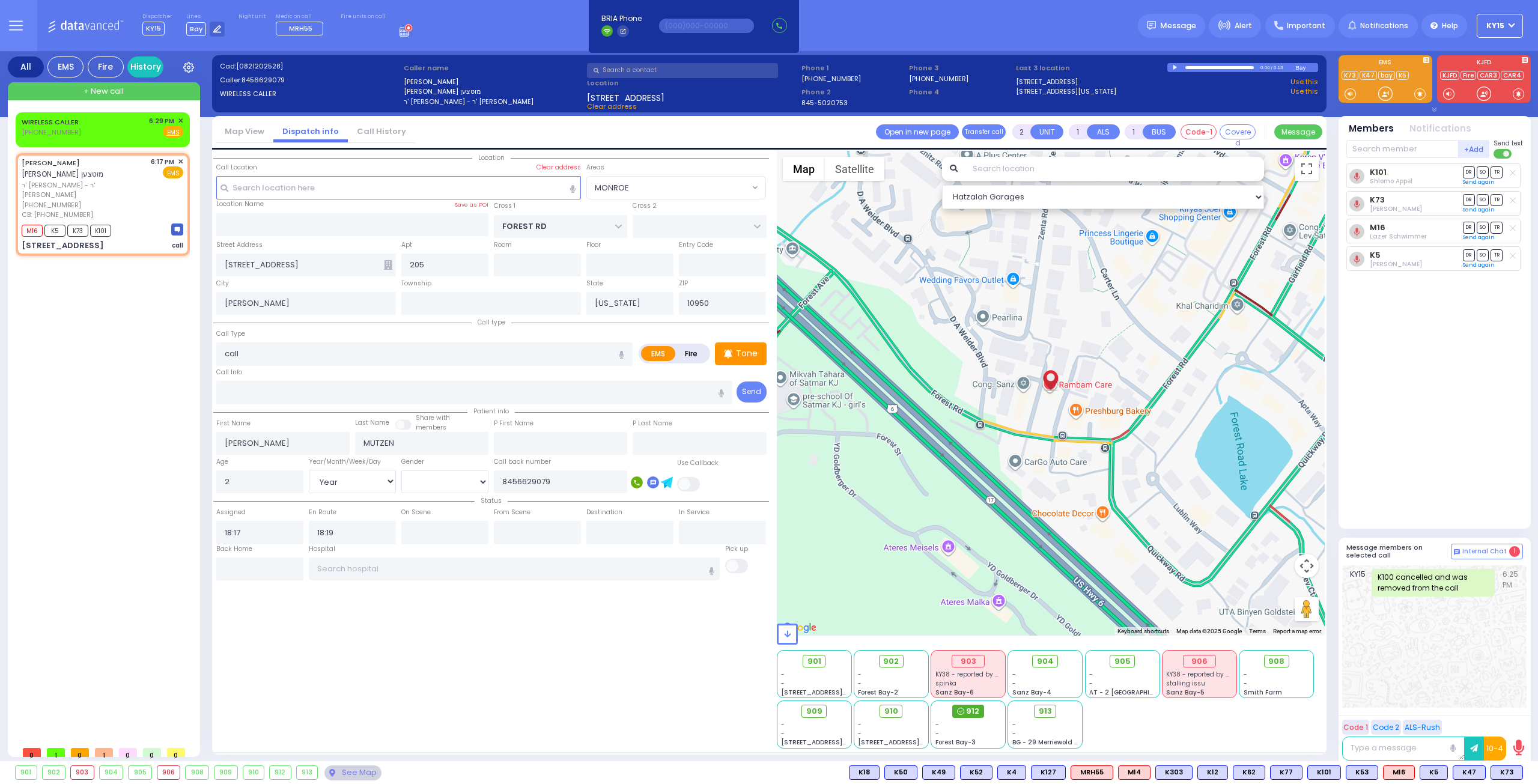
click at [974, 712] on span "912" at bounding box center [972, 711] width 13 height 12
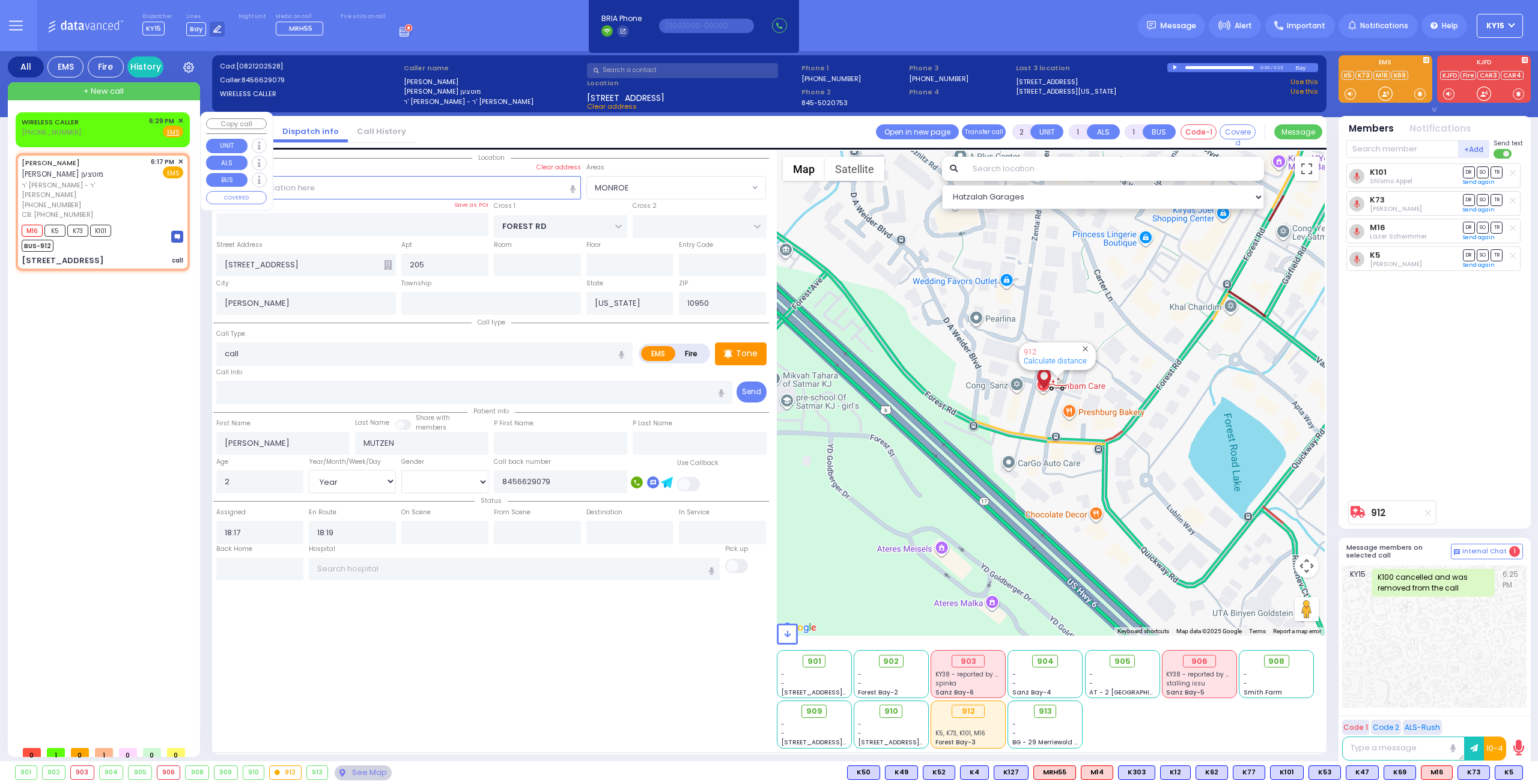
drag, startPoint x: 182, startPoint y: 118, endPoint x: 186, endPoint y: 122, distance: 5.7
click at [186, 122] on div "WIRELESS CALLER [PHONE_NUMBER] 6:29 PM ✕ Fire EMS" at bounding box center [102, 129] width 169 height 31
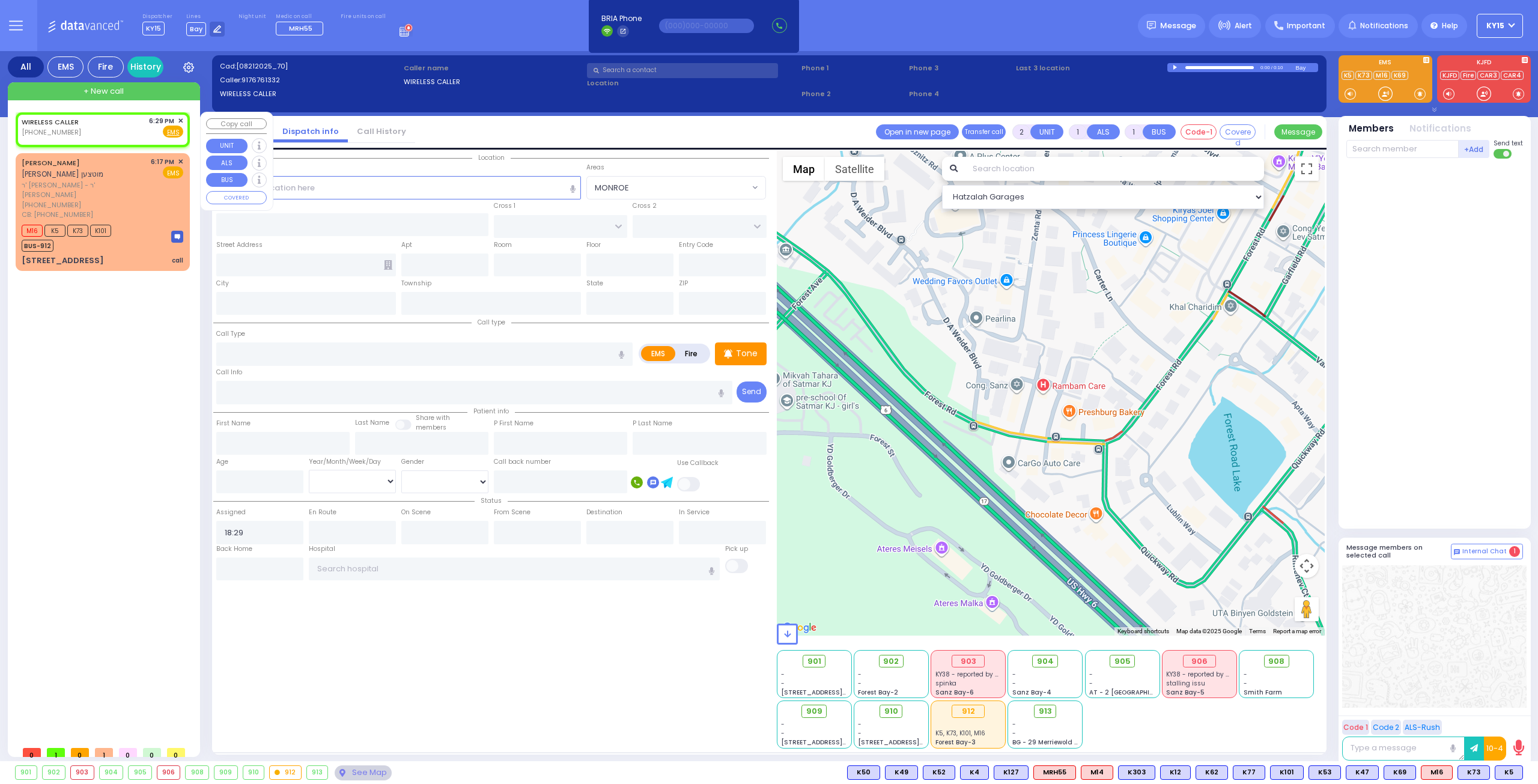
click at [178, 117] on span "✕" at bounding box center [180, 121] width 5 height 10
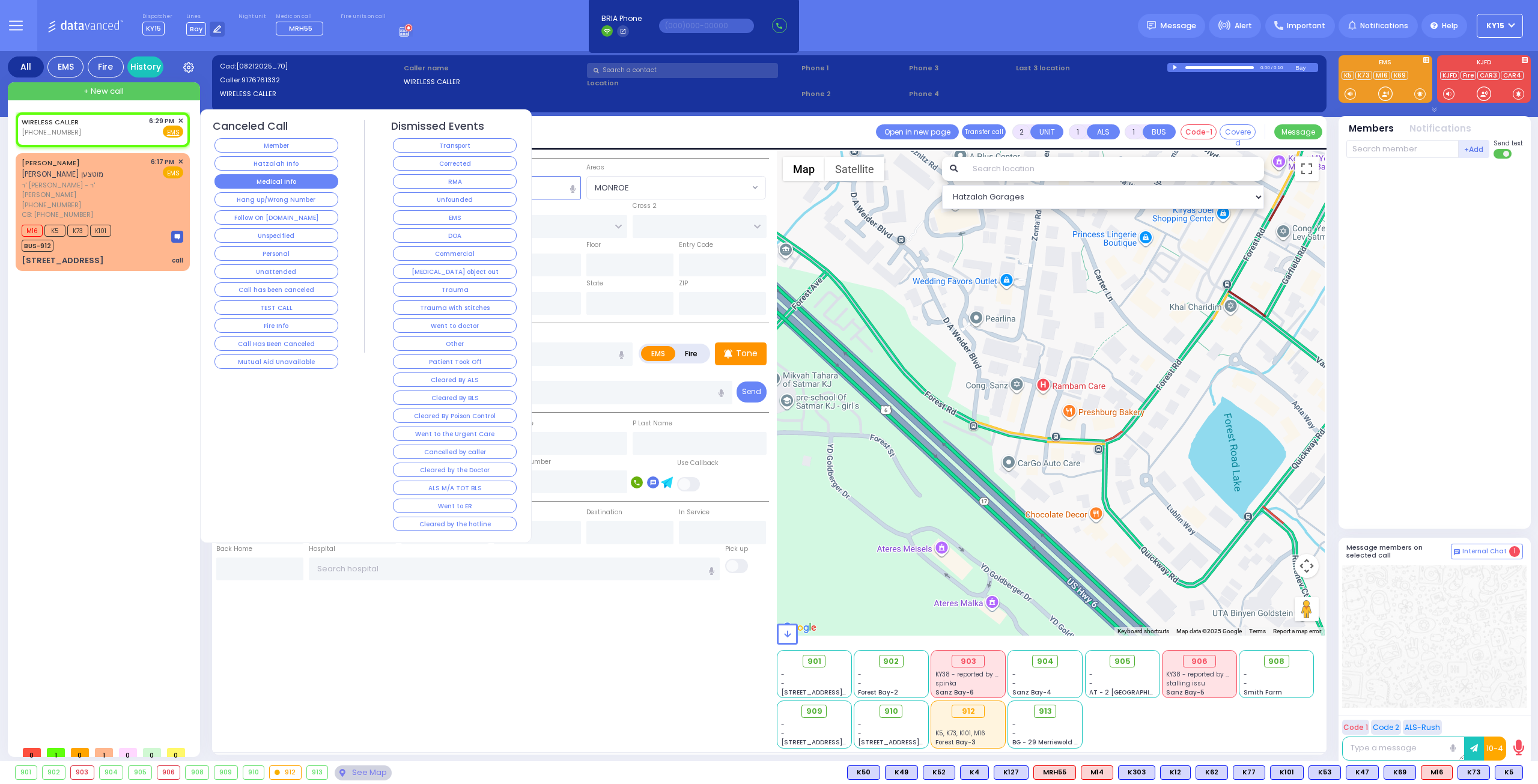
click at [258, 180] on button "Medical Info" at bounding box center [276, 181] width 123 height 15
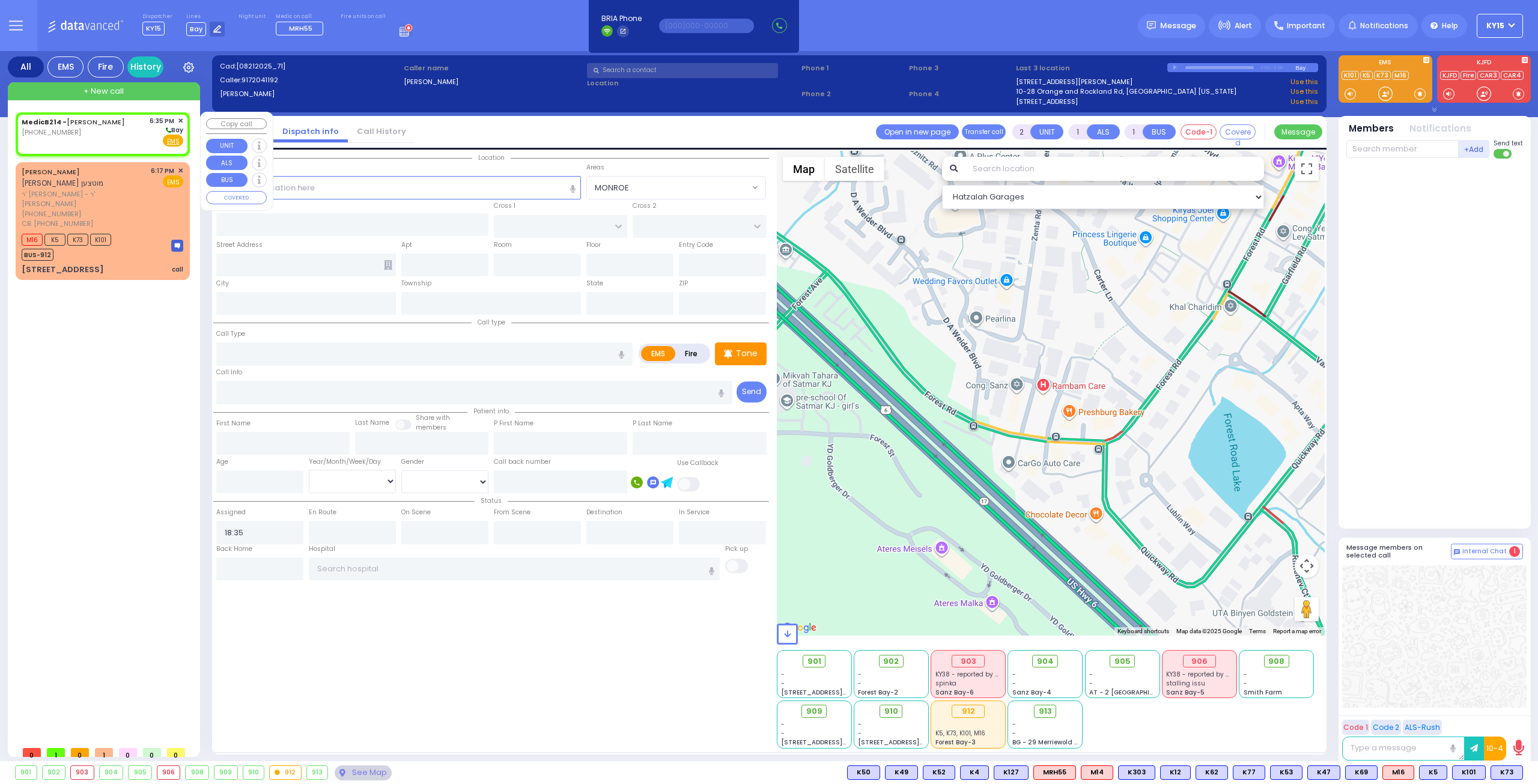
click at [112, 125] on link "MedicB214 - [PERSON_NAME]" at bounding box center [74, 122] width 104 height 10
select select
click at [273, 189] on input "text" at bounding box center [398, 187] width 365 height 23
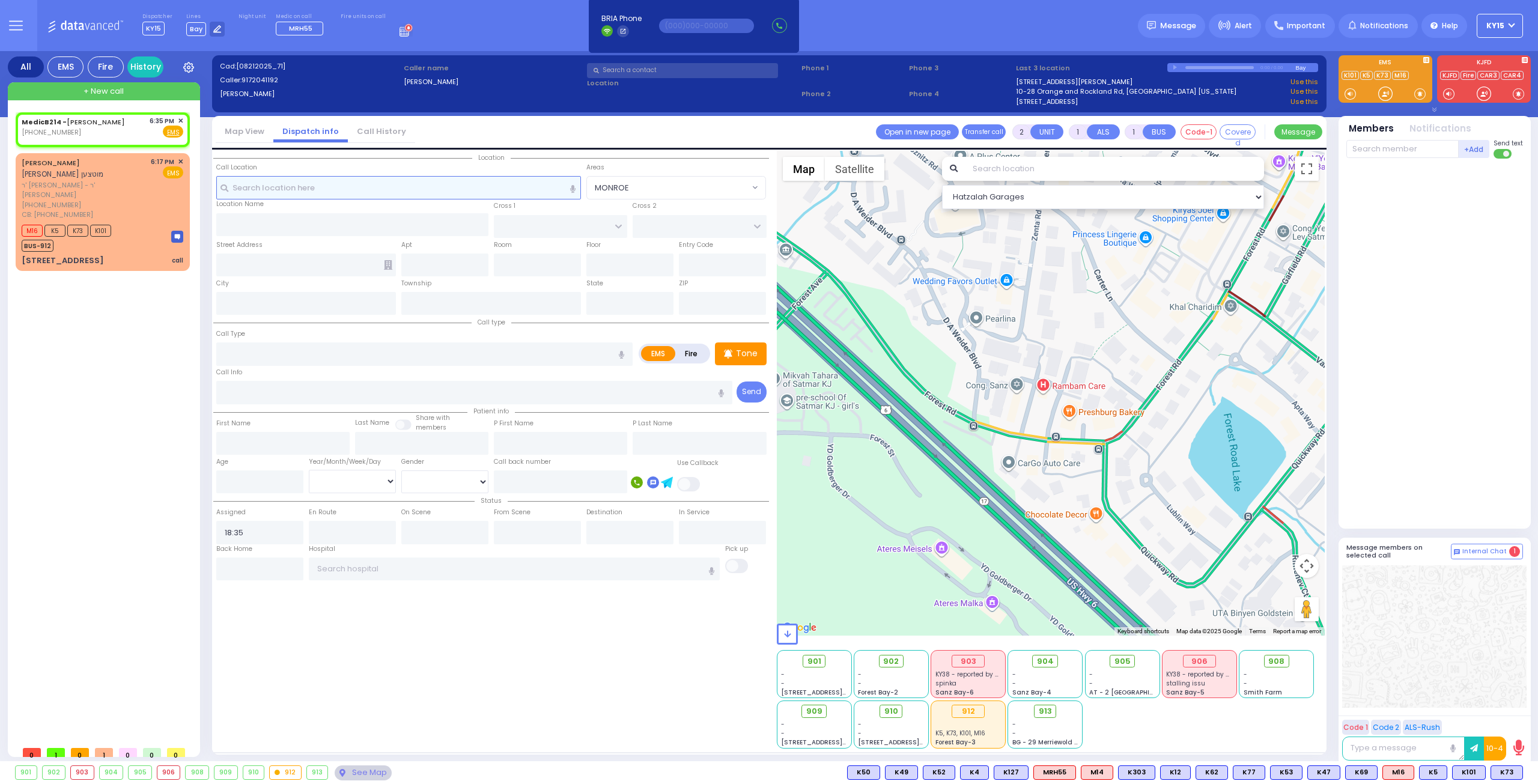
select select
radio input "true"
select select
select select "Hatzalah Garages"
drag, startPoint x: 104, startPoint y: 133, endPoint x: 112, endPoint y: 138, distance: 9.4
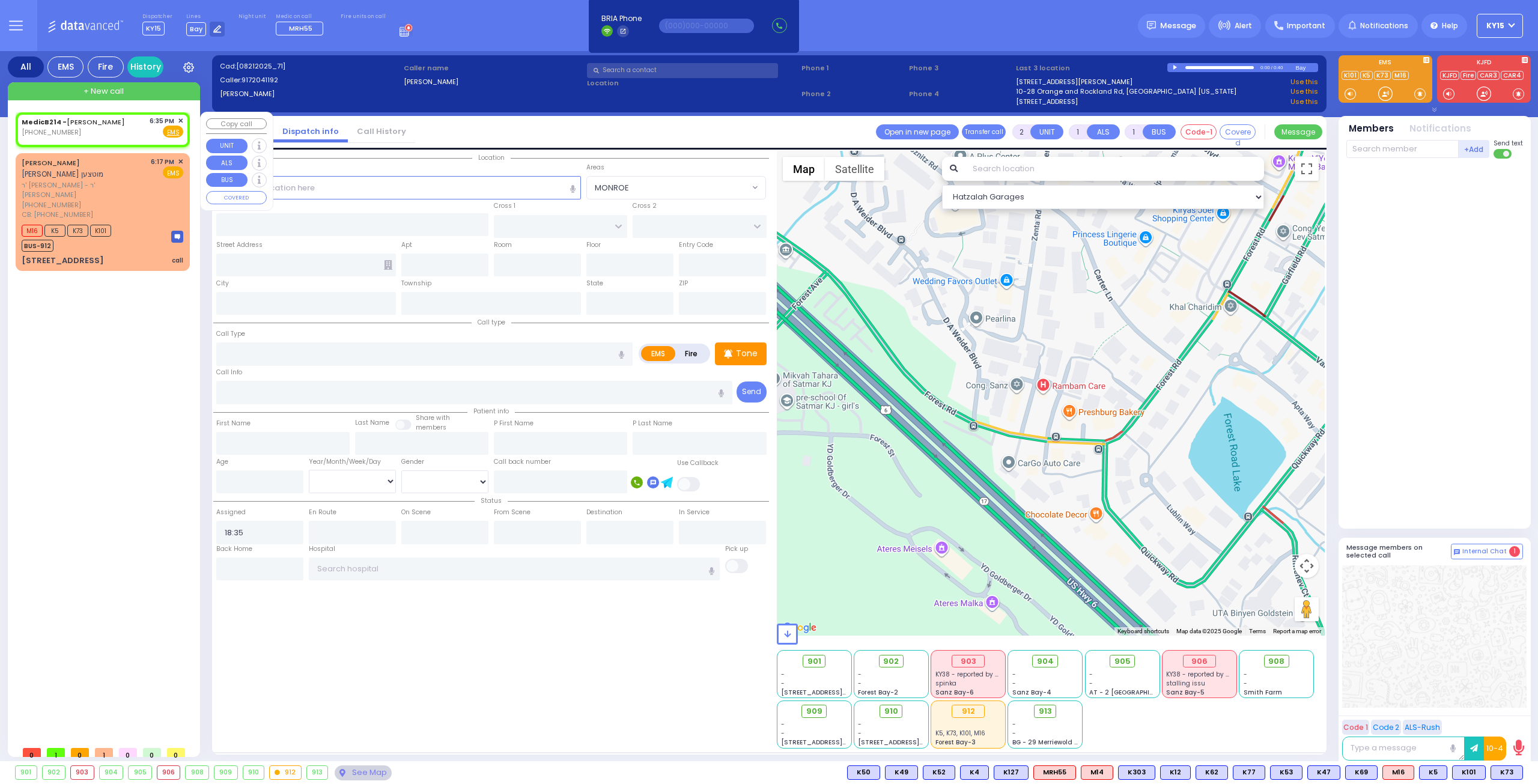
click at [104, 134] on div "[PHONE_NUMBER]" at bounding box center [75, 132] width 107 height 10
select select
radio input "true"
select select
select select "Hatzalah Garages"
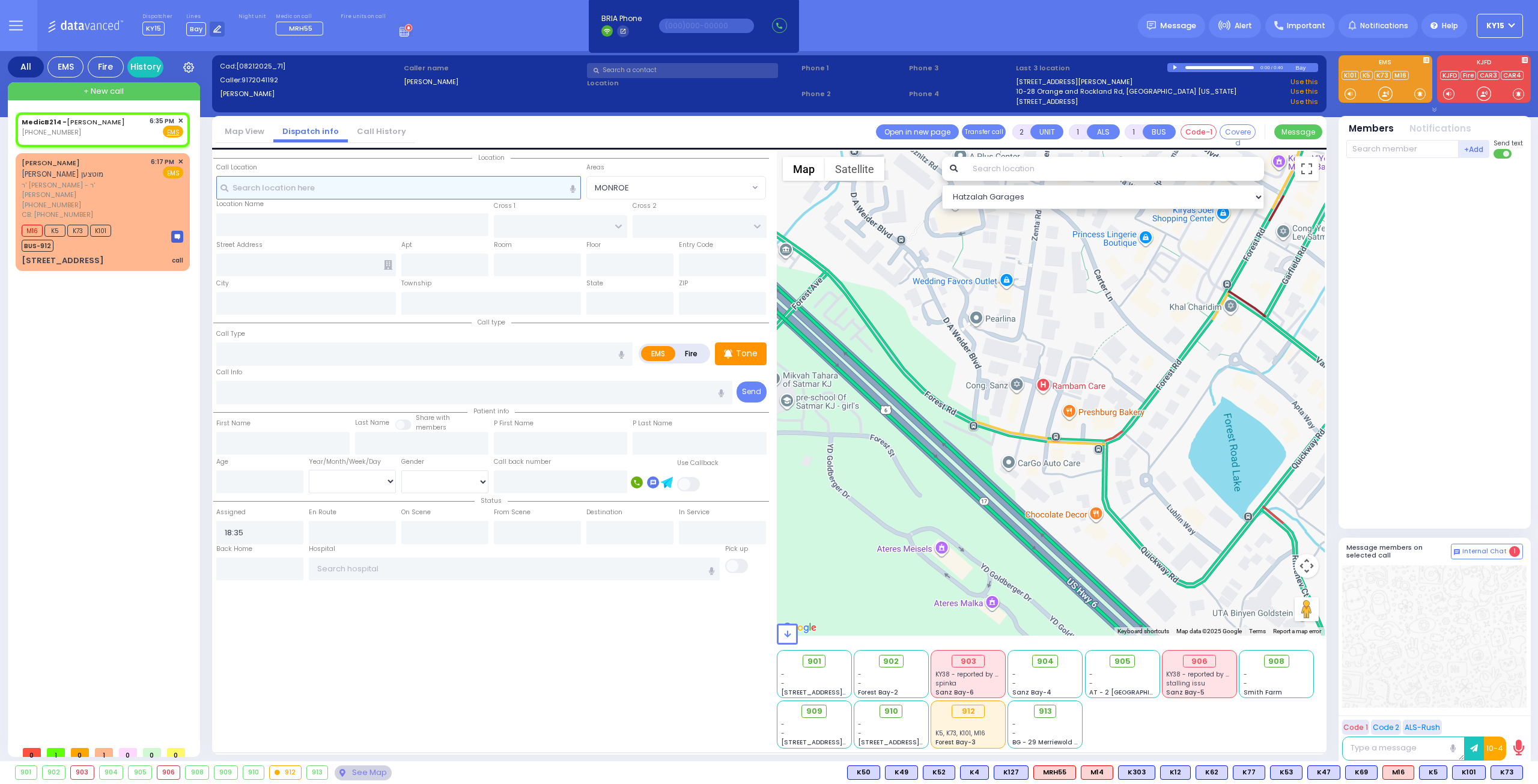
click at [306, 187] on input "text" at bounding box center [398, 187] width 365 height 23
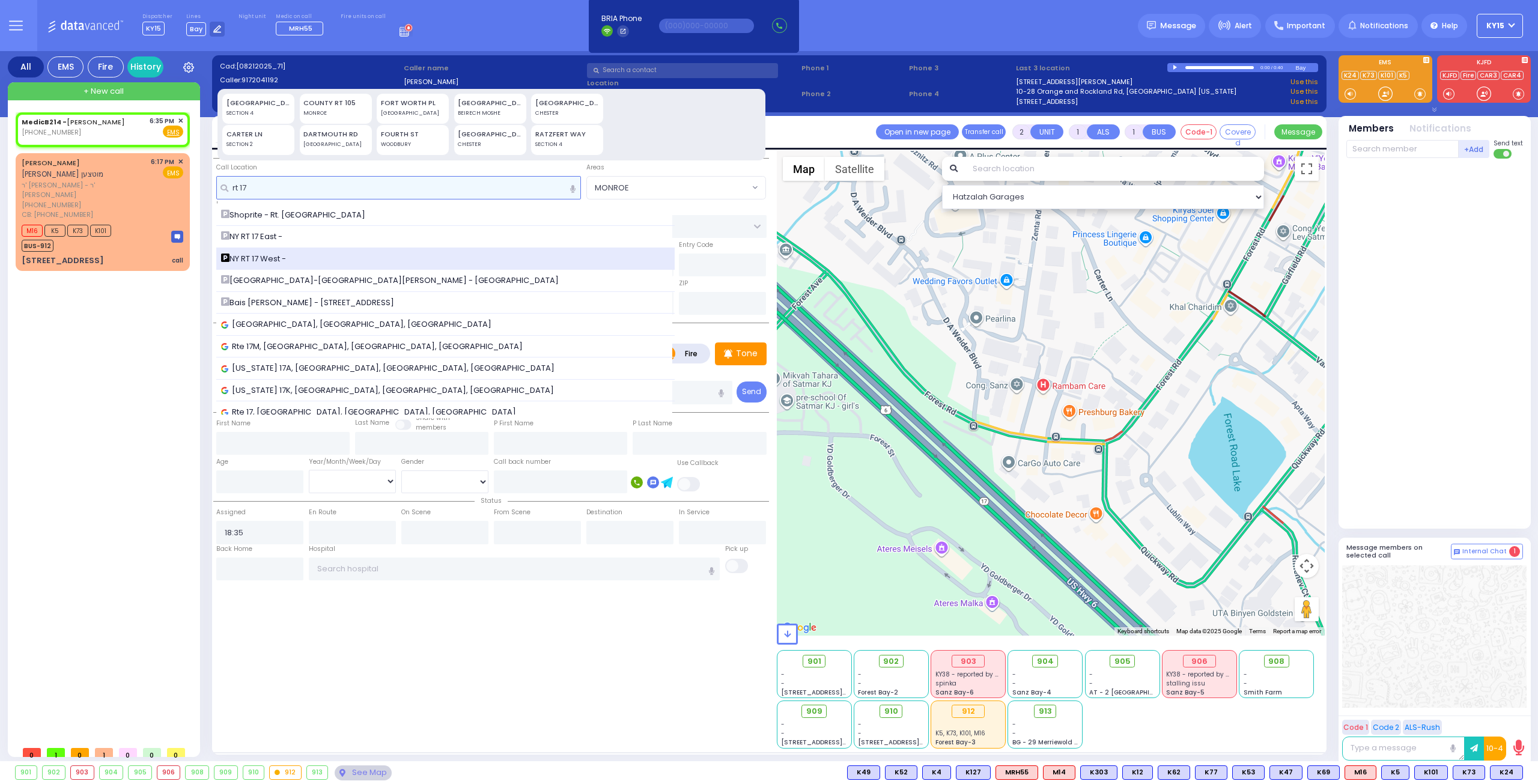
type input "rt 17"
click at [276, 253] on span "NY RT 17 West -" at bounding box center [256, 258] width 69 height 12
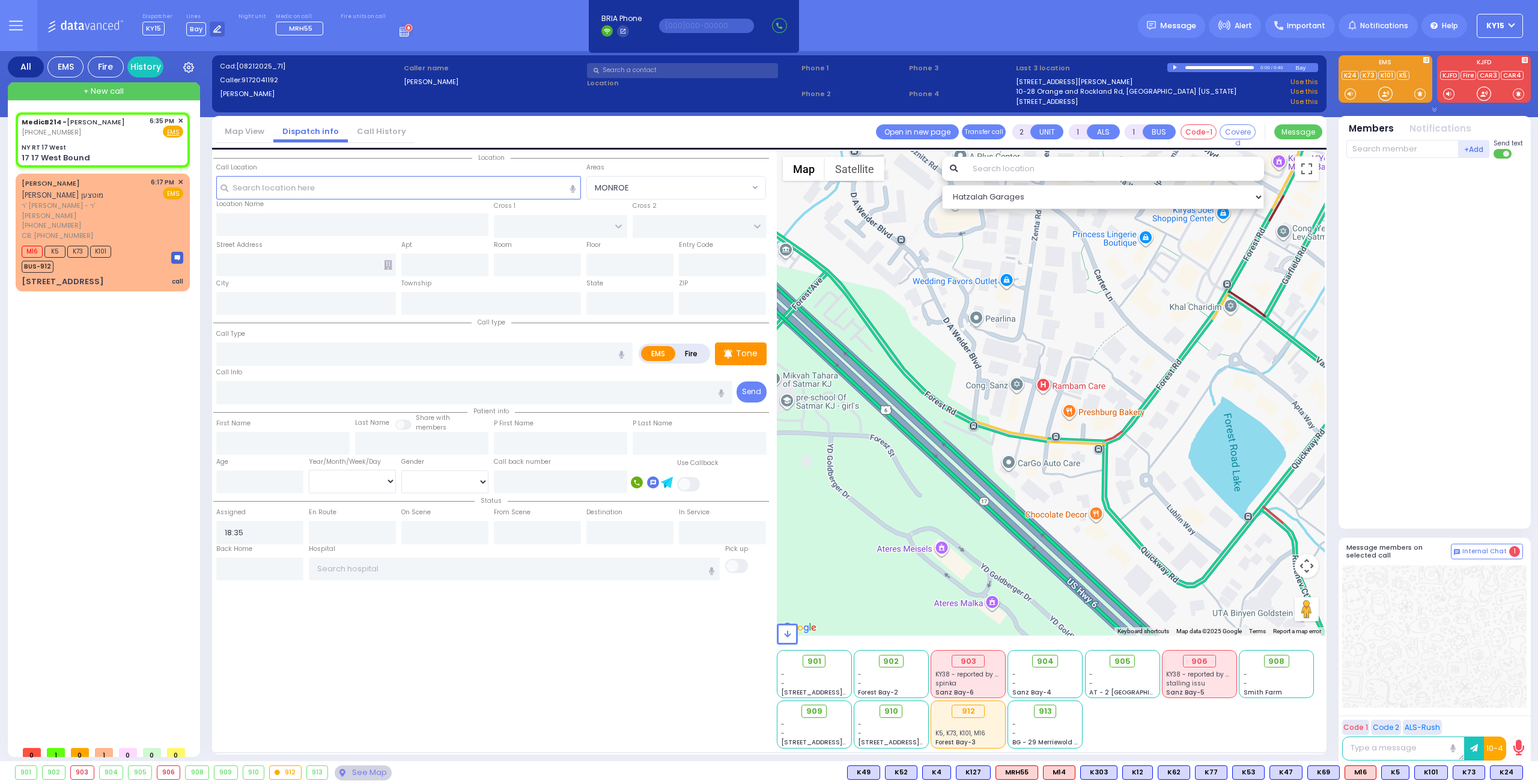
select select
radio input "true"
select select
select select "Hatzalah Garages"
type input "NY RT 17 West"
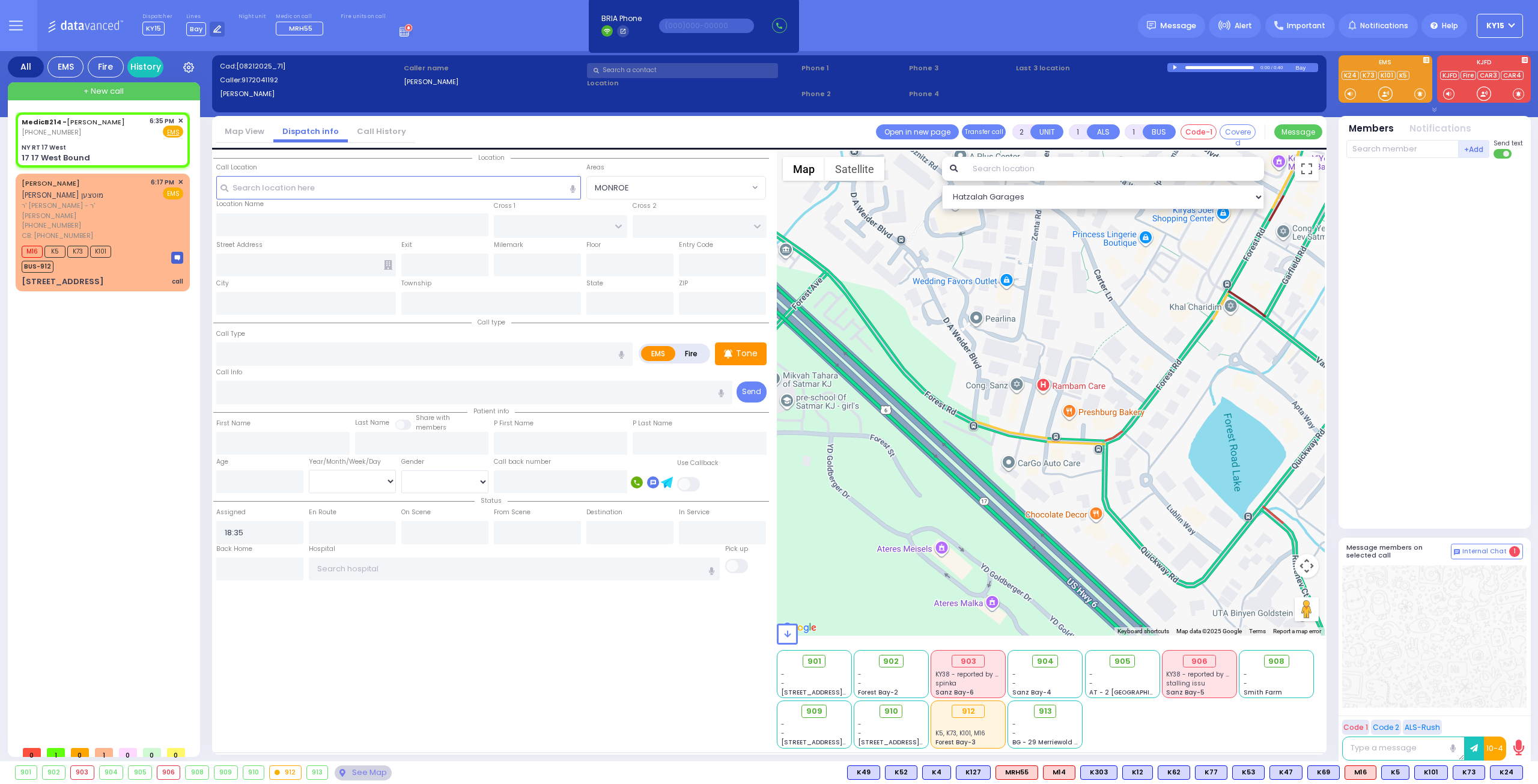
type input "17 17 West Bound"
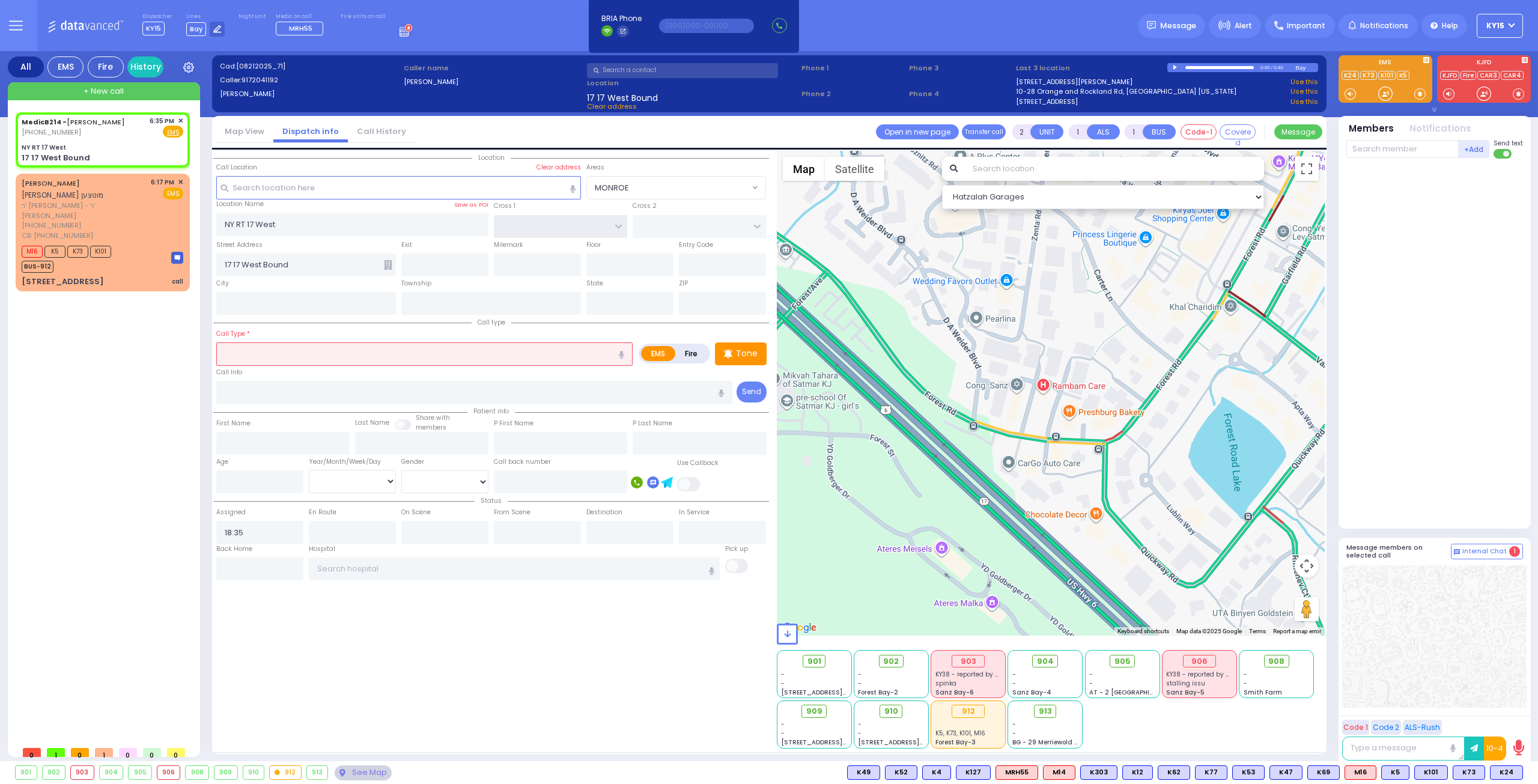
click at [529, 221] on input "text" at bounding box center [560, 226] width 134 height 23
type input "126"
click at [400, 347] on input "text" at bounding box center [424, 354] width 416 height 23
select select
radio input "true"
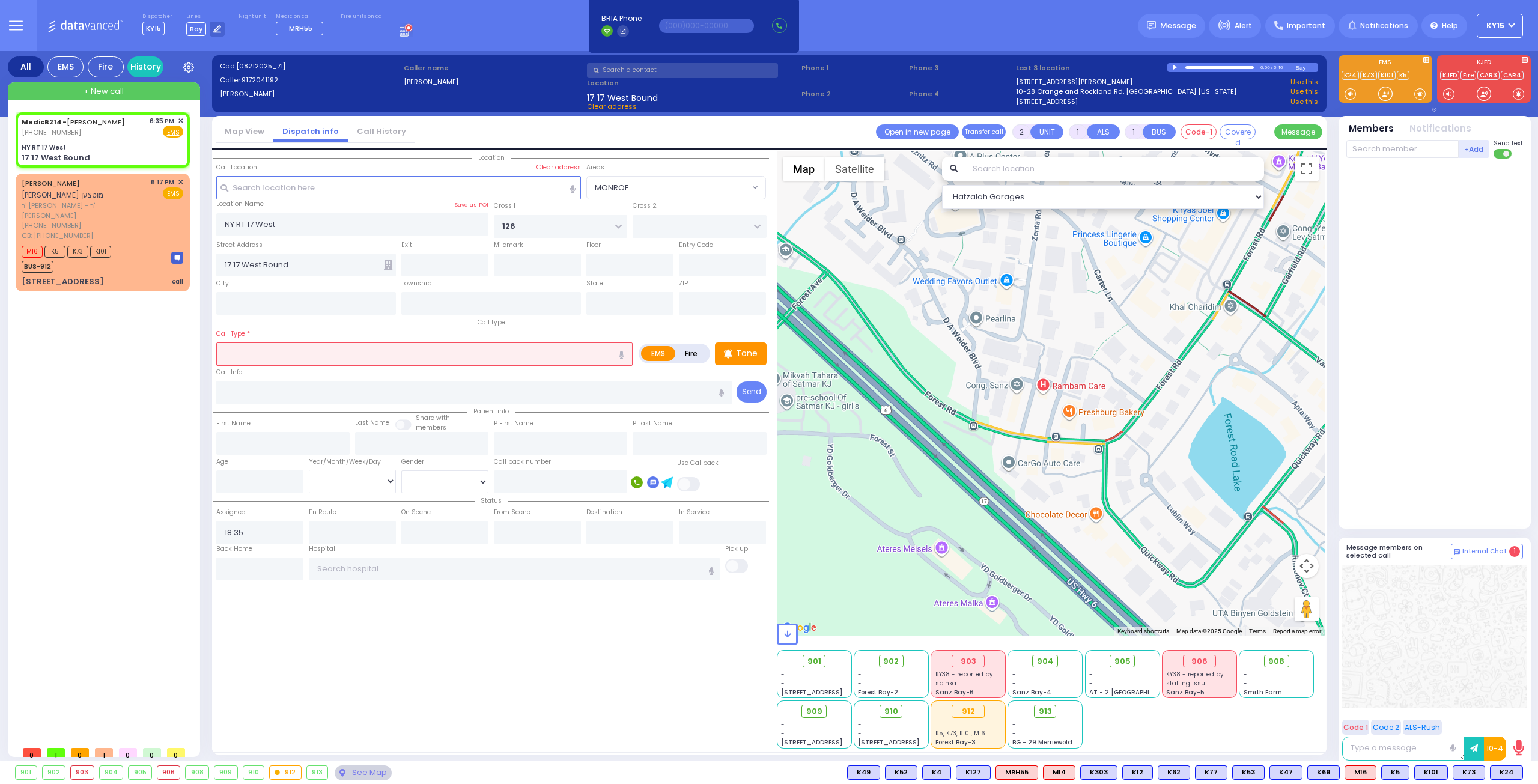
select select
select select "Hatzalah Garages"
type input "m"
select select "ACRES ENCLAVE"
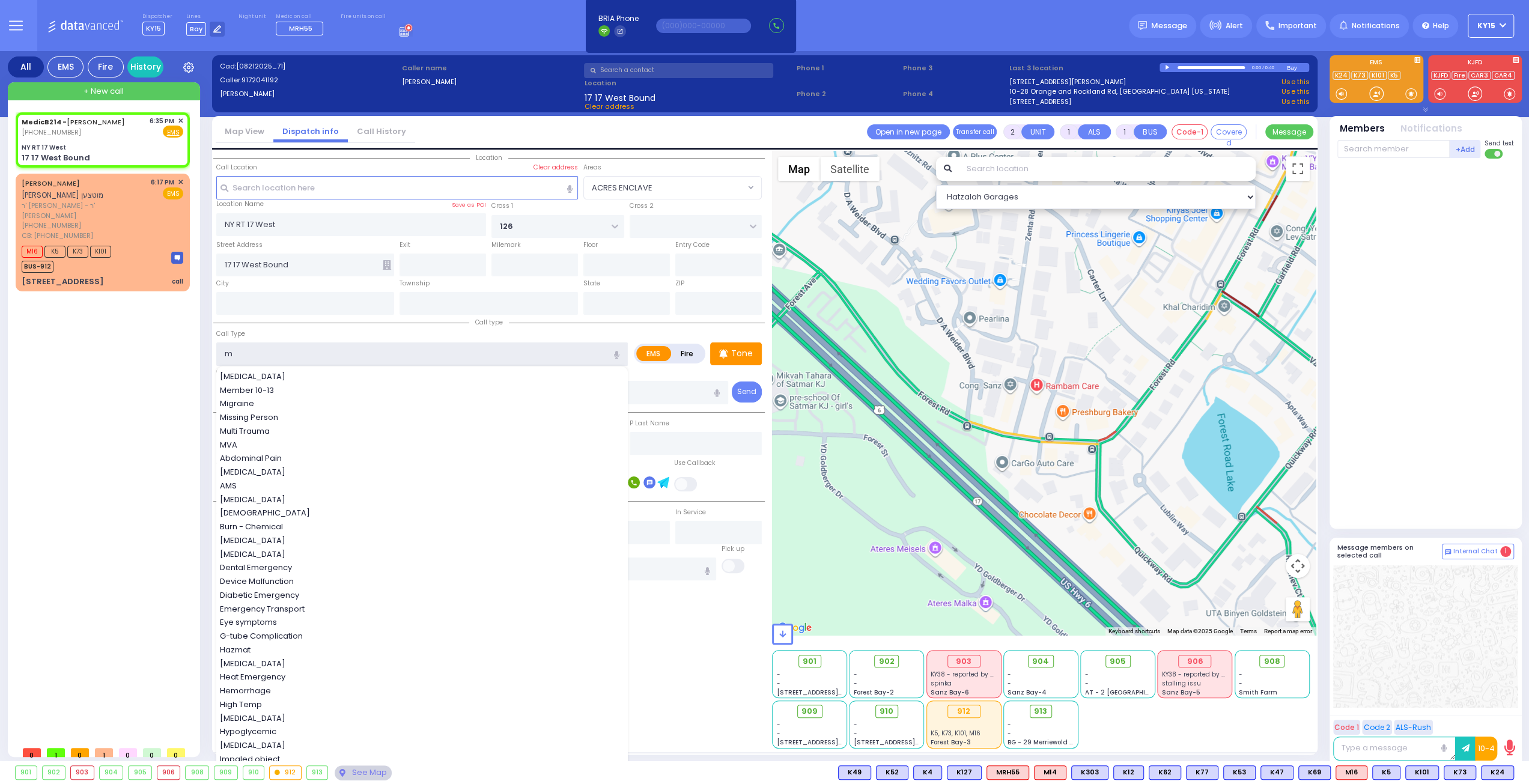
type input "mv"
select select
radio input "true"
select select
select select "Hatzalah Garages"
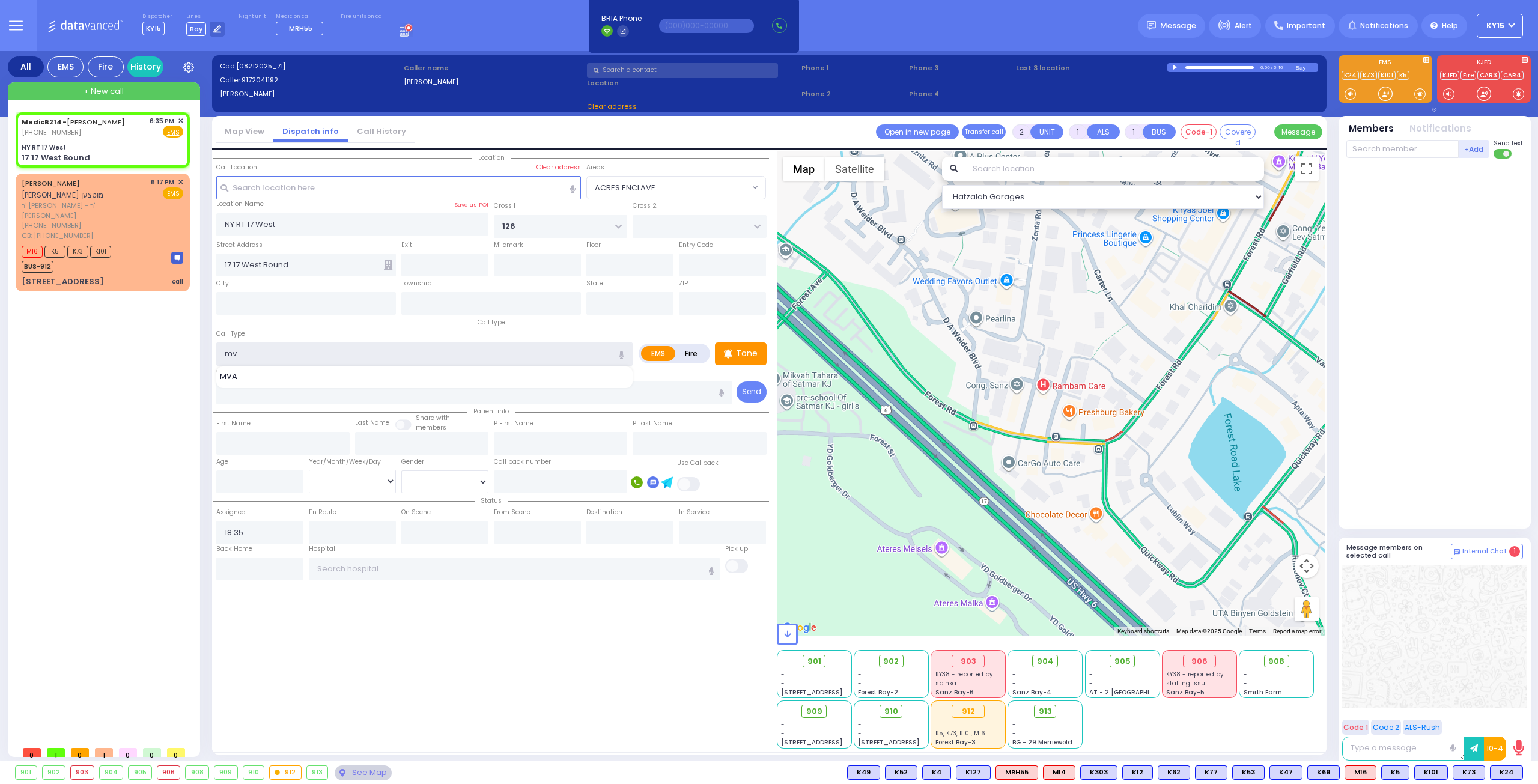
select select "ACRES ENCLAVE"
type input "mva"
select select
radio input "true"
select select
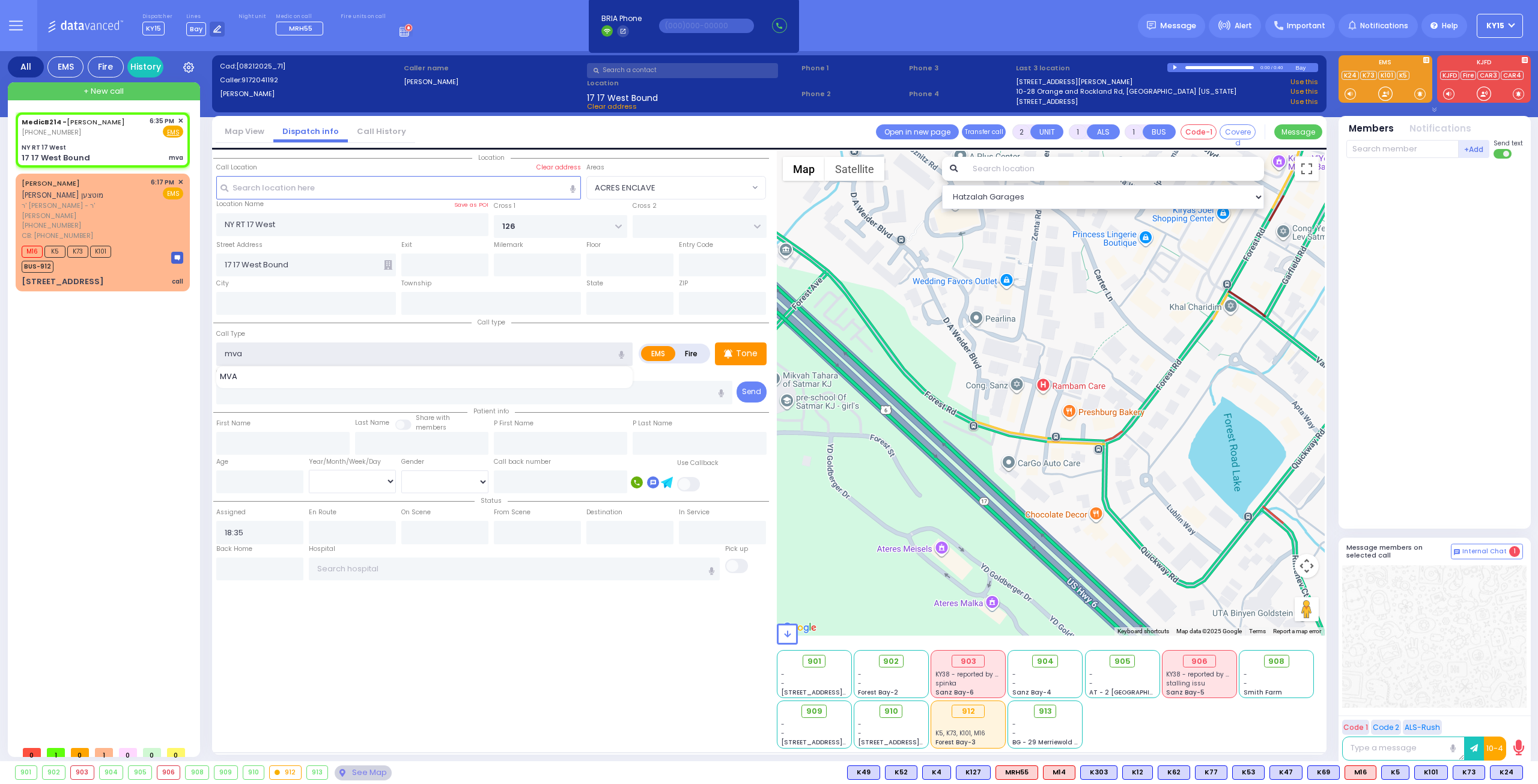
select select "Hatzalah Garages"
select select "ACRES ENCLAVE"
type input "mva"
click at [428, 267] on input "text" at bounding box center [444, 265] width 87 height 23
select select
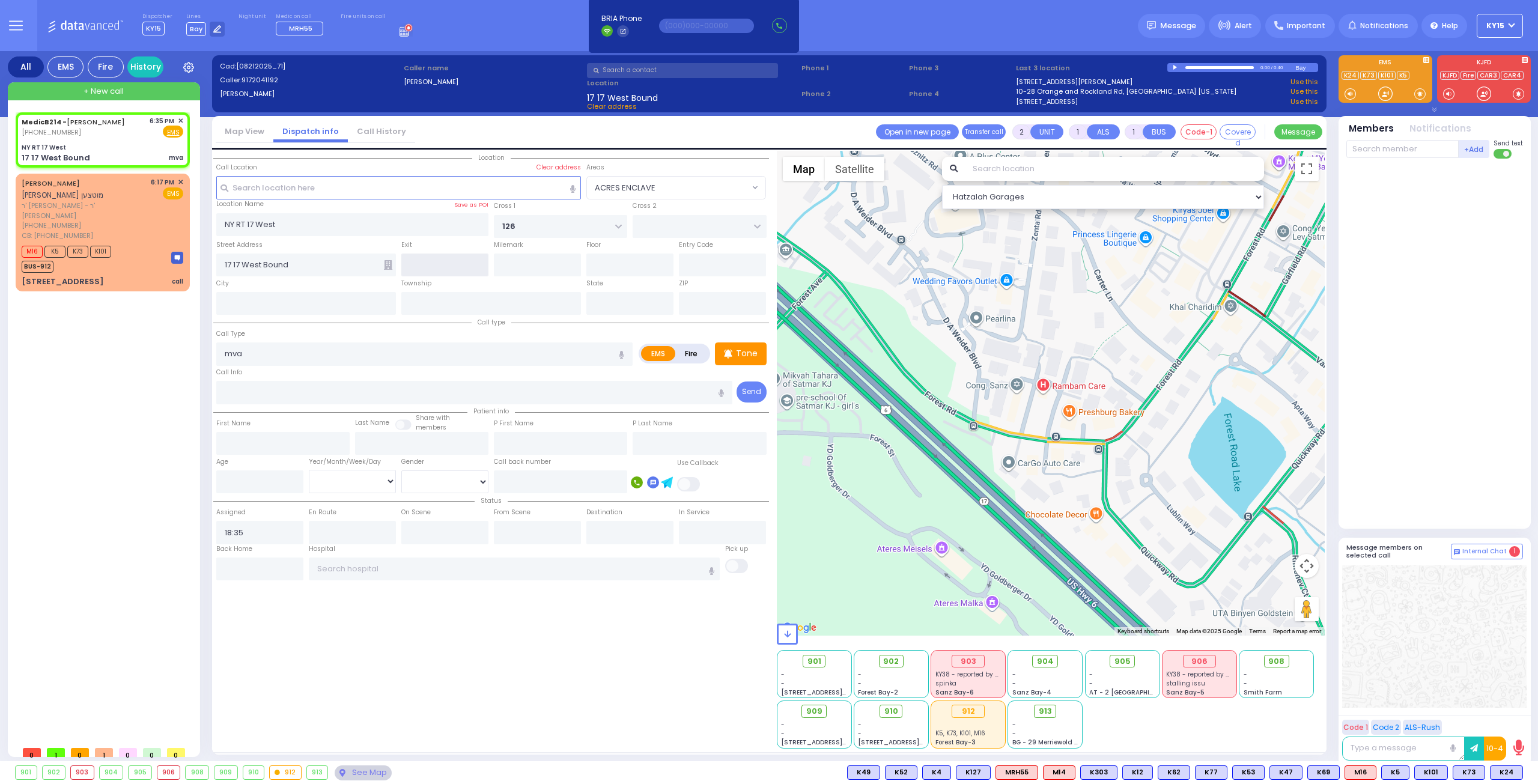
radio input "true"
select select
select select "Hatzalah Garages"
select select "ACRES ENCLAVE"
click at [500, 226] on input "126" at bounding box center [560, 226] width 134 height 23
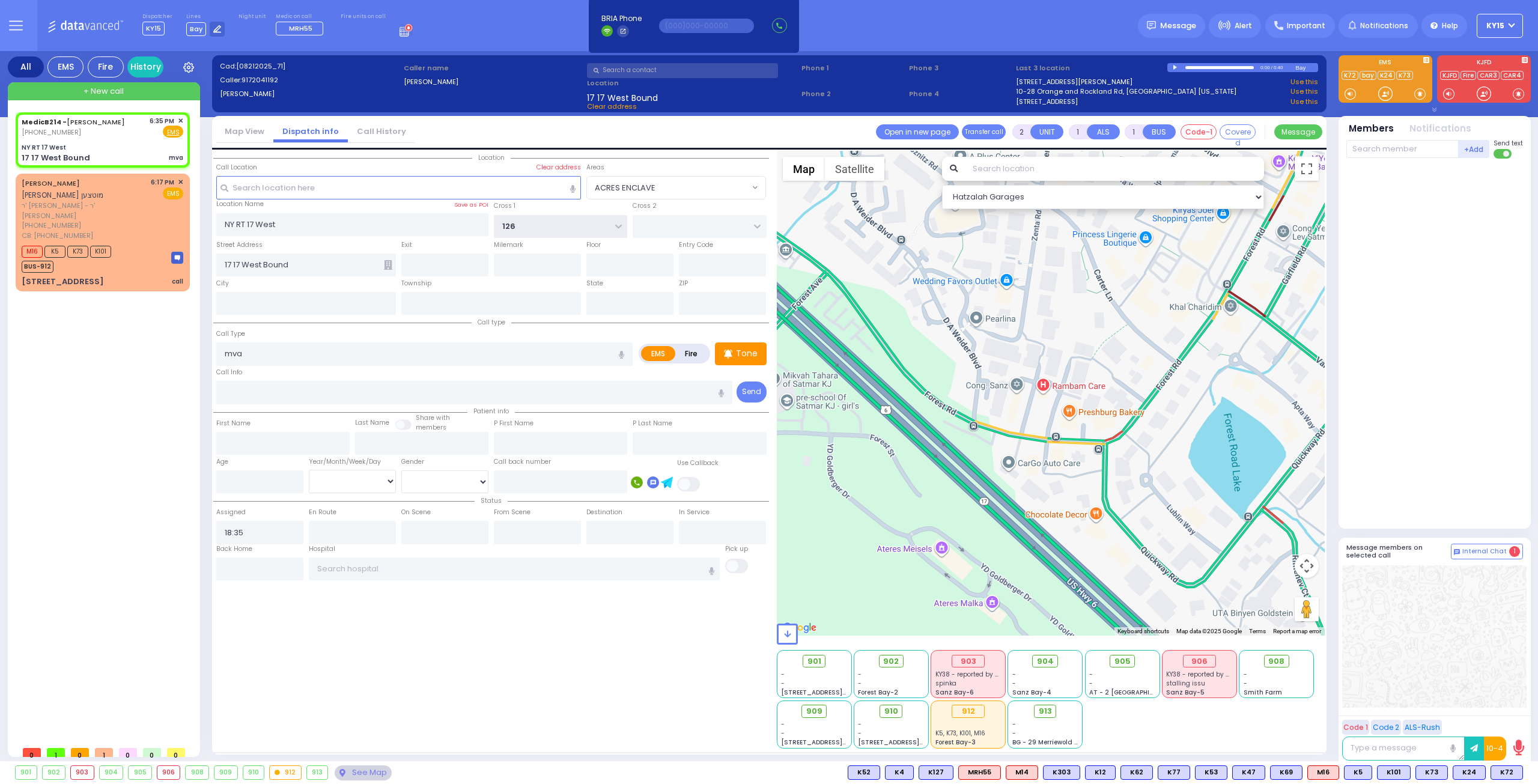
select select
radio input "true"
select select
select select "Hatzalah Garages"
select select "ACRES ENCLAVE"
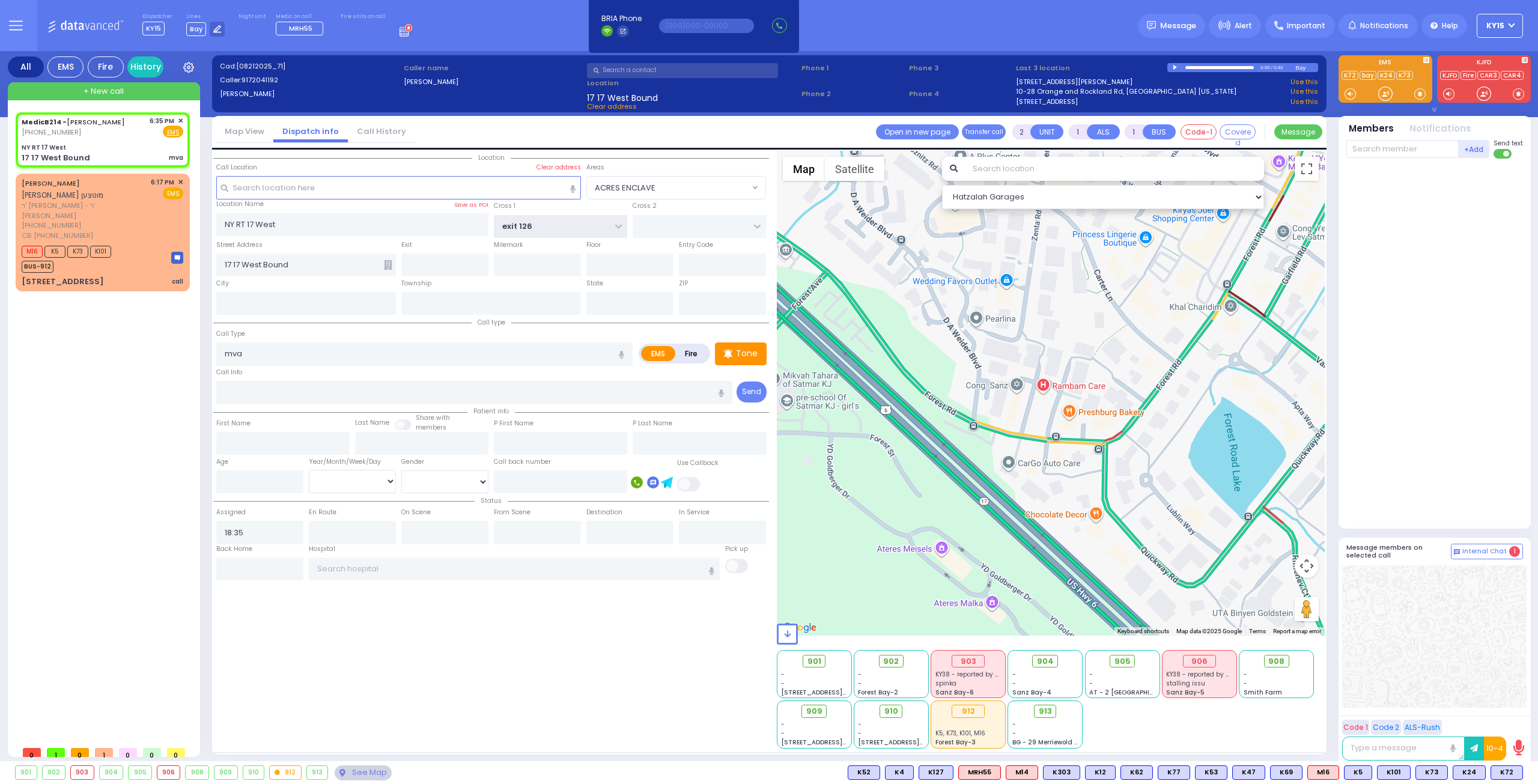
type input "exit 126"
click at [1393, 143] on input "text" at bounding box center [1402, 149] width 113 height 18
select select
radio input "true"
select select
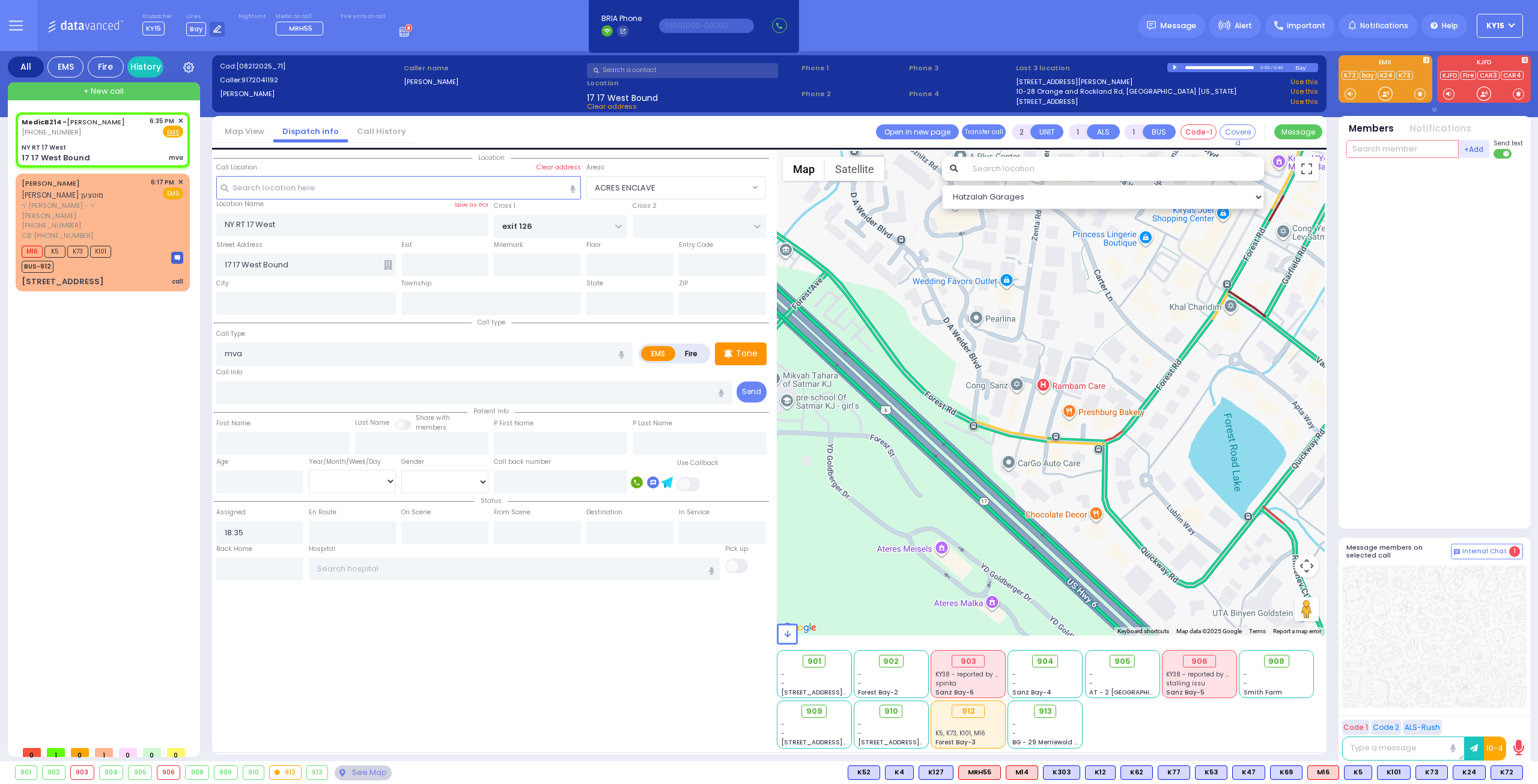
select select "Hatzalah Garages"
type input "EXIT 126"
select select
radio input "true"
select select
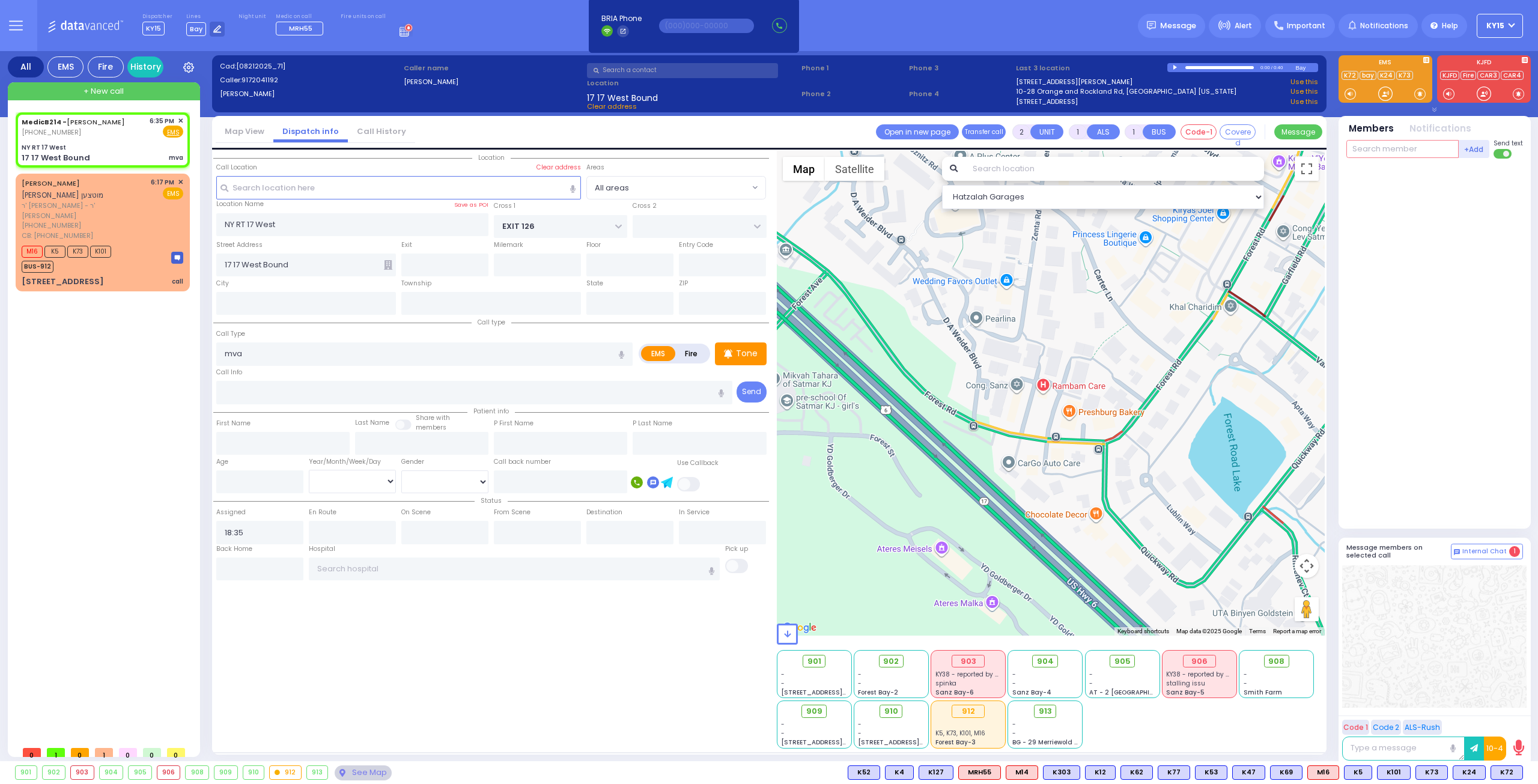
select select "Hatzalah Garages"
type input "72"
click at [1382, 180] on div "KY72 Yitzchok Ekstein" at bounding box center [1436, 173] width 171 height 21
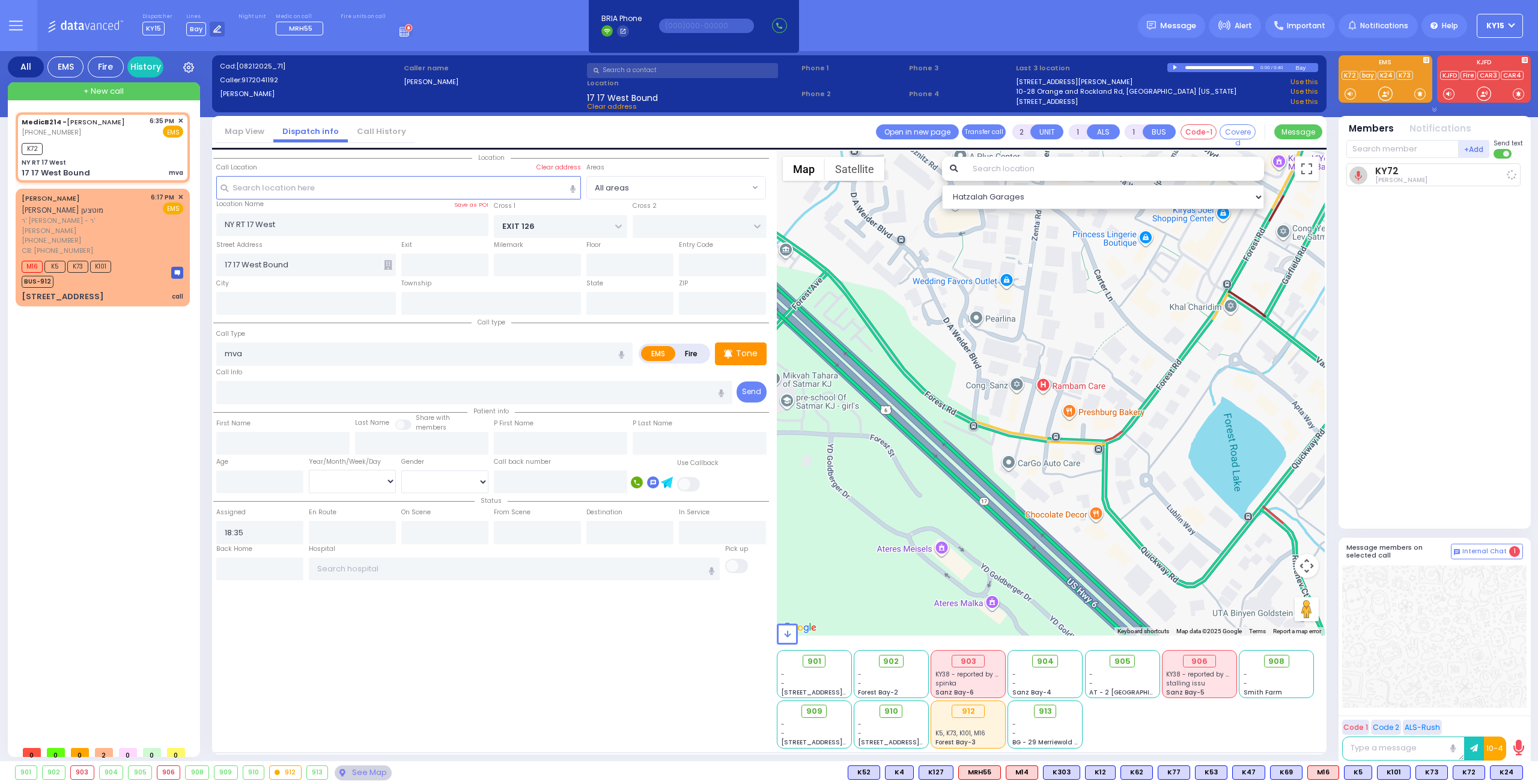
select select
radio input "true"
select select
type input "18:37"
select select "Hatzalah Garages"
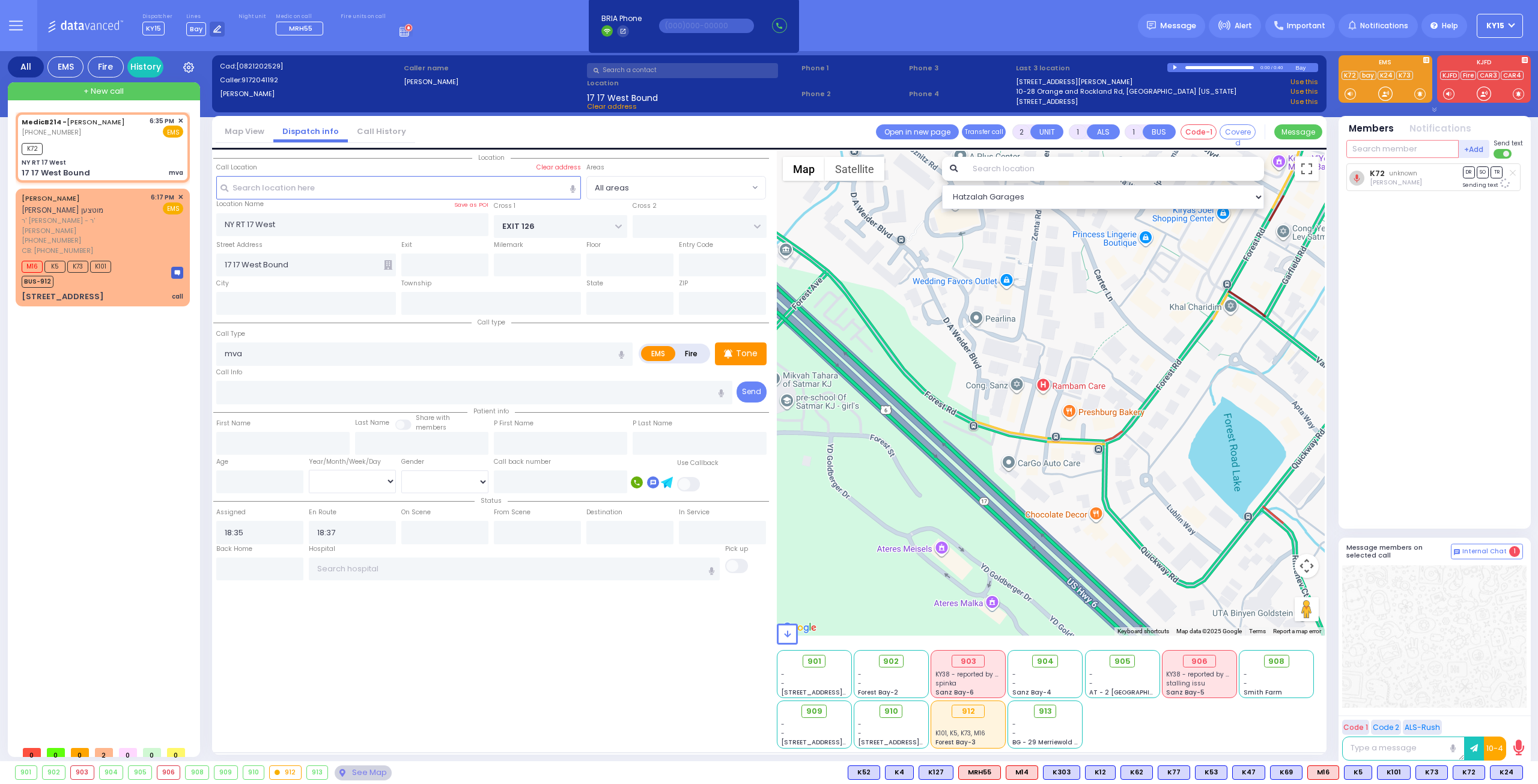
click at [1376, 152] on input "text" at bounding box center [1402, 149] width 113 height 18
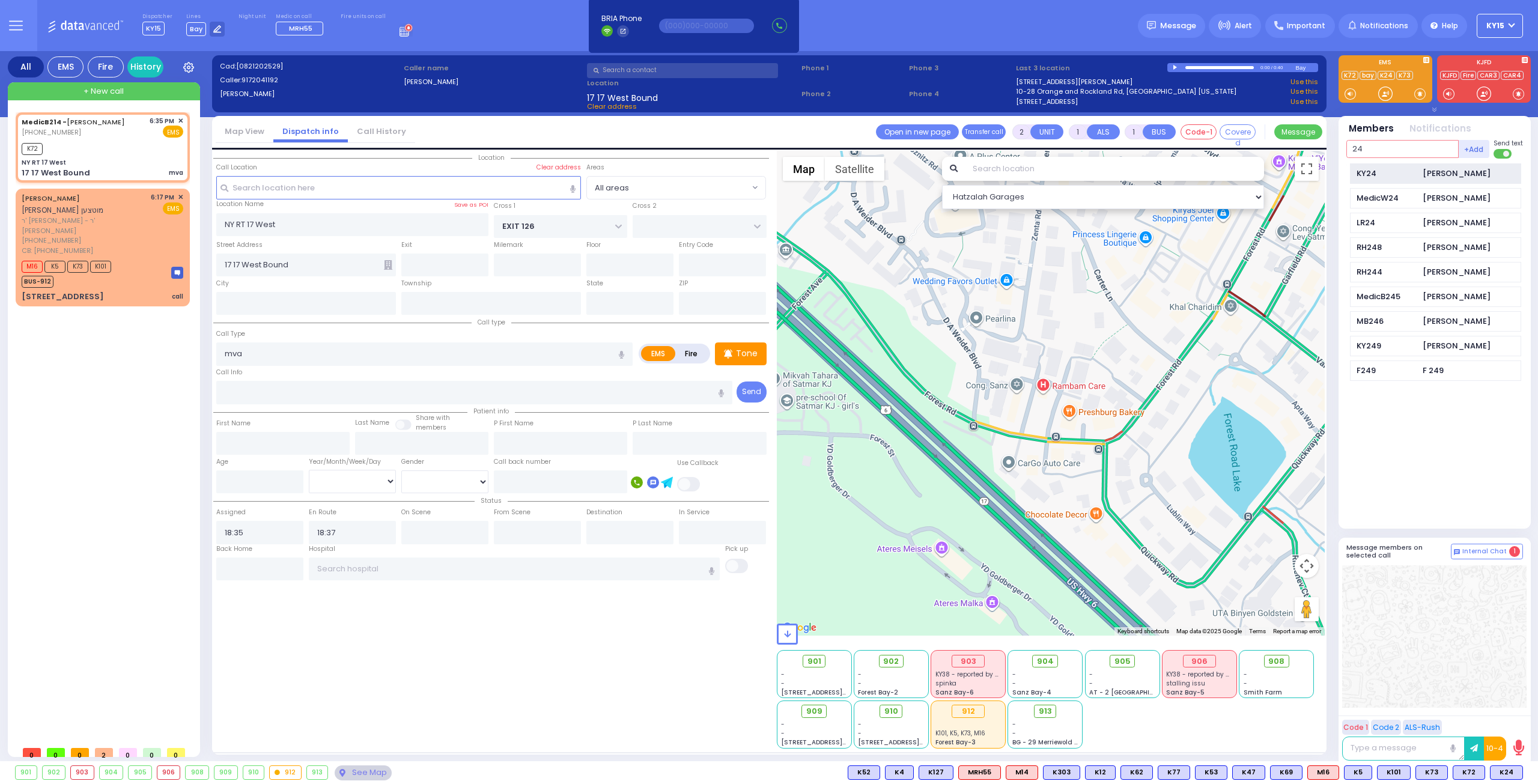
type input "24"
click at [1367, 169] on div "KY24" at bounding box center [1386, 173] width 60 height 12
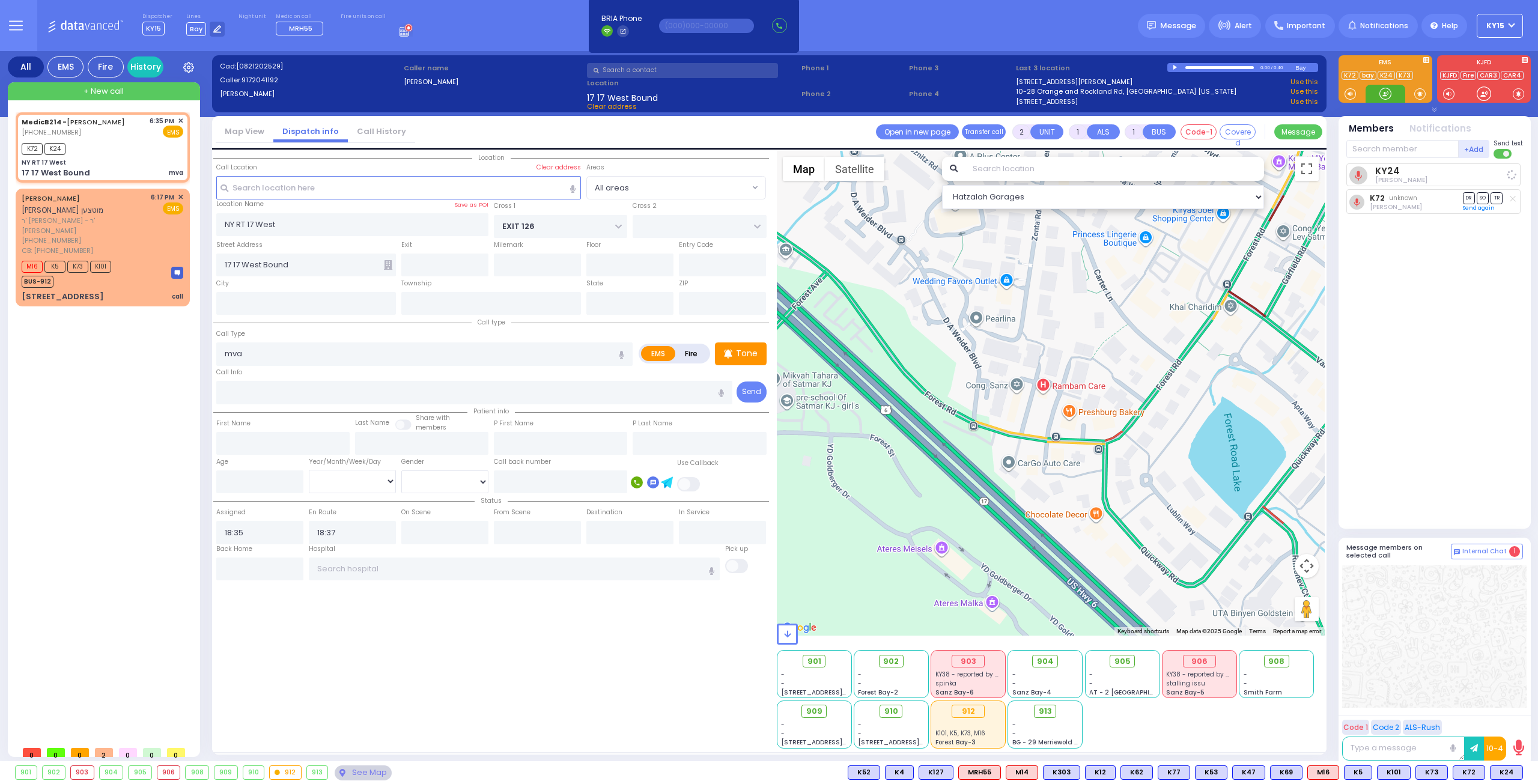
select select
radio input "true"
select select
select select "Hatzalah Garages"
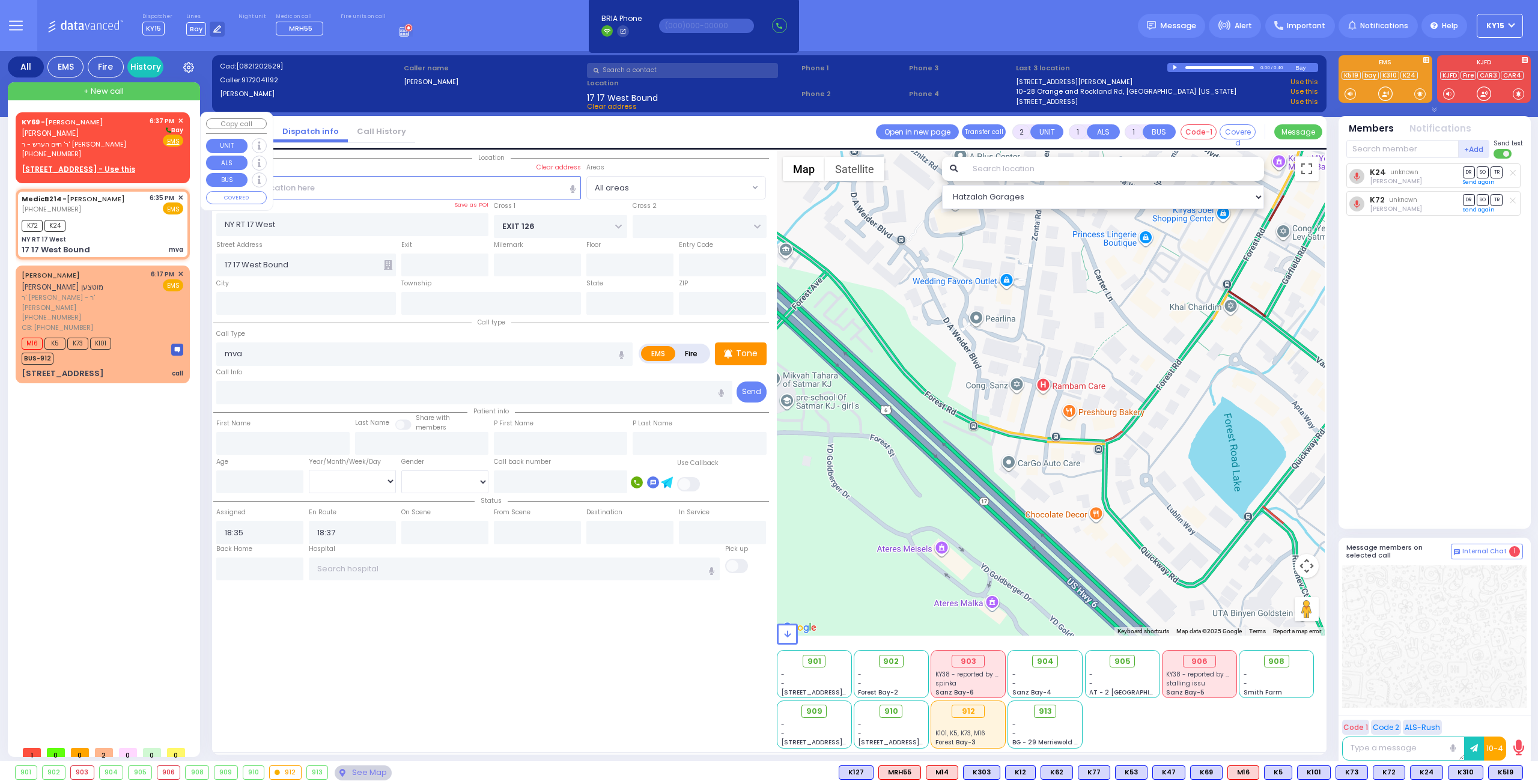
click at [151, 152] on div "6:37 PM ✕ Bay Fire EMS" at bounding box center [167, 137] width 35 height 43
select select
radio input "true"
type input "JOEL MAYER"
type input "GOLDBERGER"
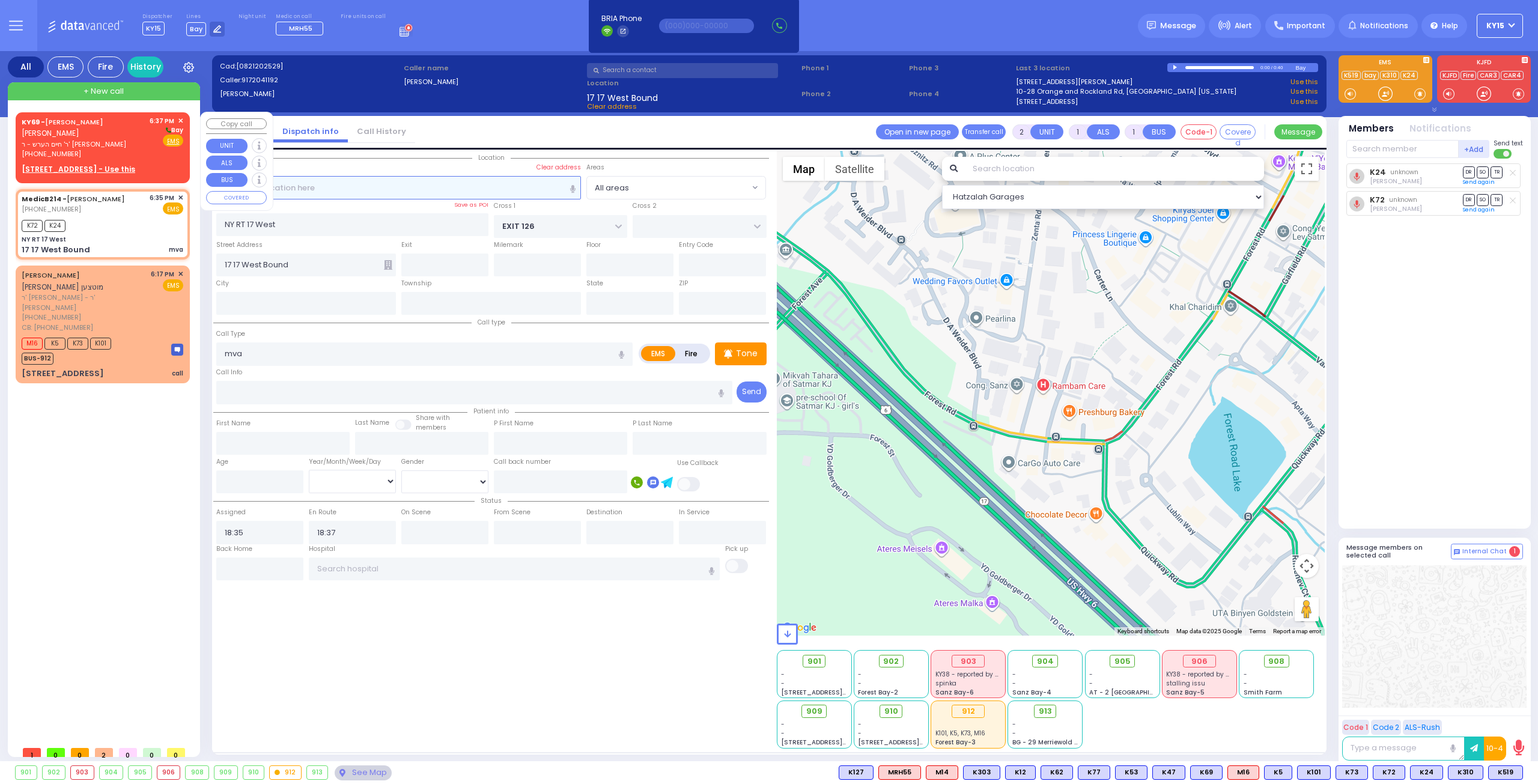
select select
type input "18:37"
select select "Hatzalah Garages"
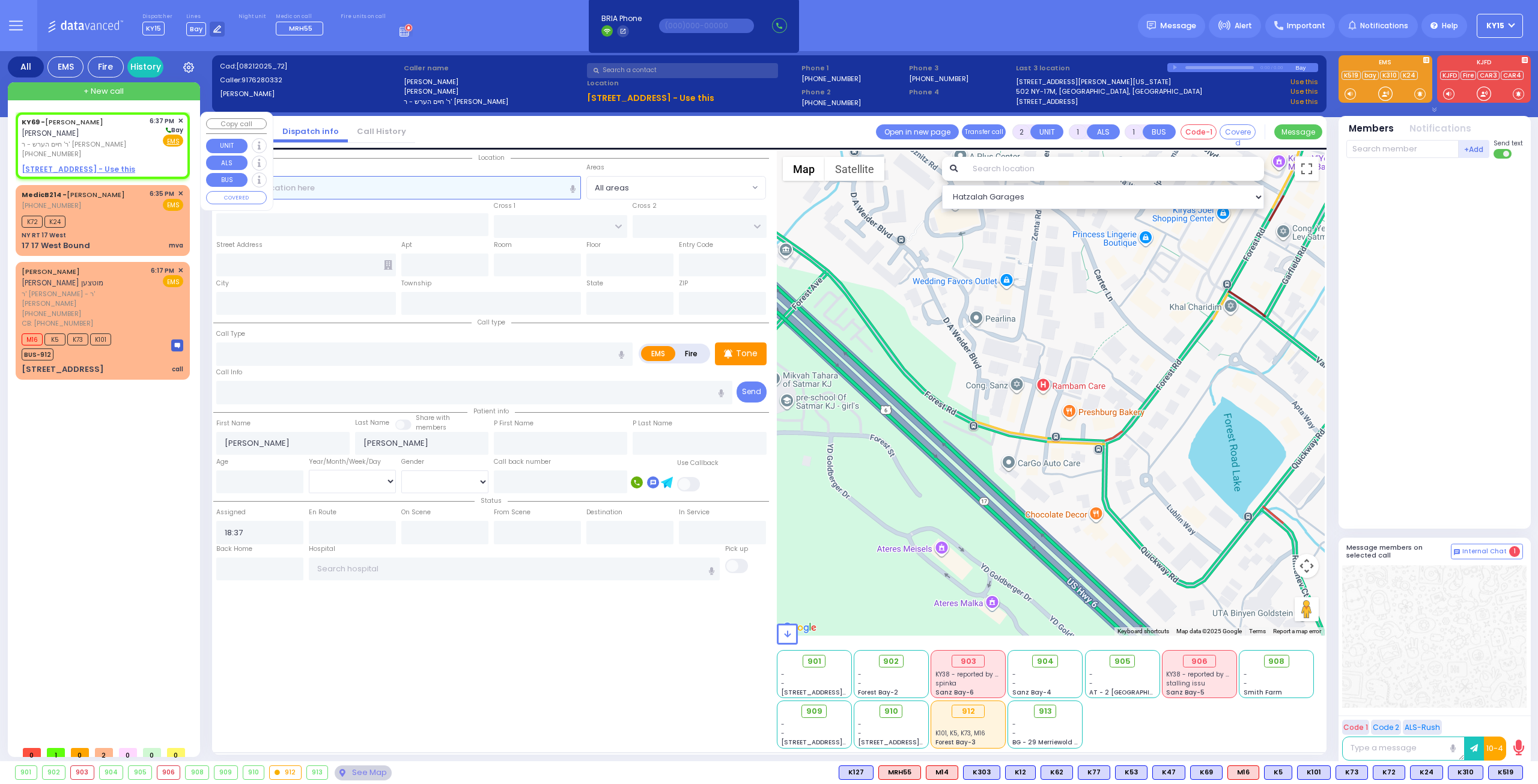
select select
radio input "true"
select select
select select "Hatzalah Garages"
click at [1499, 769] on span "K519" at bounding box center [1505, 772] width 34 height 13
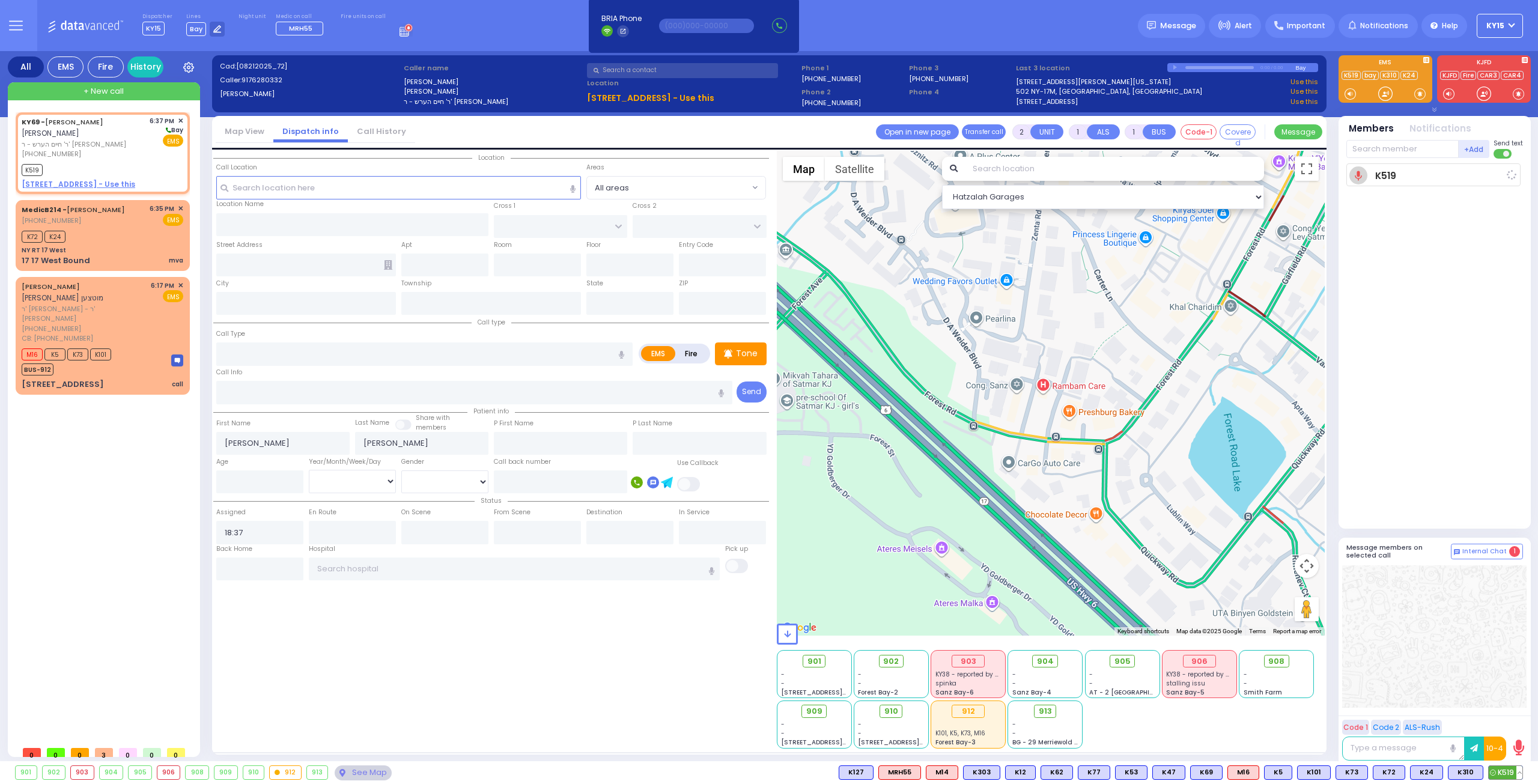
select select
radio input "true"
select select
type input "18:38"
select select "Hatzalah Garages"
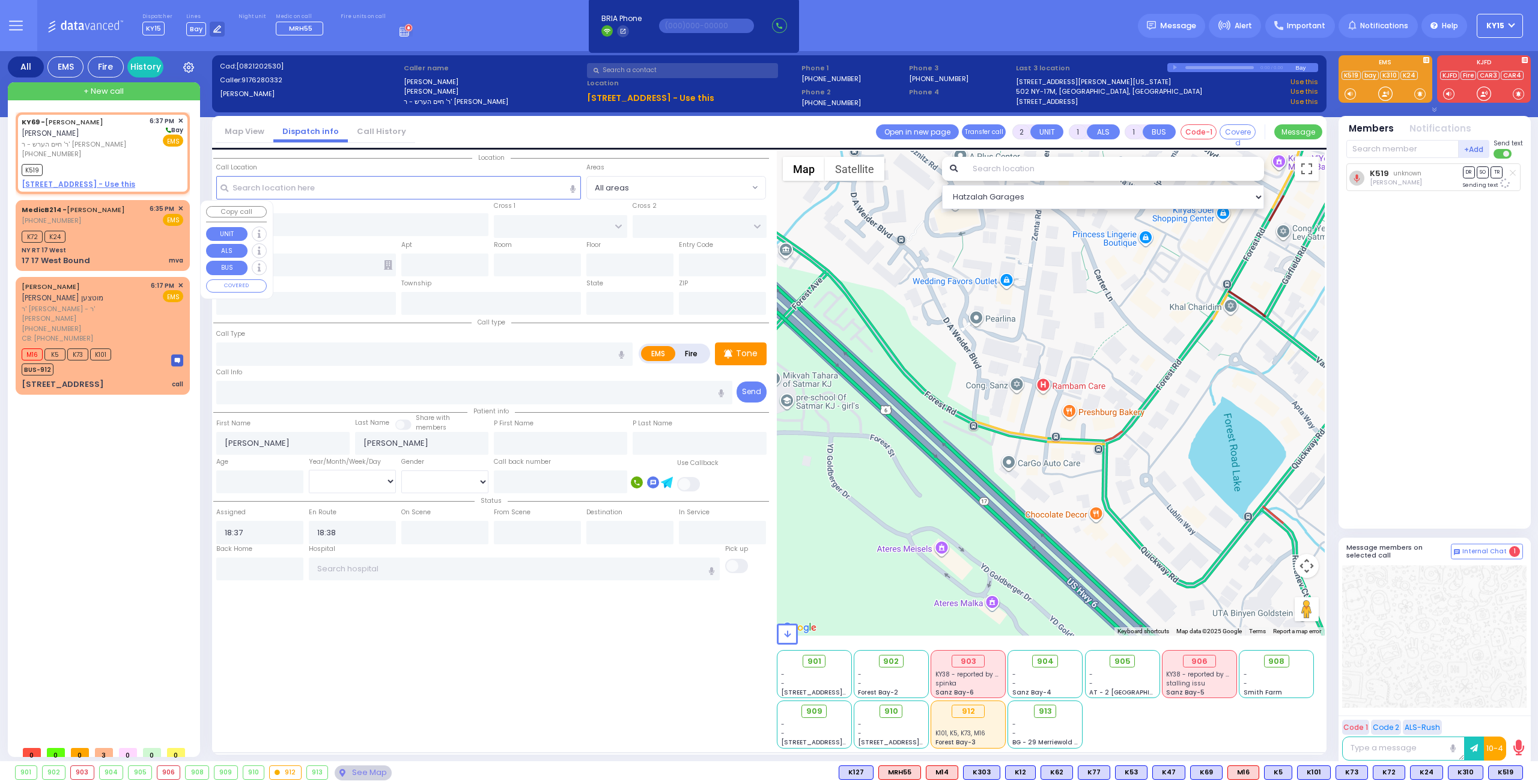
click at [110, 230] on div "K72 K24" at bounding box center [102, 235] width 162 height 15
select select
type input "mva"
radio input "true"
select select
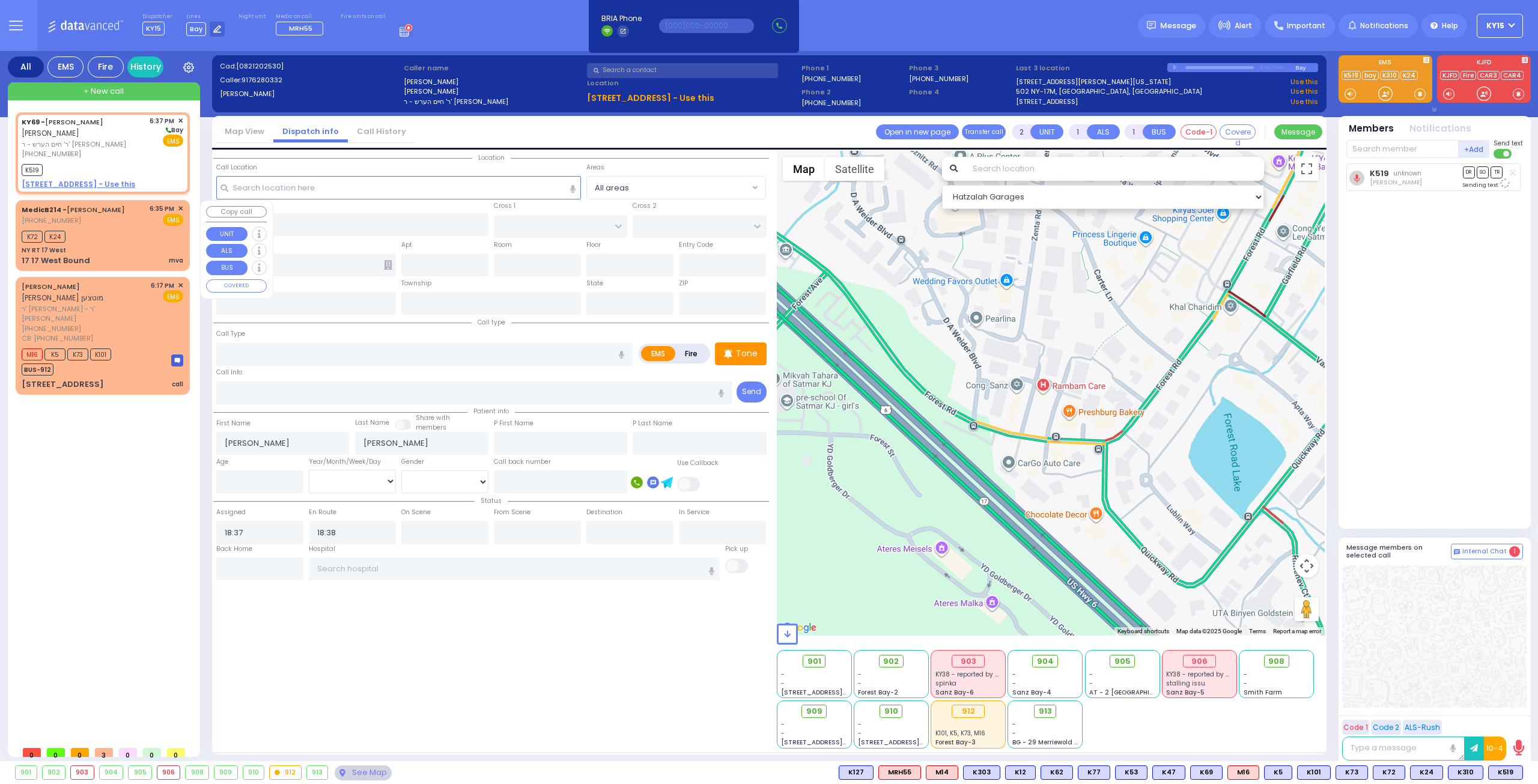
type input "18:35"
type input "18:37"
select select "Hatzalah Garages"
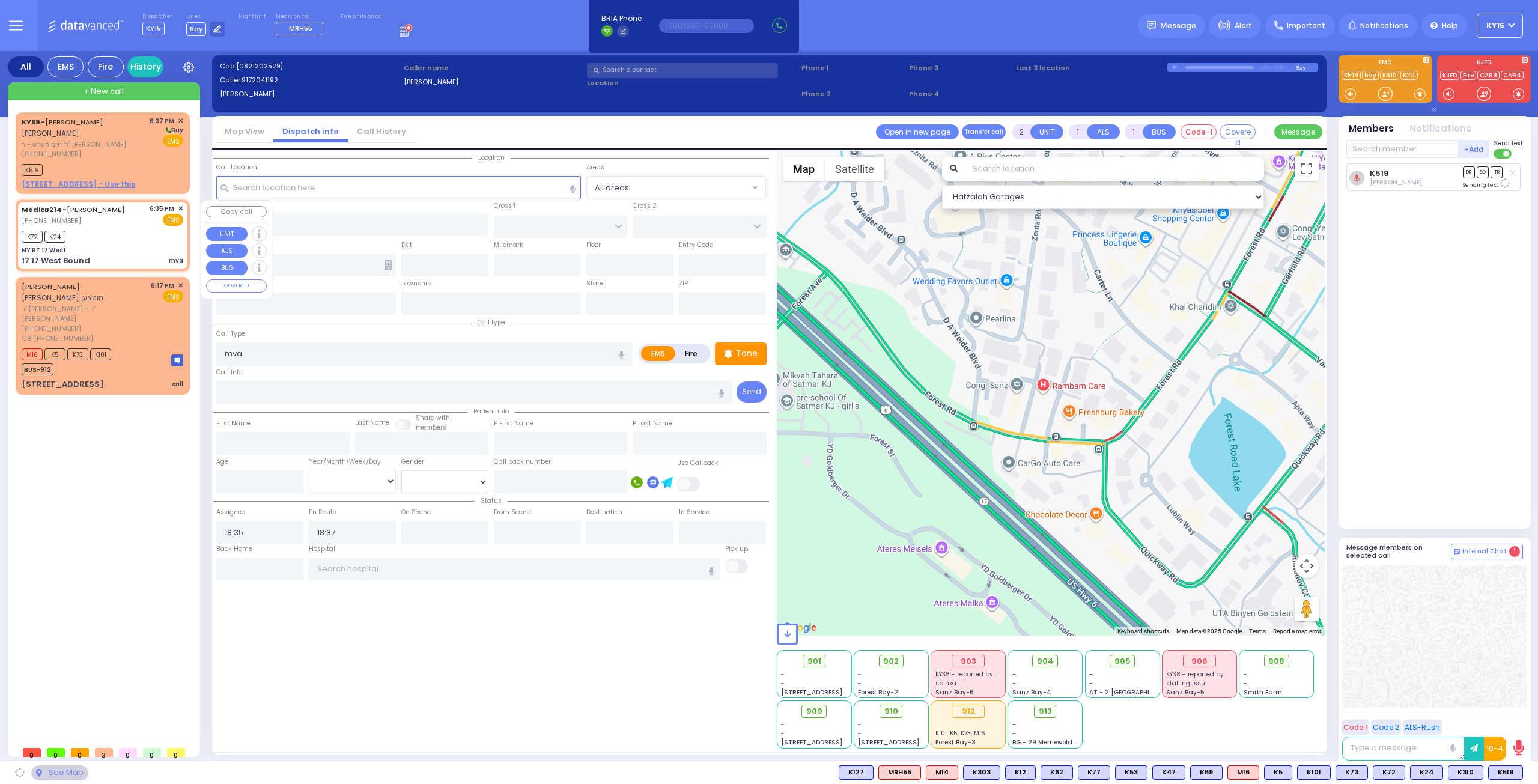
type input "NY RT 17 West"
type input "EXIT 126"
type input "17 17 West Bound"
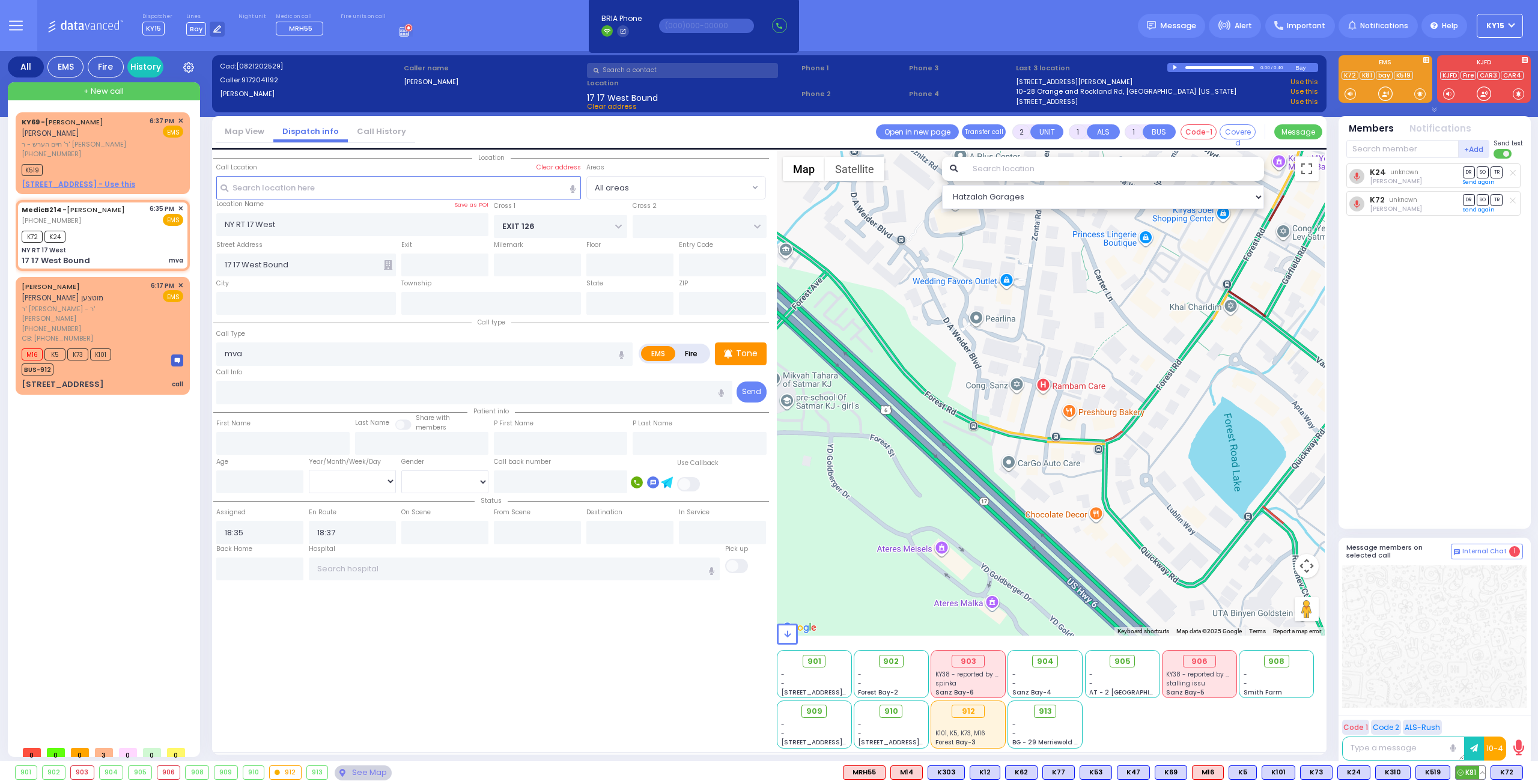
click at [1462, 771] on icon at bounding box center [1460, 772] width 6 height 6
select select
radio input "true"
select select
select select "Hatzalah Garages"
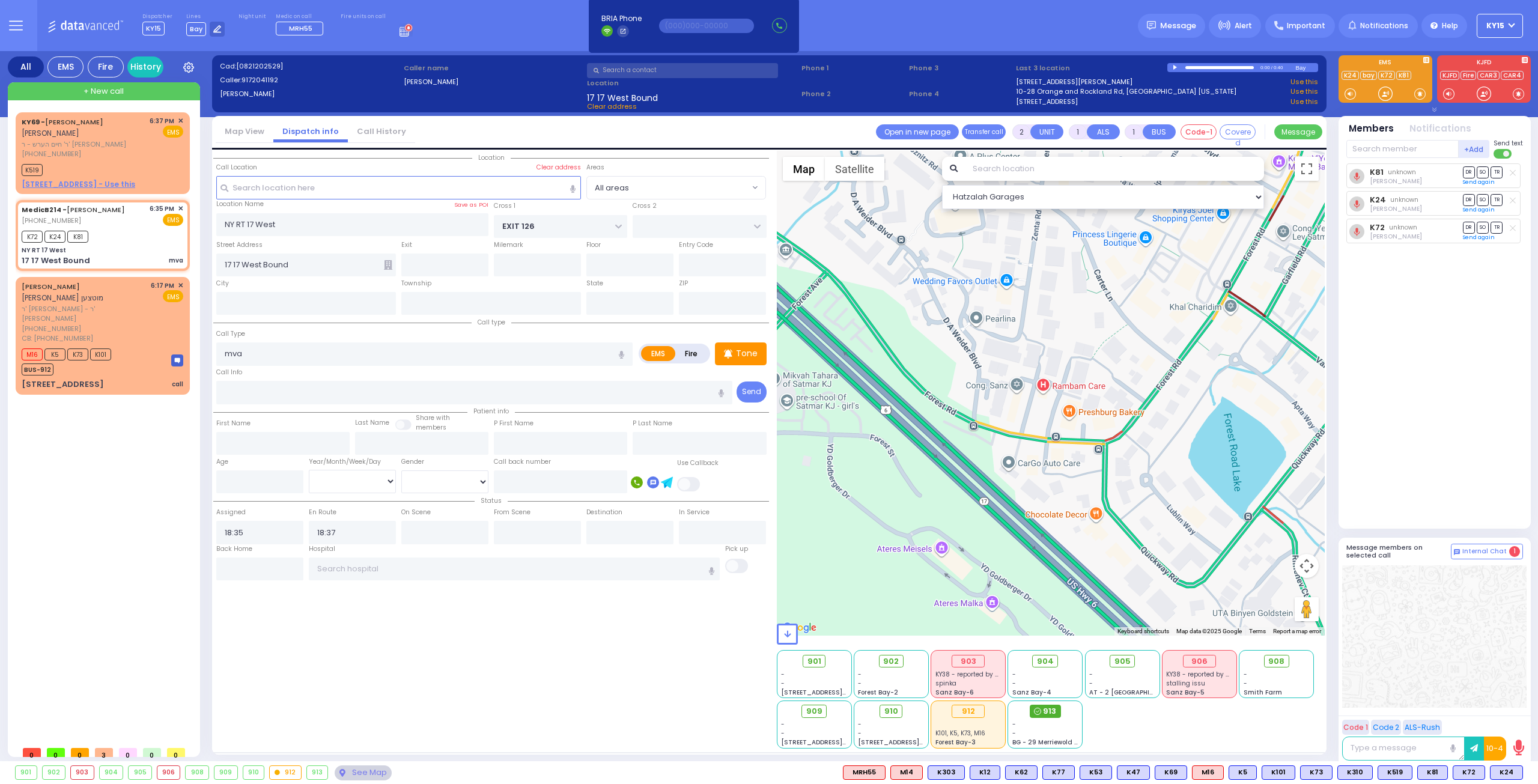
click at [1053, 712] on span "913" at bounding box center [1049, 711] width 13 height 12
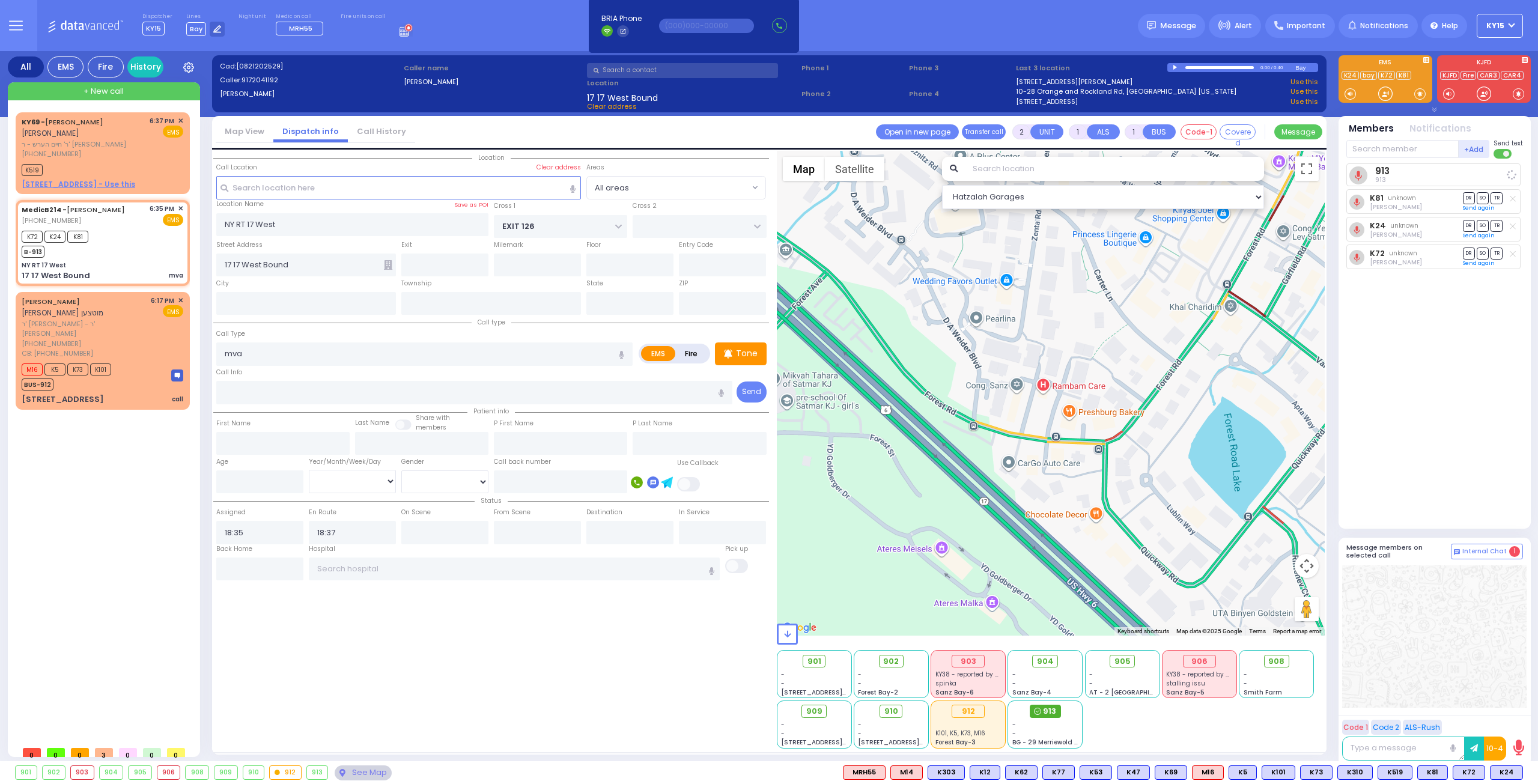
select select
radio input "true"
select select
select select "Hatzalah Garages"
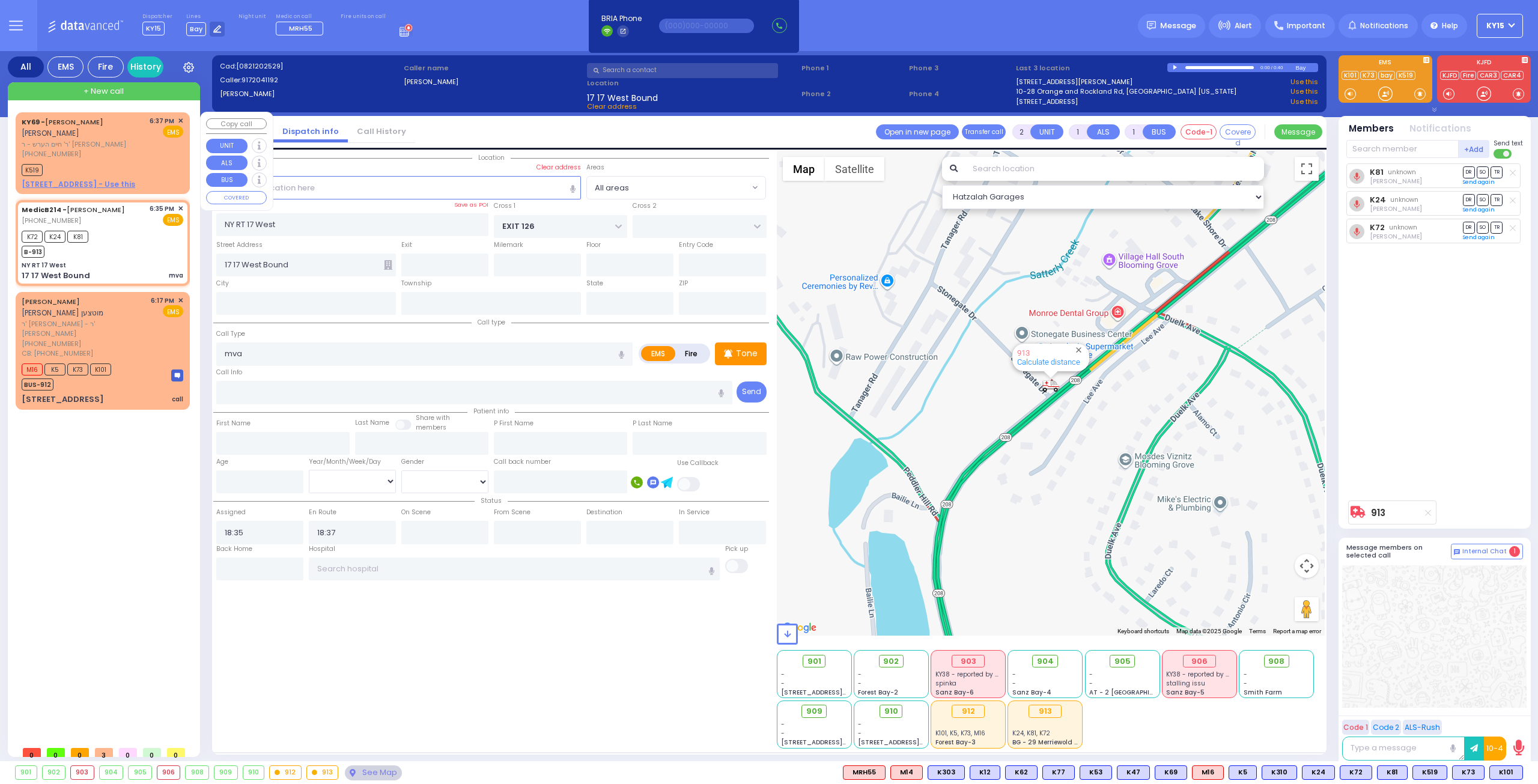
click at [95, 149] on div "(917) 628-0332" at bounding box center [83, 154] width 123 height 10
select select
radio input "true"
type input "JOEL MAYER"
type input "GOLDBERGER"
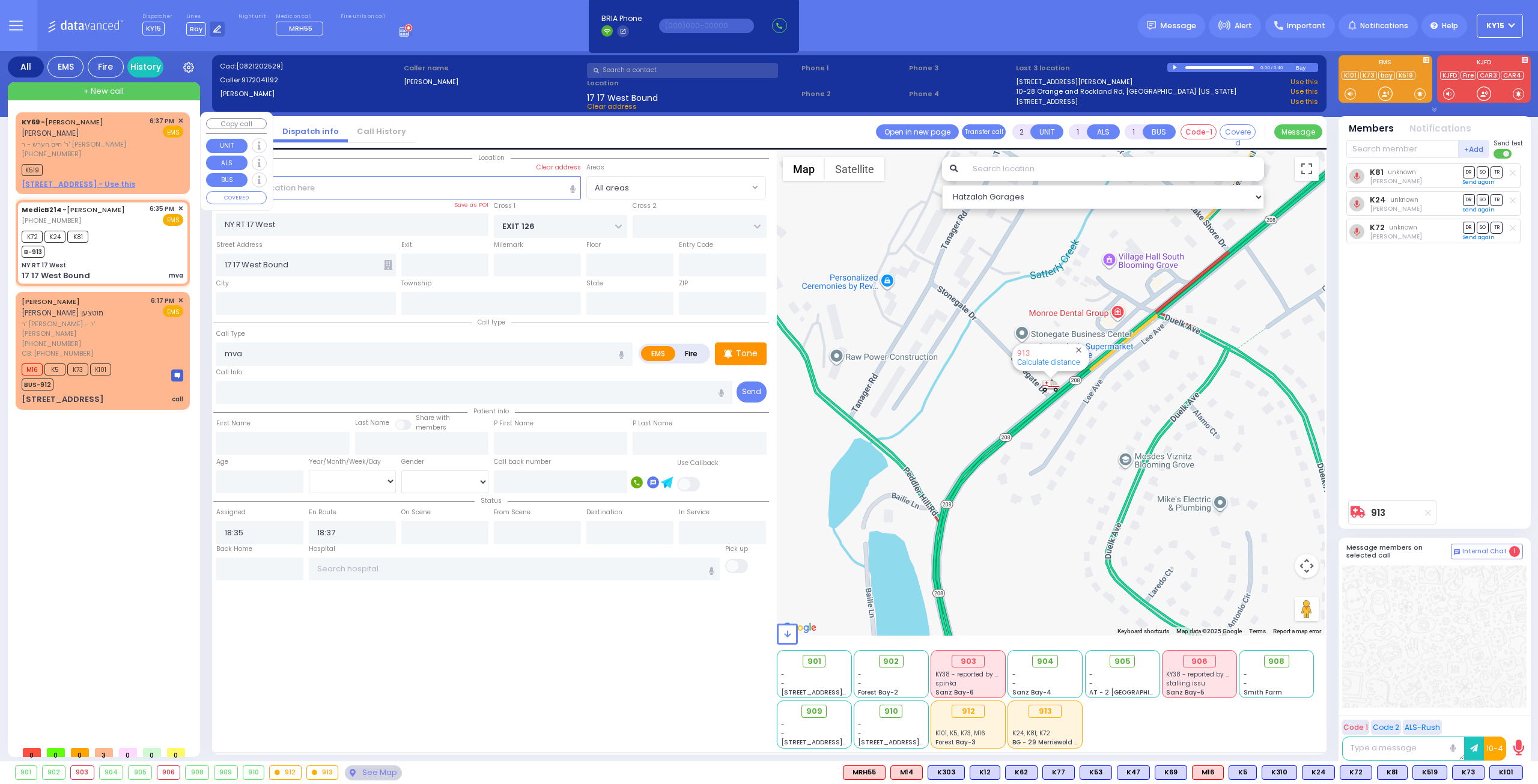
select select
type input "18:37"
type input "18:38"
select select "Hatzalah Garages"
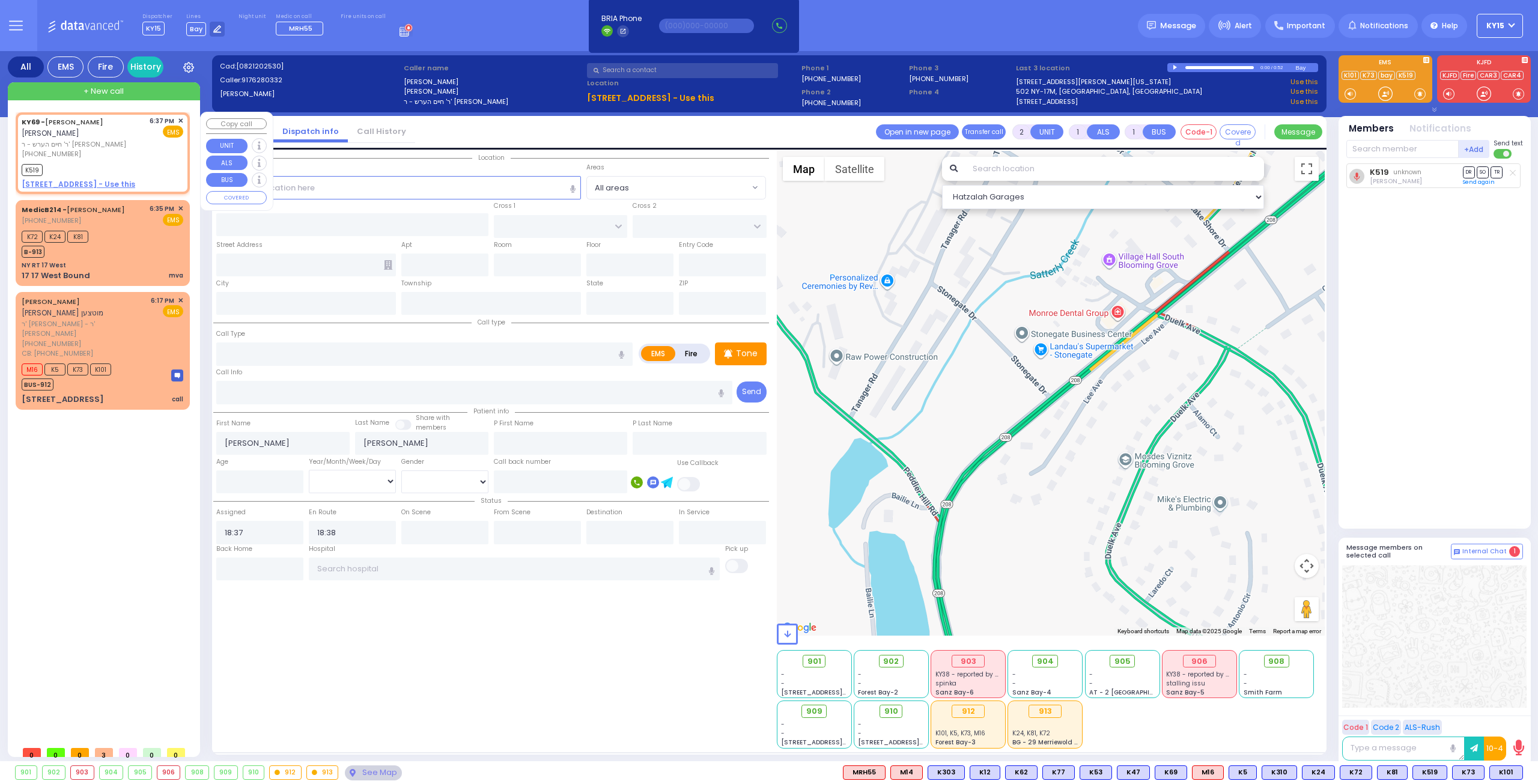
click at [182, 118] on span "✕" at bounding box center [180, 121] width 5 height 10
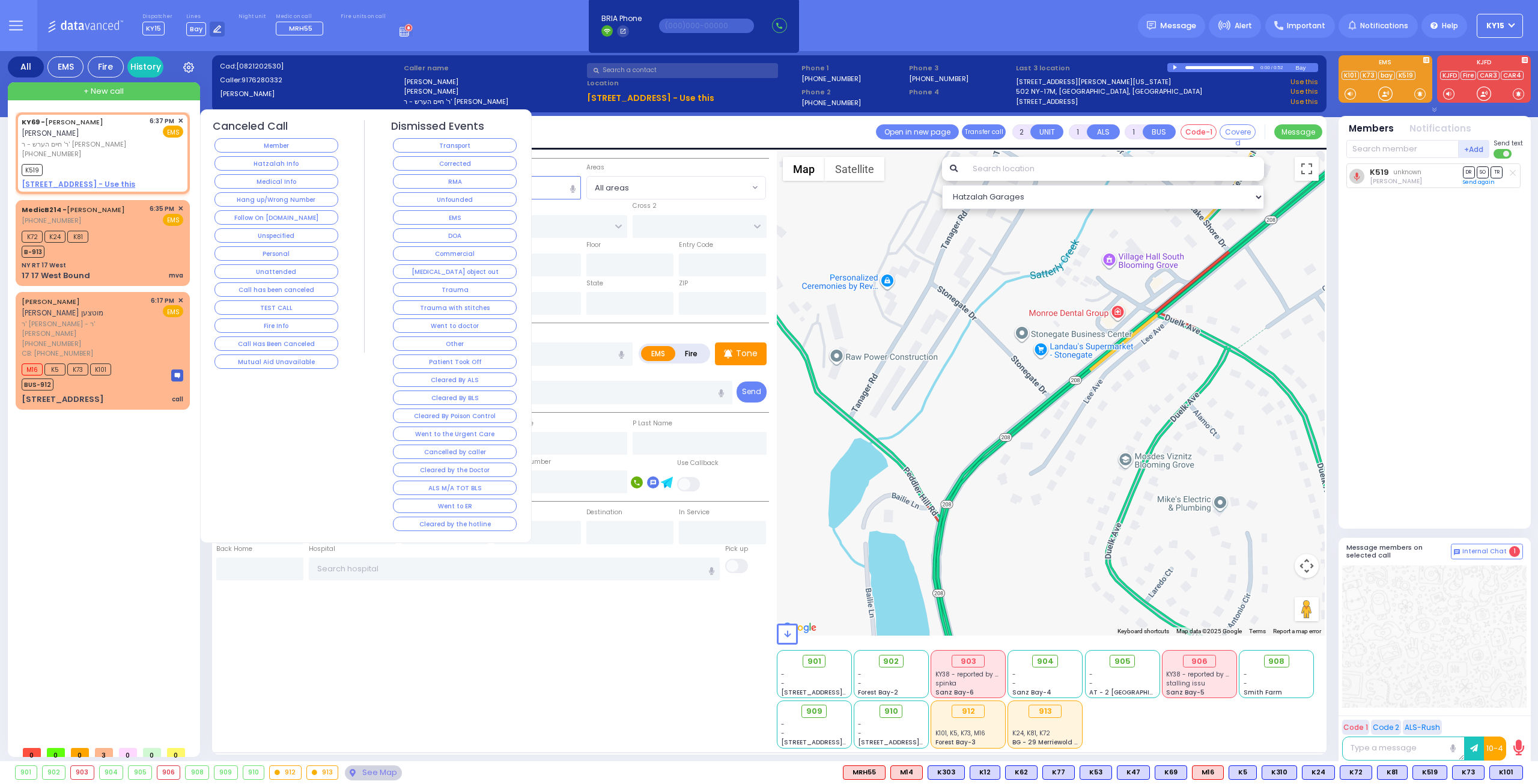
drag, startPoint x: 282, startPoint y: 322, endPoint x: 275, endPoint y: 319, distance: 7.6
click at [281, 321] on button "Fire Info" at bounding box center [276, 325] width 123 height 15
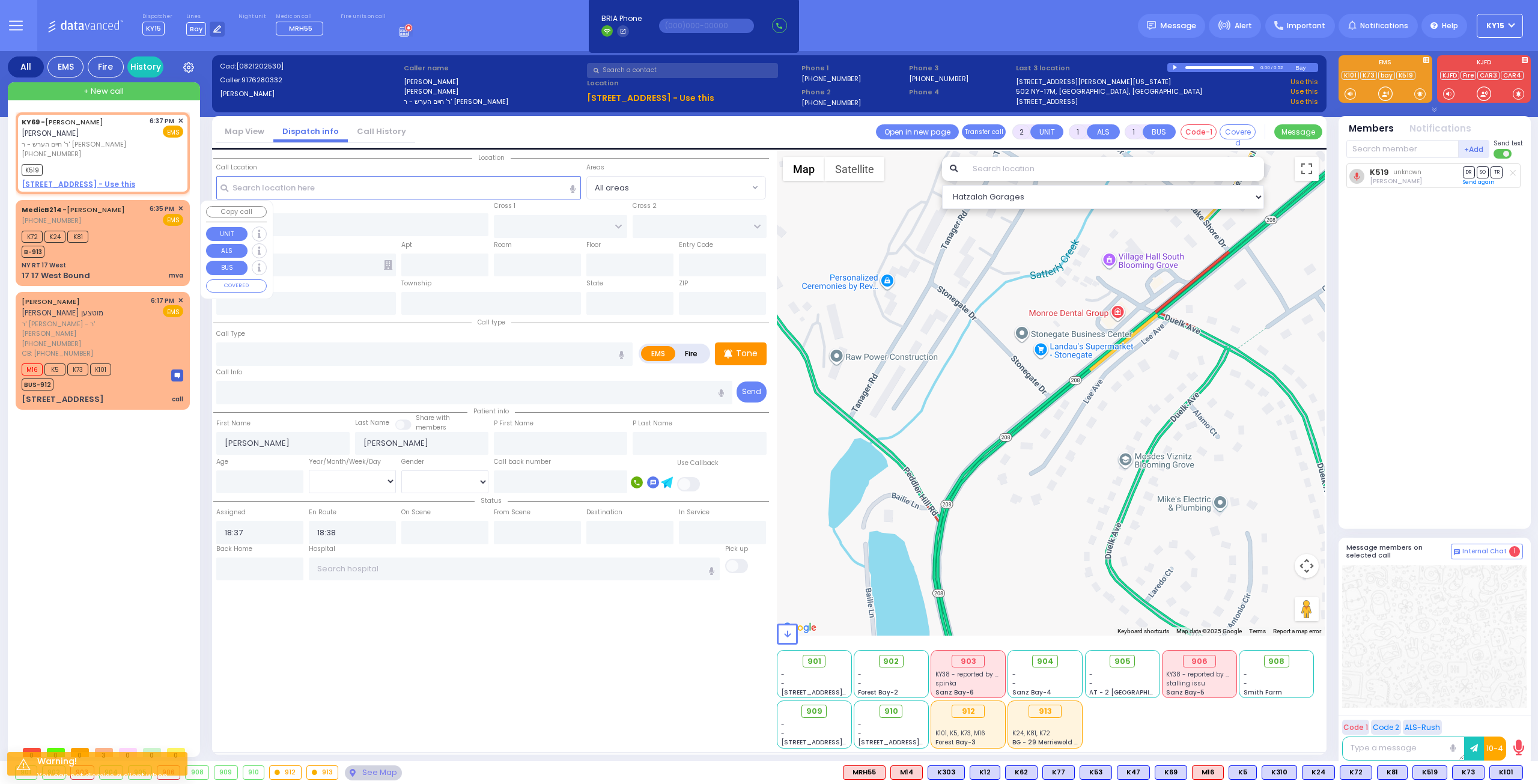
click at [118, 254] on div "K72 K24 K81 B-913" at bounding box center [102, 242] width 162 height 30
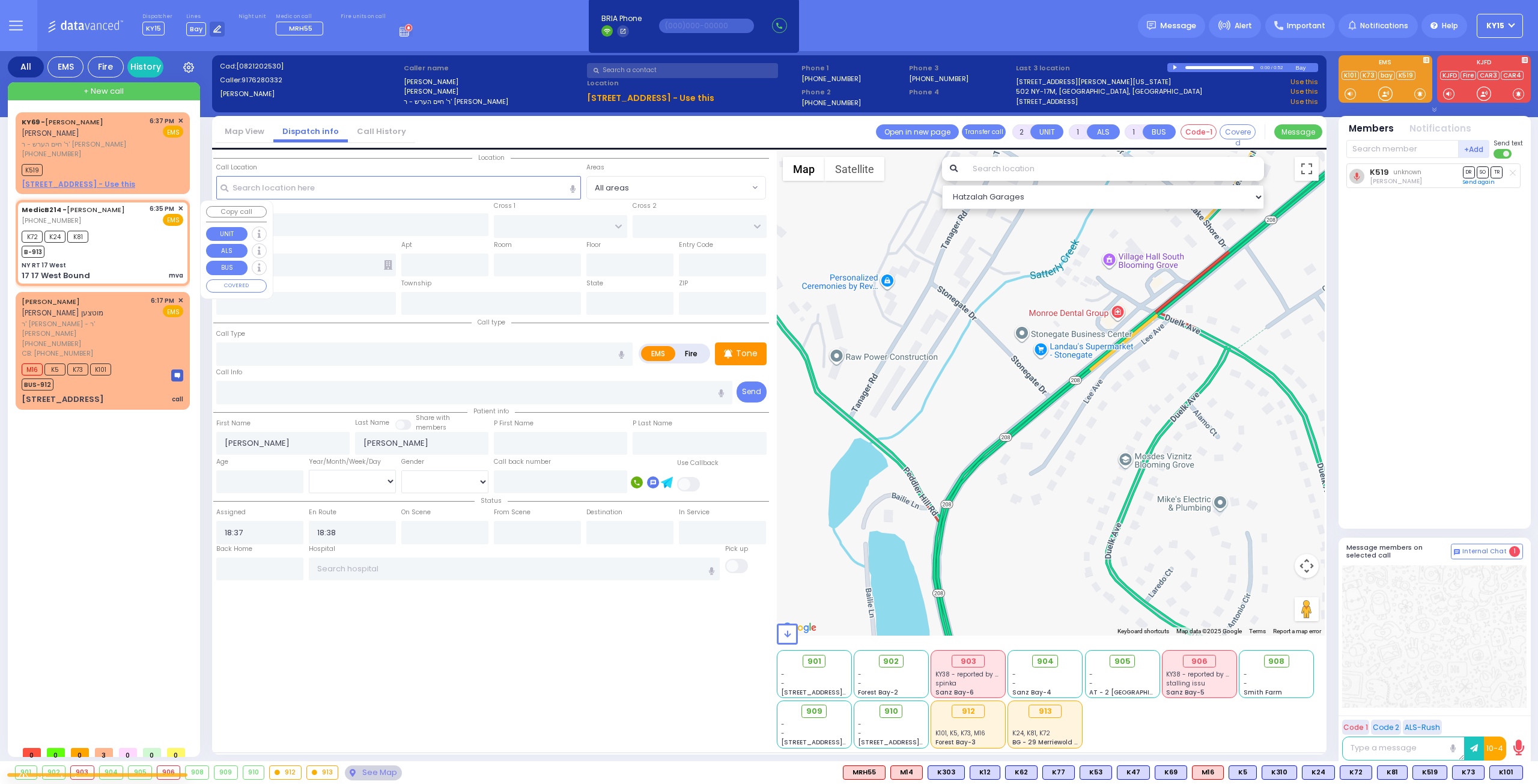
select select
type input "mva"
radio input "true"
select select
type input "18:35"
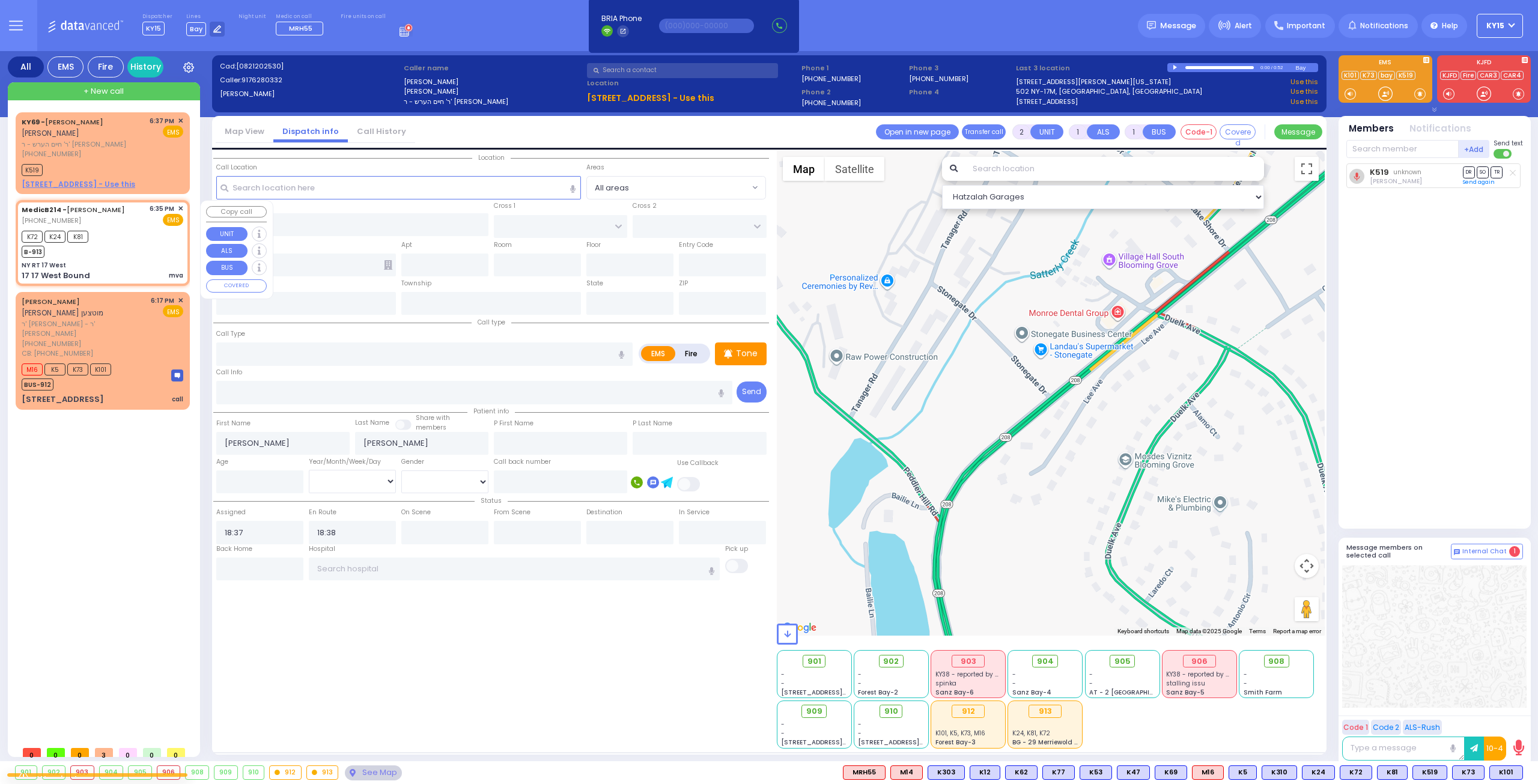
type input "18:37"
select select "Hatzalah Garages"
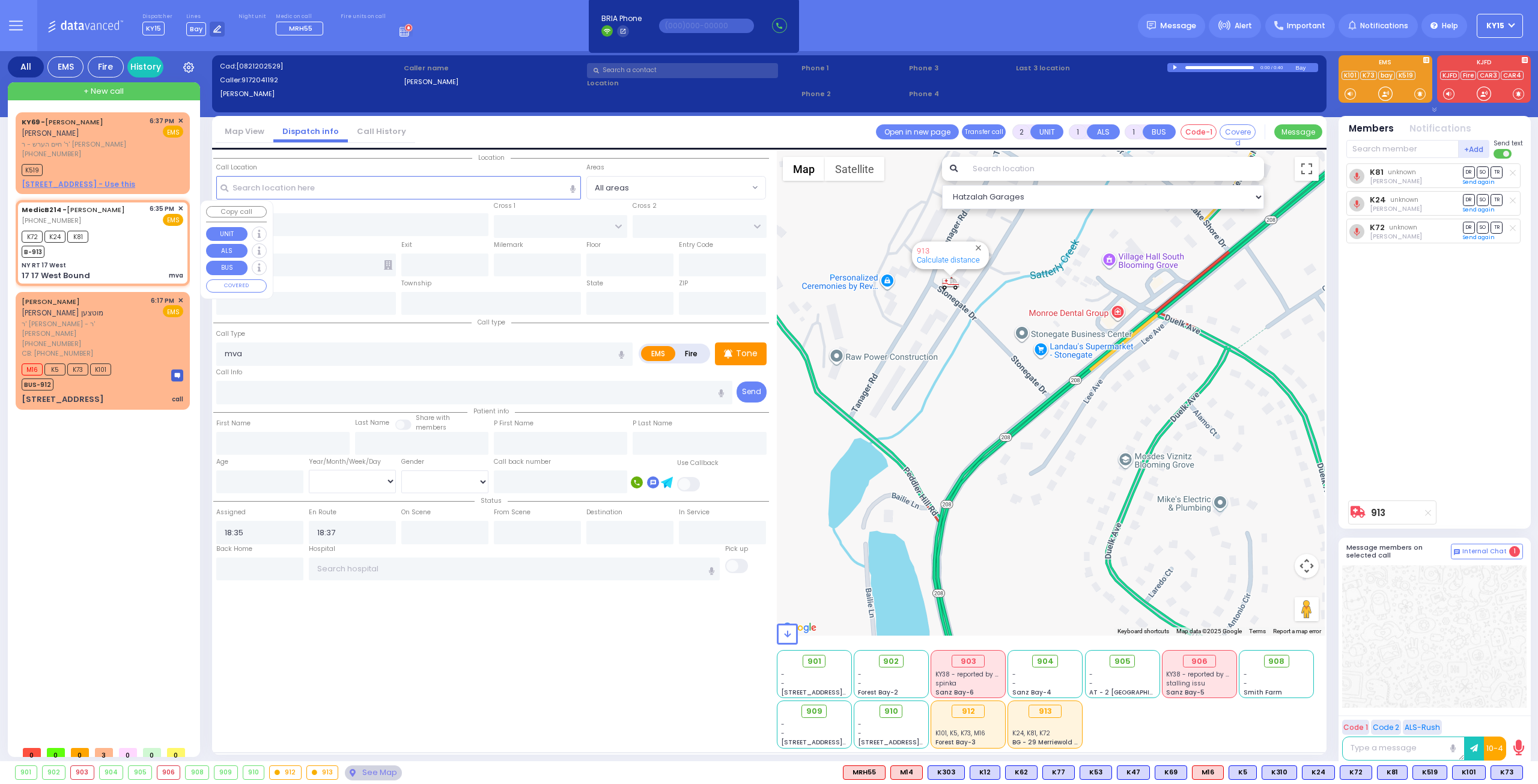
type input "NY RT 17 West"
type input "EXIT 126"
type input "17 17 West Bound"
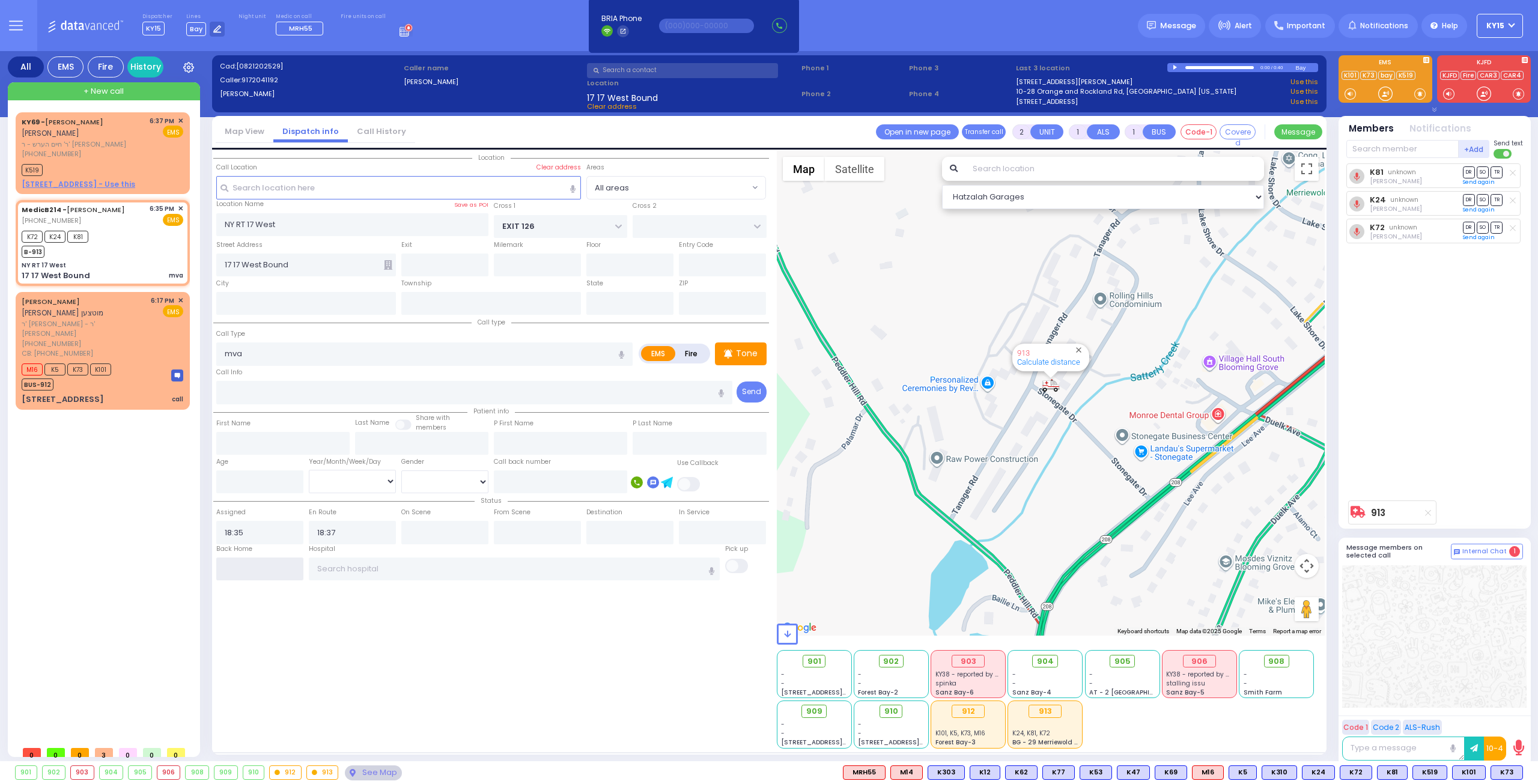
click at [272, 574] on input "text" at bounding box center [260, 569] width 87 height 23
type input "18:41"
select select
radio input "true"
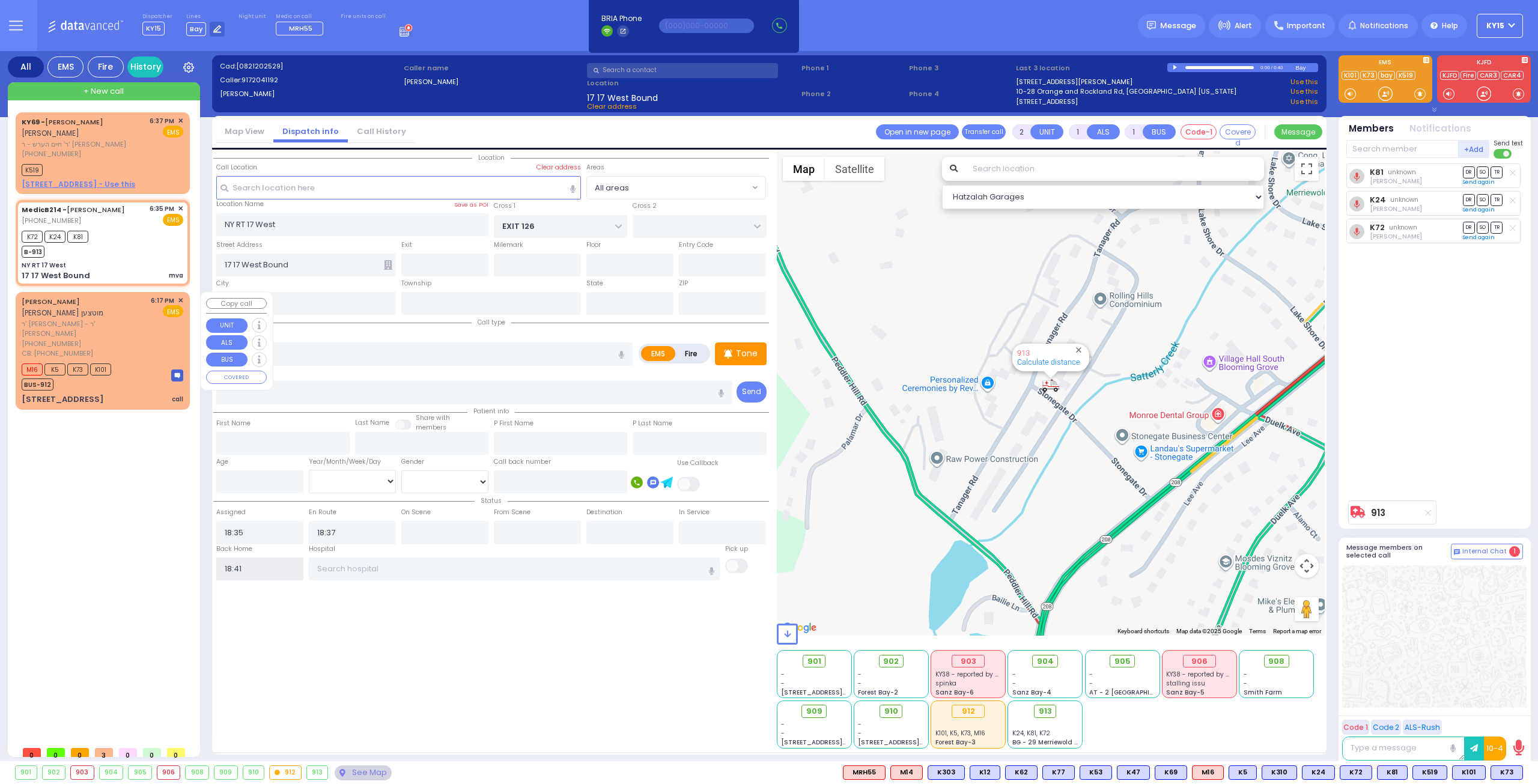
select select
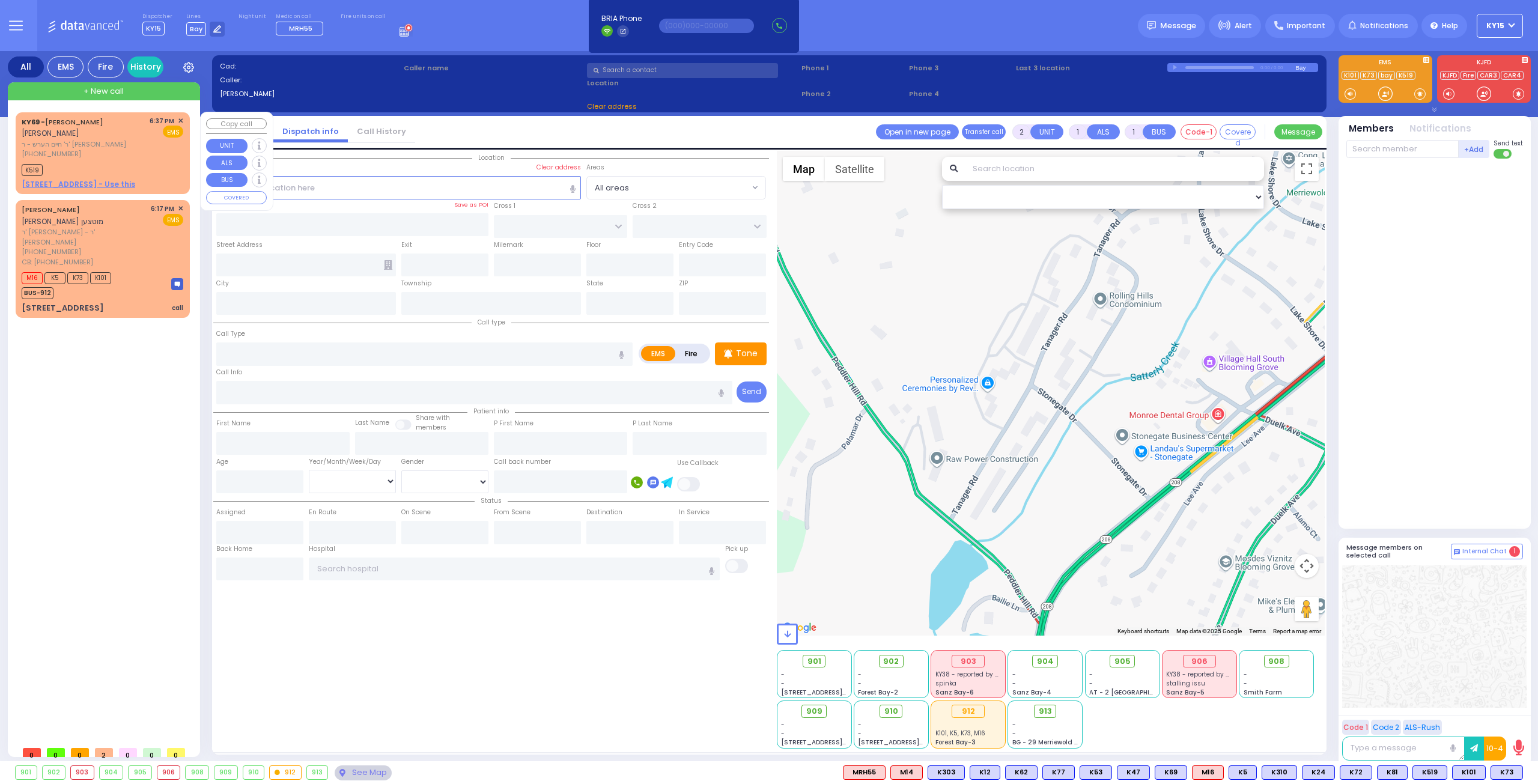
click at [182, 118] on span "✕" at bounding box center [180, 121] width 5 height 10
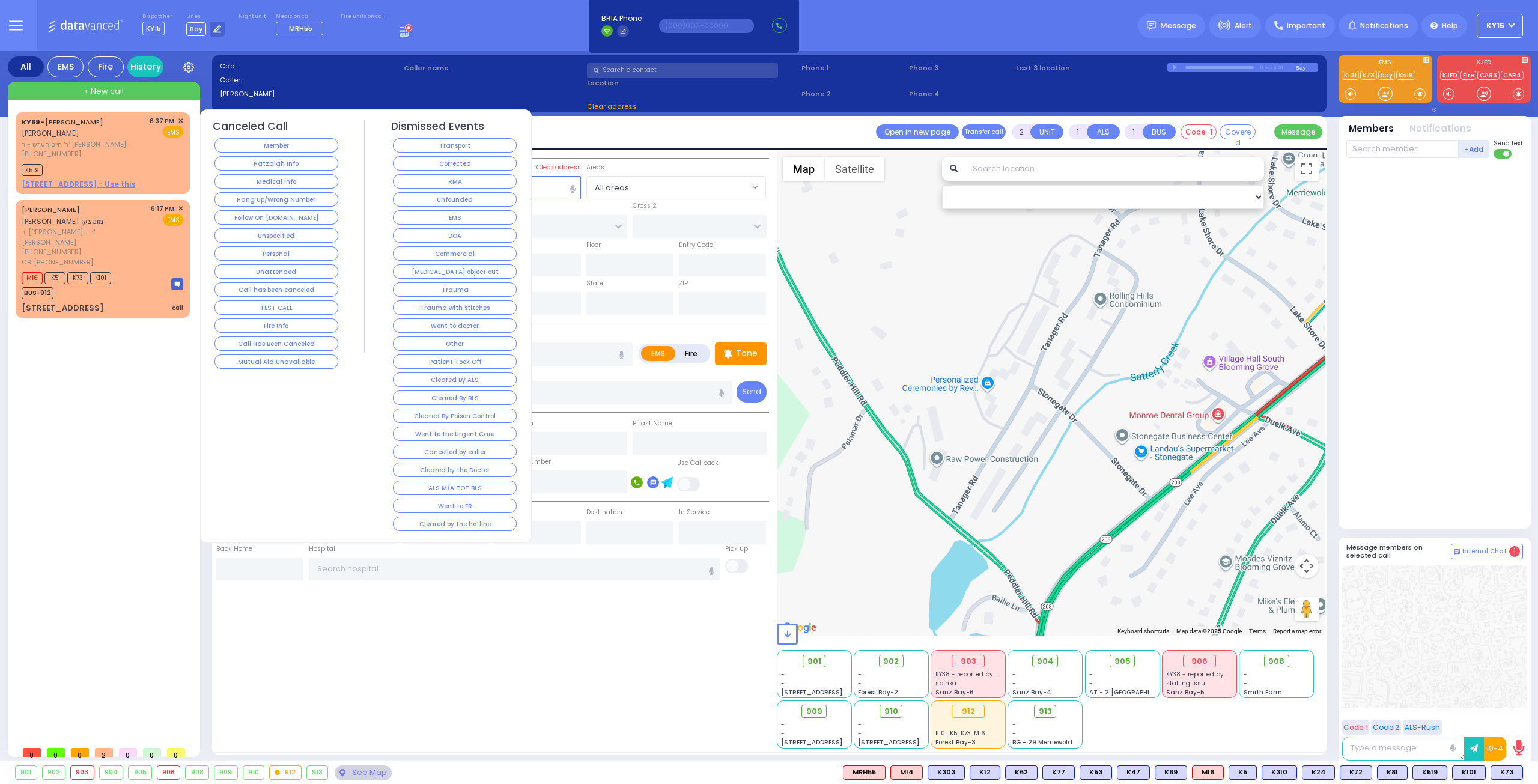
drag, startPoint x: 257, startPoint y: 178, endPoint x: 242, endPoint y: 173, distance: 15.8
click at [256, 179] on button "Medical Info" at bounding box center [276, 181] width 123 height 15
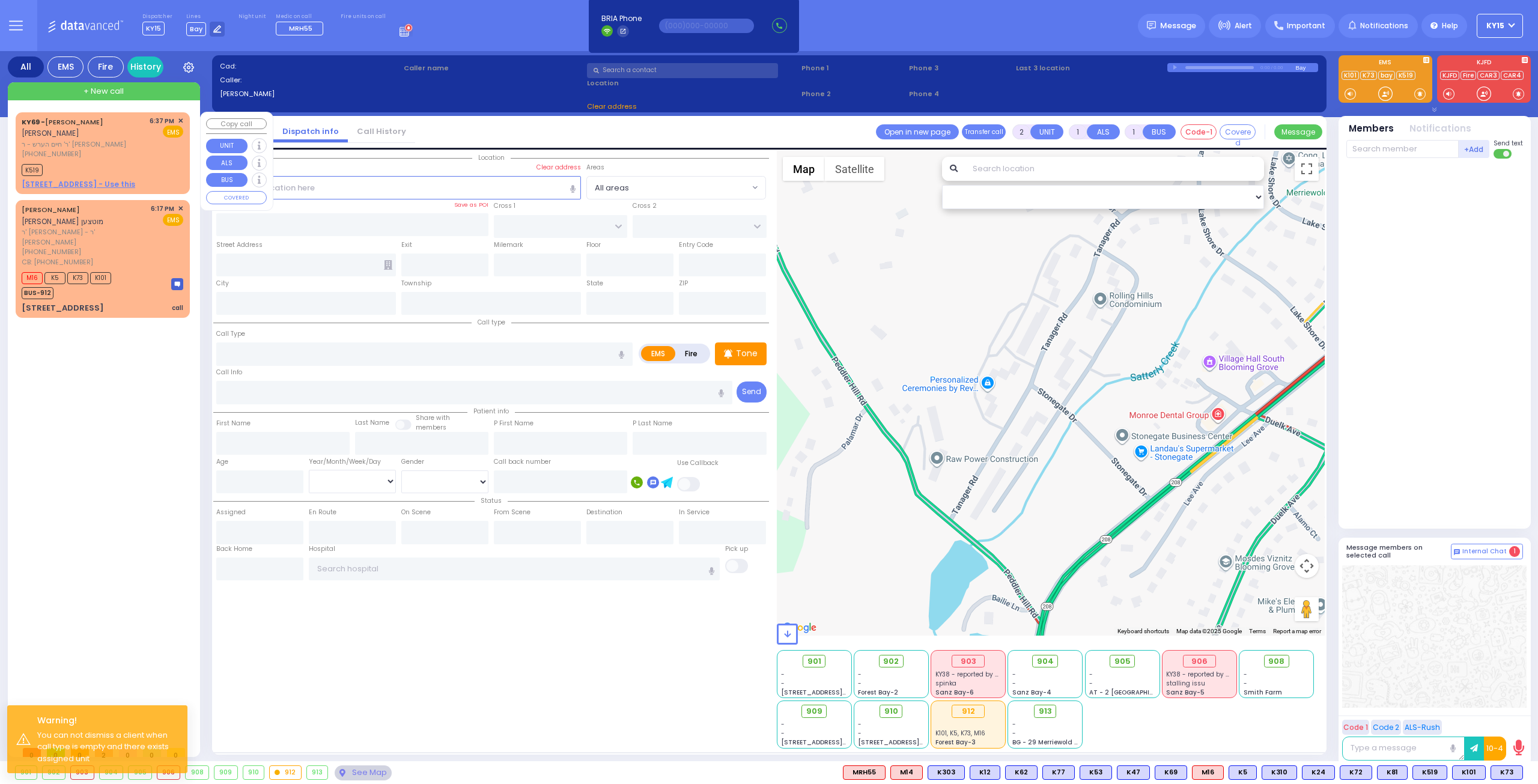
click at [131, 167] on div "K519" at bounding box center [102, 168] width 162 height 15
select select
radio input "true"
type input "JOEL MAYER"
type input "GOLDBERGER"
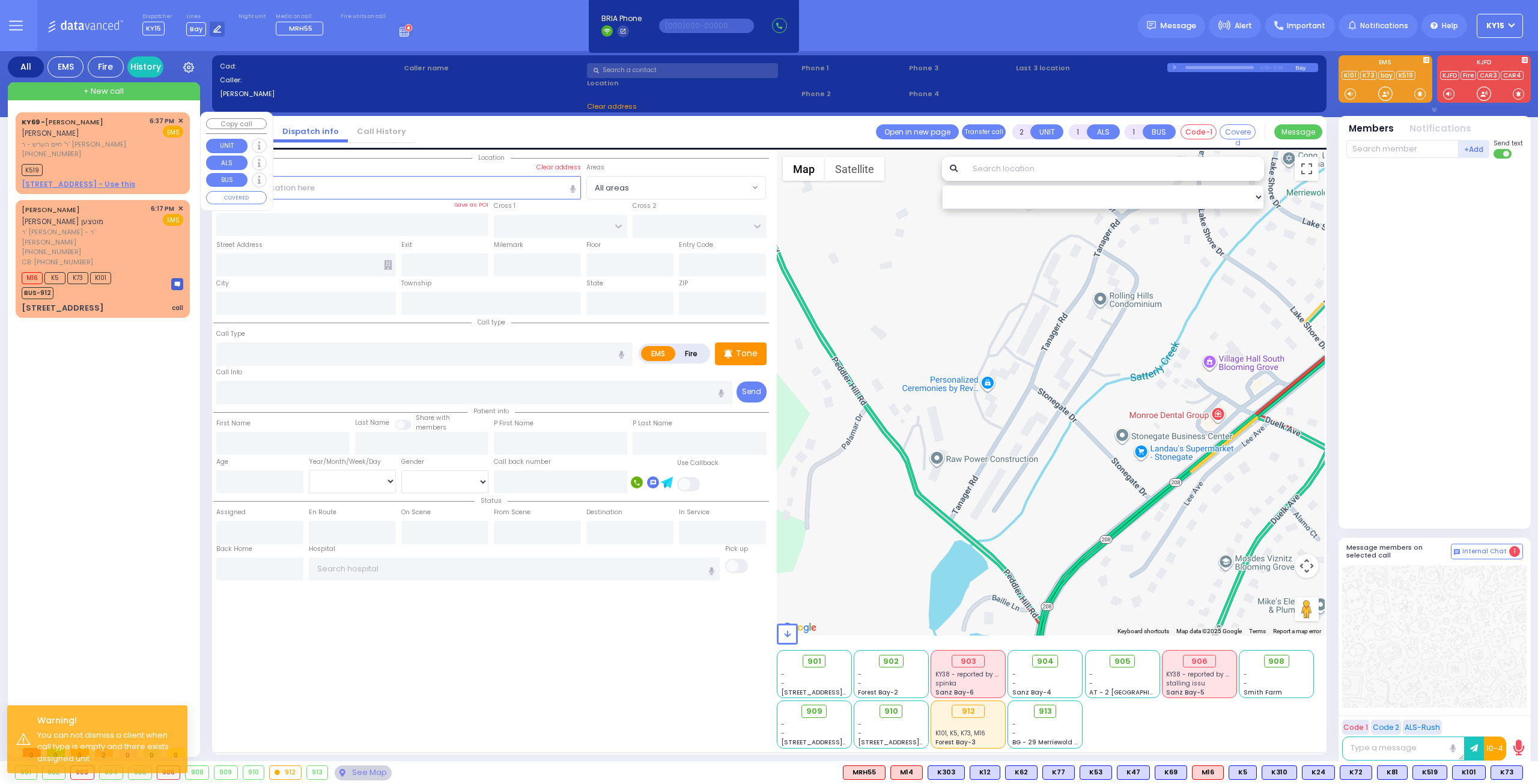
select select
type input "18:37"
type input "18:38"
select select "Hatzalah Garages"
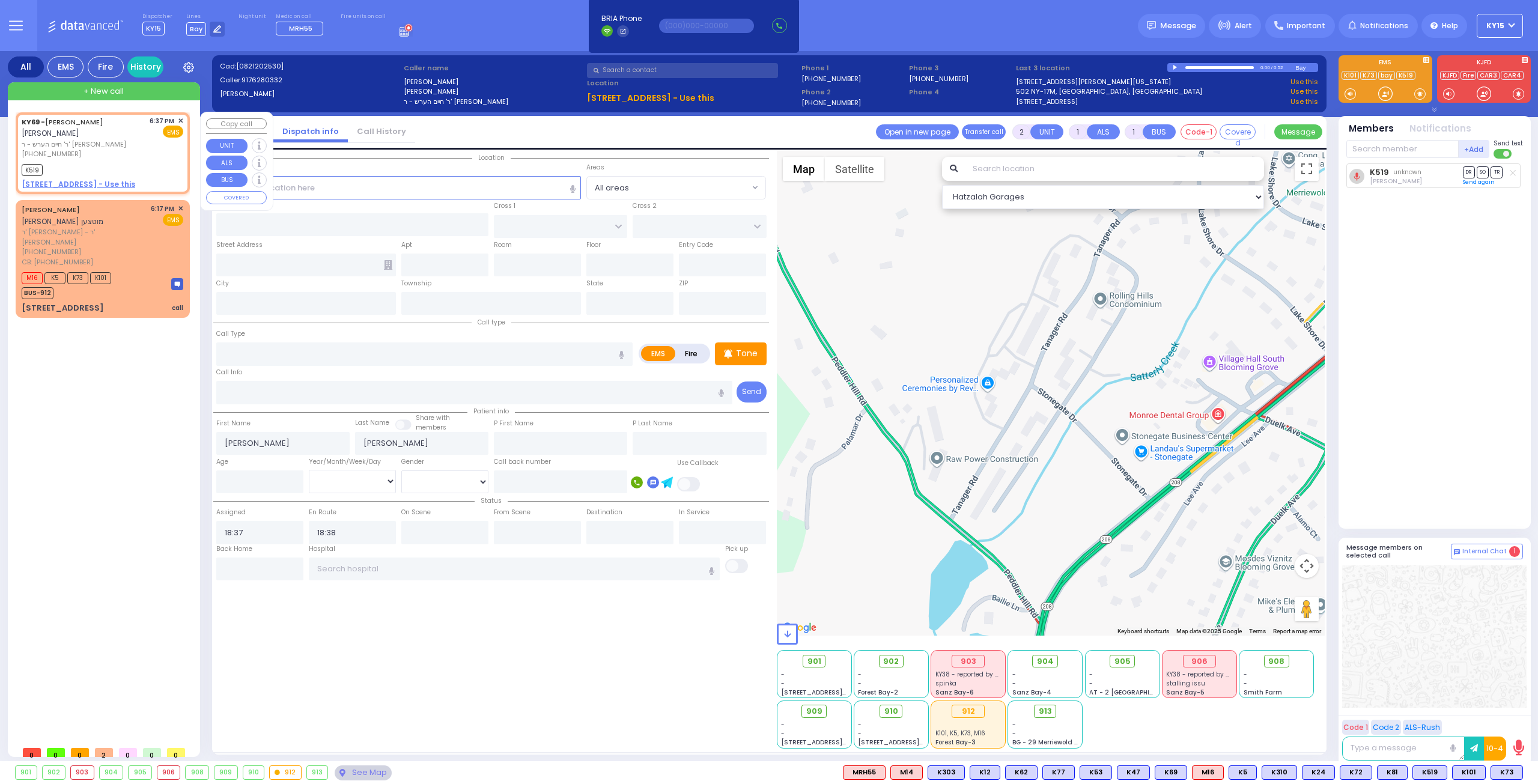
click at [182, 118] on span "✕" at bounding box center [180, 121] width 5 height 10
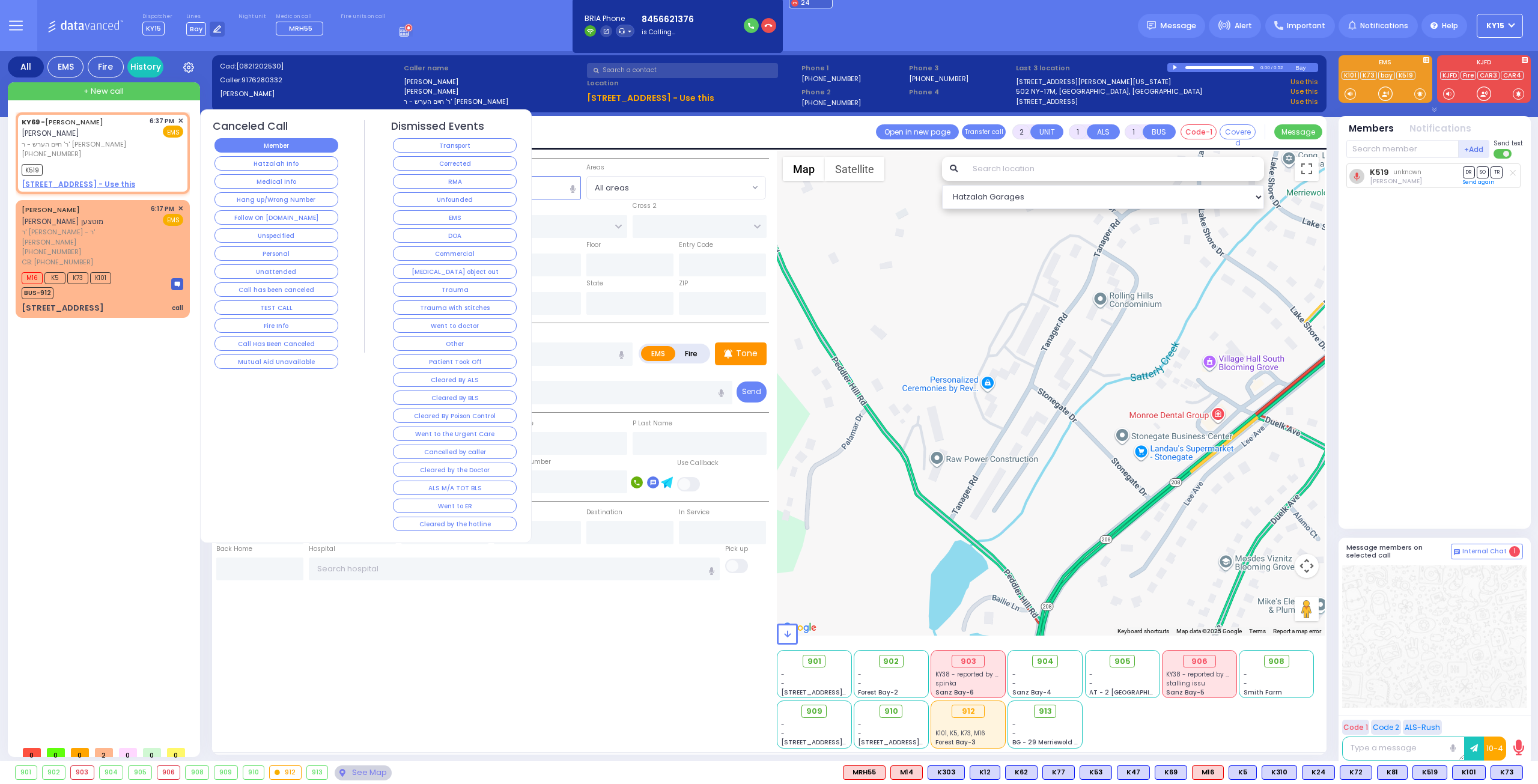
click at [251, 150] on button "Member" at bounding box center [276, 145] width 123 height 15
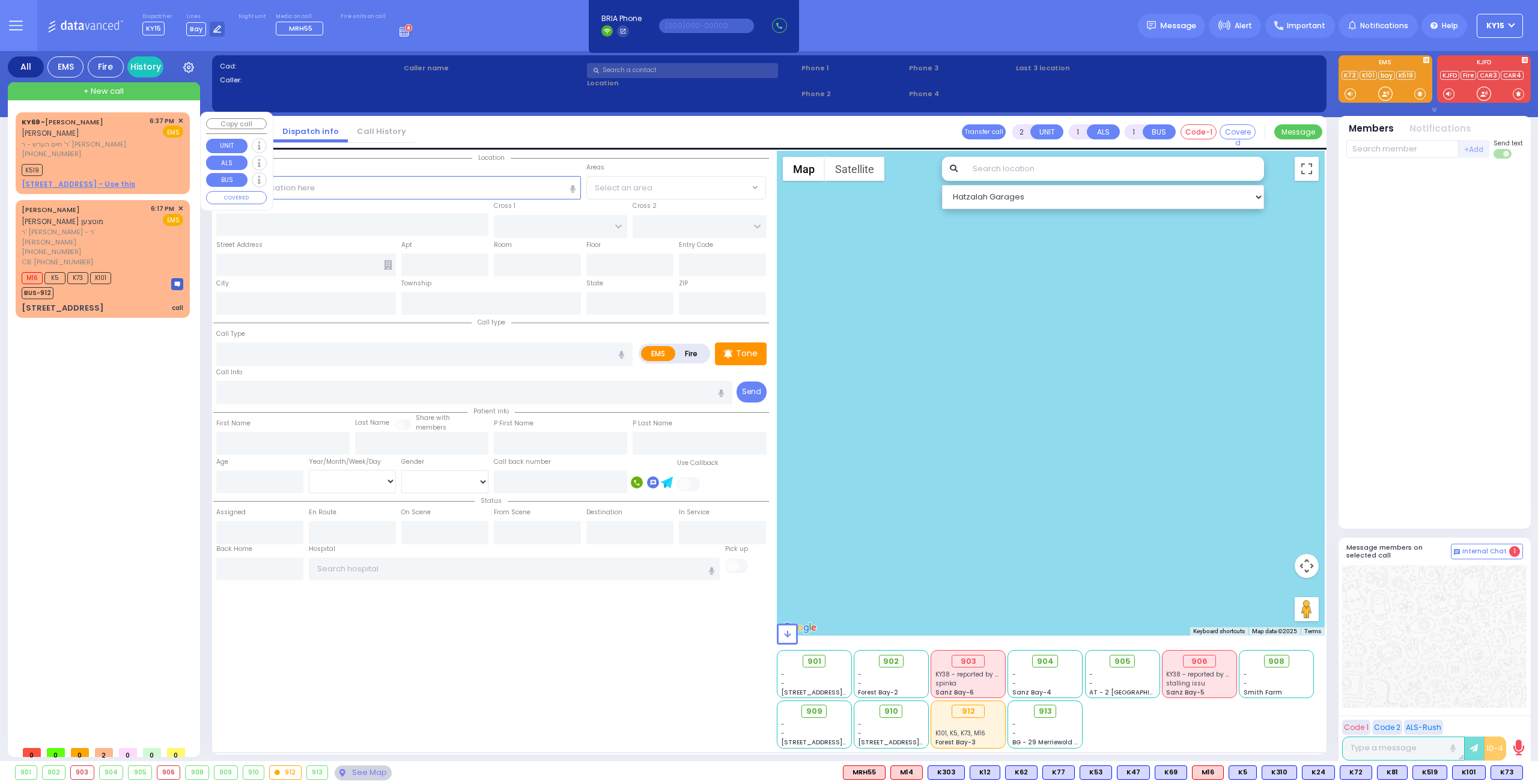
click at [126, 161] on div "KY69 - JOEL MAYER GOLDBERGER יואל מאיר גאלדבערגער ר' חיים הערש - ר' צבי משה פיש…" at bounding box center [102, 153] width 169 height 78
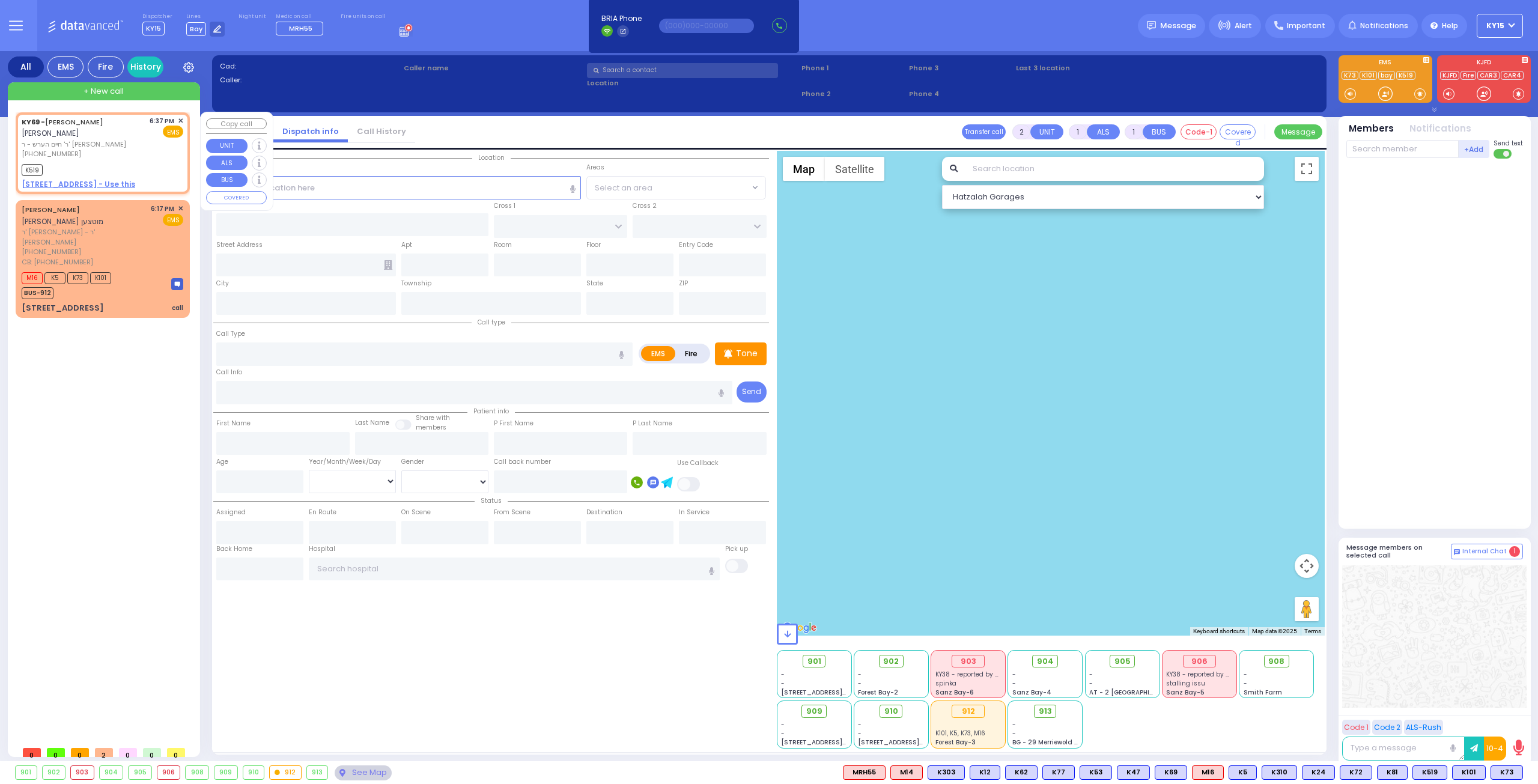
select select
radio input "true"
type input "JOEL MAYER"
type input "GOLDBERGER"
select select
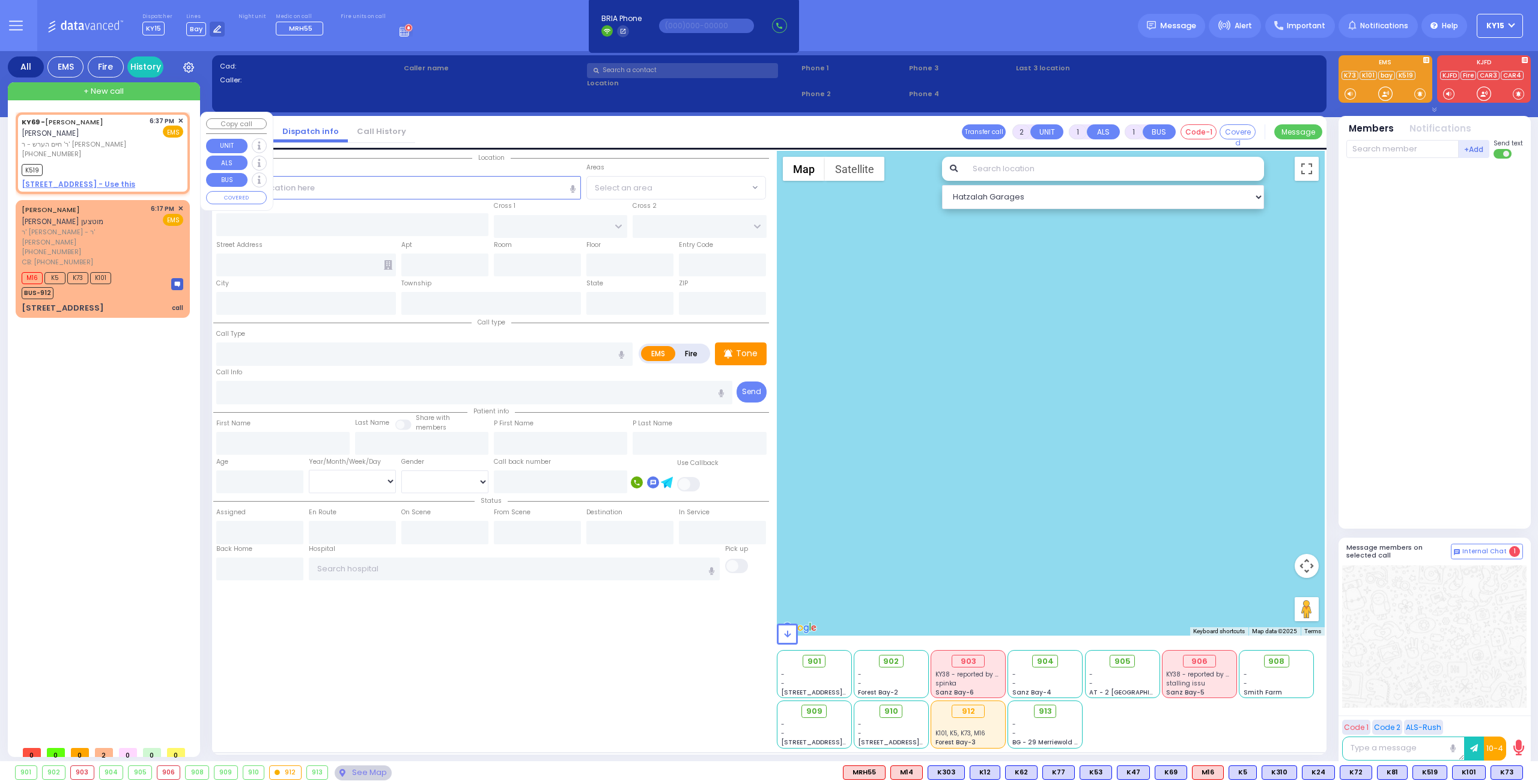
type input "18:37"
type input "18:38"
select select "Hatzalah Garages"
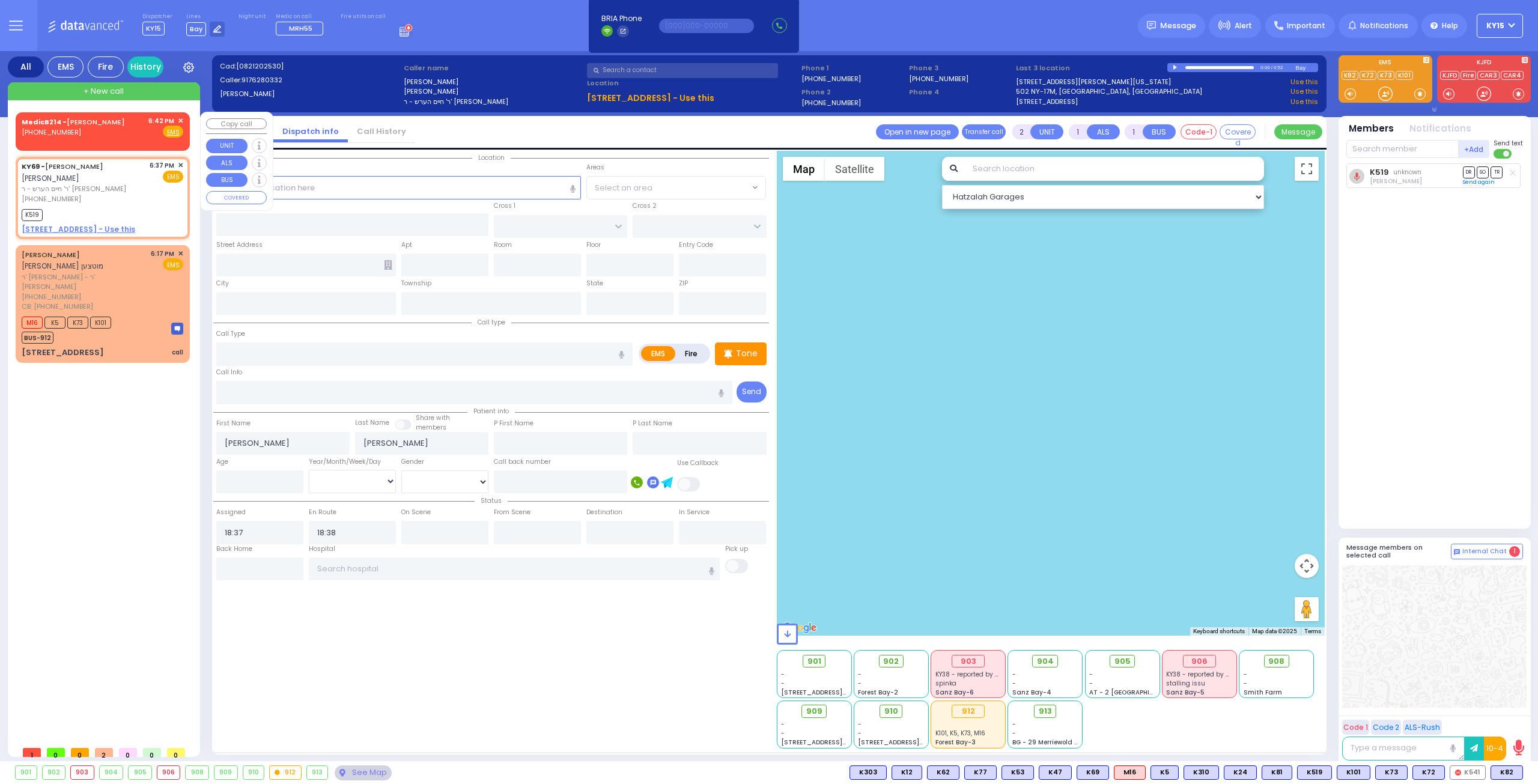
click at [178, 119] on span "✕" at bounding box center [180, 121] width 5 height 10
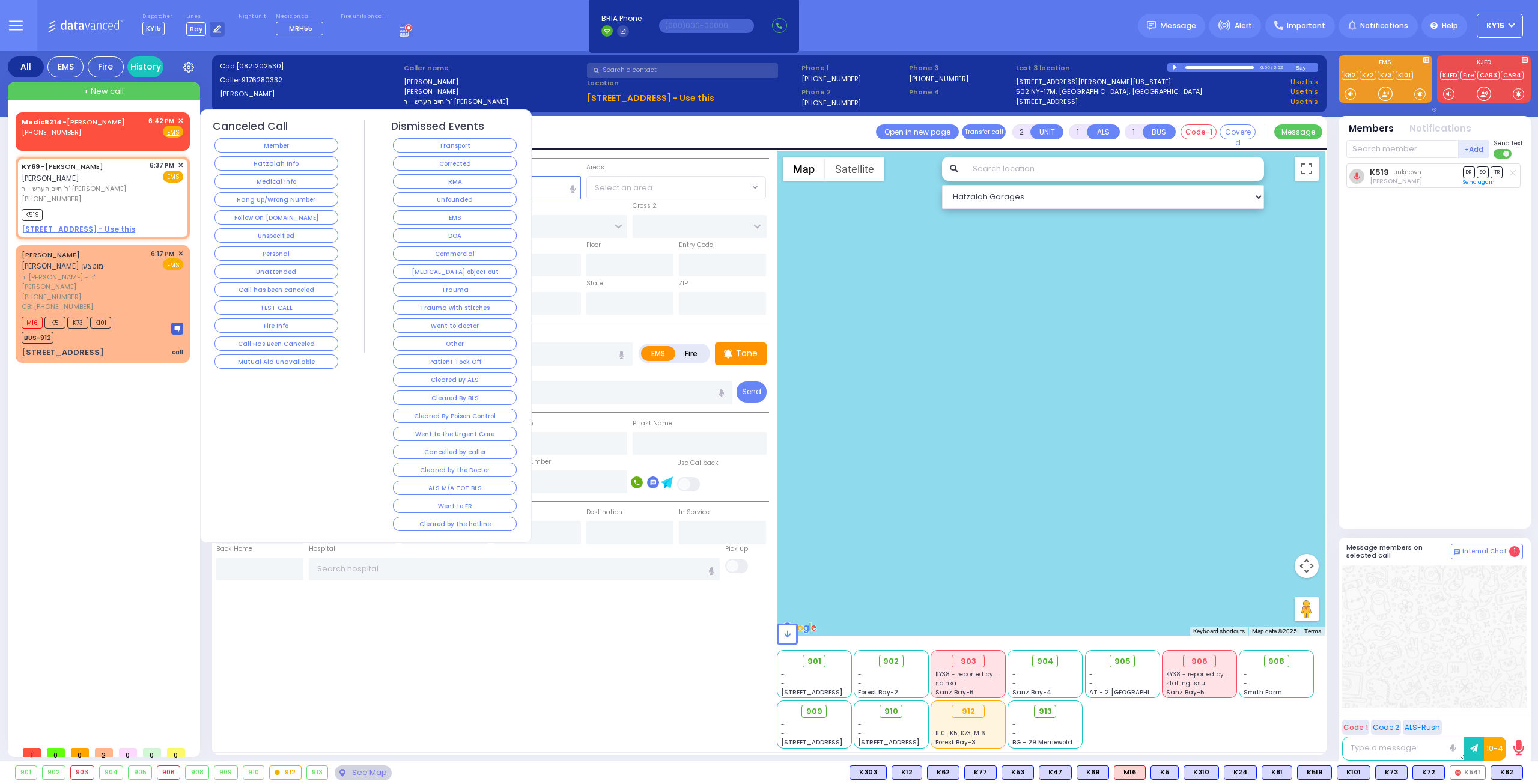
click at [292, 187] on div "Medical Info" at bounding box center [277, 182] width 128 height 18
click at [293, 182] on button "Medical Info" at bounding box center [276, 181] width 123 height 15
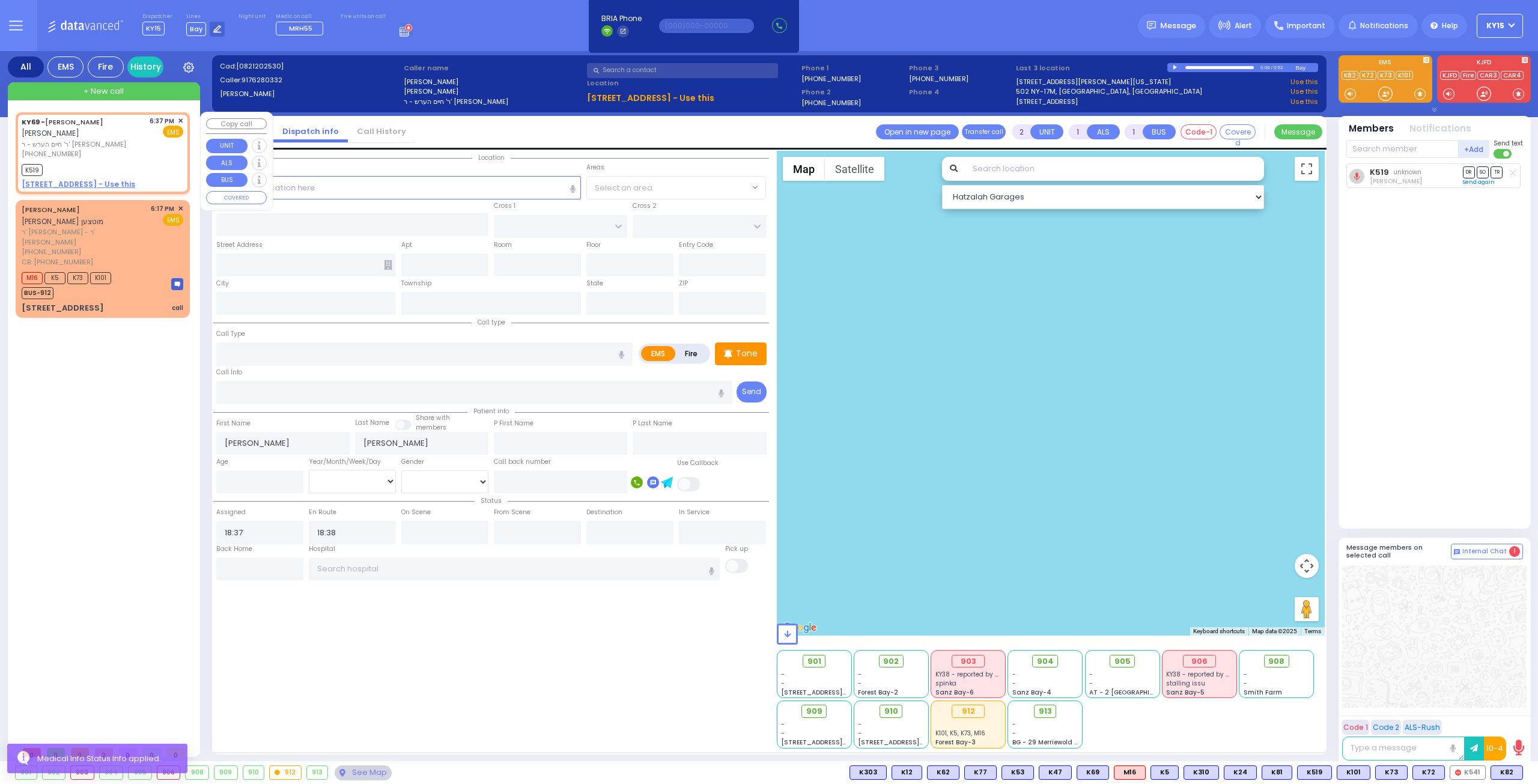
click at [120, 154] on div "(917) 628-0332" at bounding box center [83, 154] width 123 height 10
select select
radio input "true"
select select
select select "Hatzalah Garages"
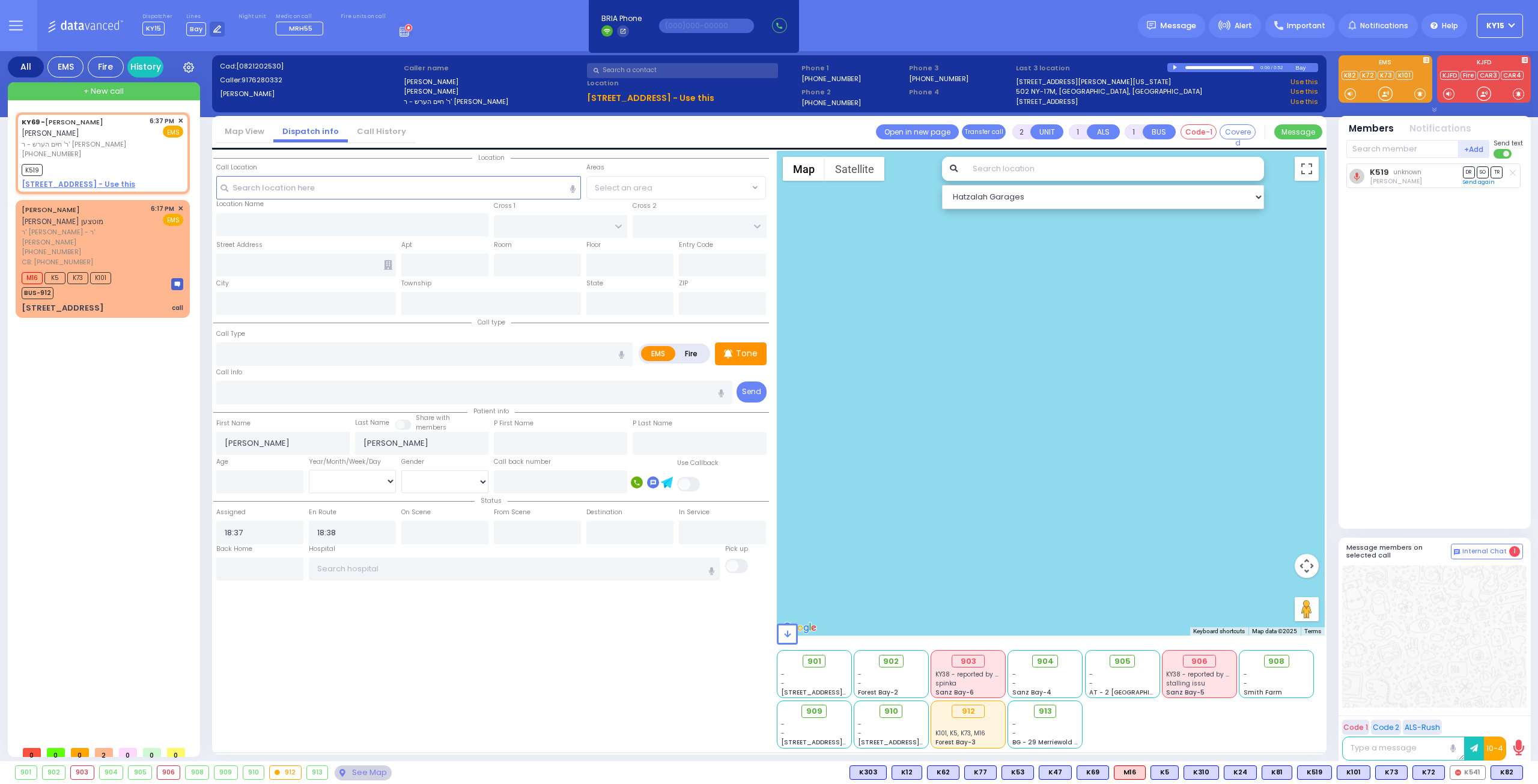
click at [1511, 171] on icon at bounding box center [1512, 173] width 6 height 6
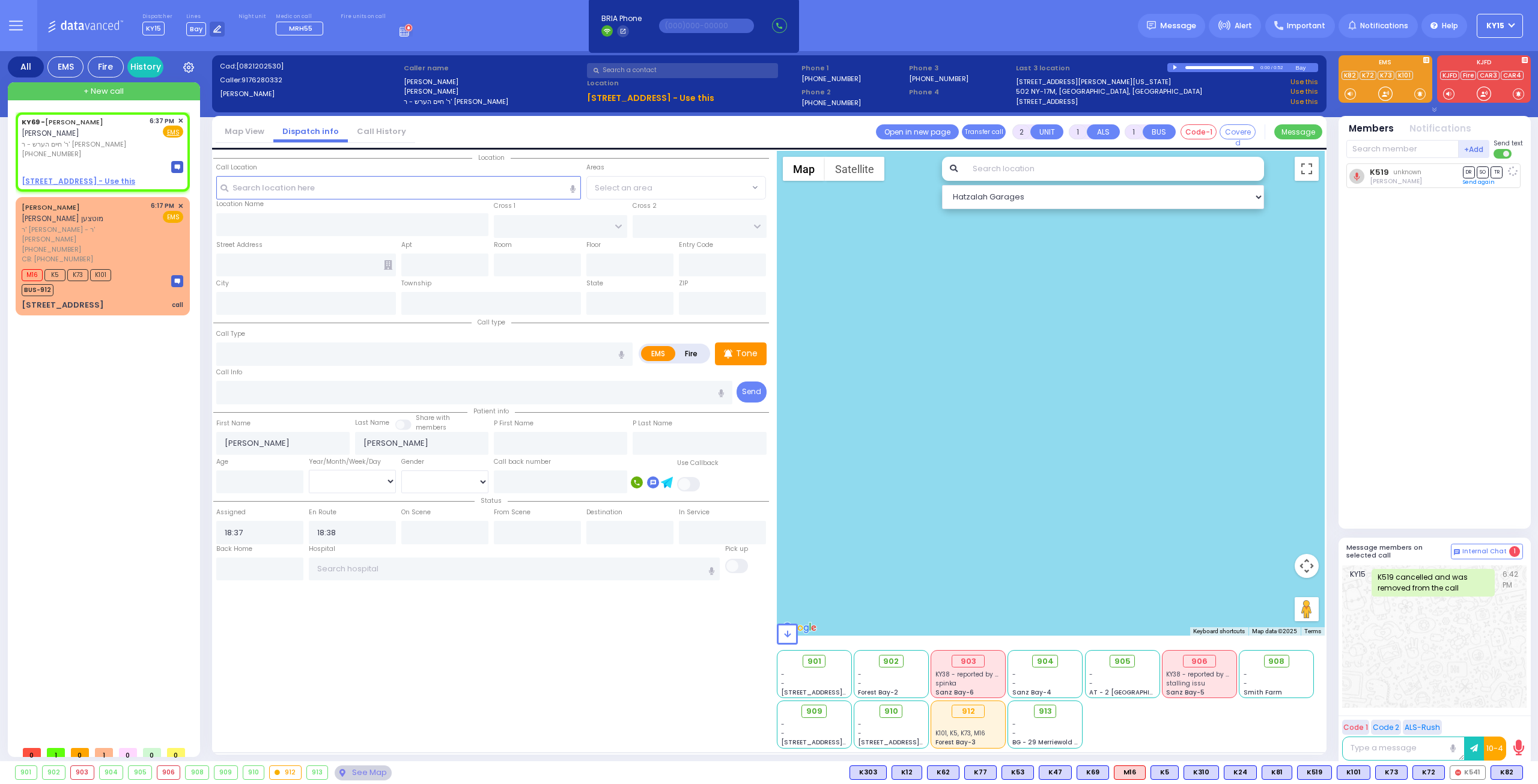
select select
radio input "true"
select select
select select "Hatzalah Garages"
click at [181, 123] on span "✕" at bounding box center [180, 121] width 5 height 10
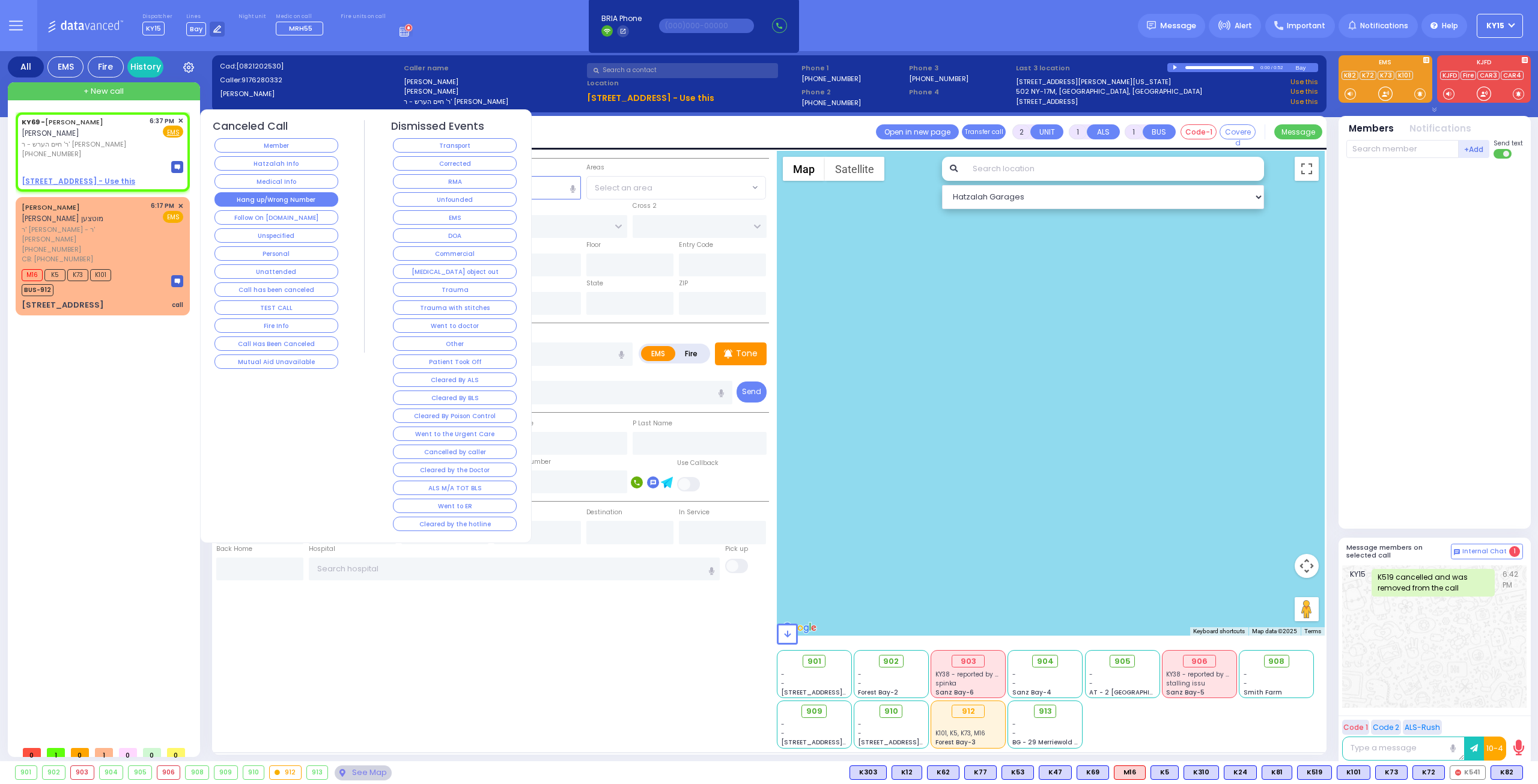
click at [271, 192] on button "Hang up/Wrong Number" at bounding box center [276, 200] width 123 height 15
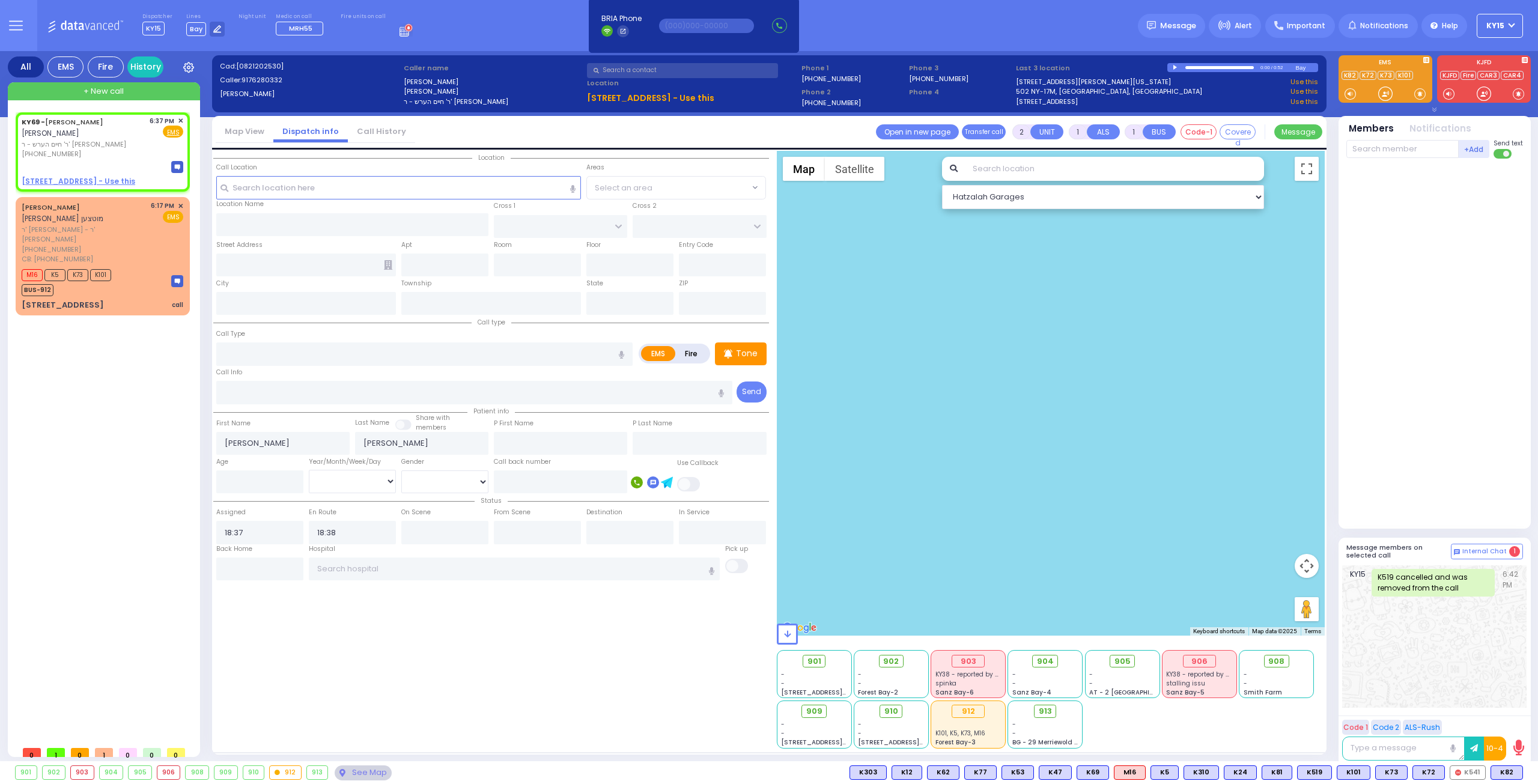
select select
radio input "true"
select select
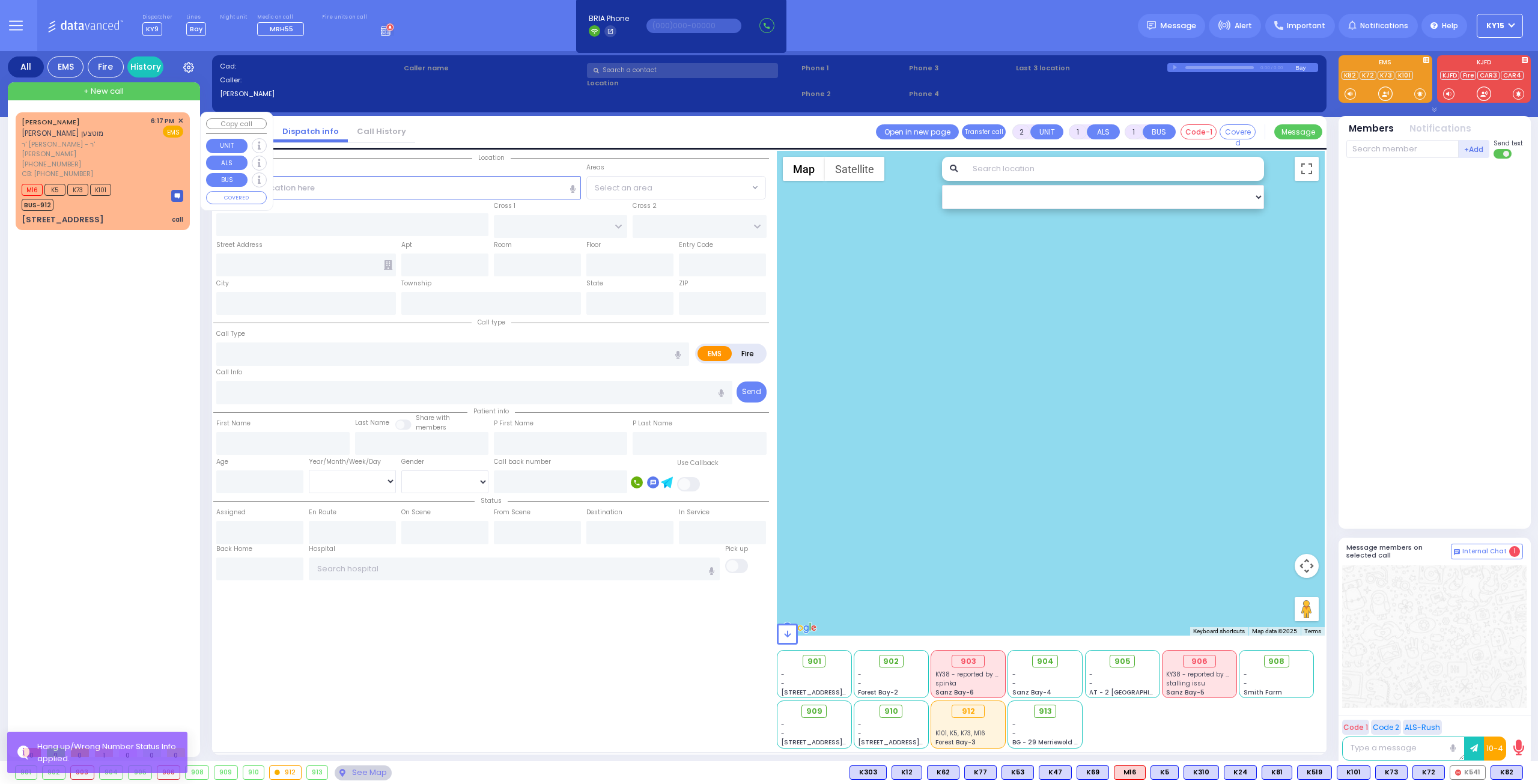
click at [141, 181] on div "M16 K5 K73 K101 BUS-912" at bounding box center [102, 196] width 162 height 30
select select
type input "call"
radio input "true"
type input "[PERSON_NAME]"
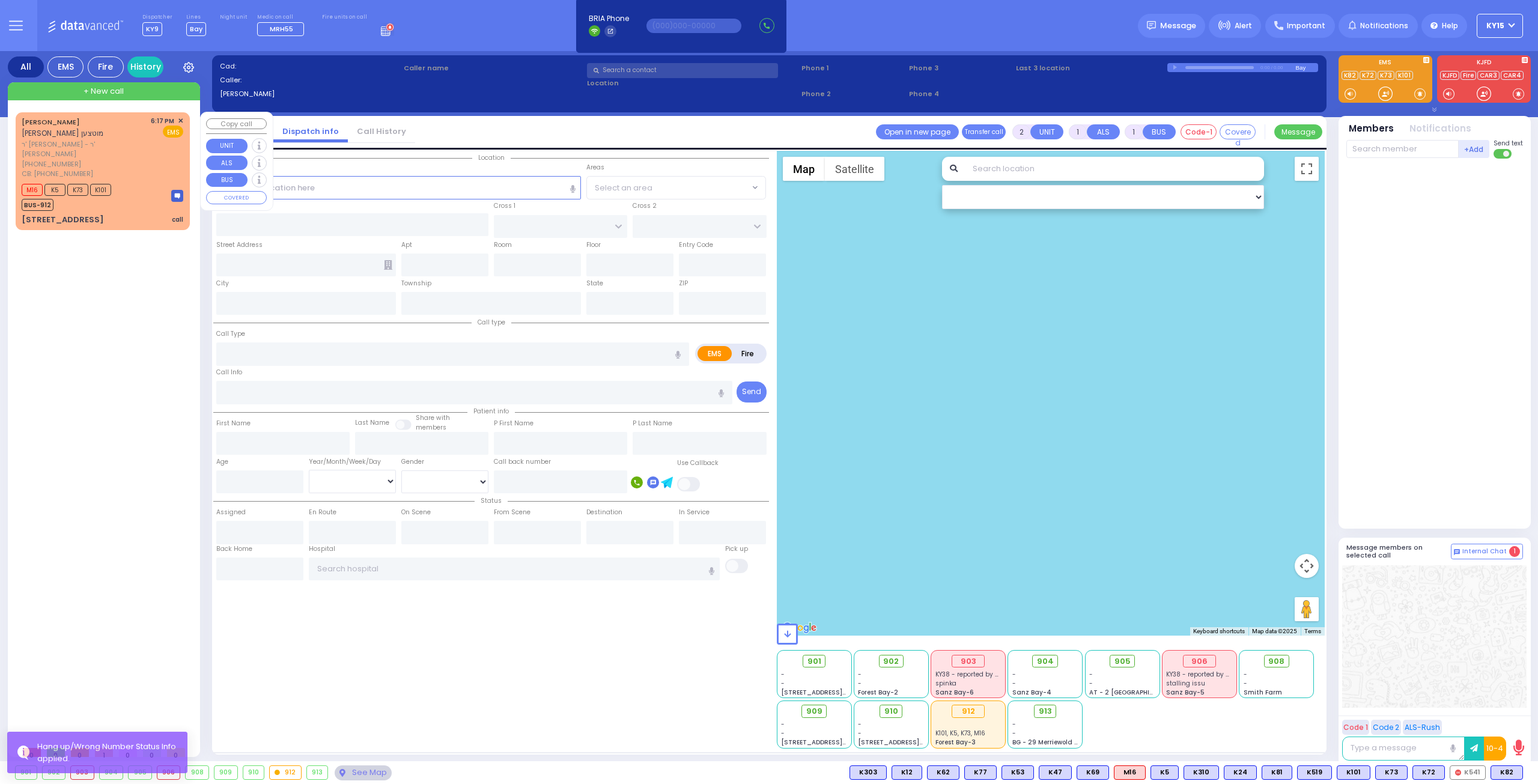
type input "MUTZEN"
type input "2"
select select "Year"
select select "[DEMOGRAPHIC_DATA]"
type input "8456629079"
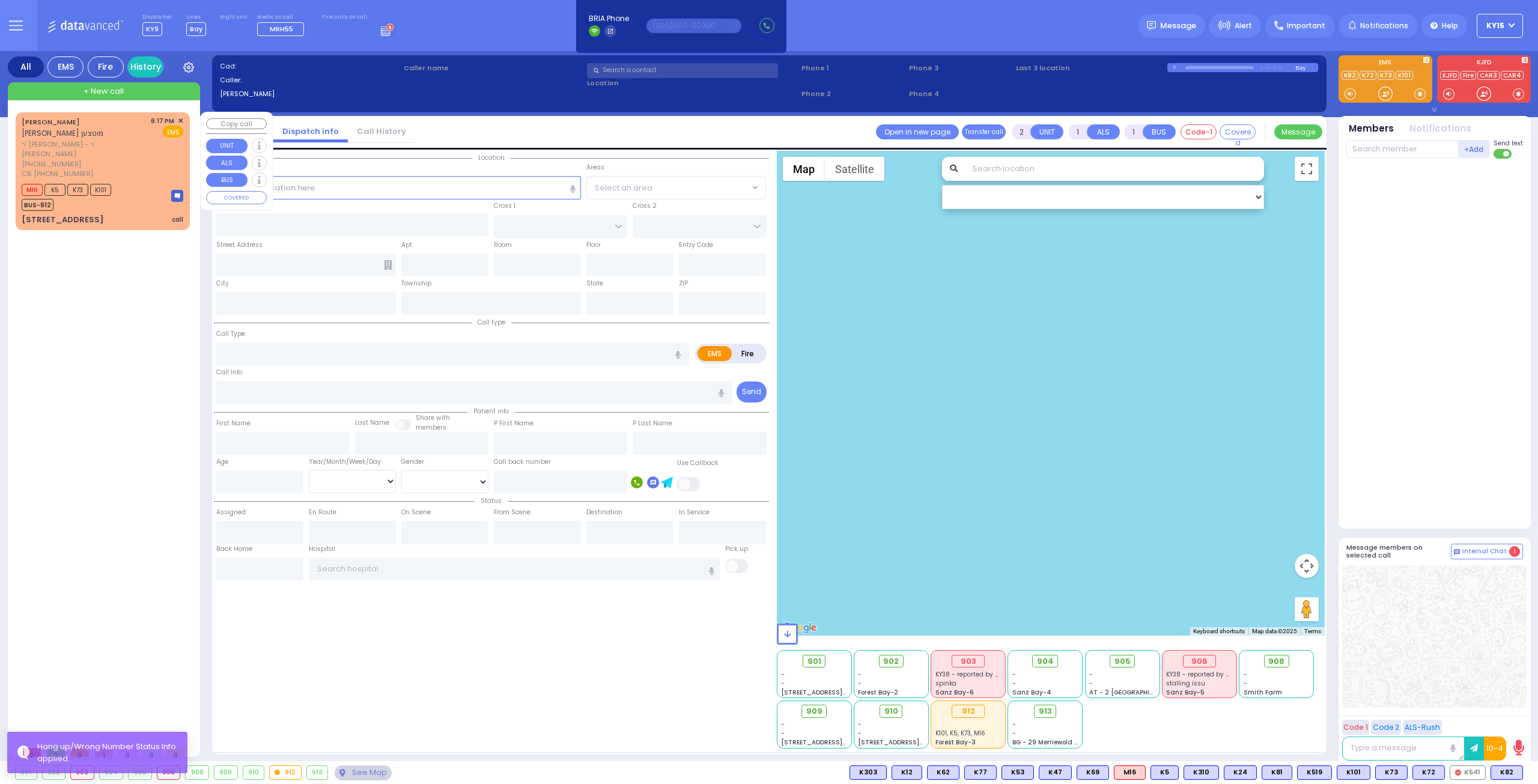
type input "18:17"
type input "18:19"
select select "Hatzalah Garages"
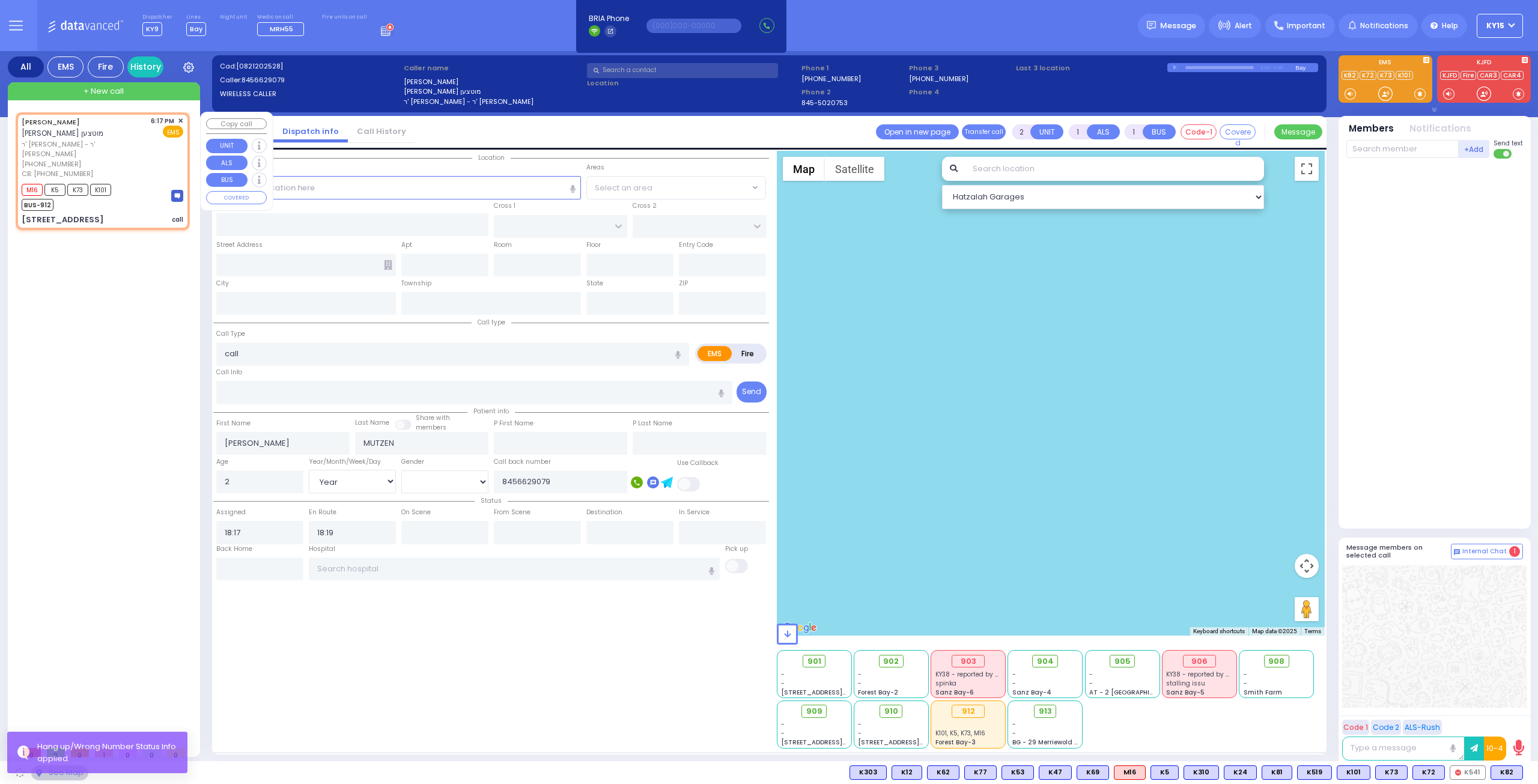
type input "FOREST RD"
type input "[STREET_ADDRESS]"
type input "205"
type input "[PERSON_NAME]"
type input "[US_STATE]"
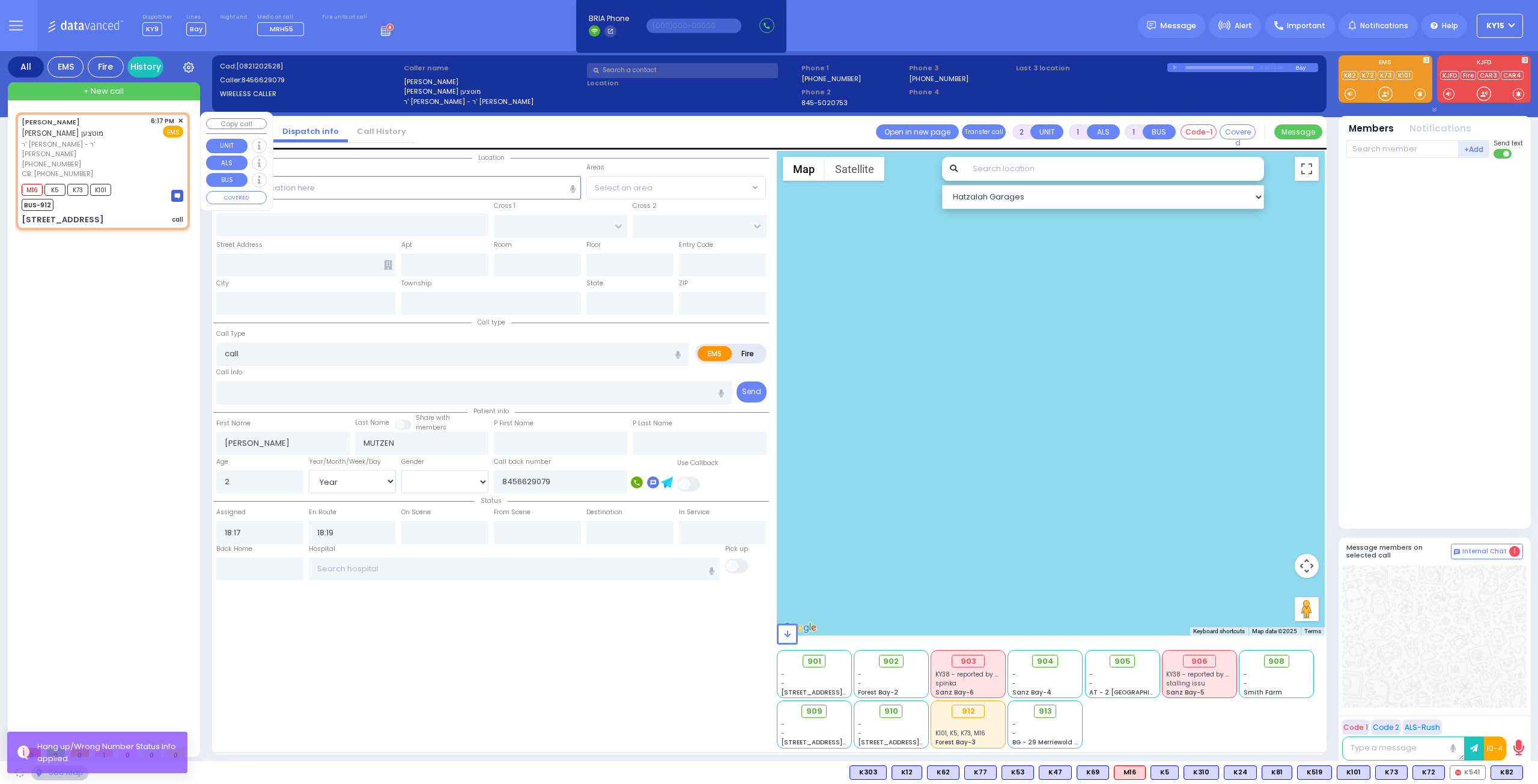
type input "10950"
select select "MONROE"
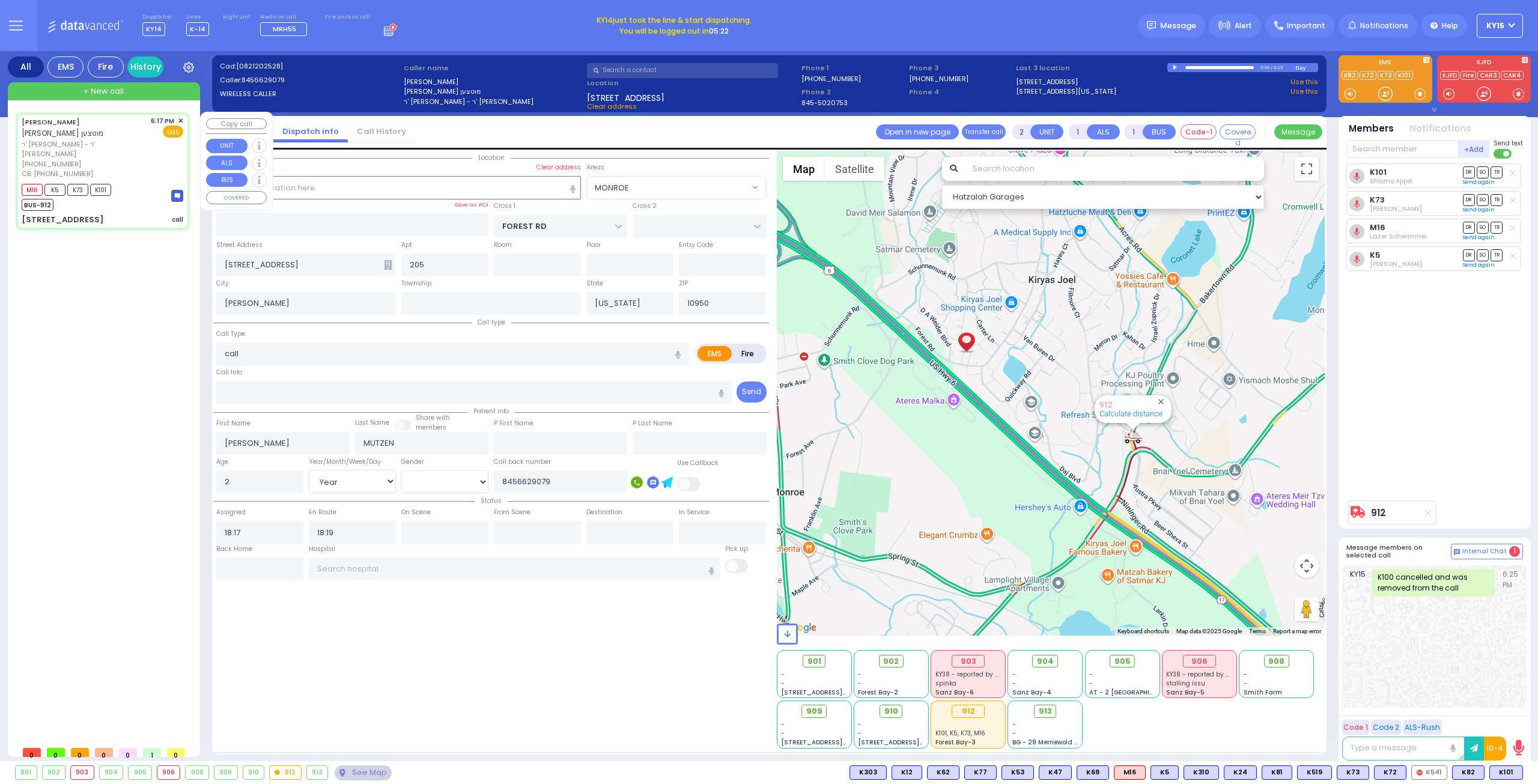
select select
radio input "true"
select select "Year"
select select "[DEMOGRAPHIC_DATA]"
type input "18:47"
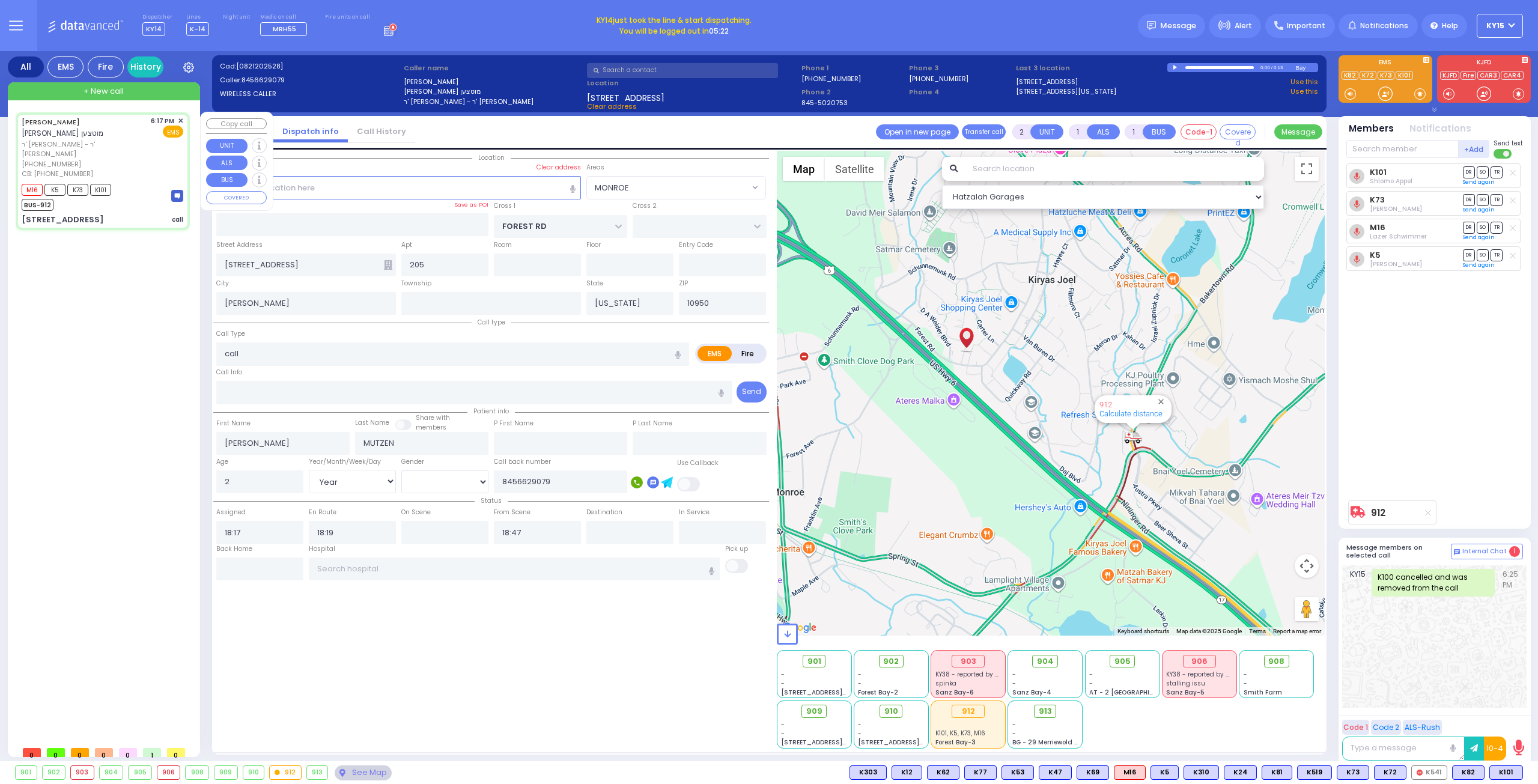
select select "Hatzalah Garages"
select select "MONROE"
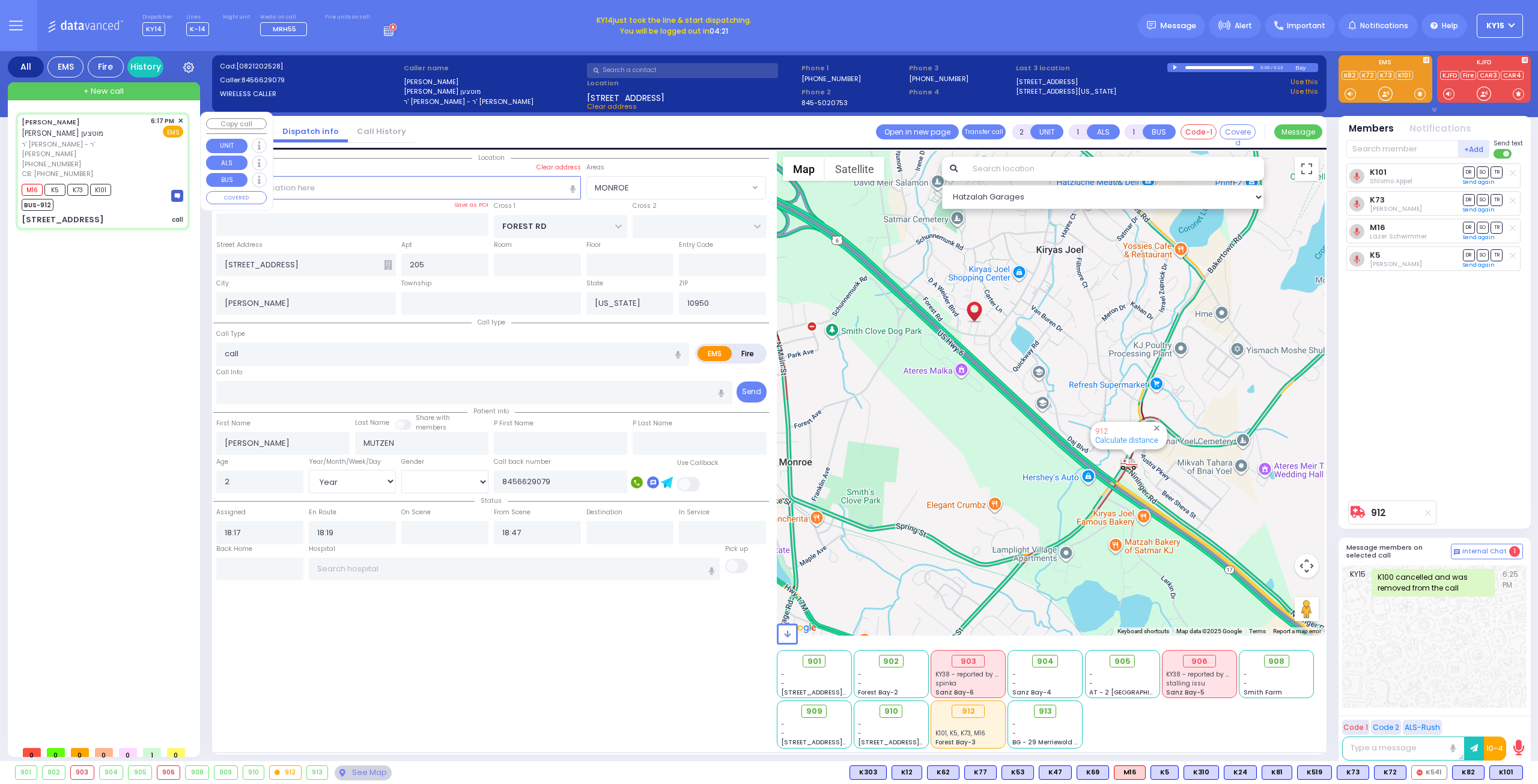
type input "6"
select select
radio input "true"
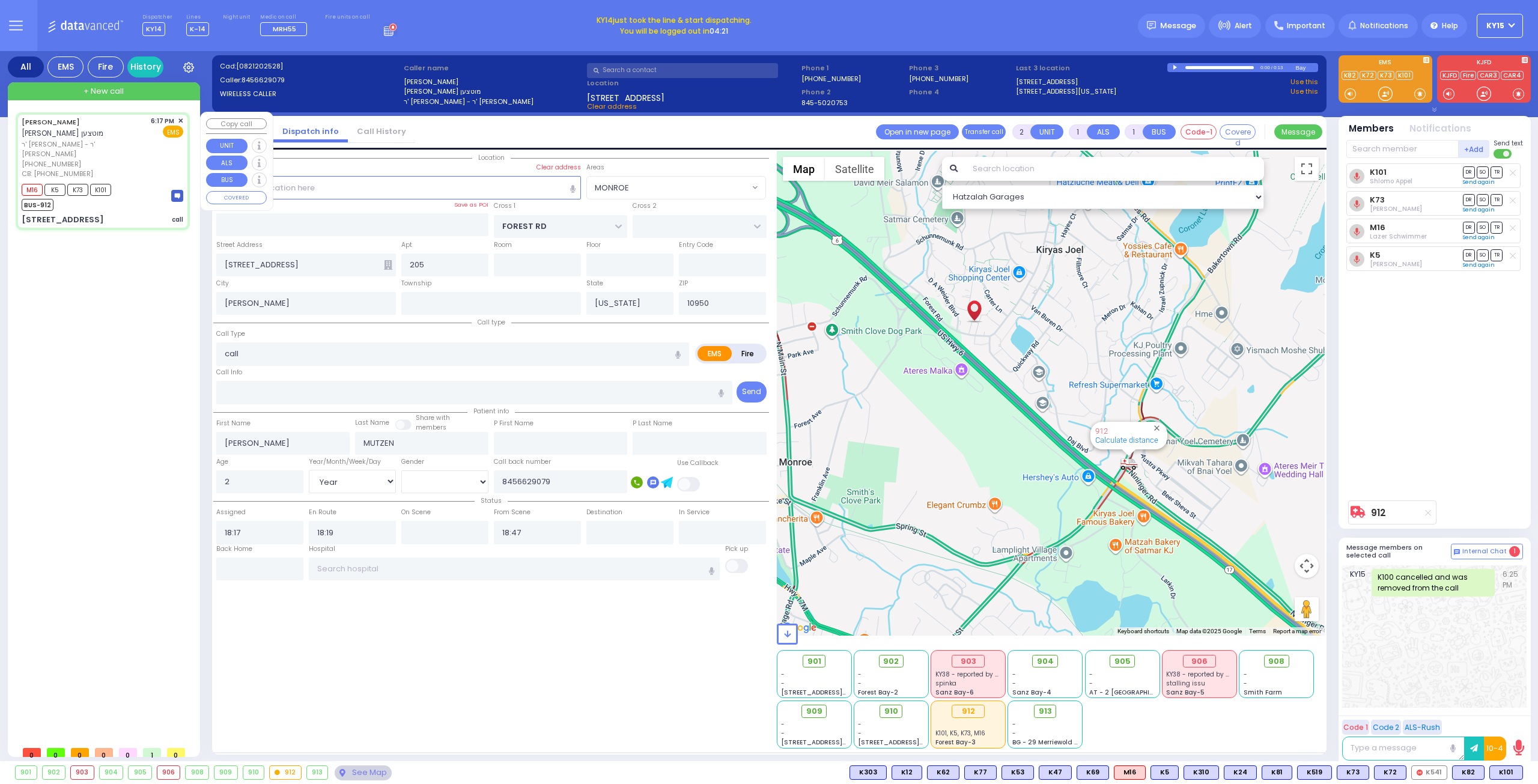
type input "Unknown"
select select "Year"
select select
select select "Hatzalah Garages"
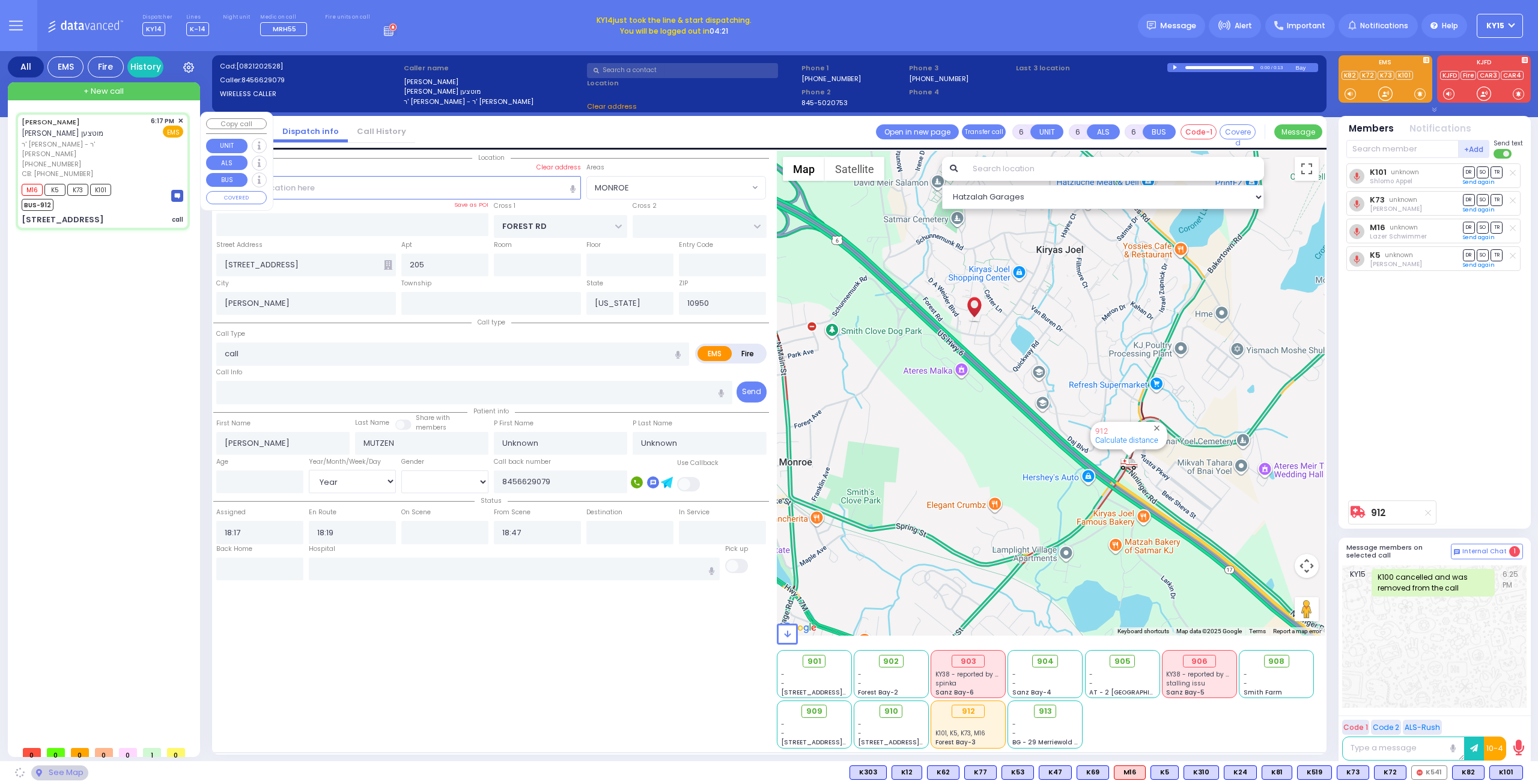
select select "MONROE"
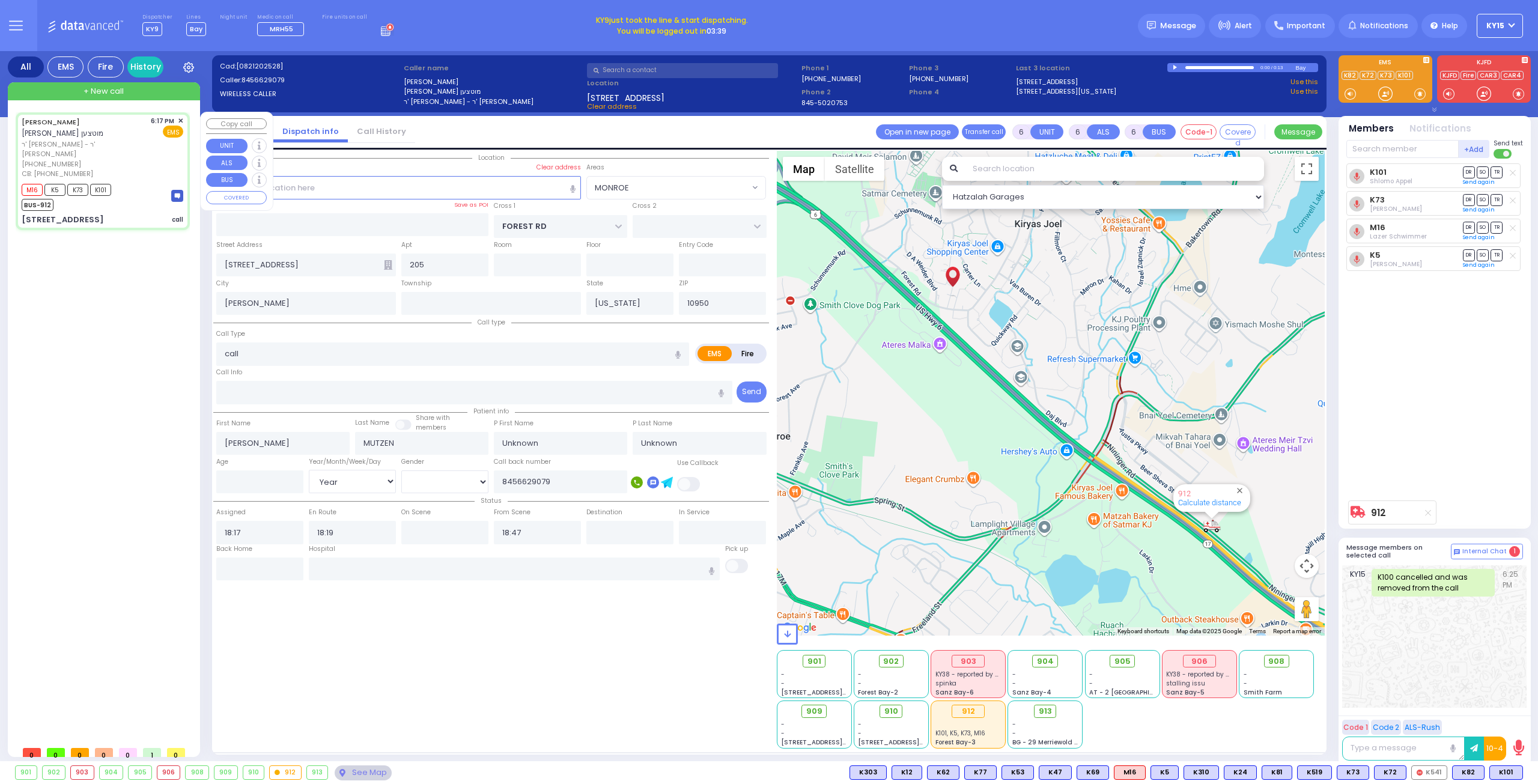
select select
radio input "true"
select select "Year"
type input "18:20"
select select "Hatzalah Garages"
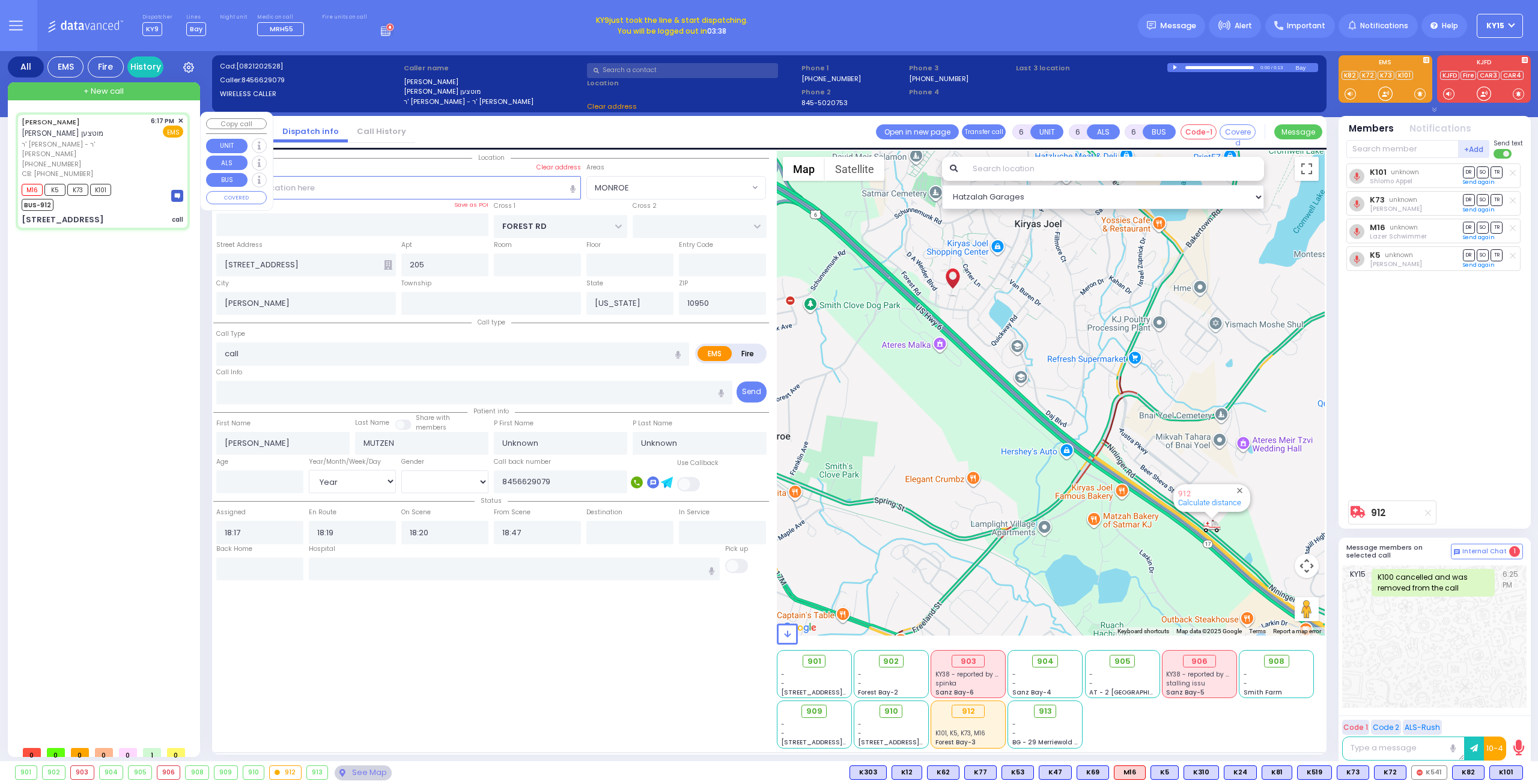
select select "MONROE"
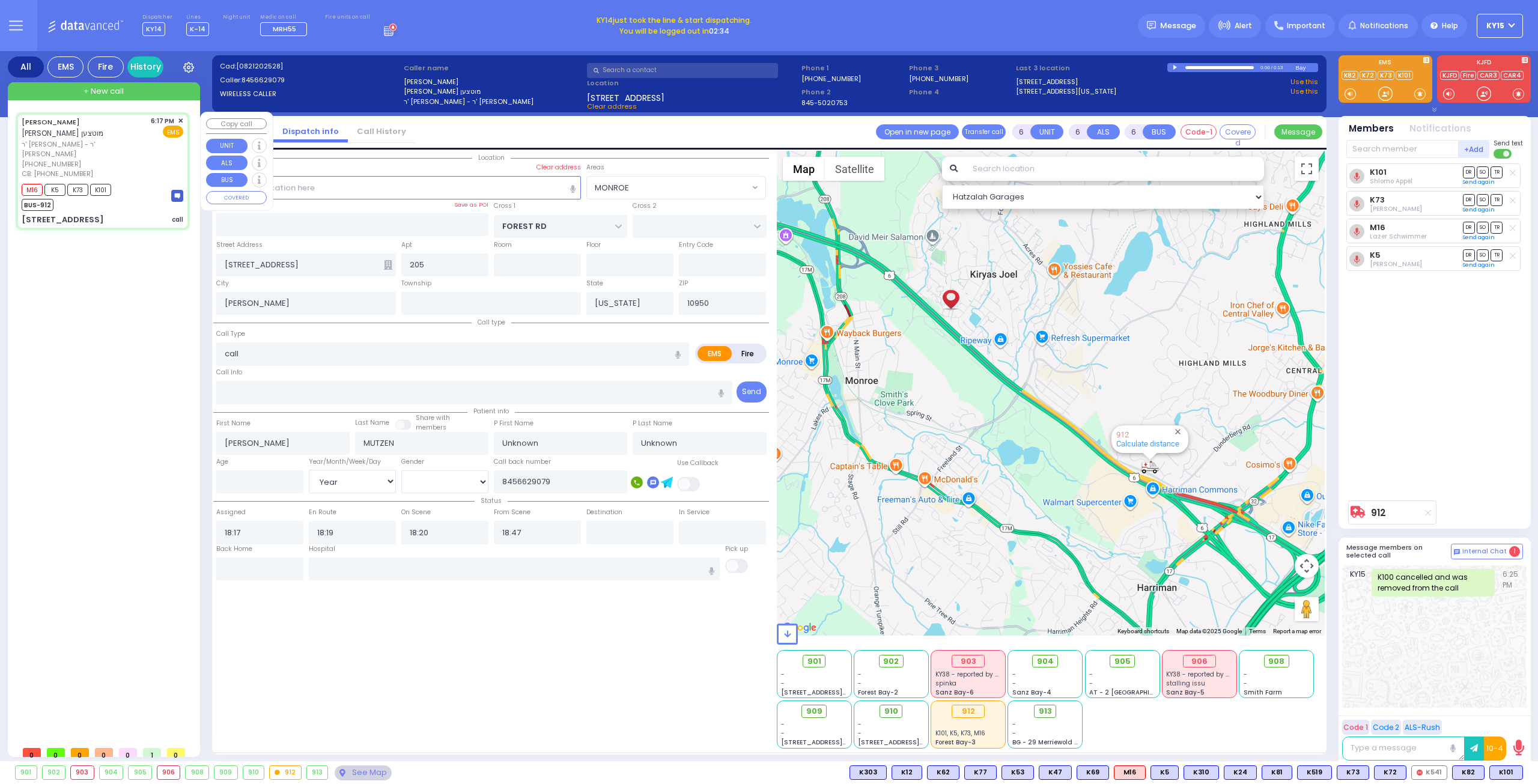
select select
radio input "true"
select select "Year"
select select "Hatzalah Garages"
select select "MONROE"
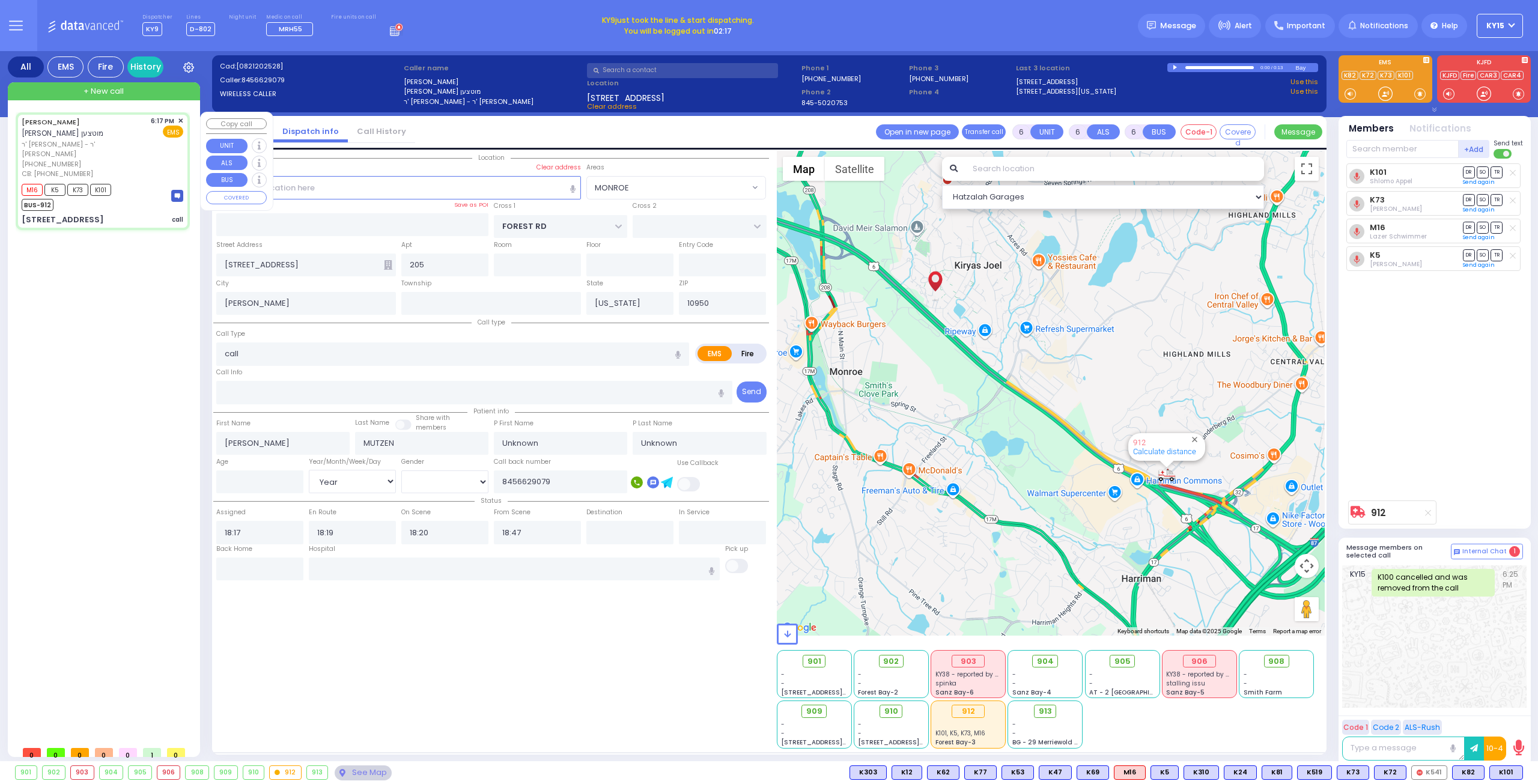
select select
radio input "true"
select select "Year"
select select "Hatzalah Garages"
select select "MONROE"
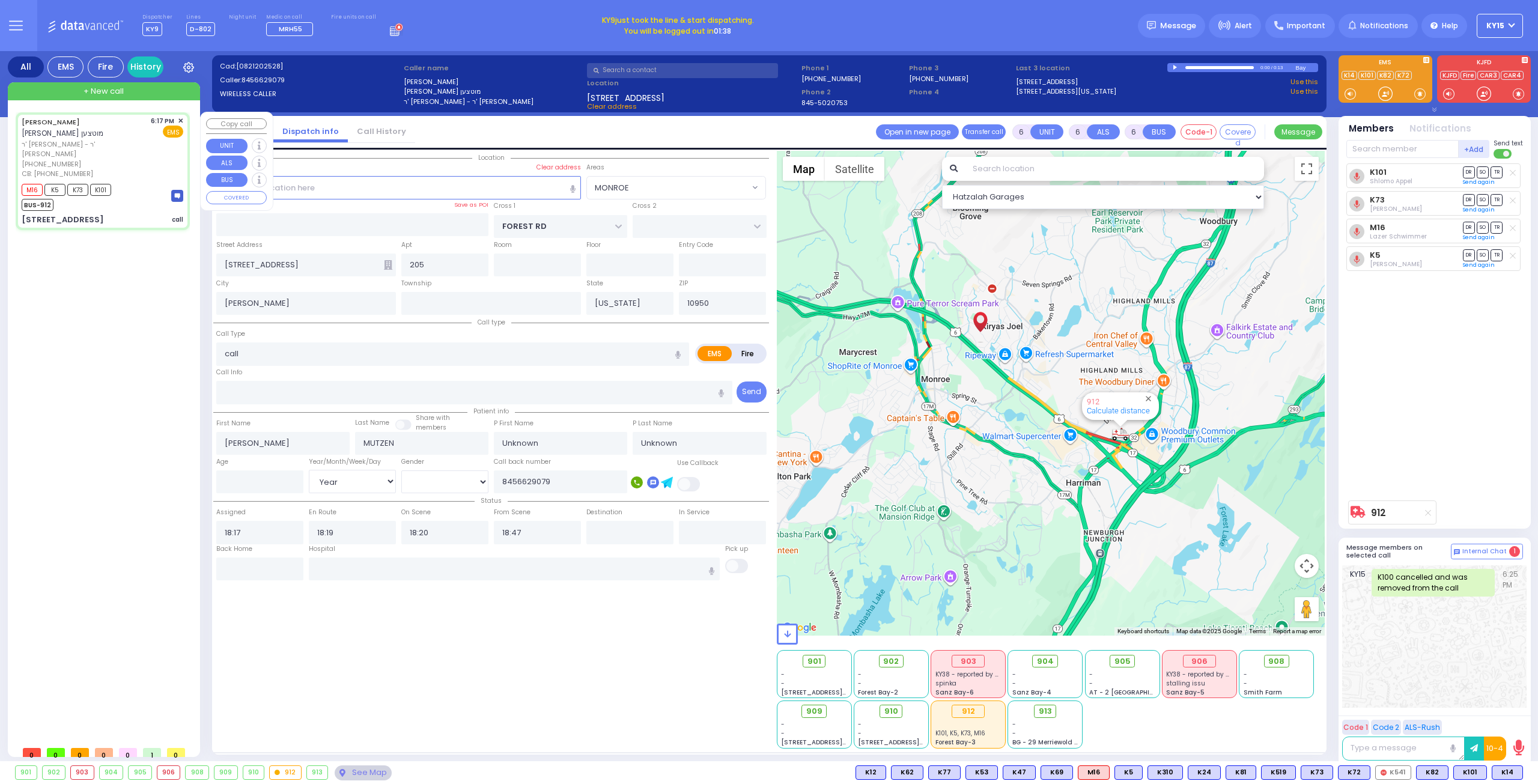
select select
radio input "true"
select select "Year"
select select "Hatzalah Garages"
select select "MONROE"
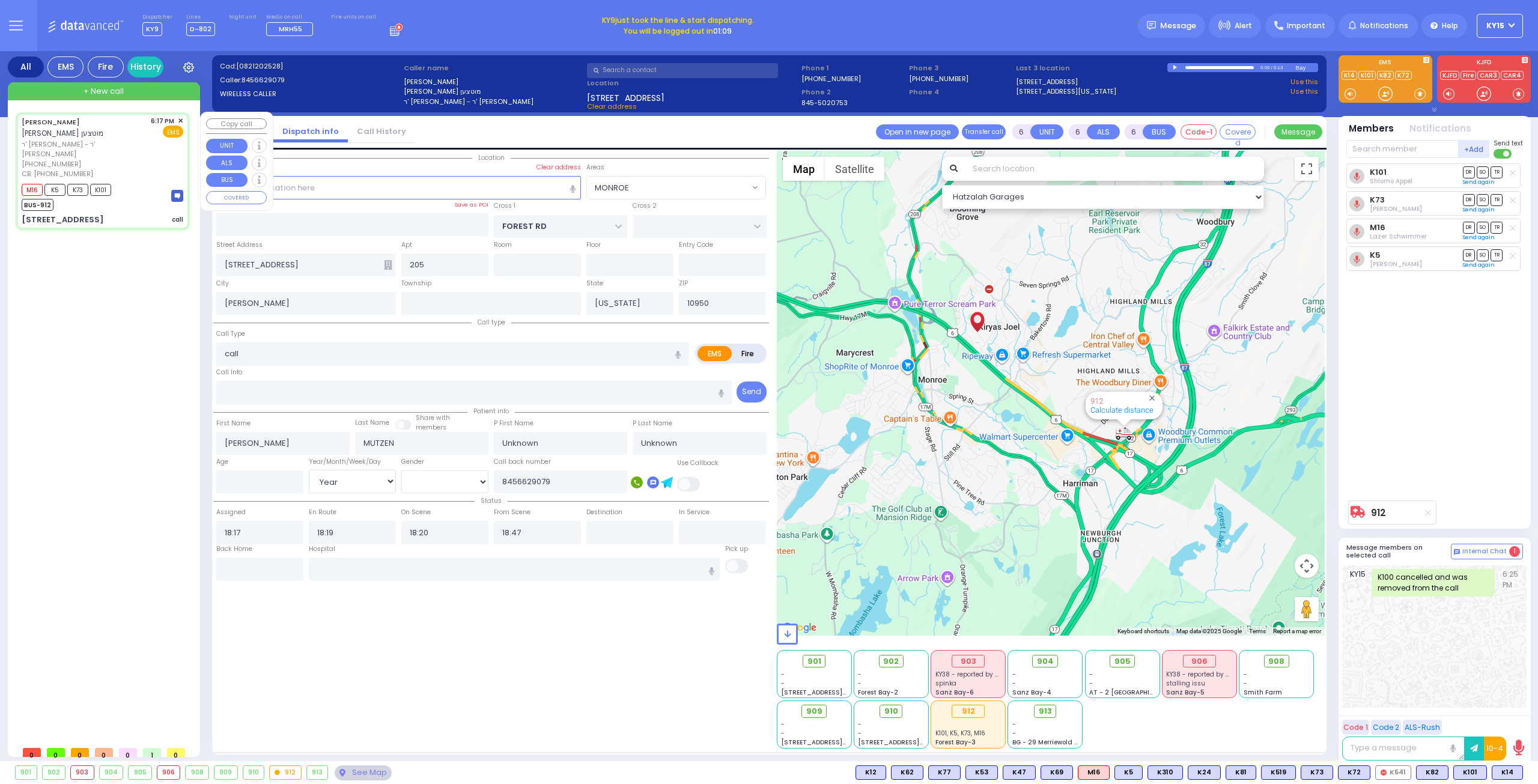
select select
radio input "true"
select select "Year"
select select "Hatzalah Garages"
select select "MONROE"
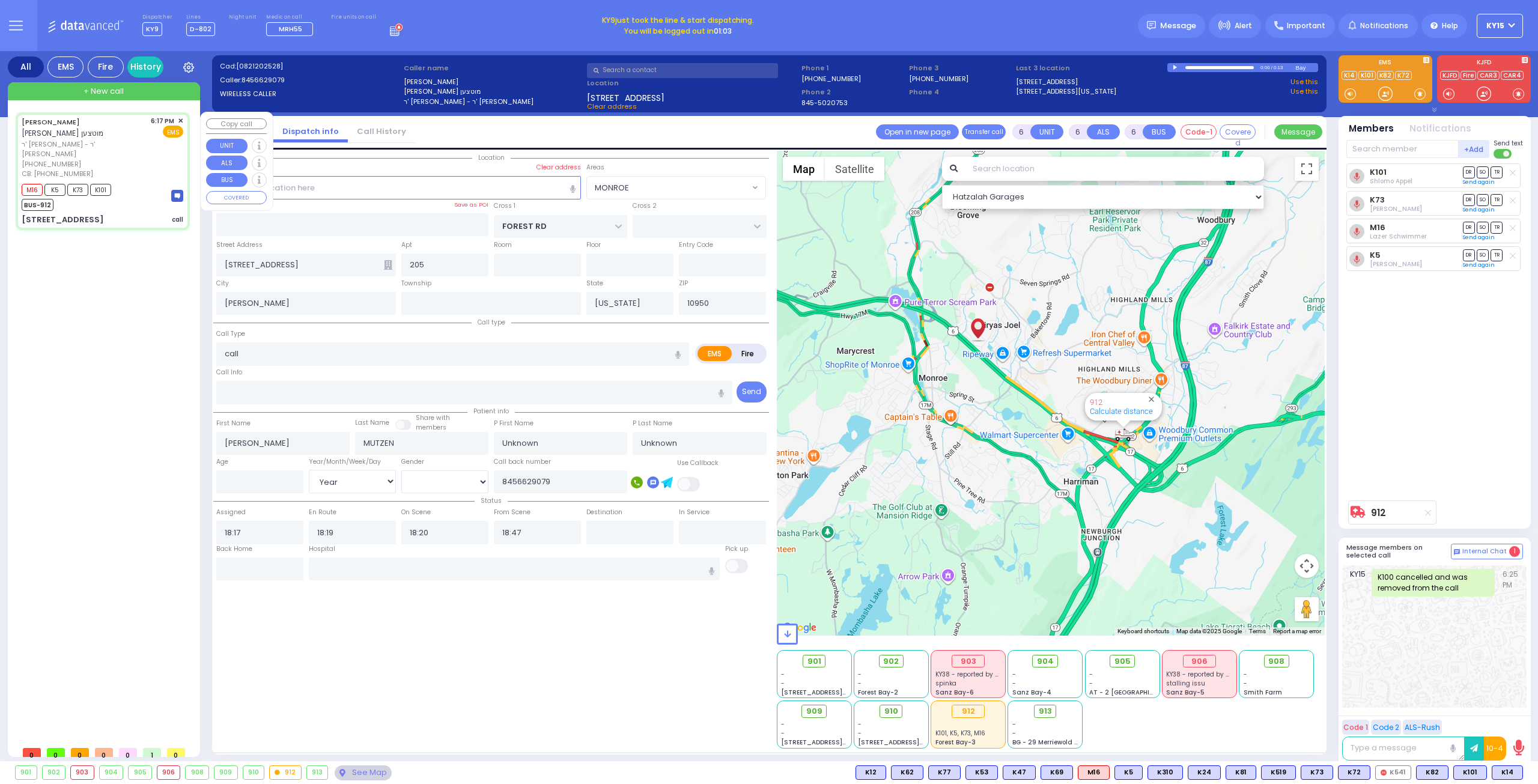
select select
radio input "true"
select select "Year"
select select "MONROE"
select select "Hatzalah Garages"
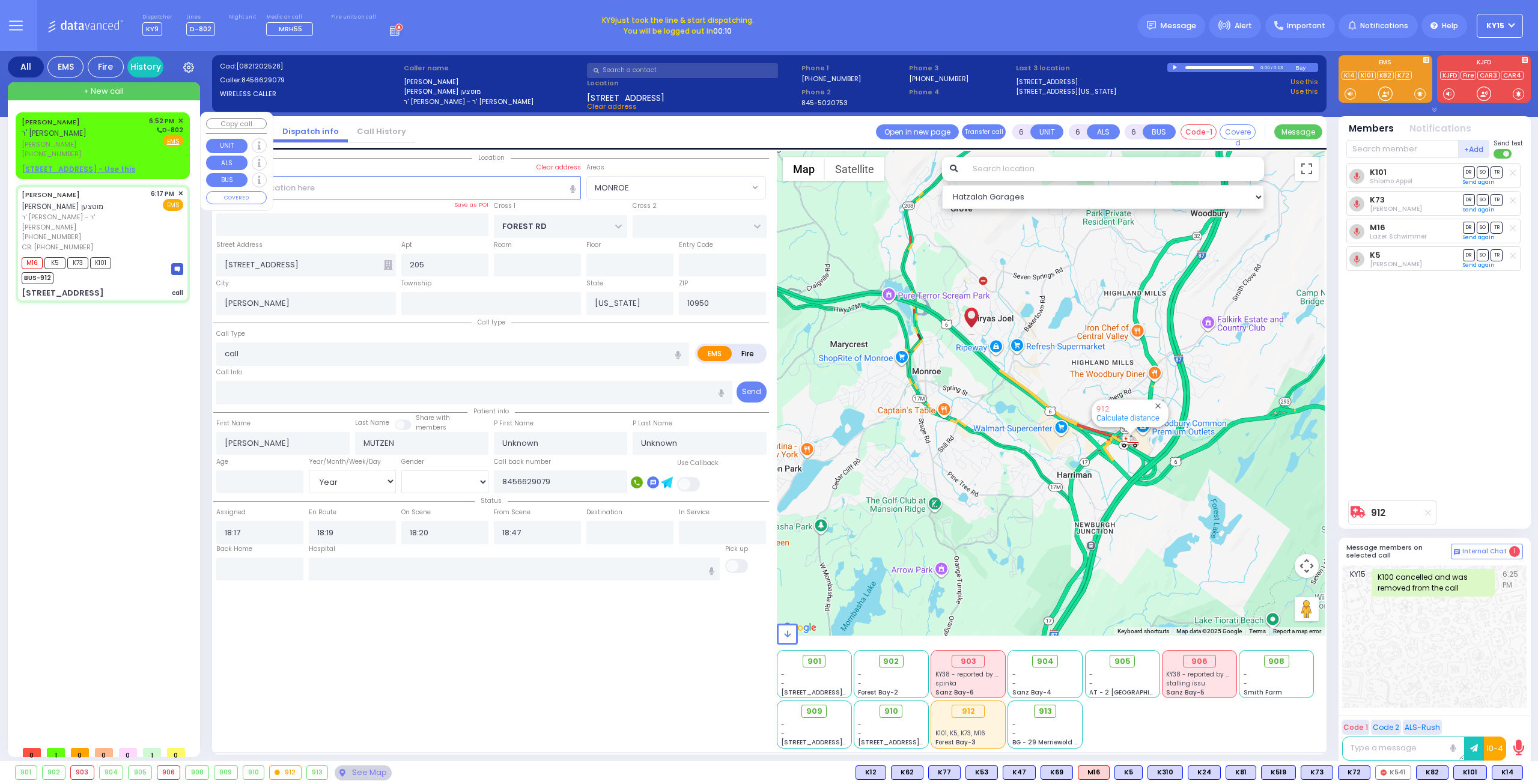
select select
radio input "true"
type input "Sarah"
type input "Mutzen"
type input "2"
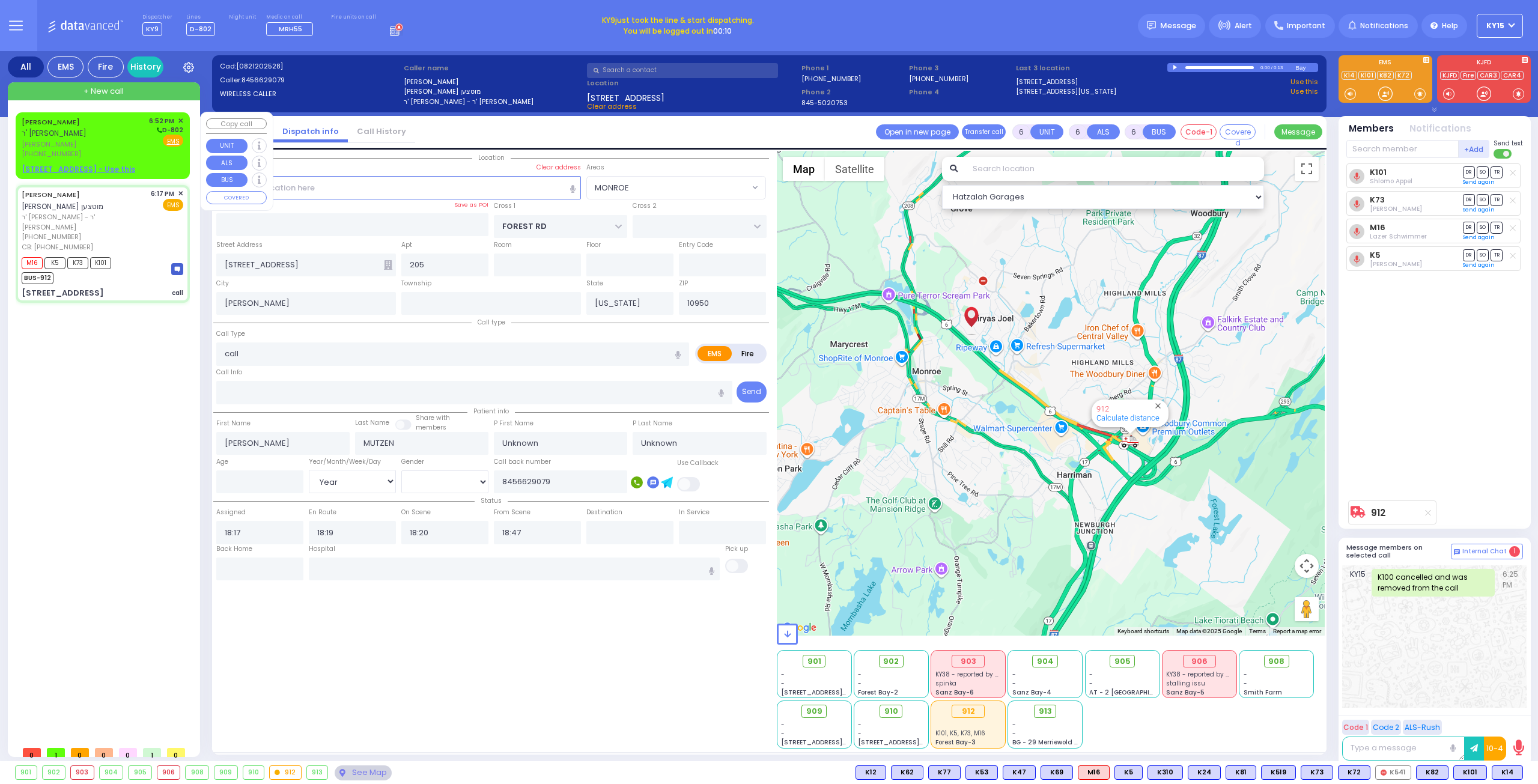
select select "Year"
select select "Hatzalah Garages"
select select "MONROE"
